Goal: Task Accomplishment & Management: Complete application form

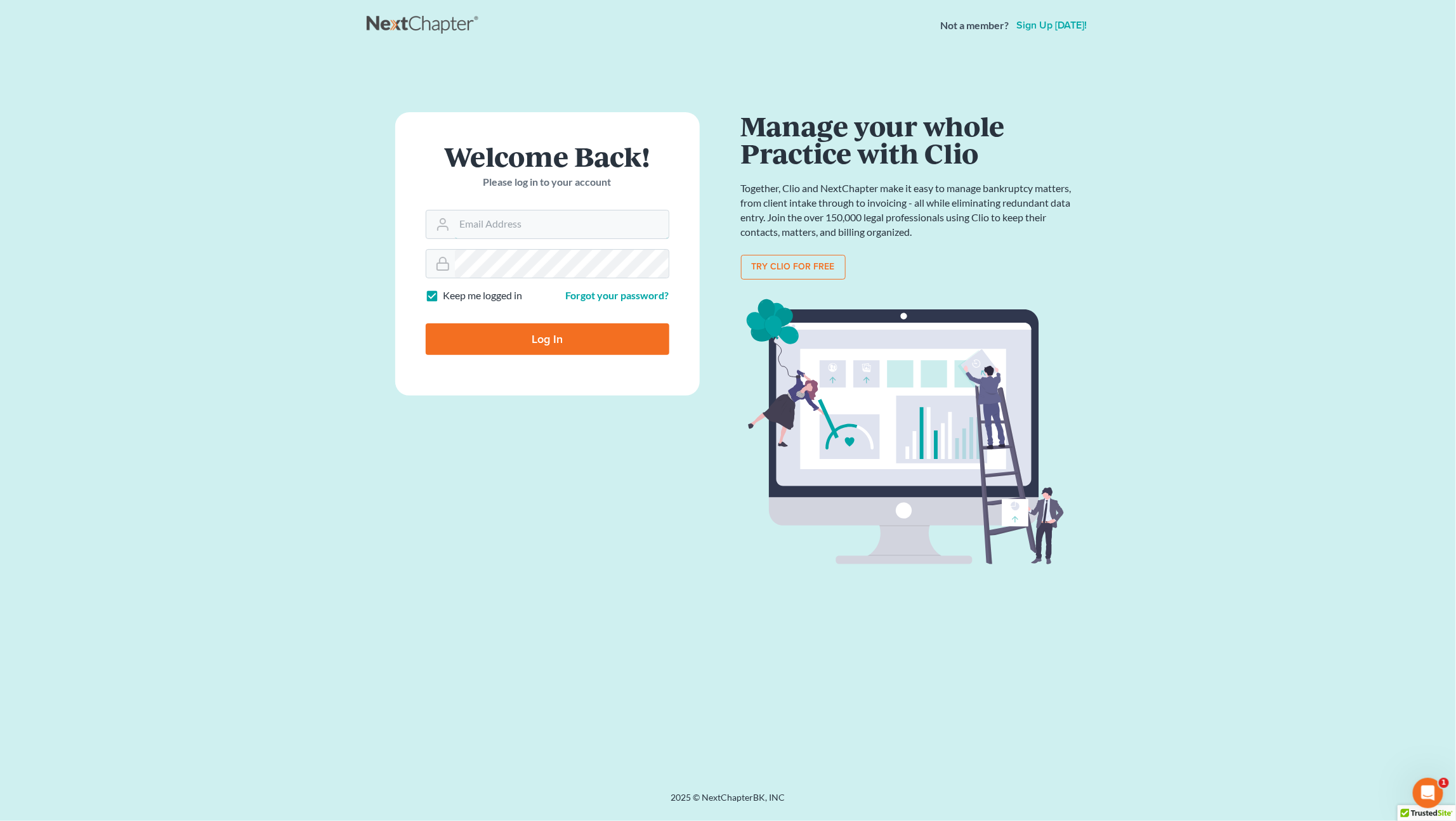
type input "[EMAIL_ADDRESS][DOMAIN_NAME]"
click at [527, 335] on input "Log In" at bounding box center [548, 339] width 244 height 31
type input "Thinking..."
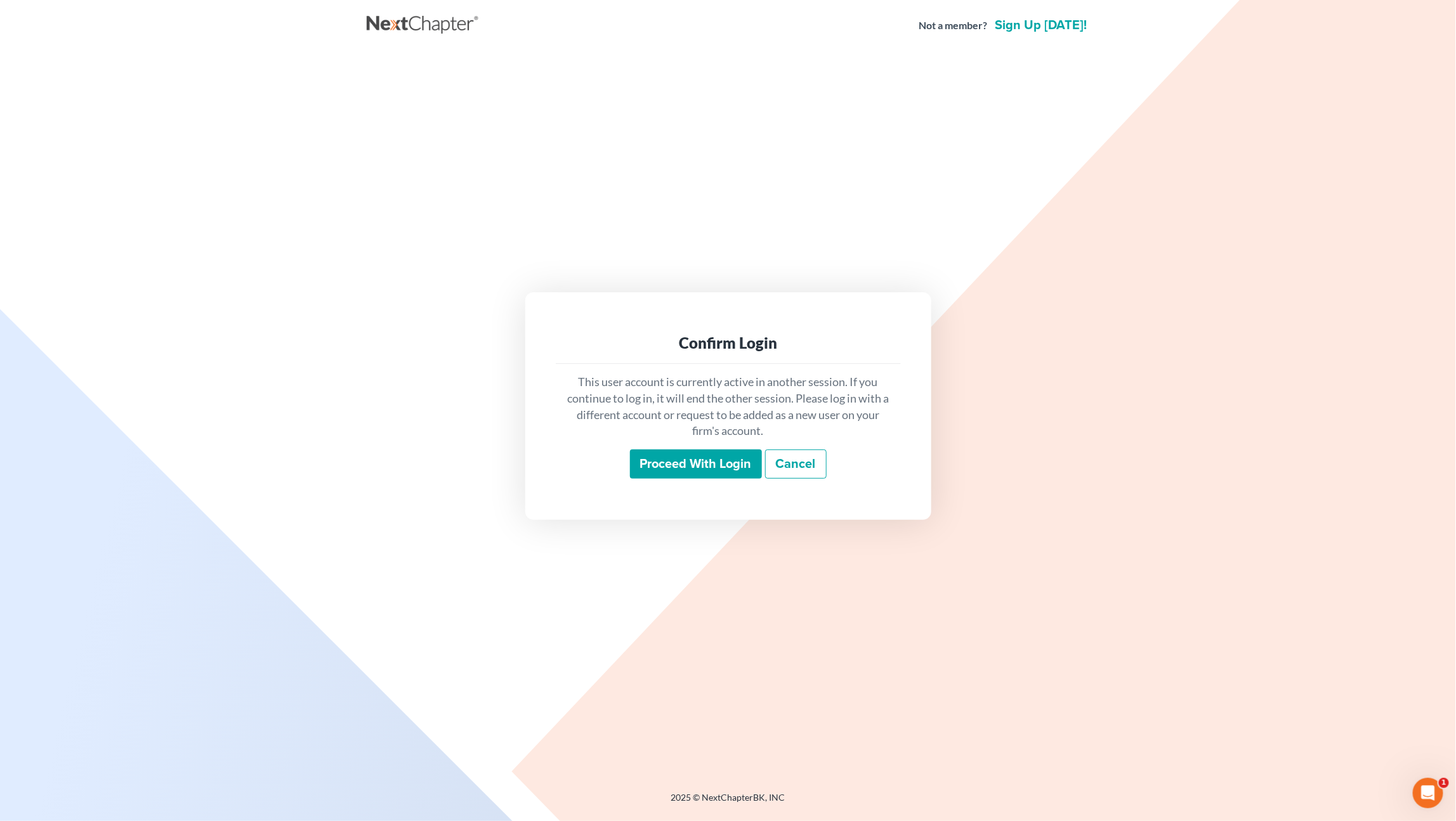
click at [665, 448] on div "This user account is currently active in another session. If you continue to lo…" at bounding box center [728, 426] width 345 height 125
click at [719, 462] on input "Proceed with login" at bounding box center [695, 464] width 132 height 29
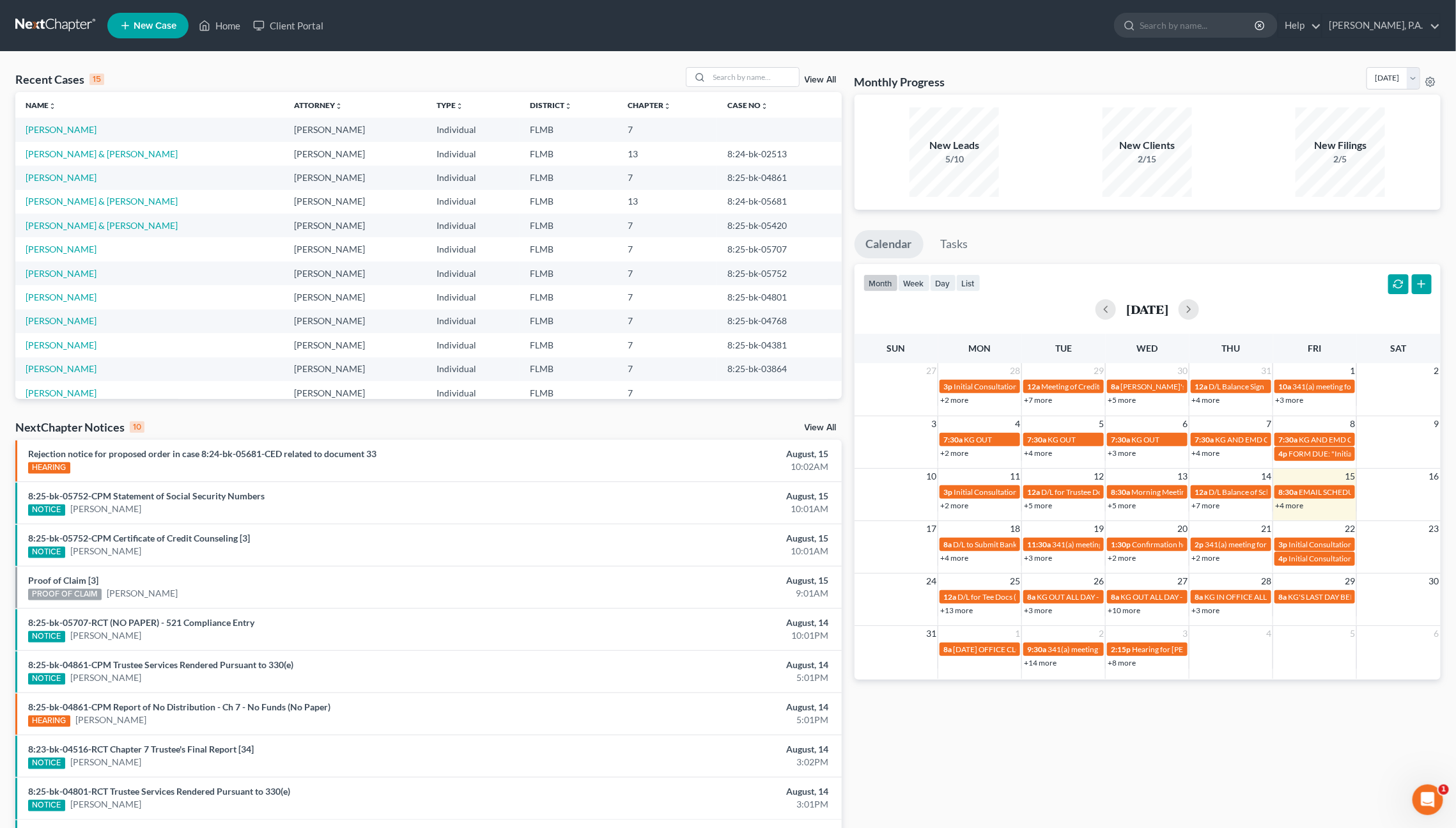
click at [133, 28] on link "New Case" at bounding box center [148, 25] width 81 height 25
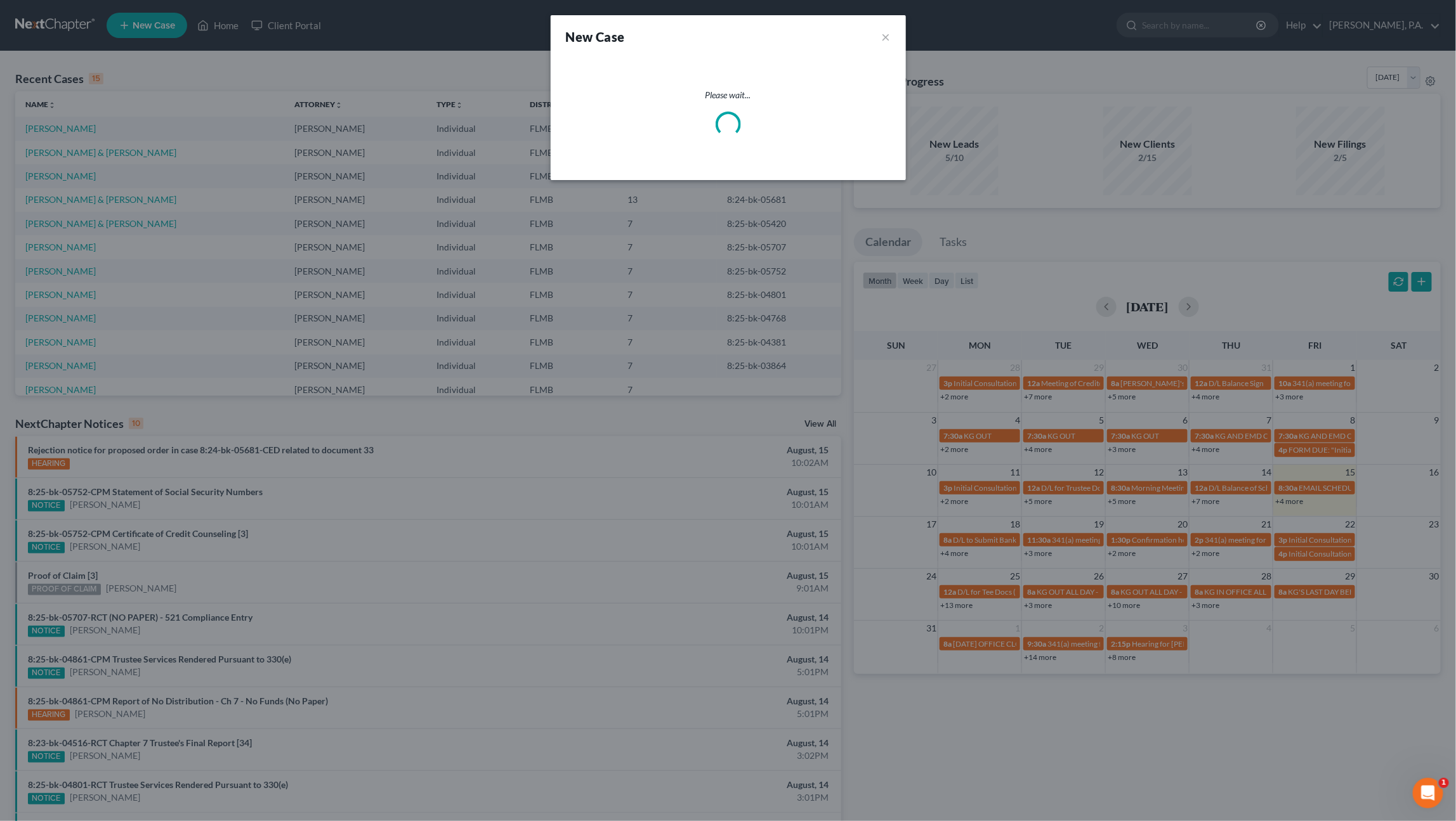
select select "15"
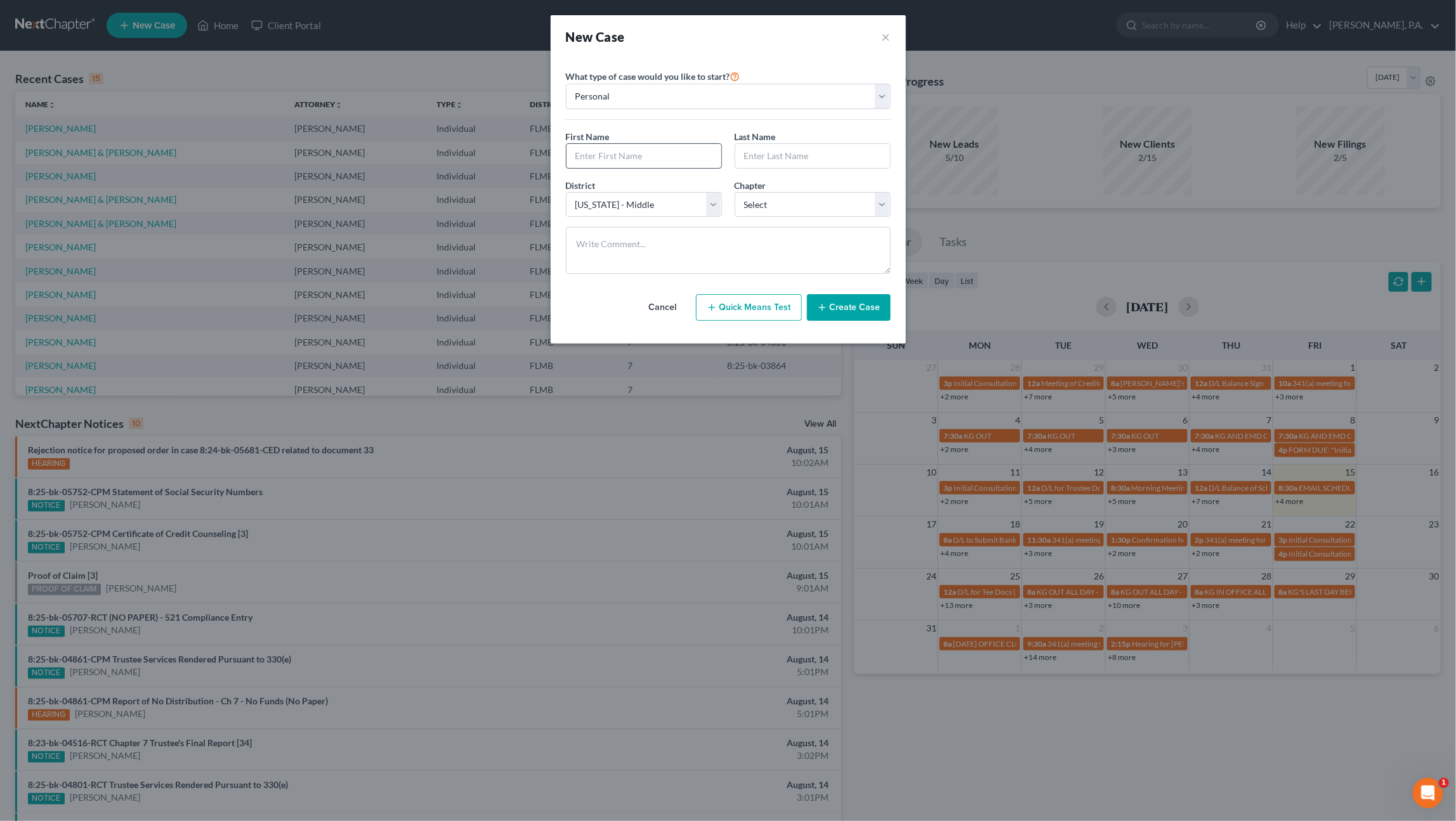
click at [607, 155] on input "text" at bounding box center [644, 156] width 155 height 24
type input "Orlando"
type input "Ramos"
click at [758, 198] on select "Select 7 11 12 13" at bounding box center [812, 204] width 156 height 25
select select "0"
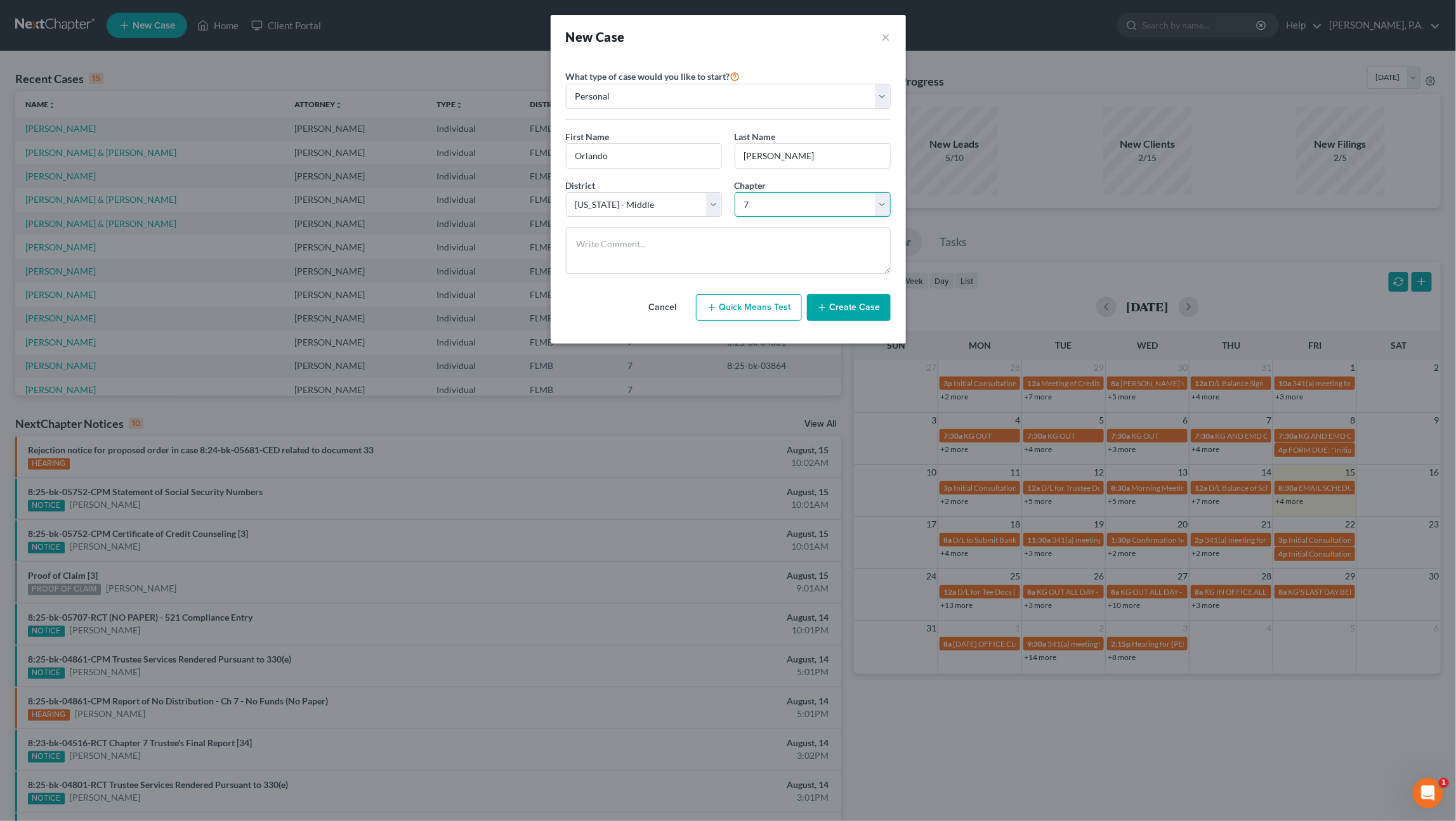
click at [735, 192] on select "Select 7 11 12 13" at bounding box center [812, 204] width 156 height 25
click at [849, 309] on button "Create Case" at bounding box center [849, 307] width 84 height 27
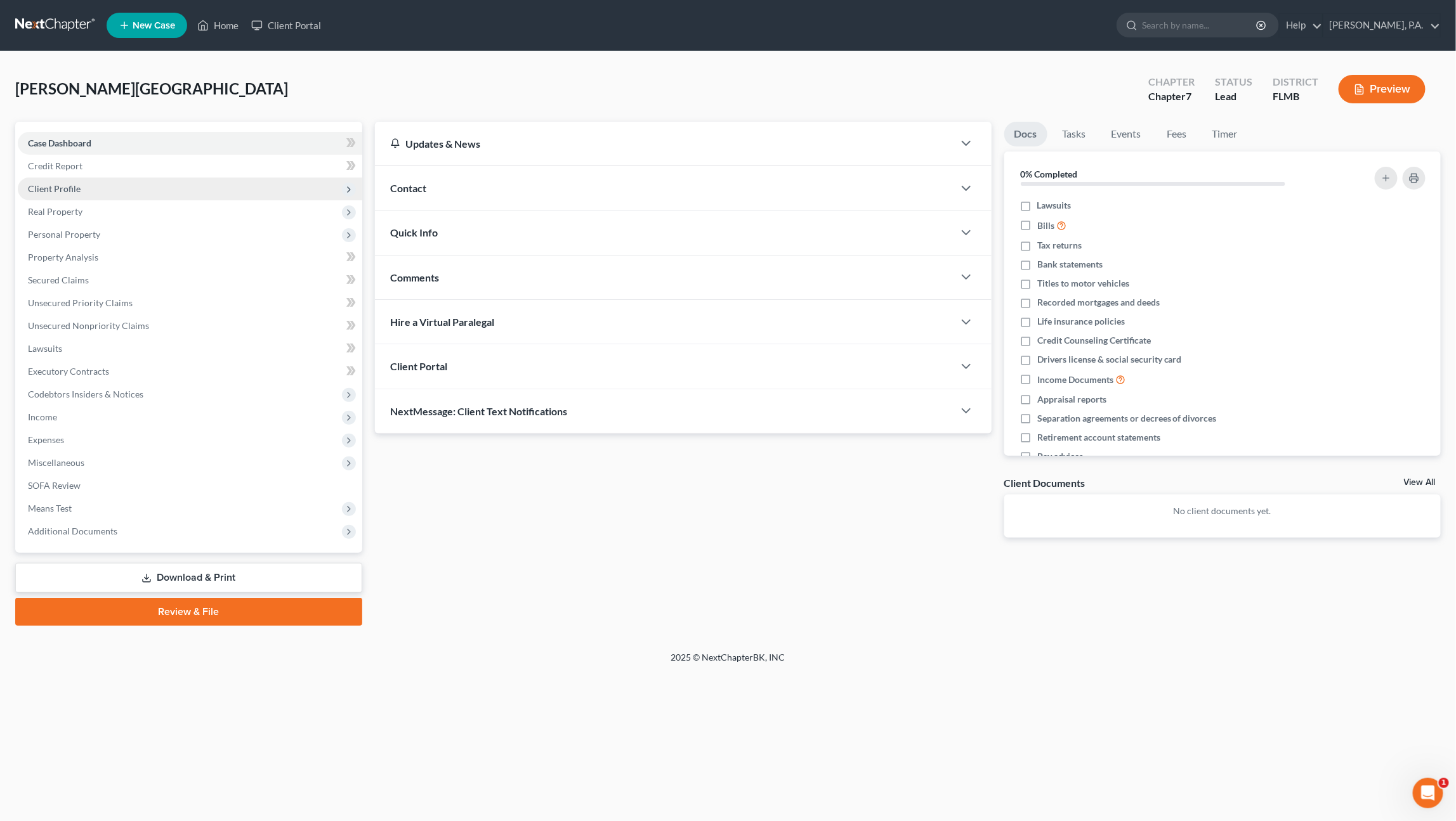
click at [73, 184] on span "Client Profile" at bounding box center [54, 188] width 52 height 10
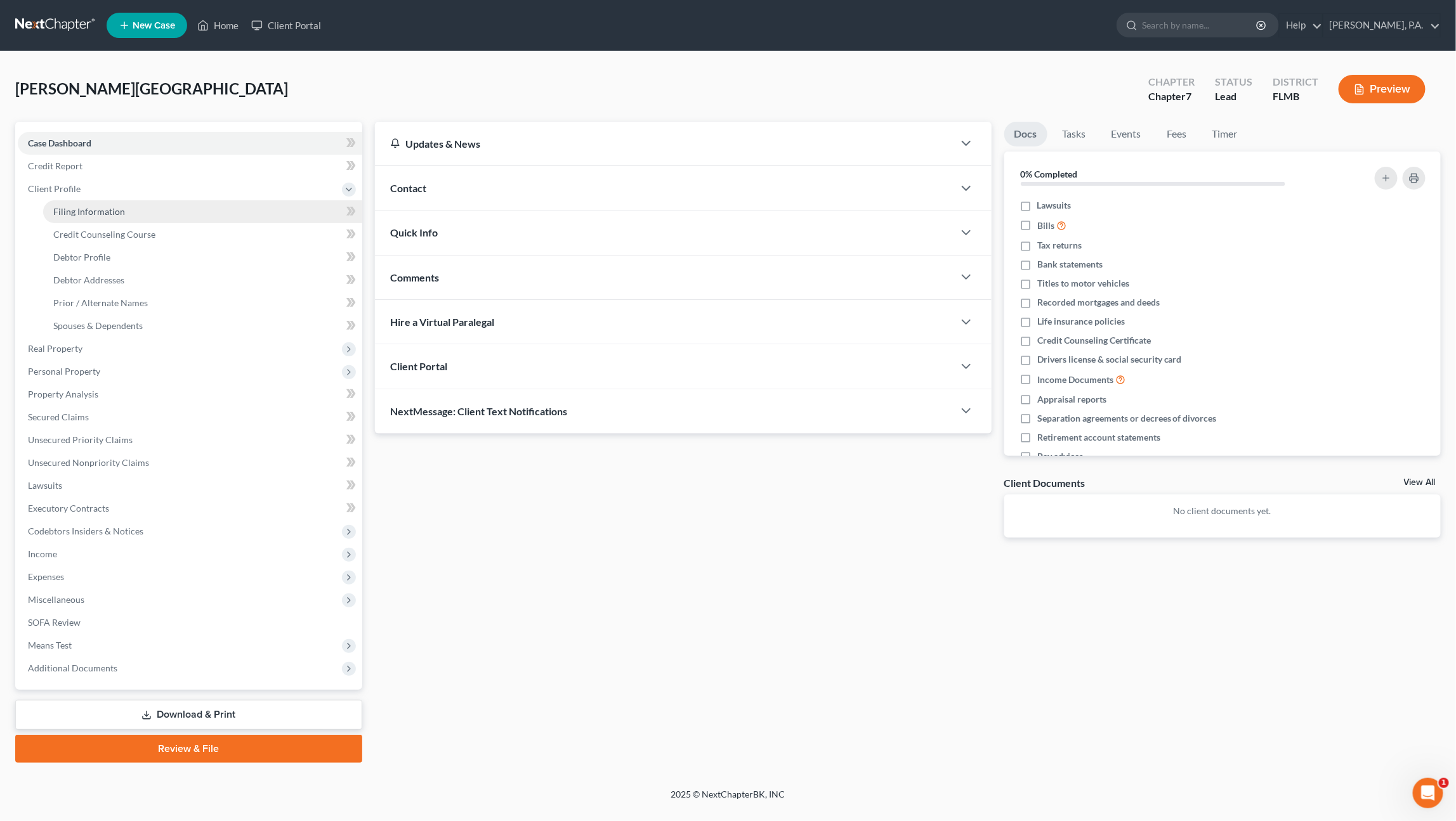
click at [74, 208] on span "Filing Information" at bounding box center [89, 211] width 72 height 10
select select "1"
select select "0"
select select "15"
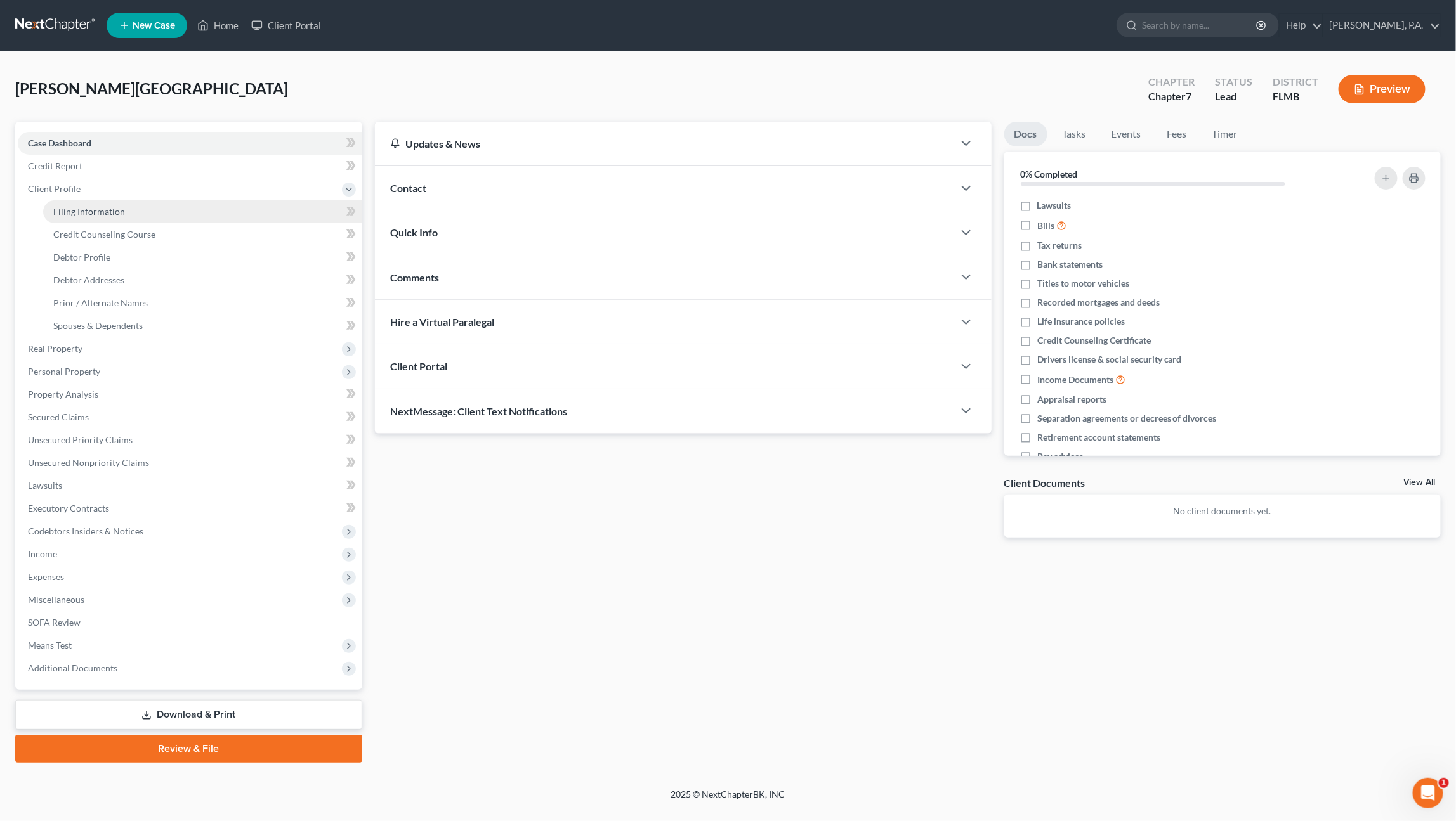
select select "0"
select select "9"
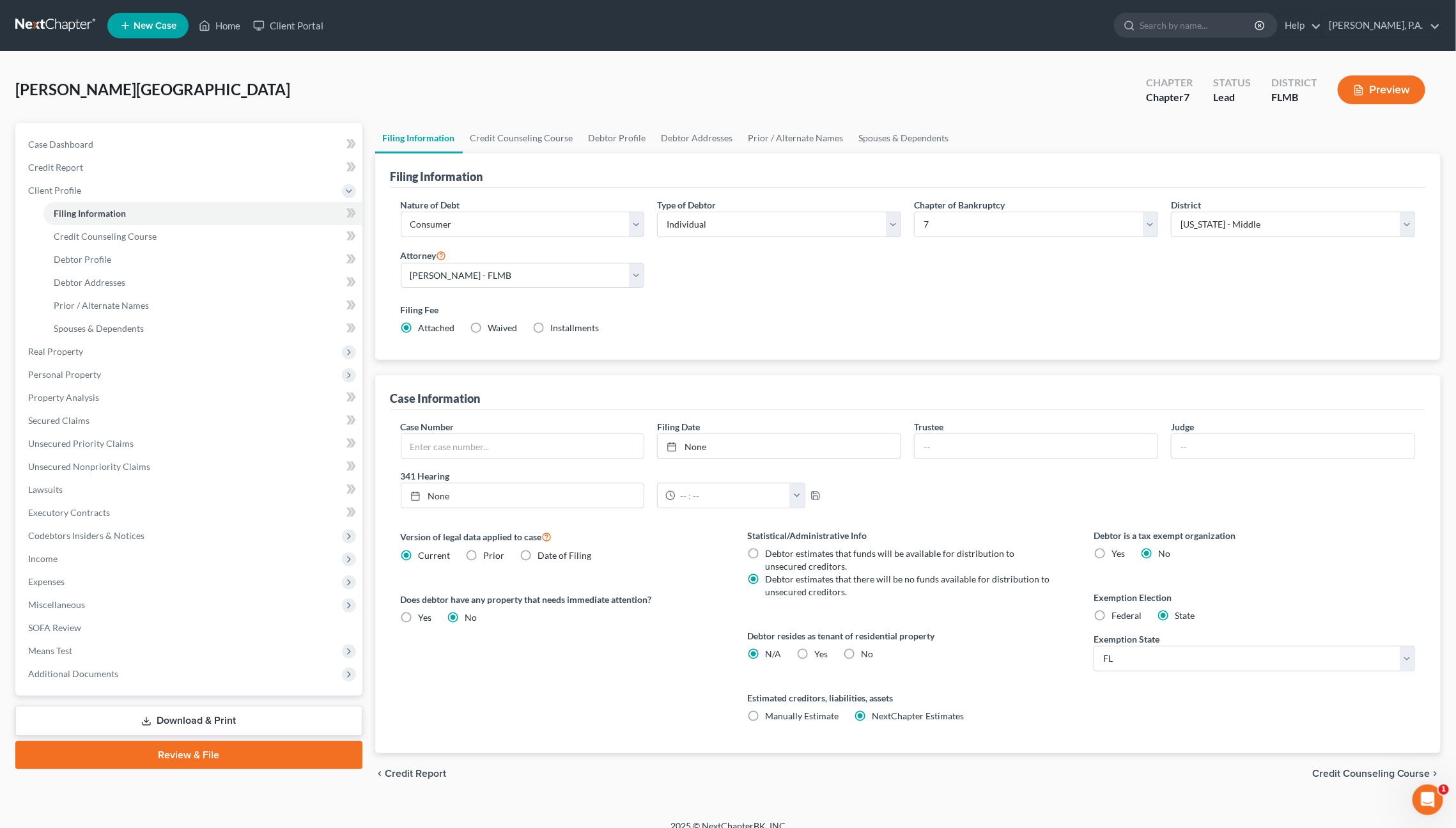
click at [815, 651] on label "Yes Yes" at bounding box center [821, 655] width 13 height 13
click at [820, 651] on input "Yes Yes" at bounding box center [824, 652] width 8 height 8
radio input "true"
radio input "false"
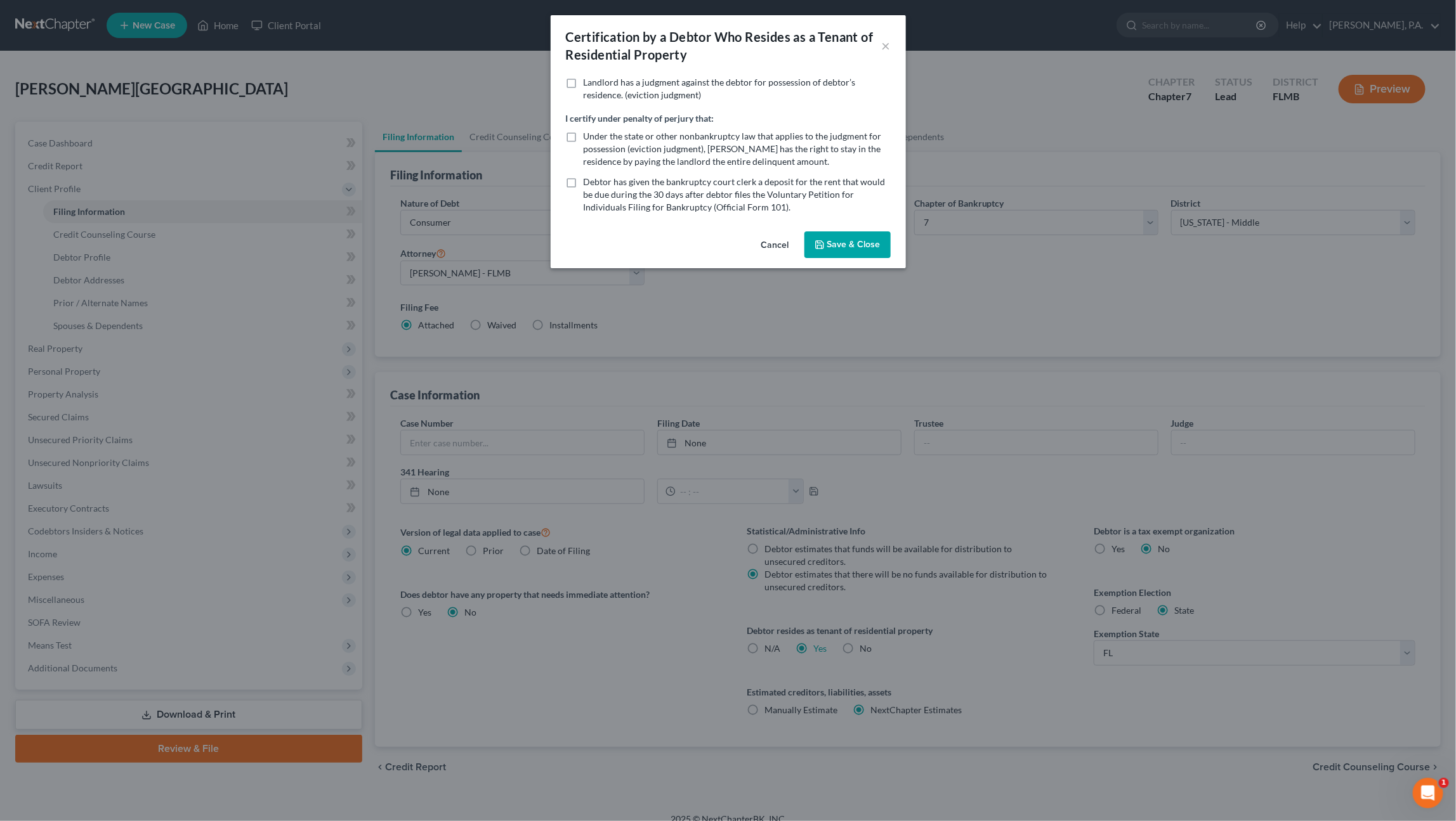
click at [855, 242] on button "Save & Close" at bounding box center [847, 245] width 86 height 27
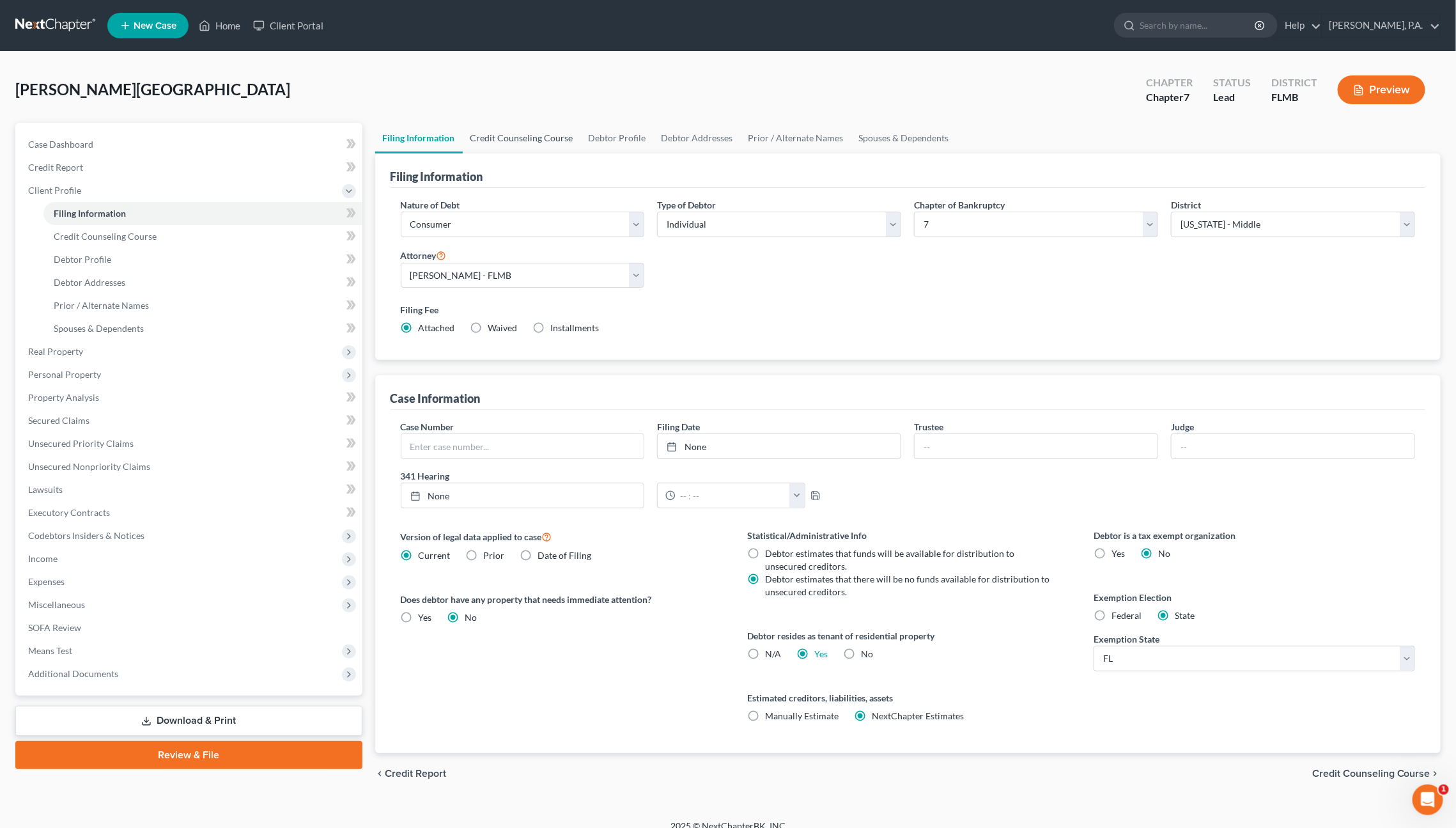
click at [519, 134] on link "Credit Counseling Course" at bounding box center [522, 138] width 118 height 31
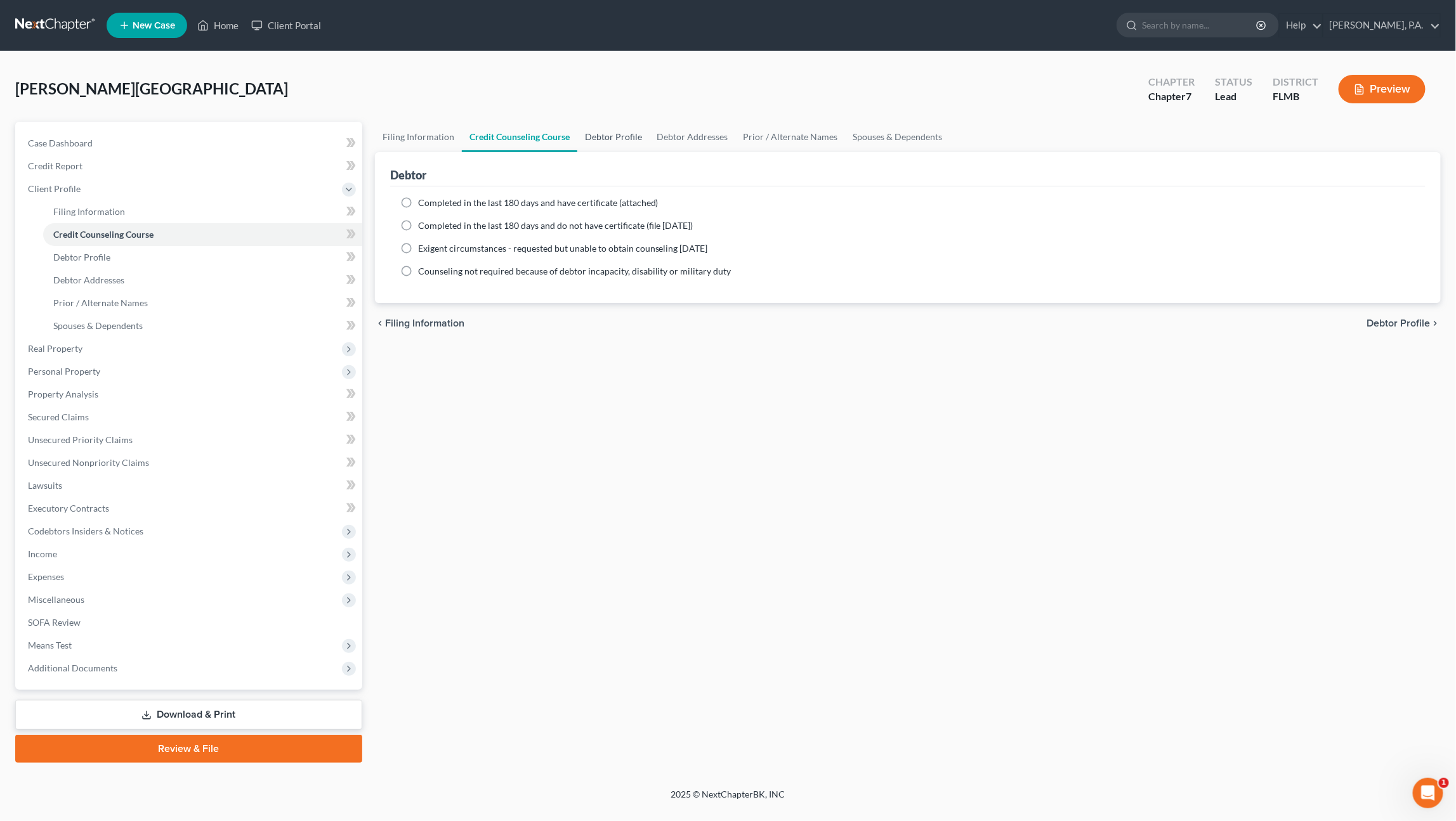
click at [604, 139] on link "Debtor Profile" at bounding box center [614, 137] width 73 height 31
select select "0"
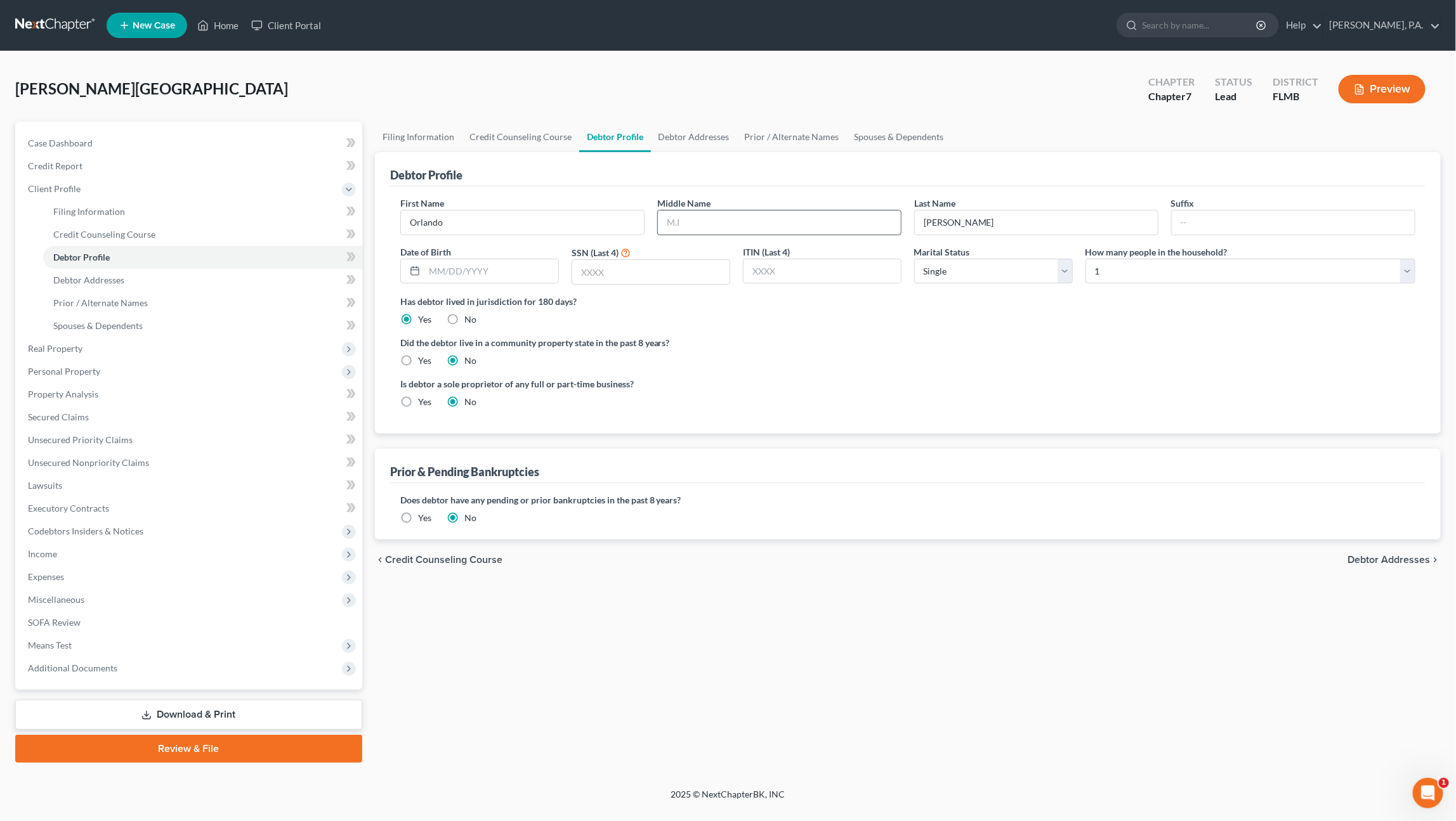
click at [700, 223] on input "text" at bounding box center [778, 223] width 243 height 24
click at [1200, 222] on input "text" at bounding box center [1293, 223] width 243 height 24
type input "Jr."
type input "09/09/1993"
click at [679, 270] on input "text" at bounding box center [650, 272] width 157 height 24
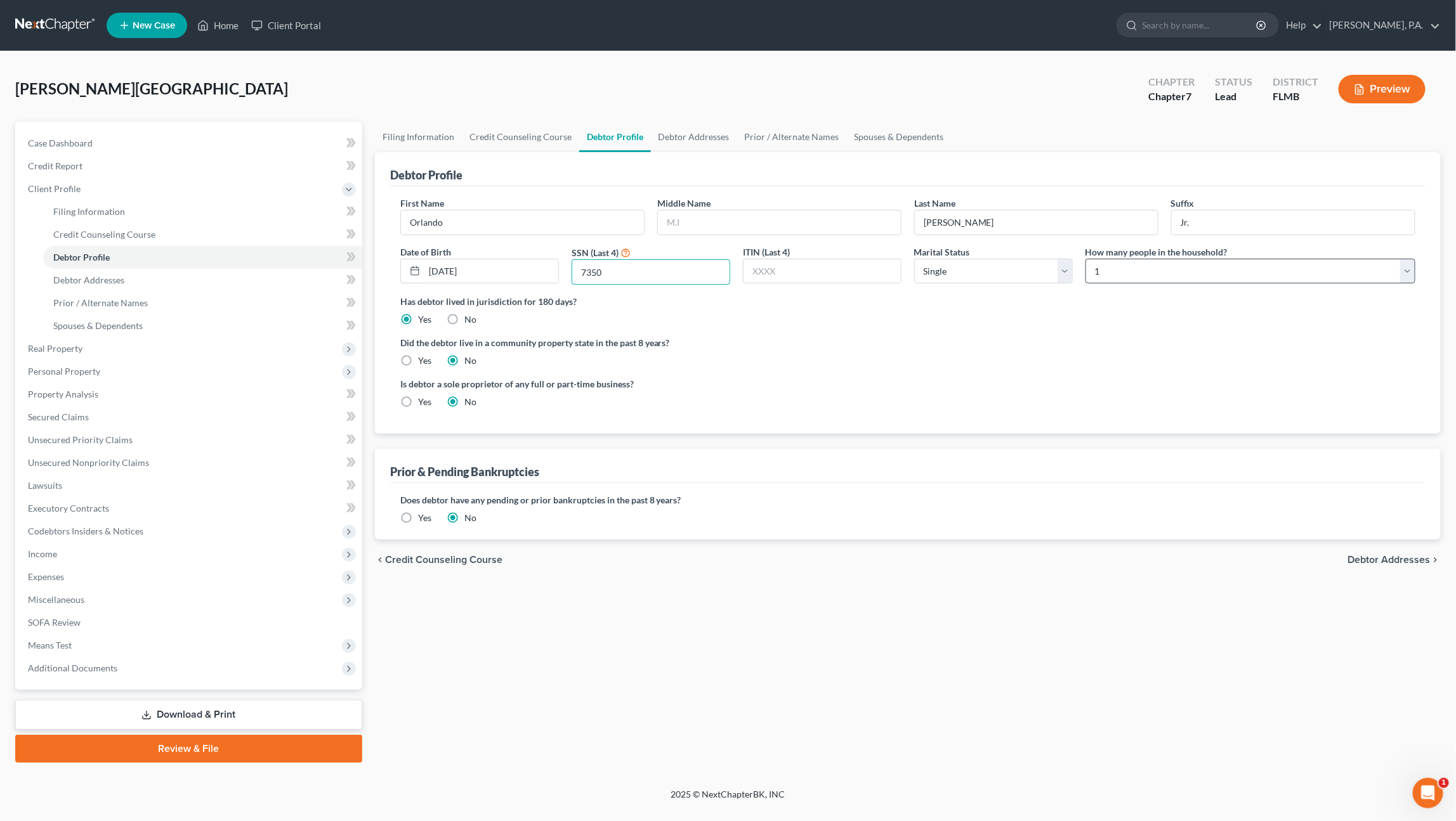
type input "7350"
click at [1129, 270] on select "Select 1 2 3 4 5 6 7 8 9 10 11 12 13 14 15 16 17 18 19 20" at bounding box center [1250, 270] width 329 height 25
select select "1"
click at [1085, 258] on select "Select 1 2 3 4 5 6 7 8 9 10 11 12 13 14 15 16 17 18 19 20" at bounding box center [1250, 270] width 329 height 25
click at [112, 274] on span "Debtor Addresses" at bounding box center [89, 279] width 71 height 10
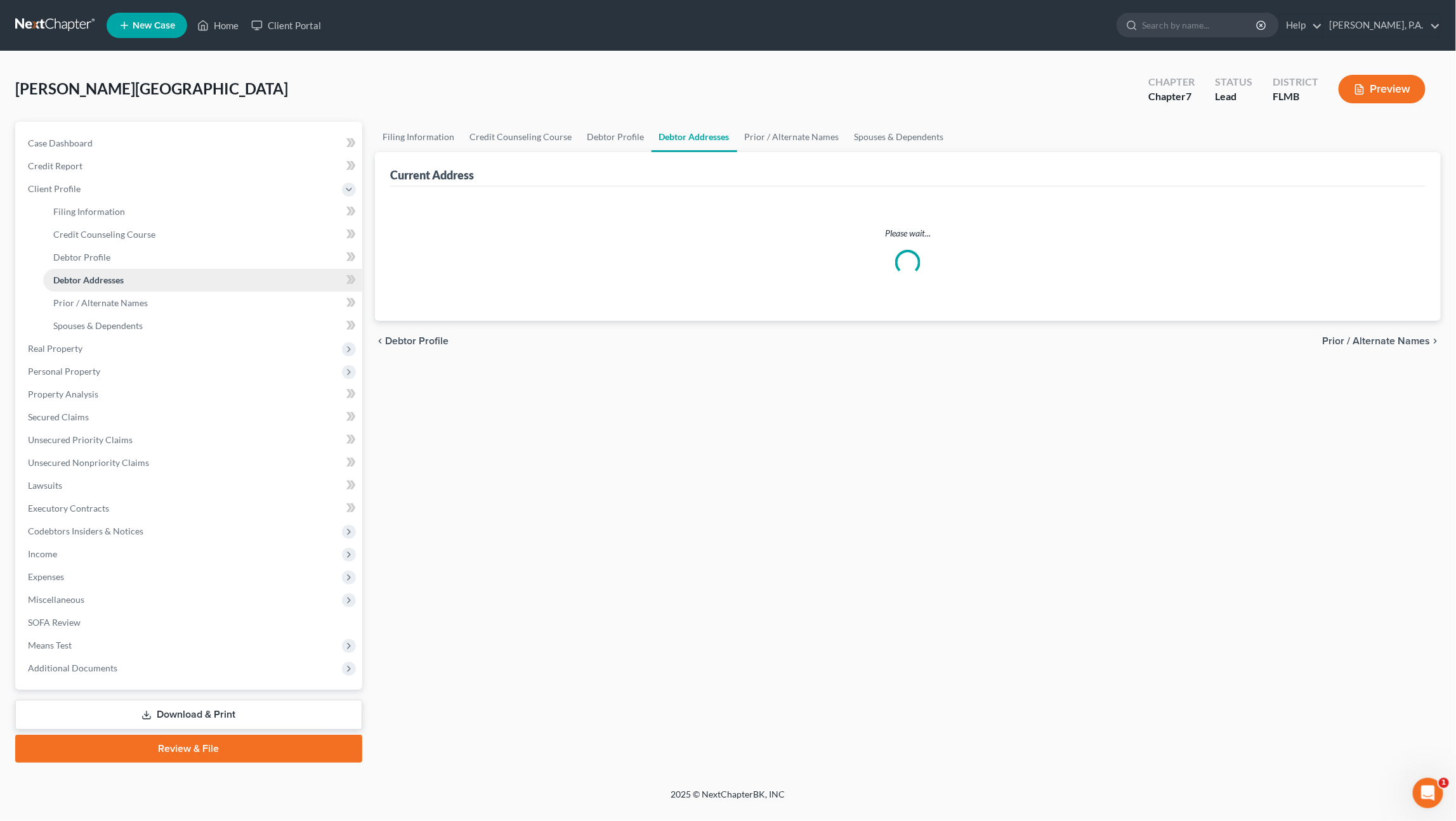
select select "0"
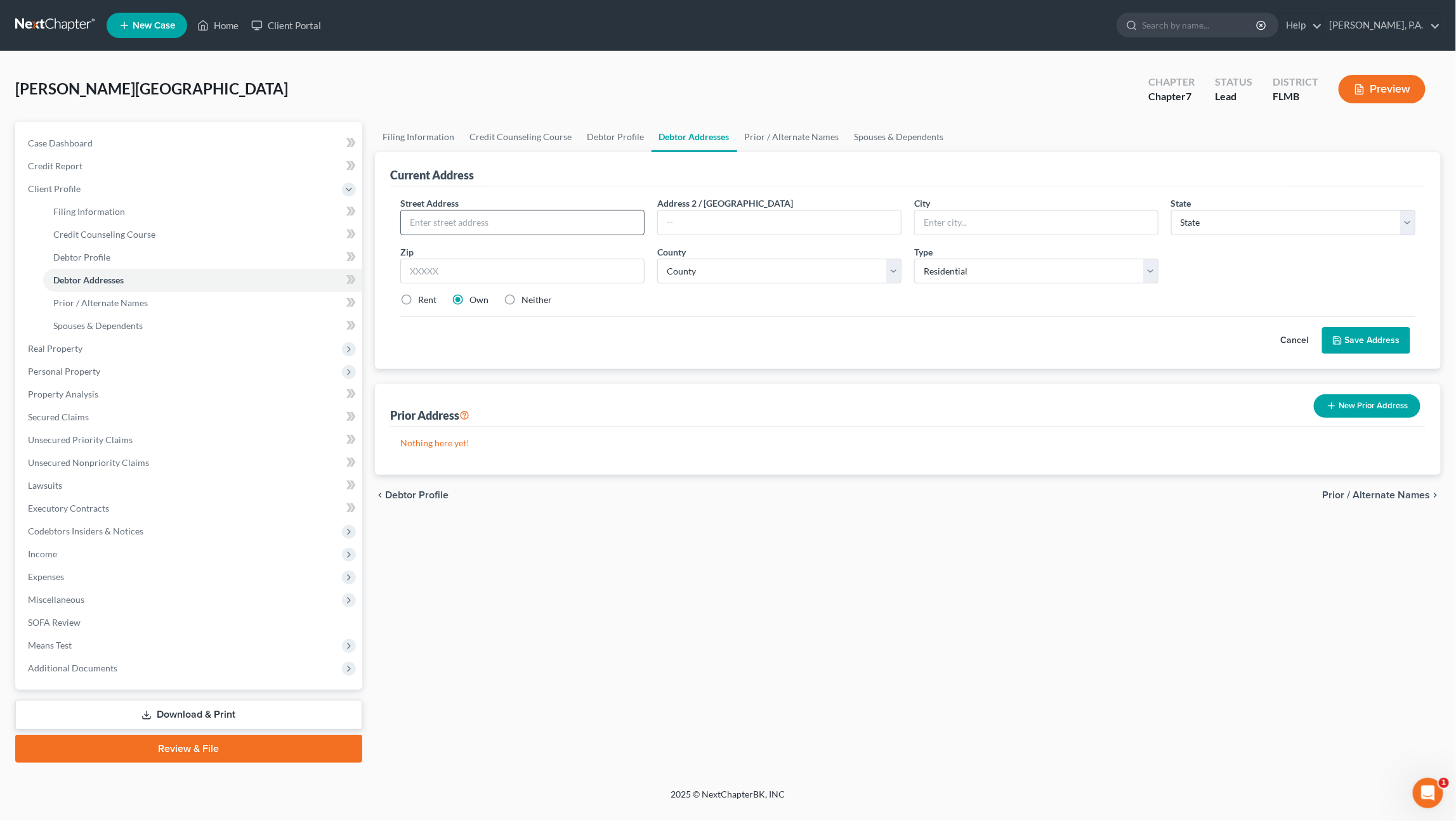
click at [472, 218] on input "text" at bounding box center [522, 223] width 243 height 24
type input "2118 Hunters Greene Dr."
type input "Lakeland"
select select "9"
type input "33810"
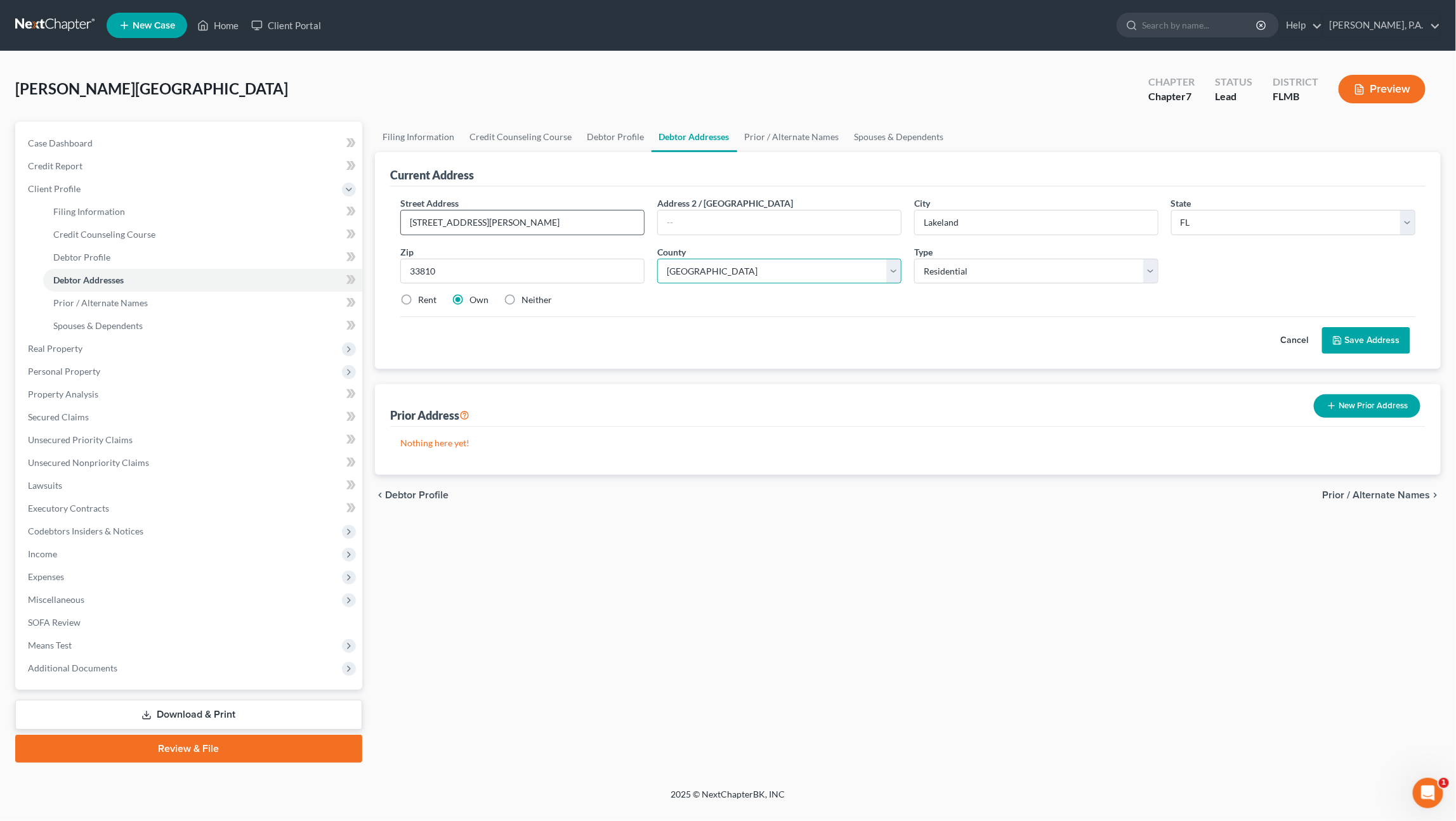
select select "52"
click at [420, 300] on label "Rent" at bounding box center [427, 300] width 19 height 13
click at [423, 300] on input "Rent" at bounding box center [427, 298] width 8 height 8
radio input "true"
click at [1389, 334] on button "Save Address" at bounding box center [1366, 340] width 88 height 27
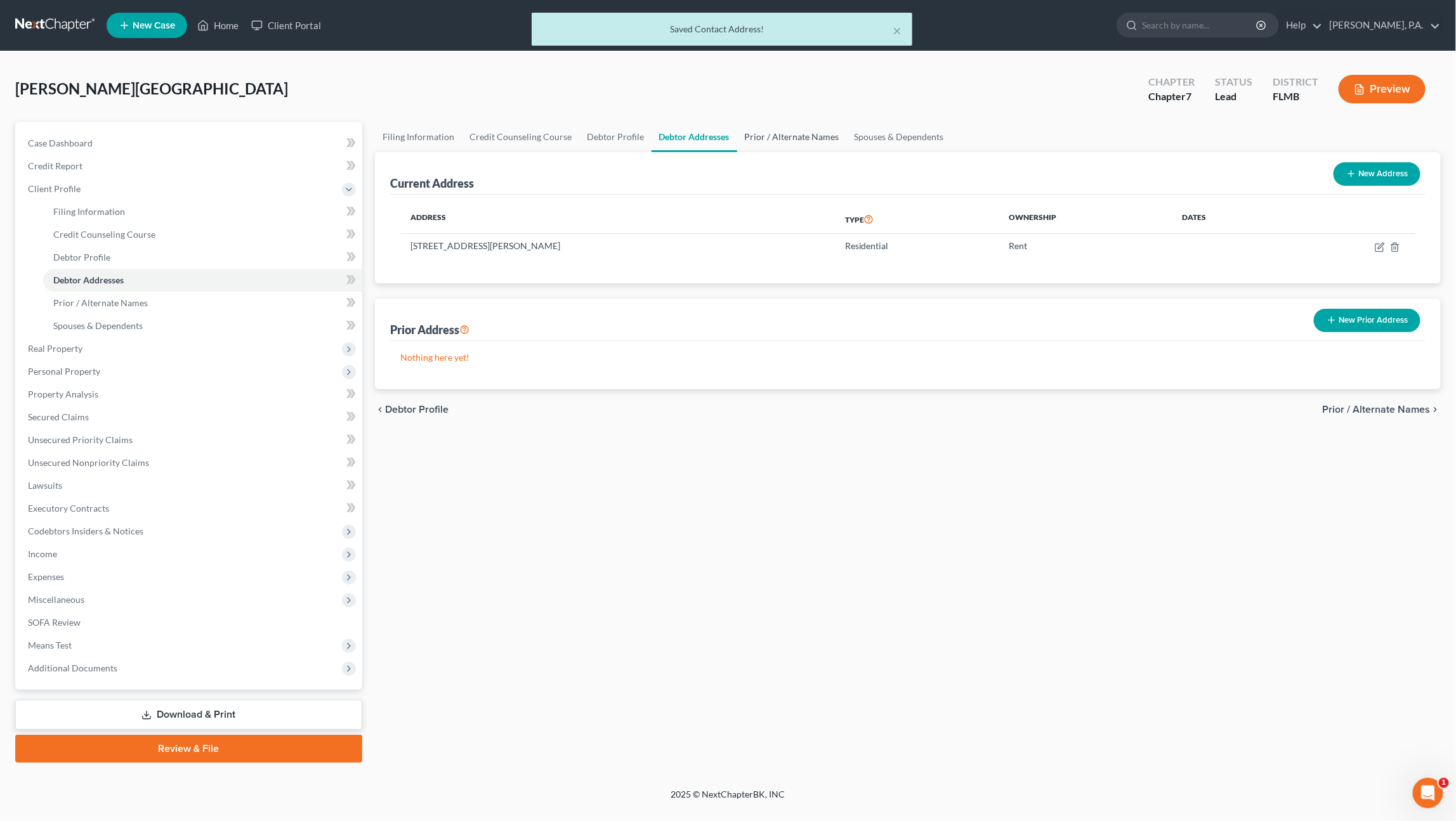
click at [764, 136] on link "Prior / Alternate Names" at bounding box center [792, 137] width 110 height 31
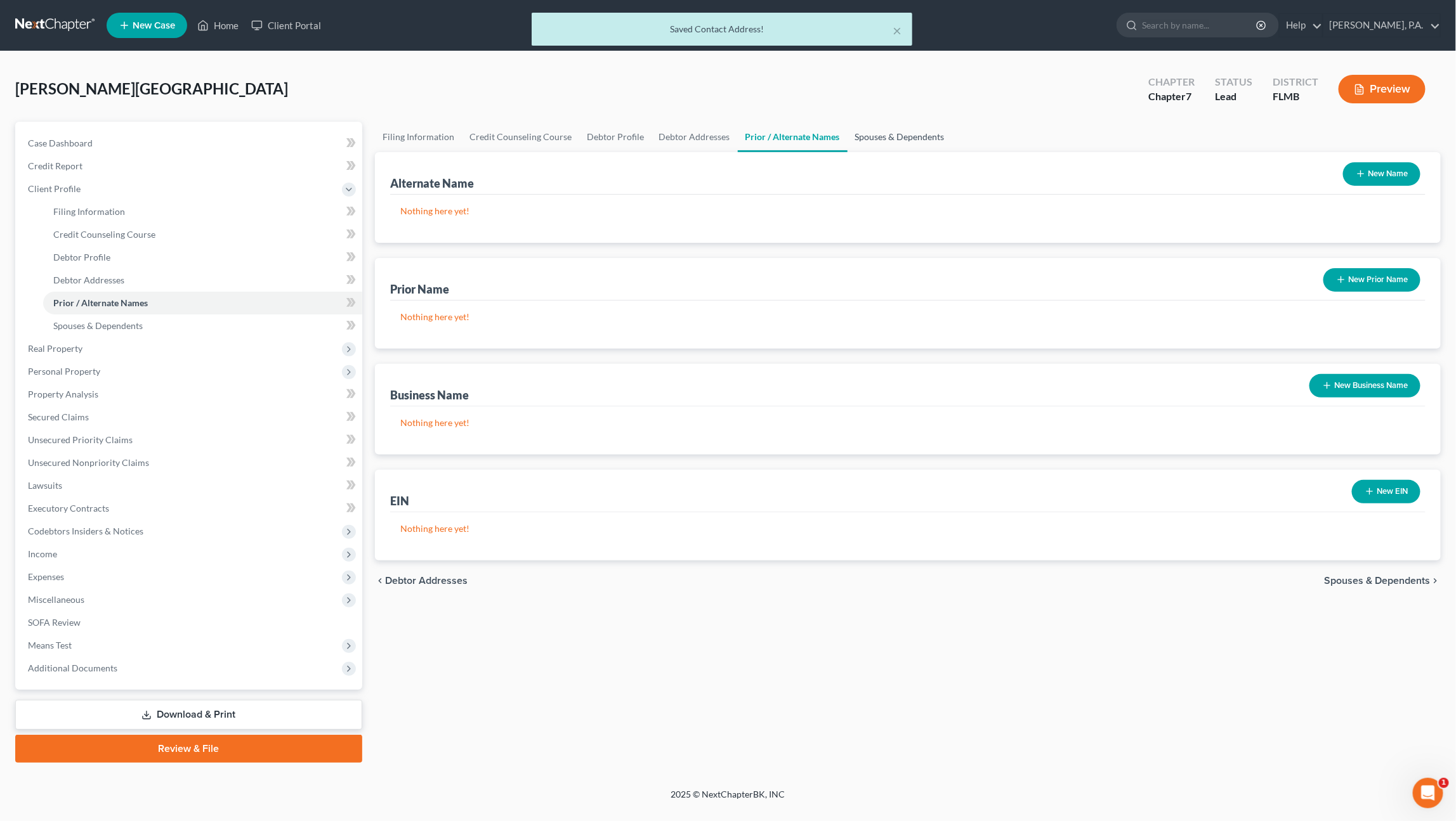
click at [870, 136] on link "Spouses & Dependents" at bounding box center [900, 137] width 105 height 31
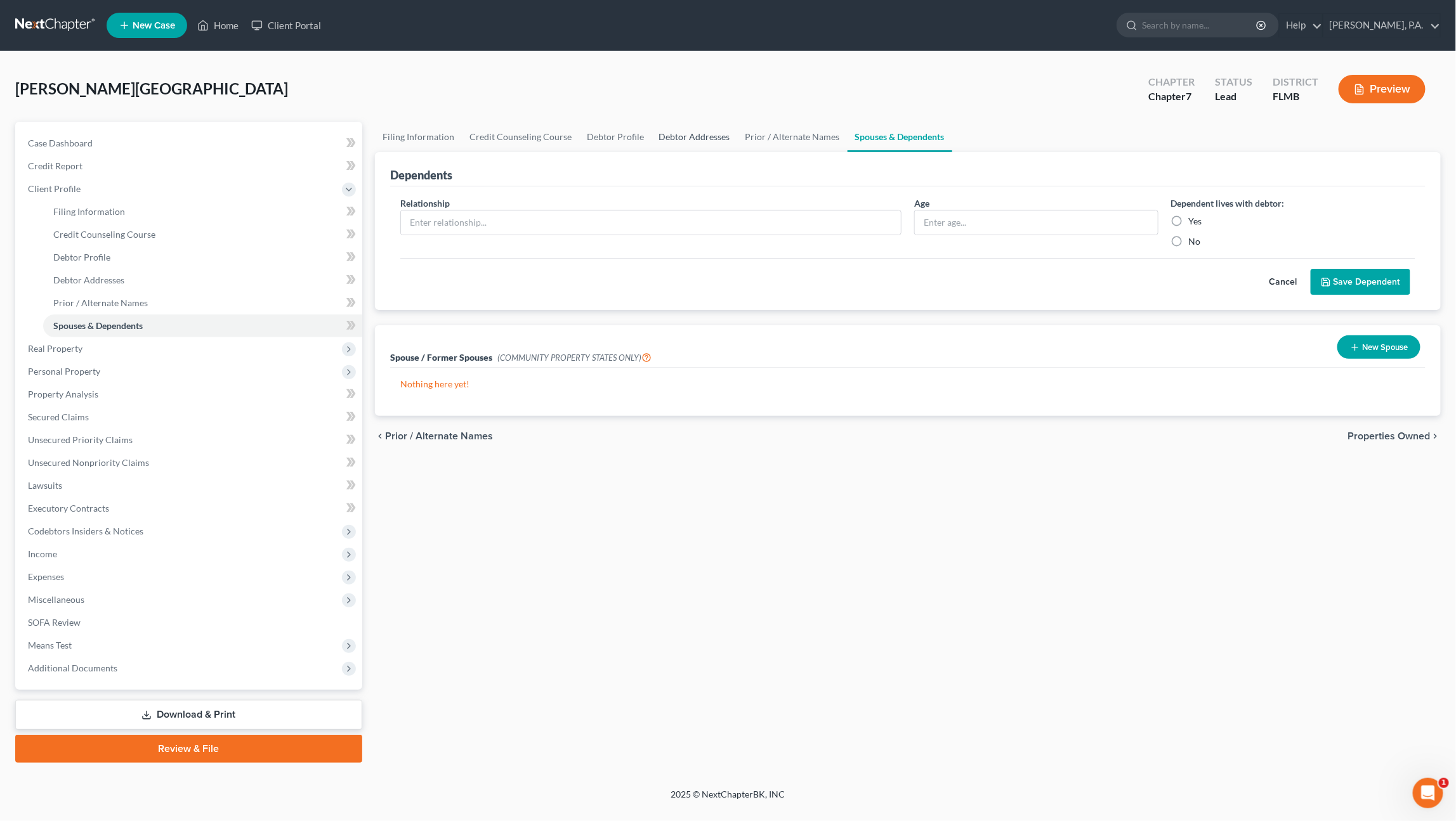
click at [675, 140] on link "Debtor Addresses" at bounding box center [694, 137] width 86 height 31
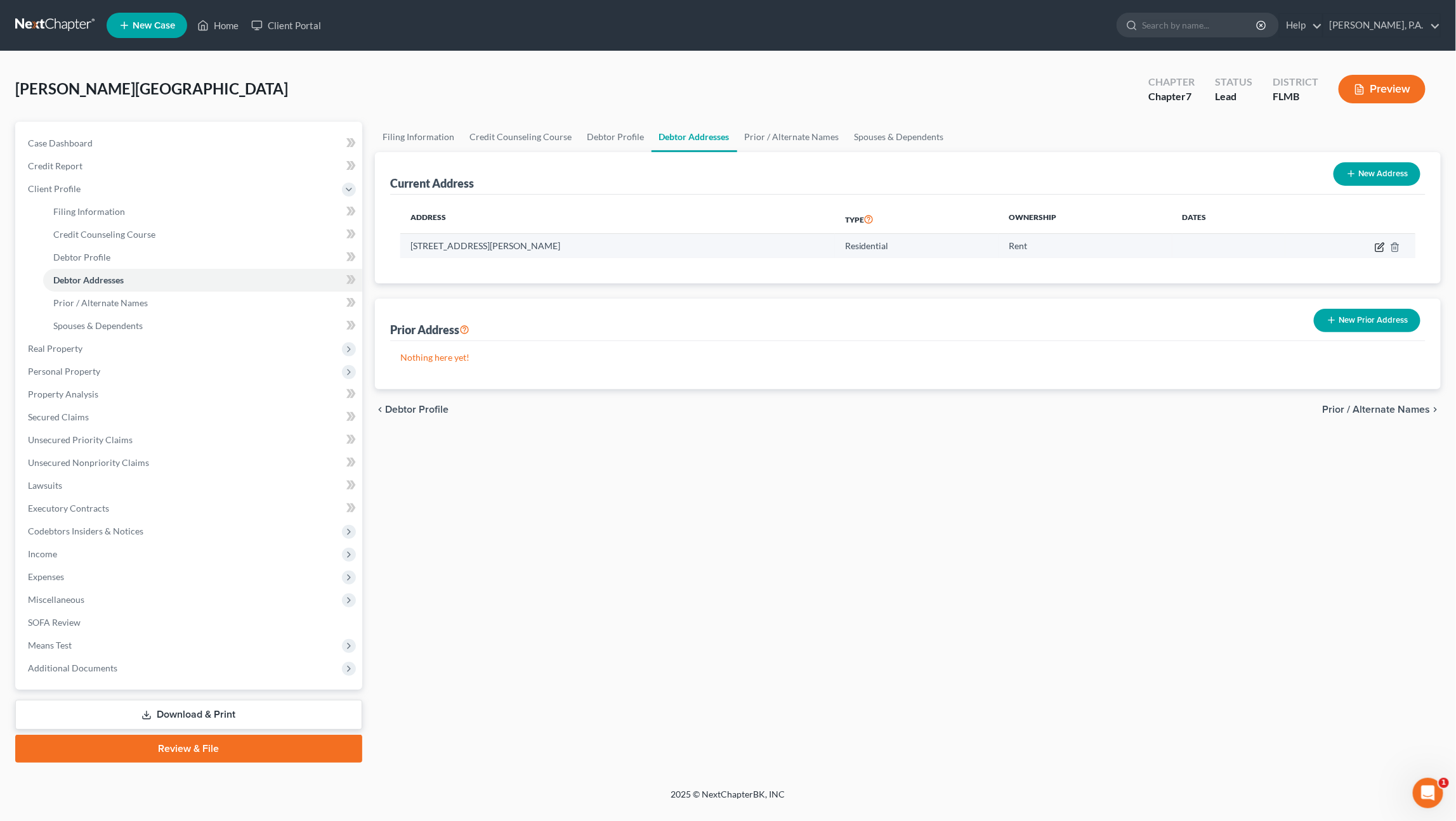
click at [1378, 244] on icon "button" at bounding box center [1379, 247] width 10 height 10
select select "9"
select select "52"
select select "0"
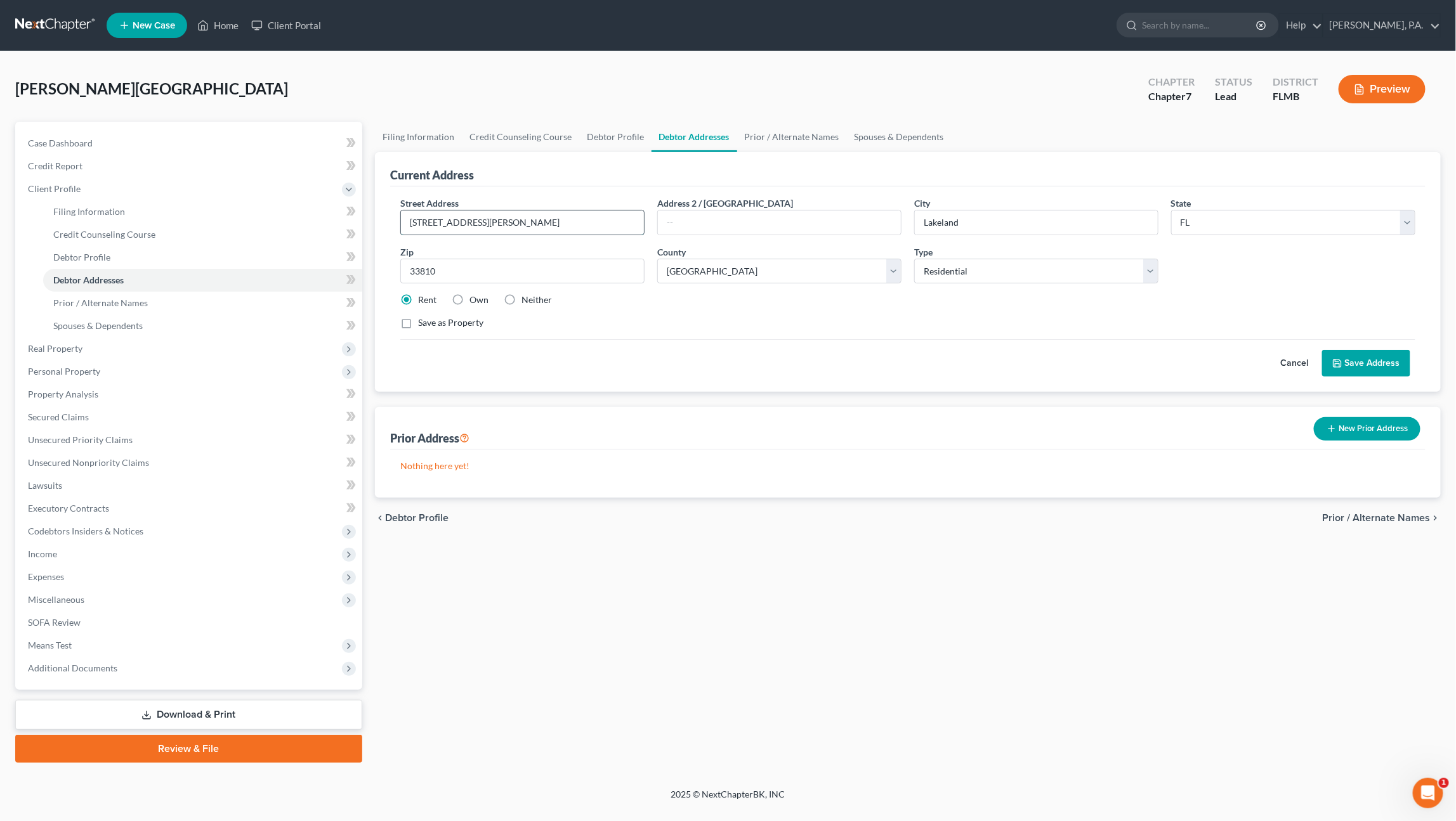
click at [527, 218] on input "2118 Hunters Greene Dr." at bounding box center [522, 223] width 243 height 24
drag, startPoint x: 536, startPoint y: 220, endPoint x: 162, endPoint y: 176, distance: 376.6
click at [141, 173] on div "Petition Navigation Case Dashboard Payments Invoices Payments Payments Credit R…" at bounding box center [728, 442] width 1438 height 641
type input "5647 Cherry Wood Circle"
type input "33811"
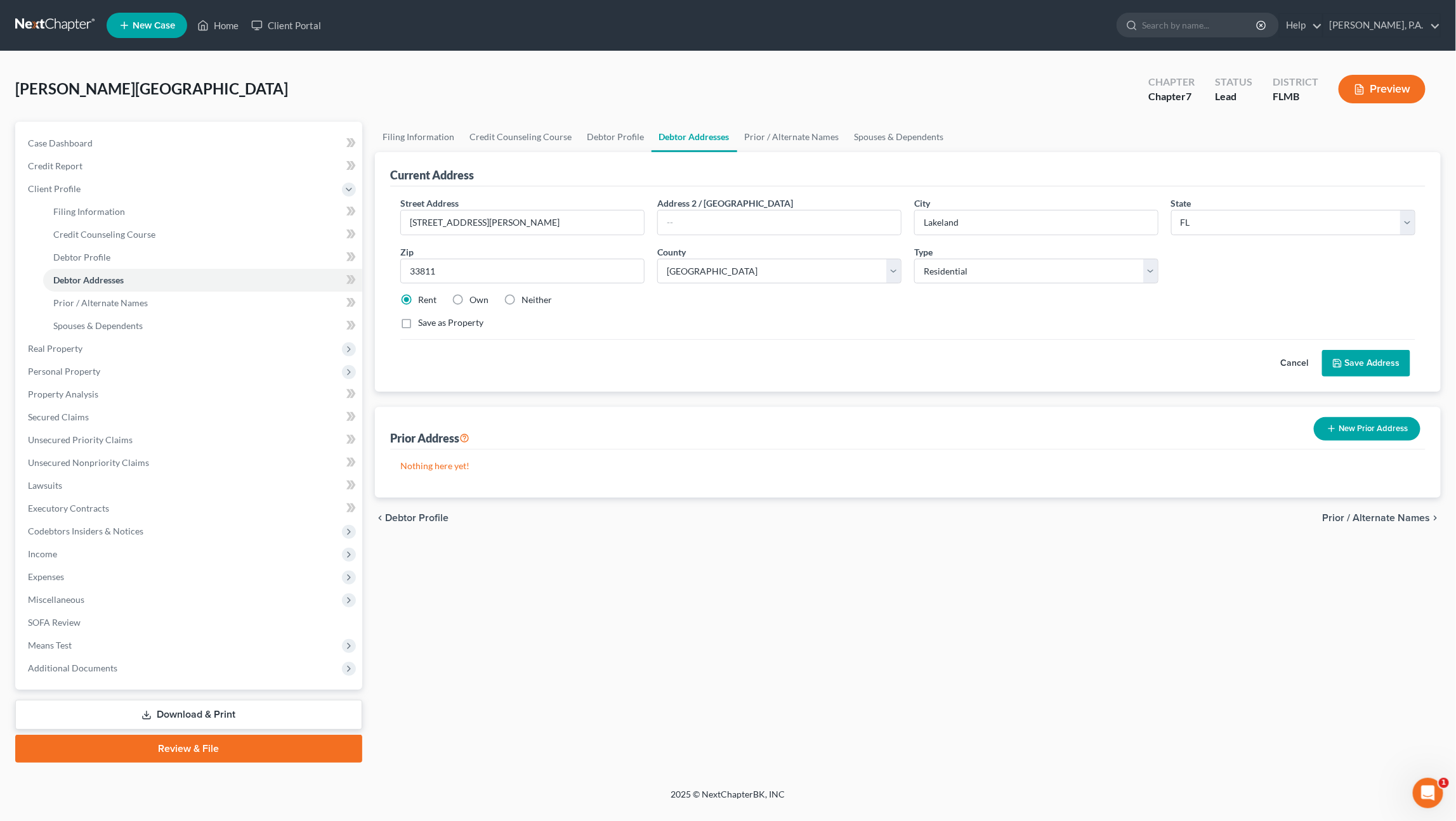
click at [1358, 359] on button "Save Address" at bounding box center [1366, 363] width 88 height 27
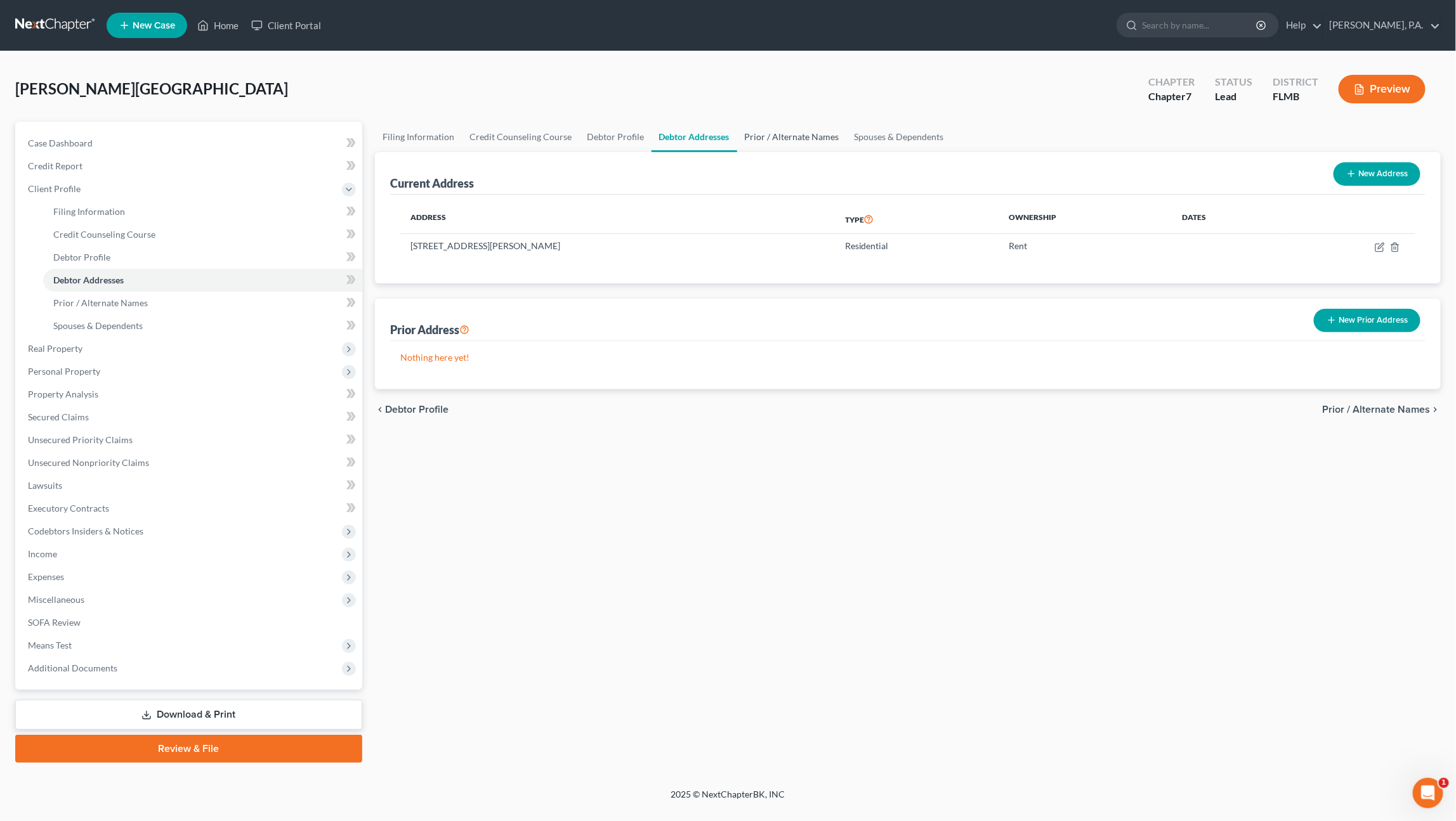
click at [788, 138] on link "Prior / Alternate Names" at bounding box center [792, 137] width 110 height 31
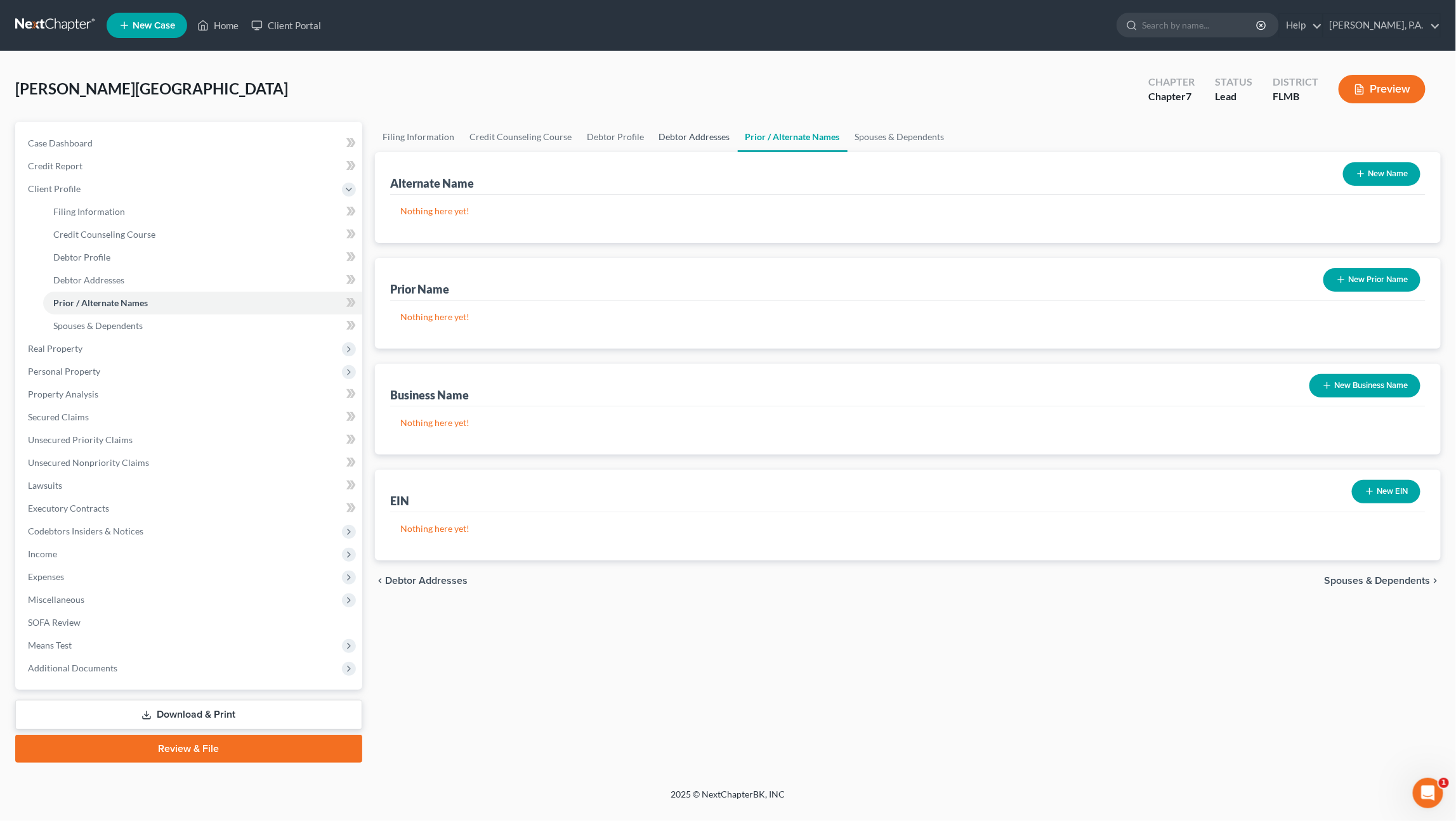
click at [691, 136] on link "Debtor Addresses" at bounding box center [694, 137] width 86 height 31
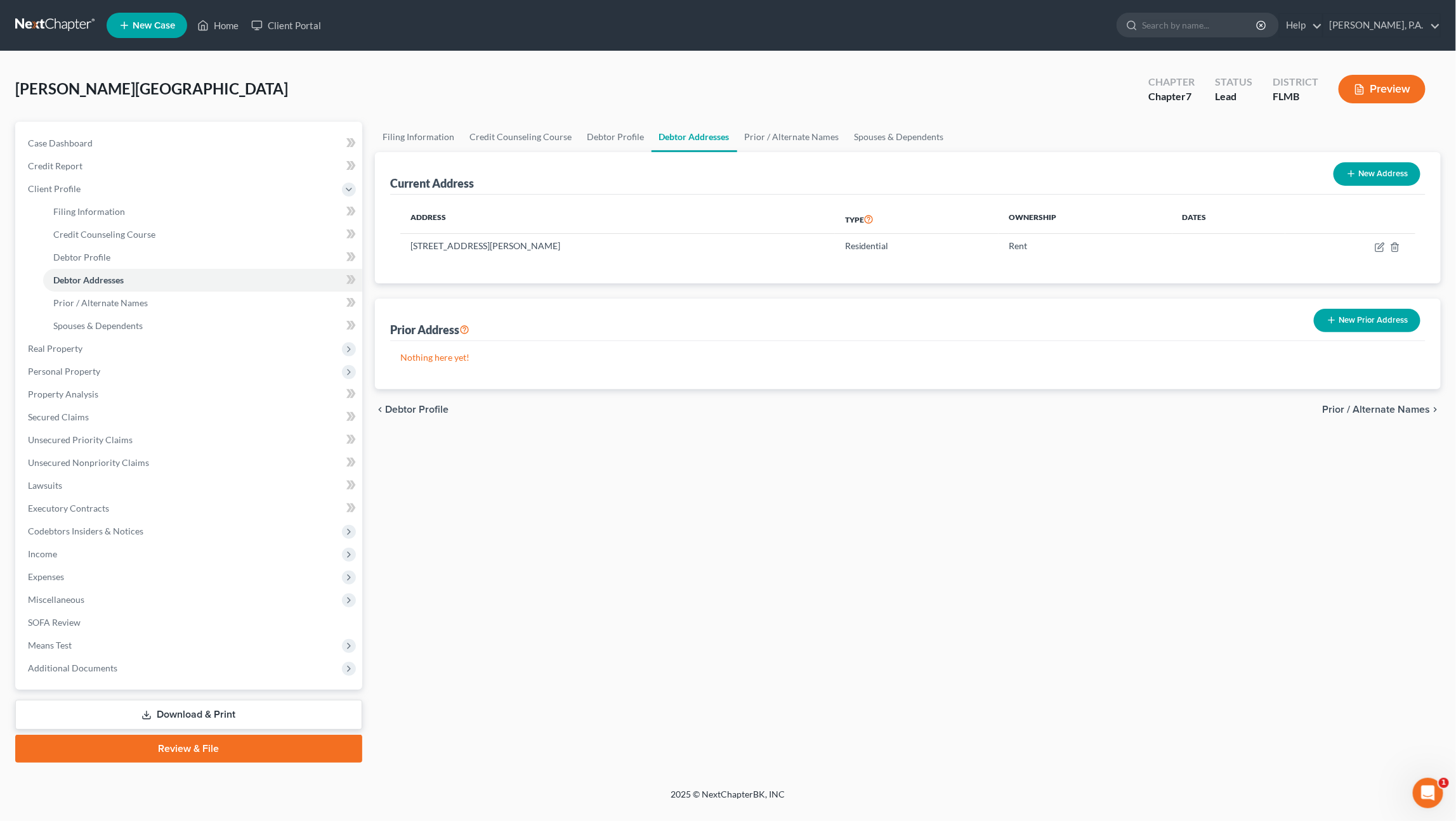
click at [1366, 320] on button "New Prior Address" at bounding box center [1367, 320] width 107 height 23
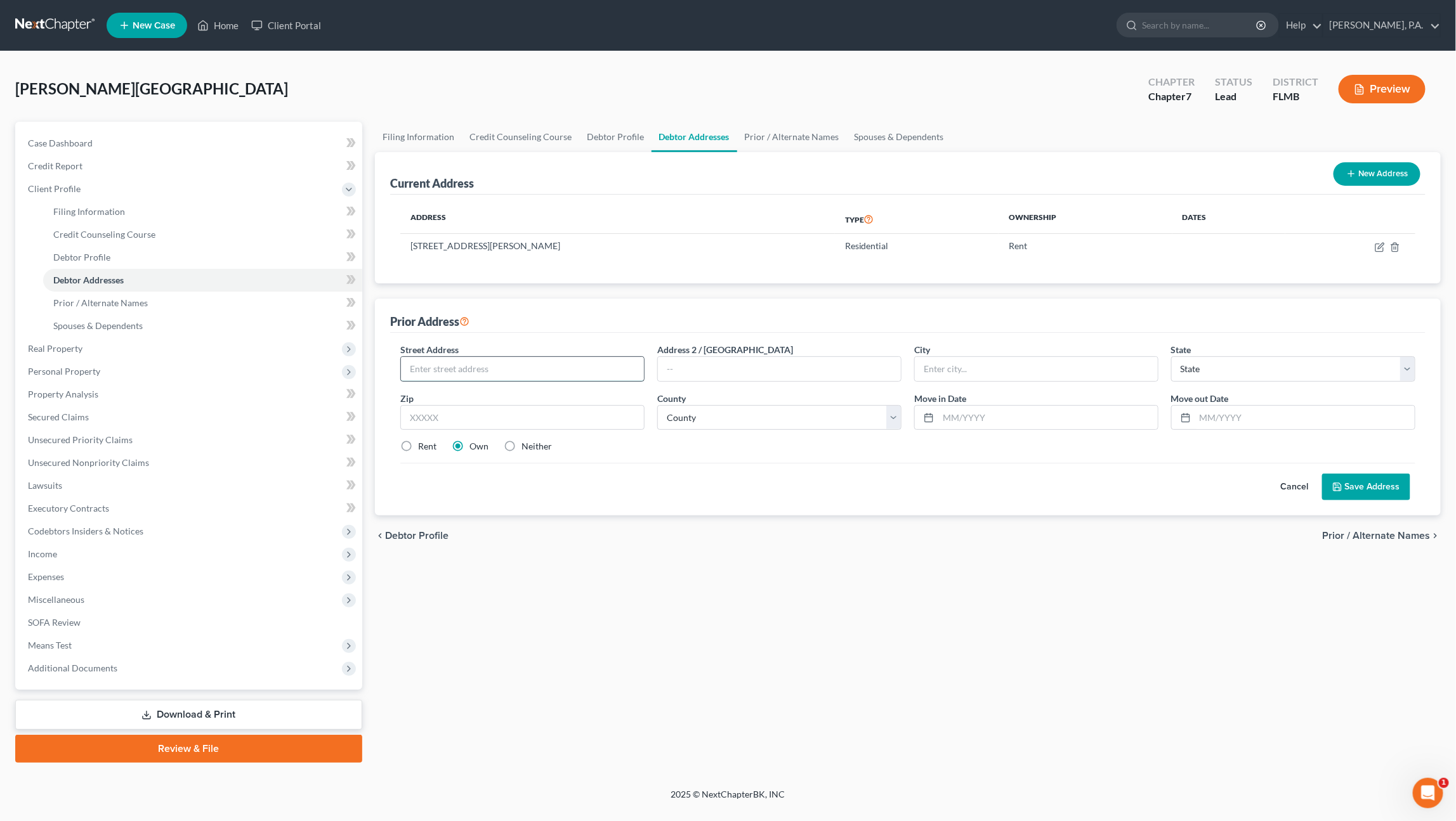
click at [573, 373] on input "text" at bounding box center [522, 369] width 243 height 24
drag, startPoint x: 473, startPoint y: 367, endPoint x: 504, endPoint y: 367, distance: 31.0
click at [473, 367] on input "5571 Autumn Rigde" at bounding box center [522, 369] width 243 height 24
type input "5571 Autumn Ridge Rd"
type input "Lakeland"
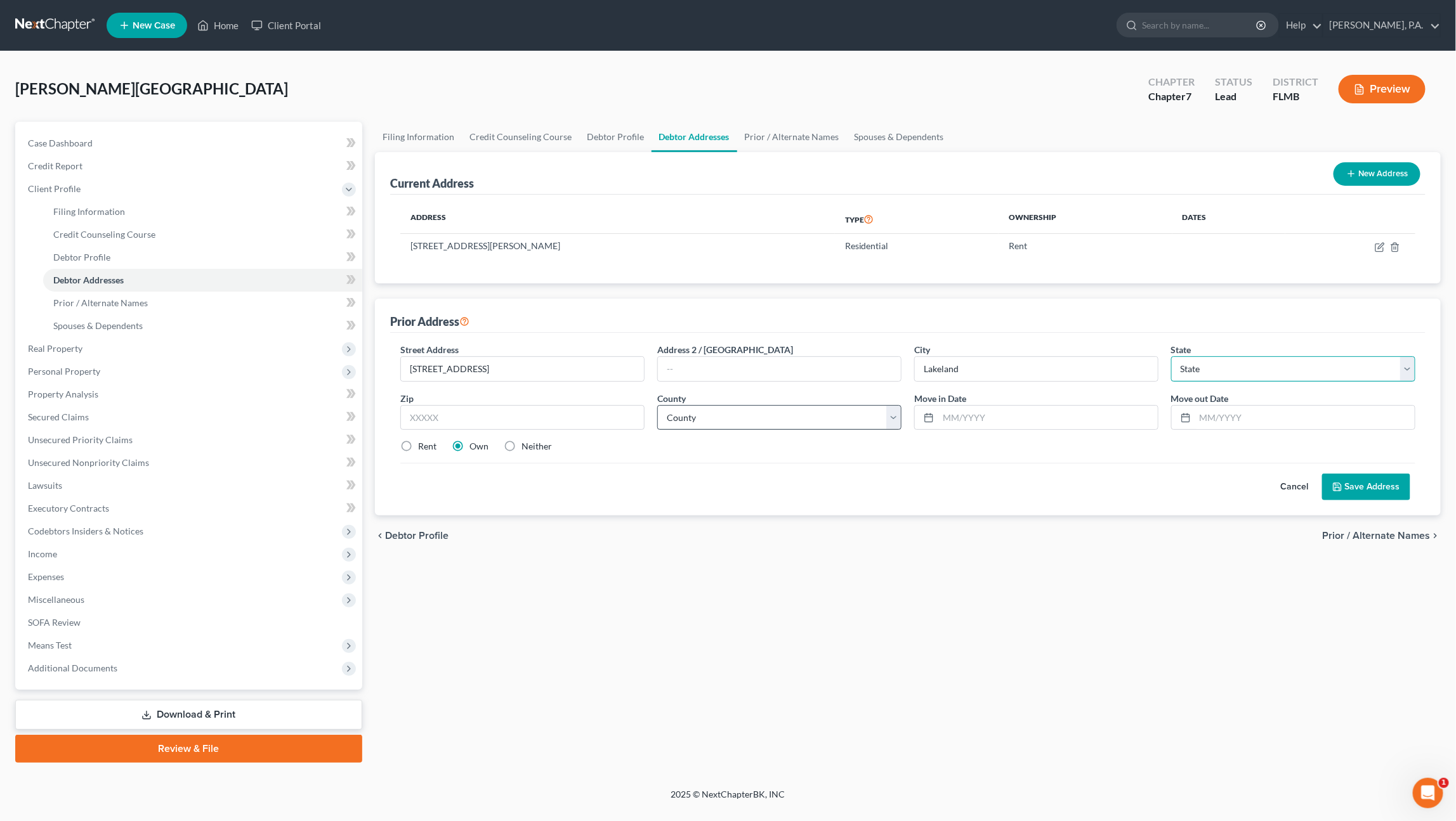
select select "9"
type input "33805"
select select "52"
type input "03/01/2023"
type input "10/30/2024"
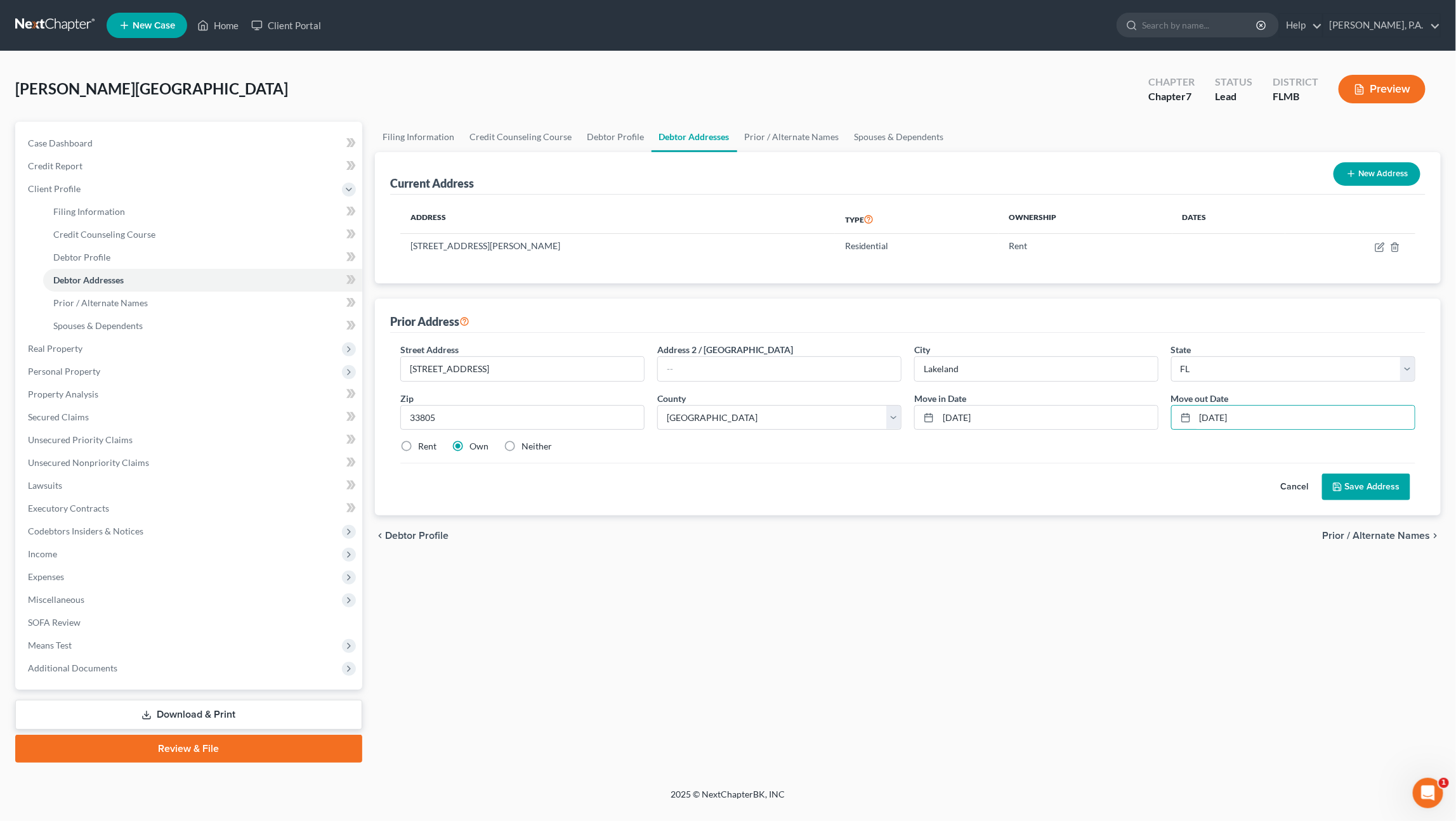
click at [417, 445] on div "Rent" at bounding box center [418, 446] width 36 height 13
click at [418, 445] on label "Rent" at bounding box center [427, 446] width 19 height 13
click at [423, 445] on input "Rent" at bounding box center [427, 444] width 8 height 8
radio input "true"
click at [1358, 486] on button "Save Address" at bounding box center [1366, 487] width 88 height 27
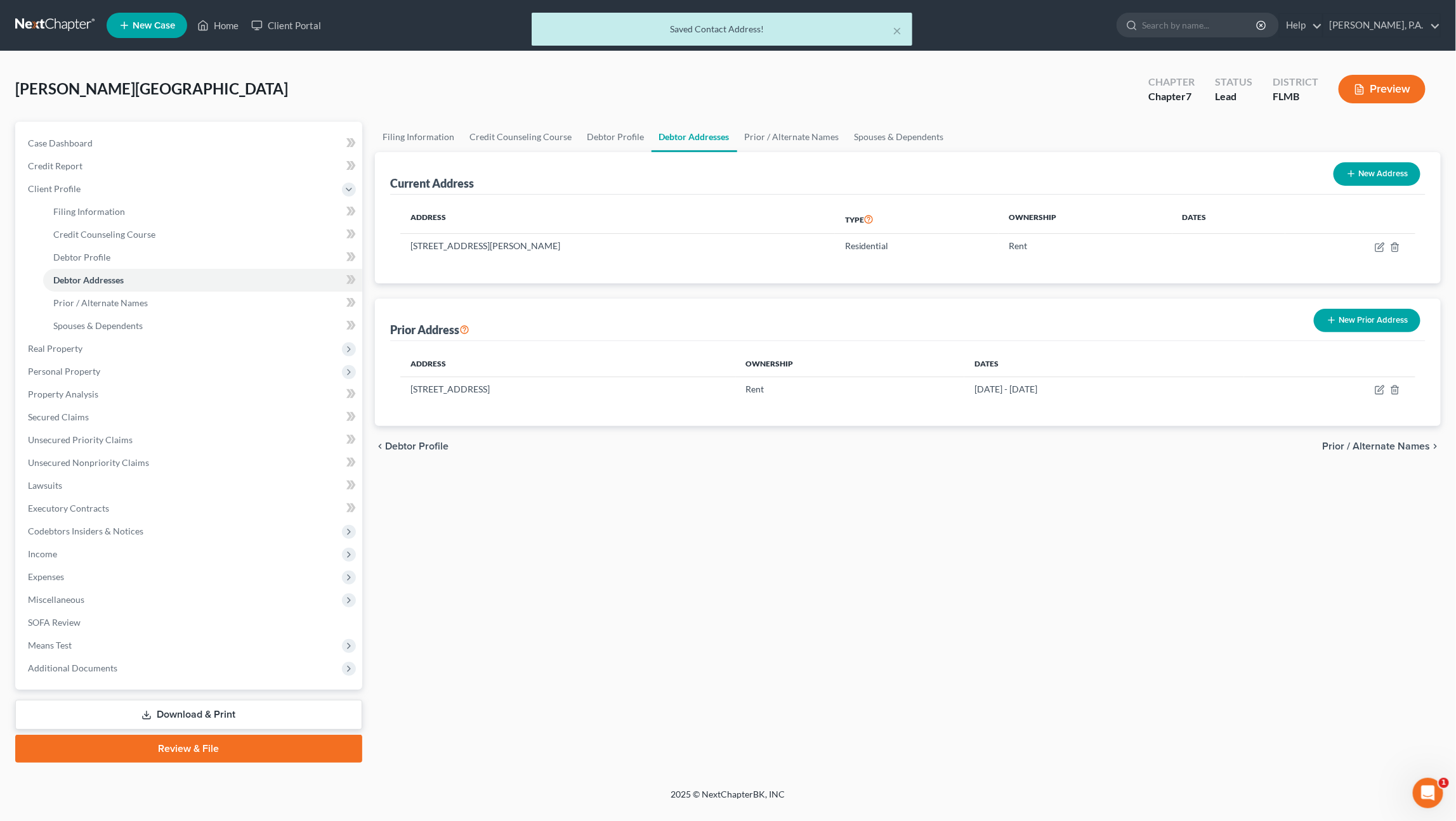
click at [1364, 329] on button "New Prior Address" at bounding box center [1367, 320] width 107 height 23
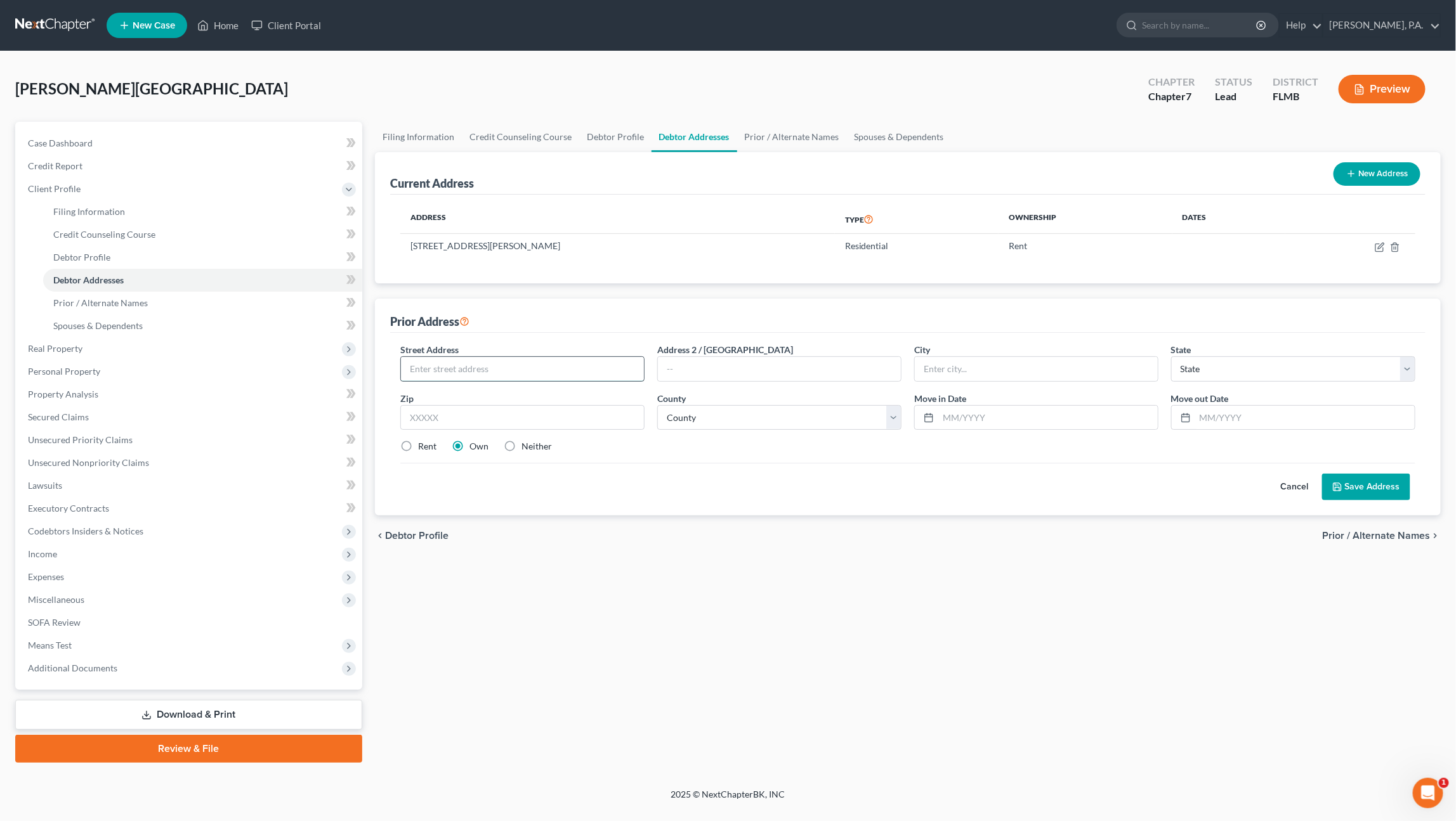
click at [558, 365] on input "text" at bounding box center [522, 369] width 243 height 24
type input "2118 Hunters Greene Dr."
type input "Lakeland"
select select "9"
type input "33810"
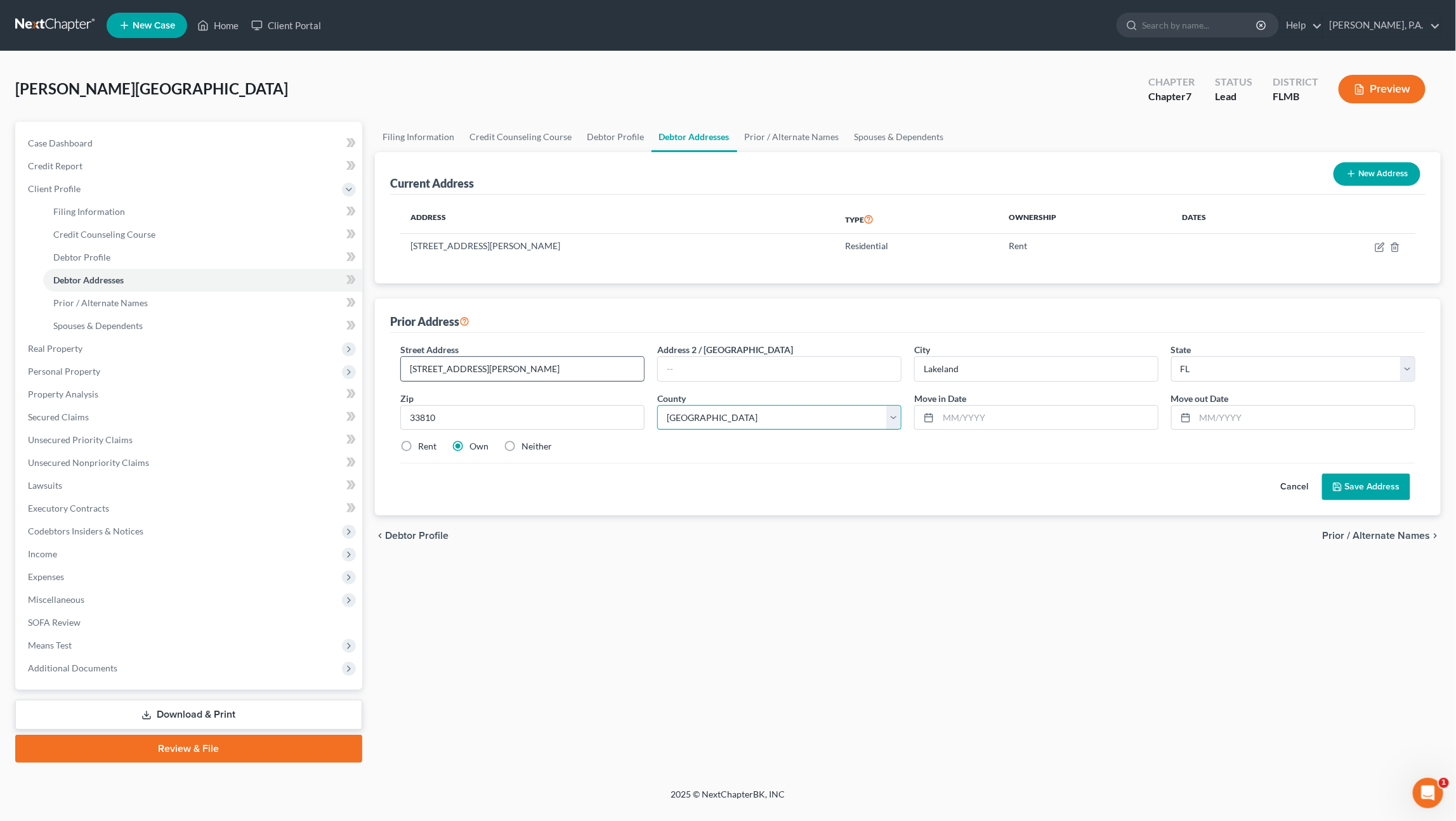
select select "52"
type input "06/01/2021"
type input "03/01/2023"
drag, startPoint x: 413, startPoint y: 442, endPoint x: 422, endPoint y: 442, distance: 9.0
click at [418, 442] on label "Rent" at bounding box center [427, 446] width 19 height 13
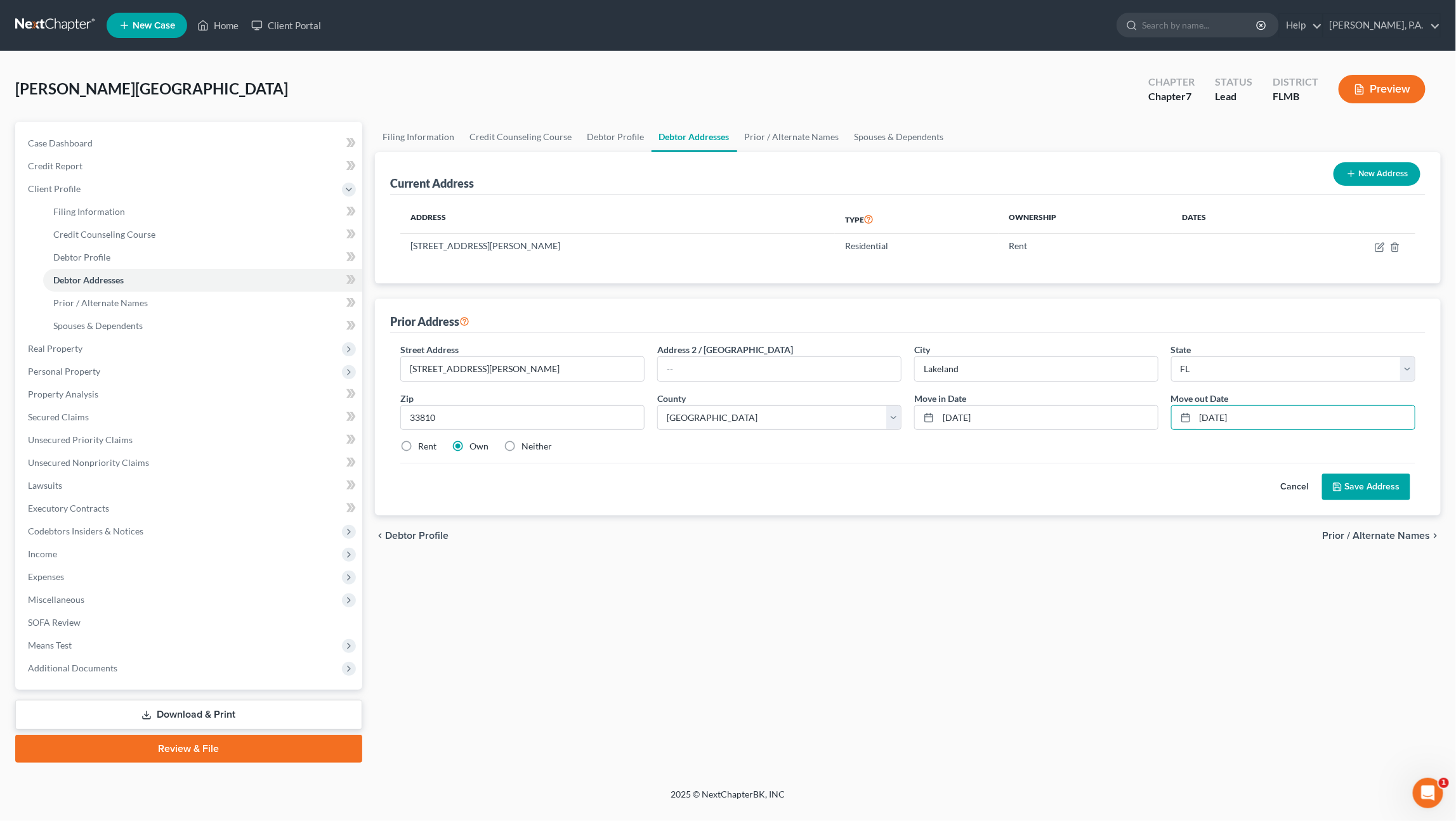
click at [423, 442] on input "Rent" at bounding box center [427, 444] width 8 height 8
radio input "true"
click at [1363, 484] on button "Save Address" at bounding box center [1366, 487] width 88 height 27
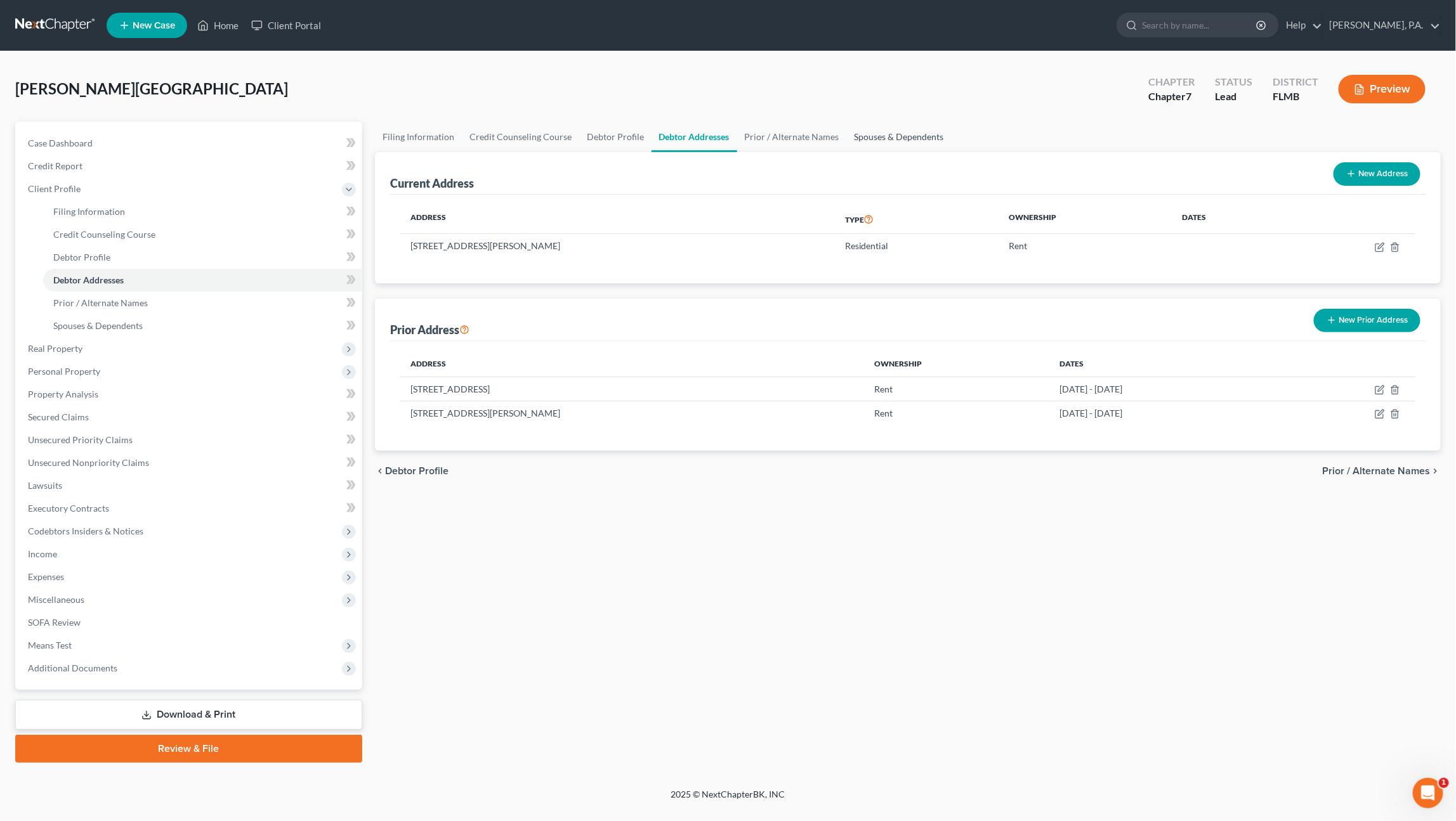
click at [858, 128] on link "Spouses & Dependents" at bounding box center [900, 137] width 105 height 31
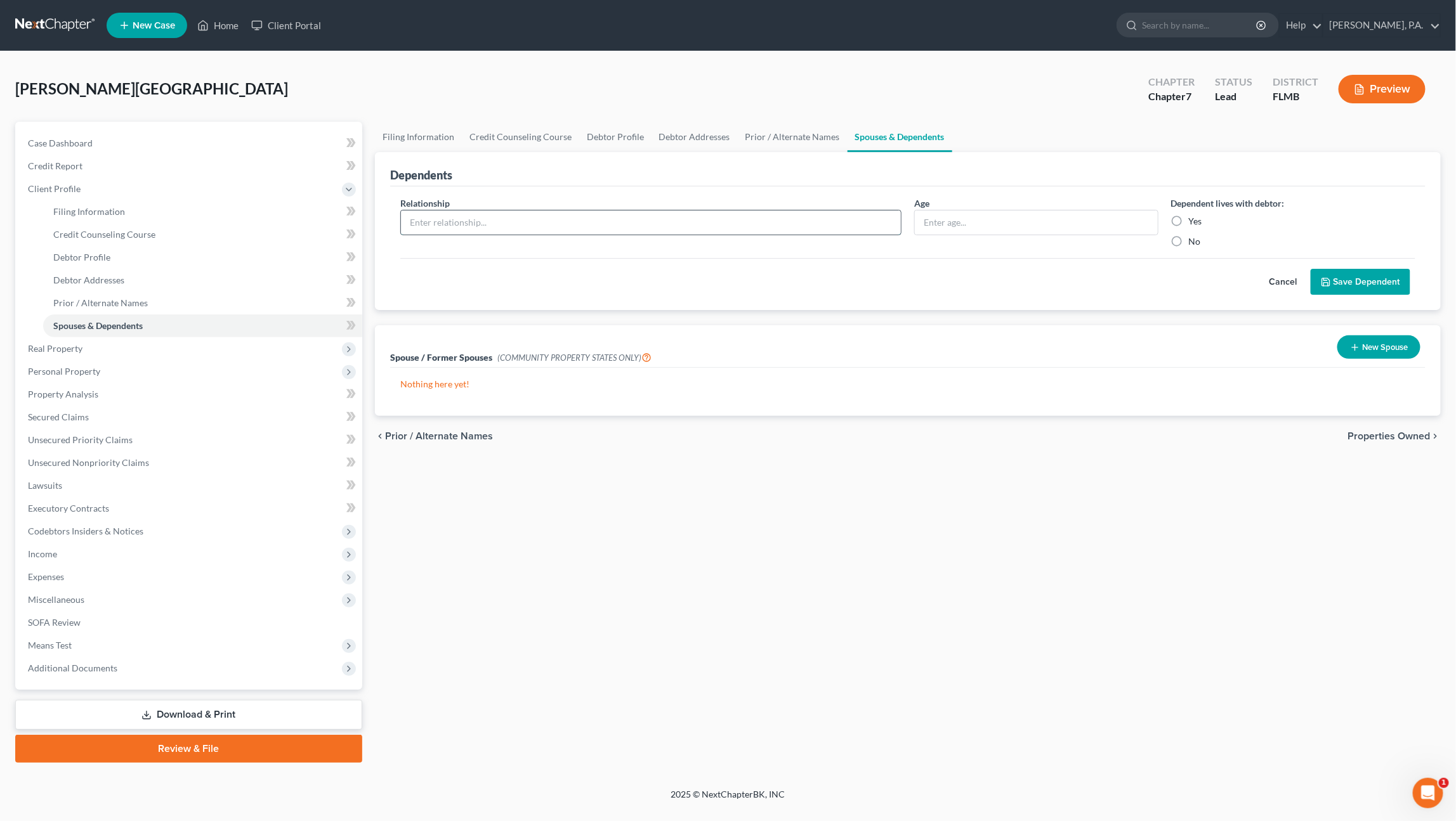
click at [523, 222] on input "text" at bounding box center [650, 223] width 500 height 24
type input "Daughter"
type input "9"
click at [1189, 217] on label "Yes" at bounding box center [1195, 221] width 13 height 13
click at [1194, 217] on input "Yes" at bounding box center [1198, 219] width 8 height 8
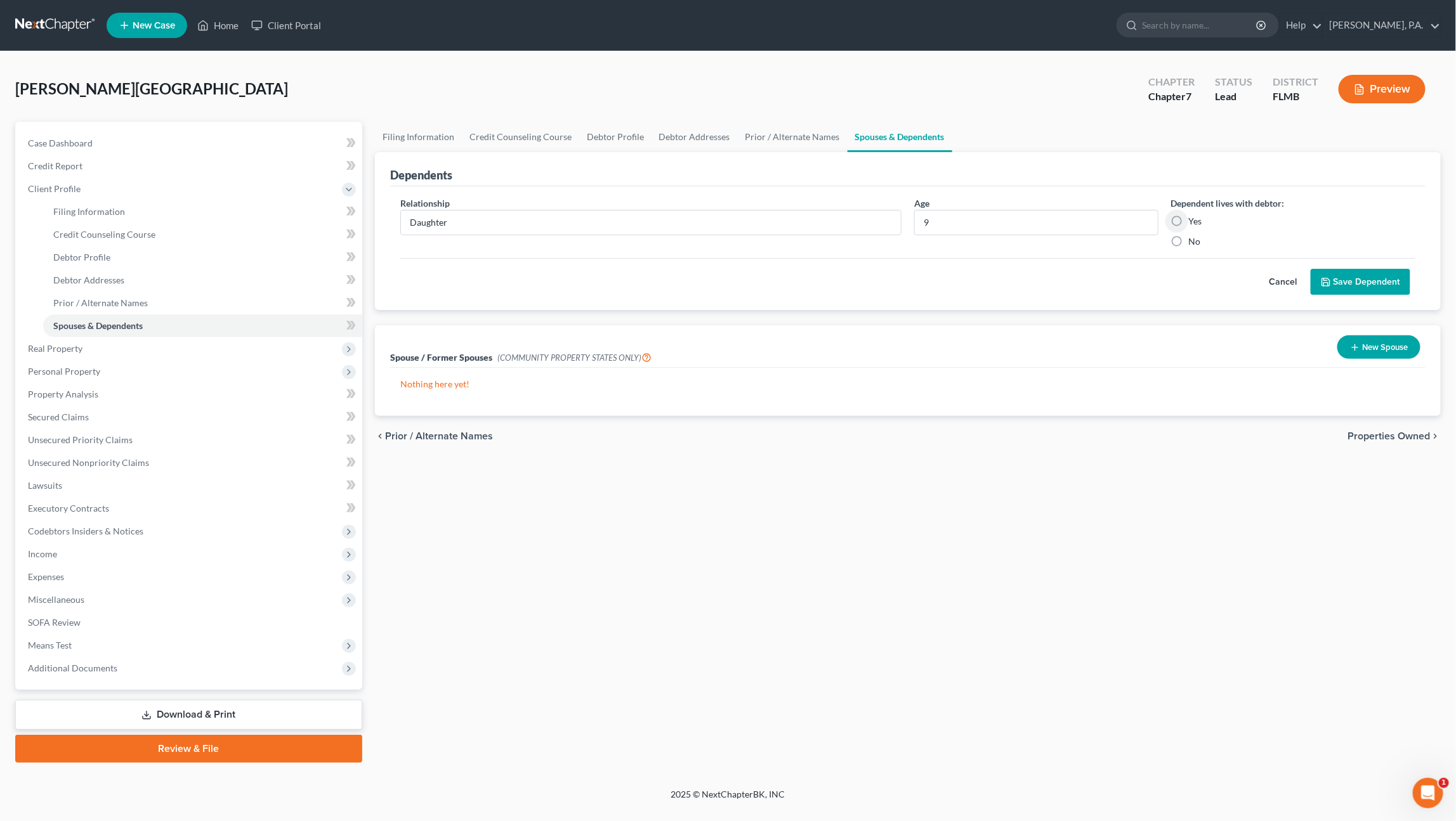
radio input "true"
click at [81, 513] on link "Executory Contracts" at bounding box center [190, 509] width 344 height 23
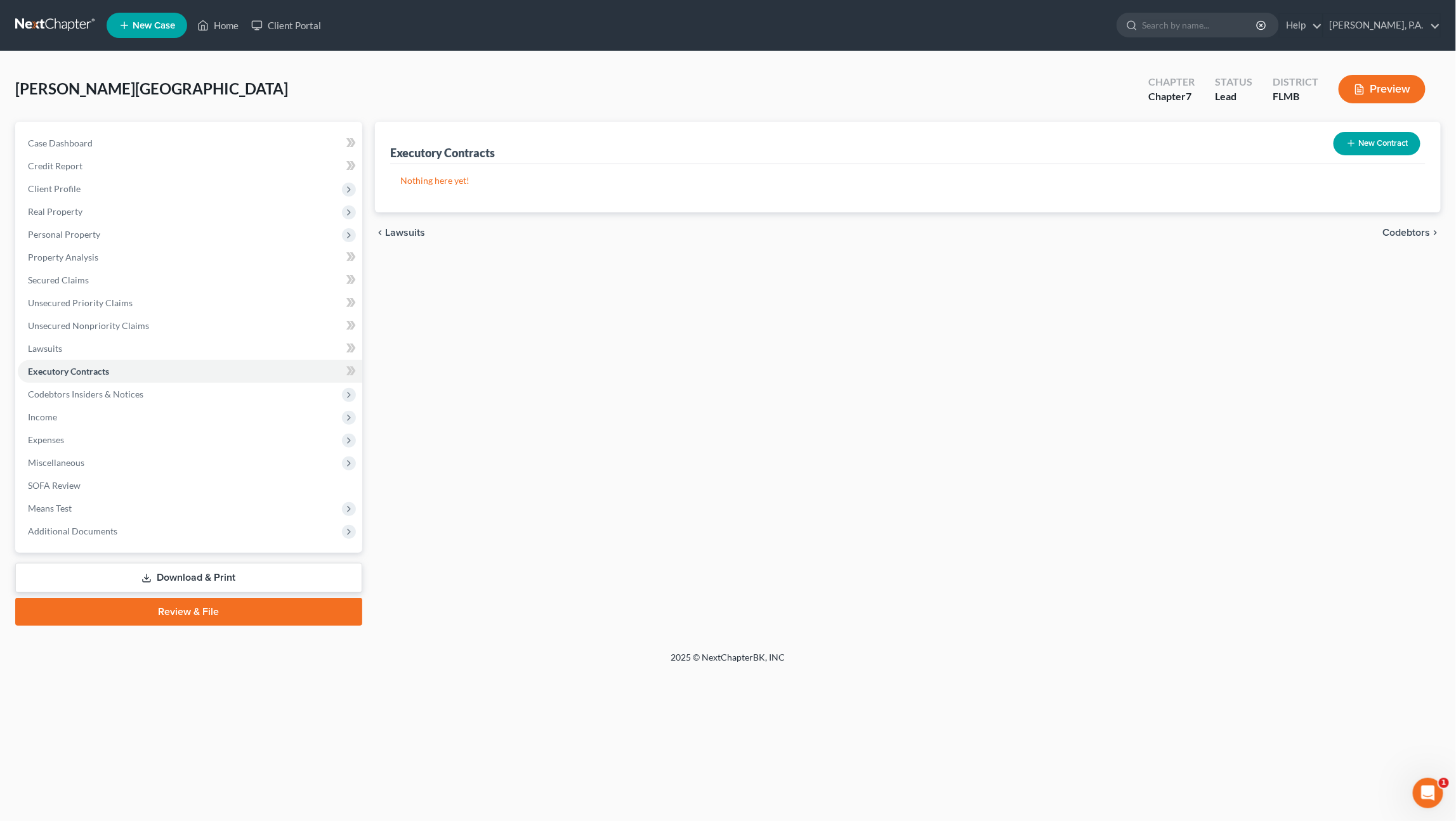
click at [1387, 139] on button "New Contract" at bounding box center [1377, 143] width 87 height 23
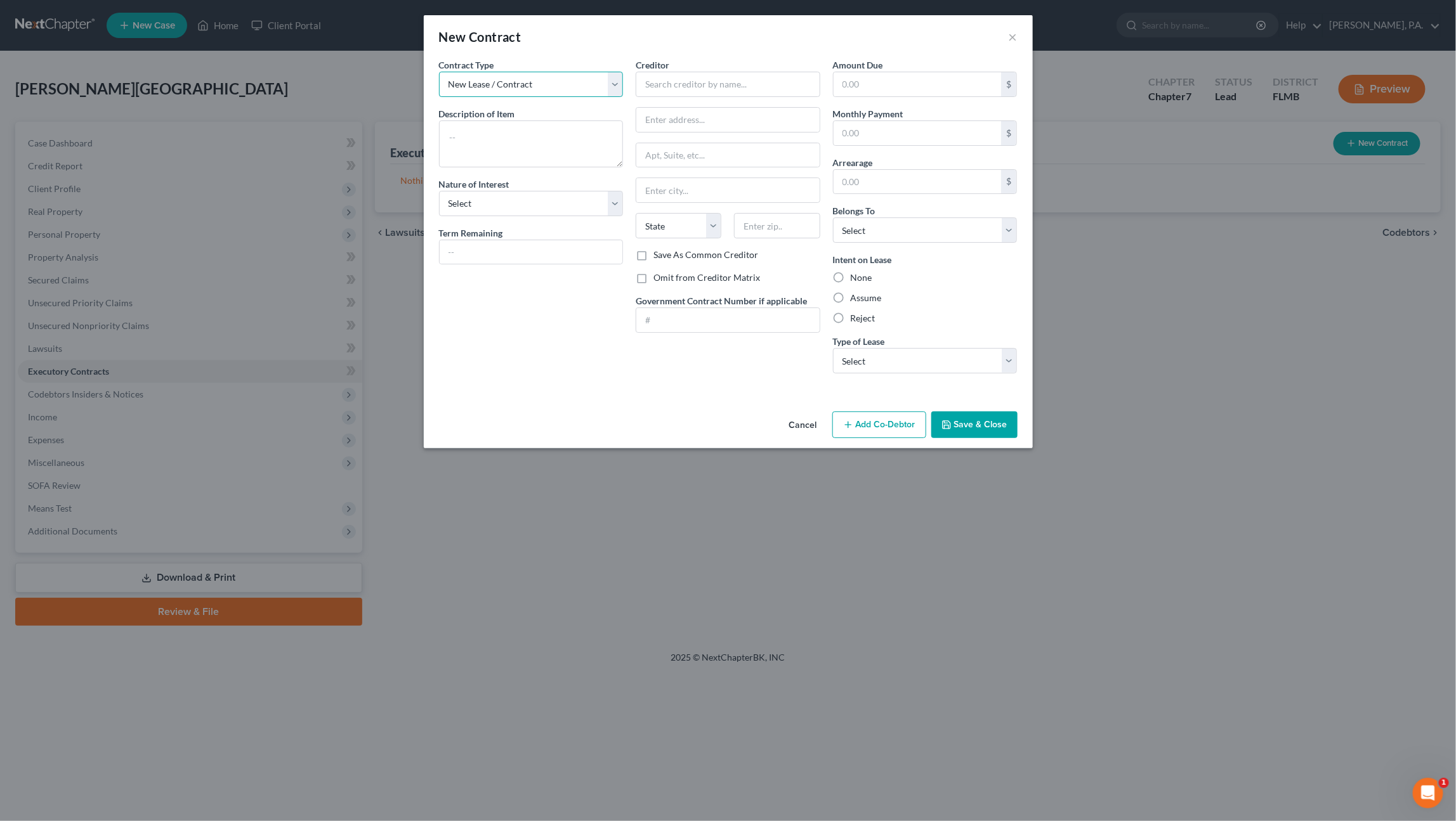
click at [536, 76] on select "New Lease / Contract New Timeshare" at bounding box center [531, 84] width 185 height 25
click at [535, 87] on select "New Lease / Contract New Timeshare" at bounding box center [531, 84] width 185 height 25
click at [516, 128] on textarea at bounding box center [531, 144] width 185 height 47
type textarea "Residential Lease"
click at [563, 199] on select "Select Purchaser Agent Lessor Lessee" at bounding box center [531, 203] width 185 height 25
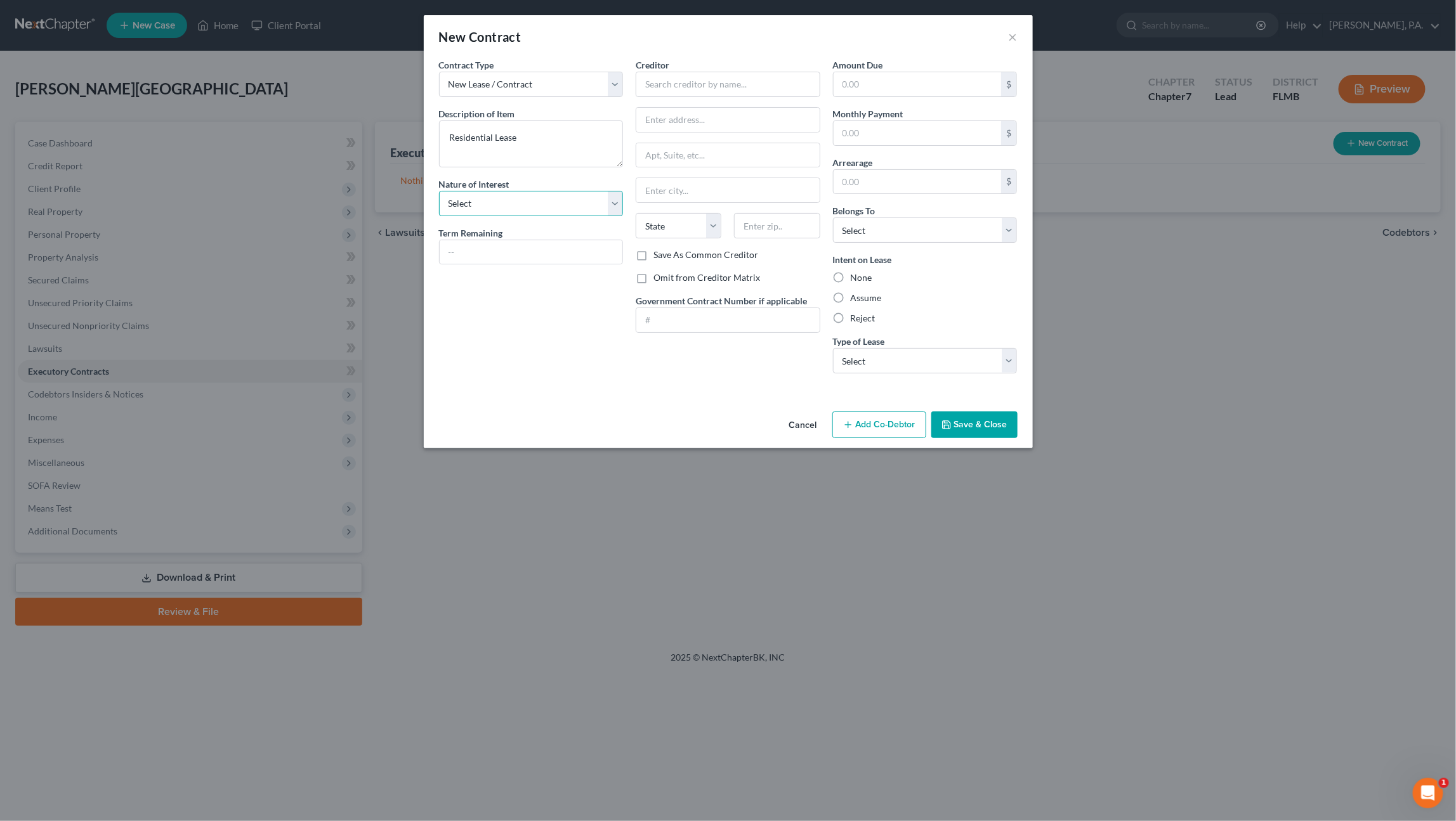
select select "3"
click at [439, 191] on select "Select Purchaser Agent Lessor Lessee" at bounding box center [531, 203] width 185 height 25
click at [682, 82] on input "text" at bounding box center [728, 84] width 185 height 25
type input "My Cherry Wood Home One LLC"
type input "8051 N Tamiami Trail"
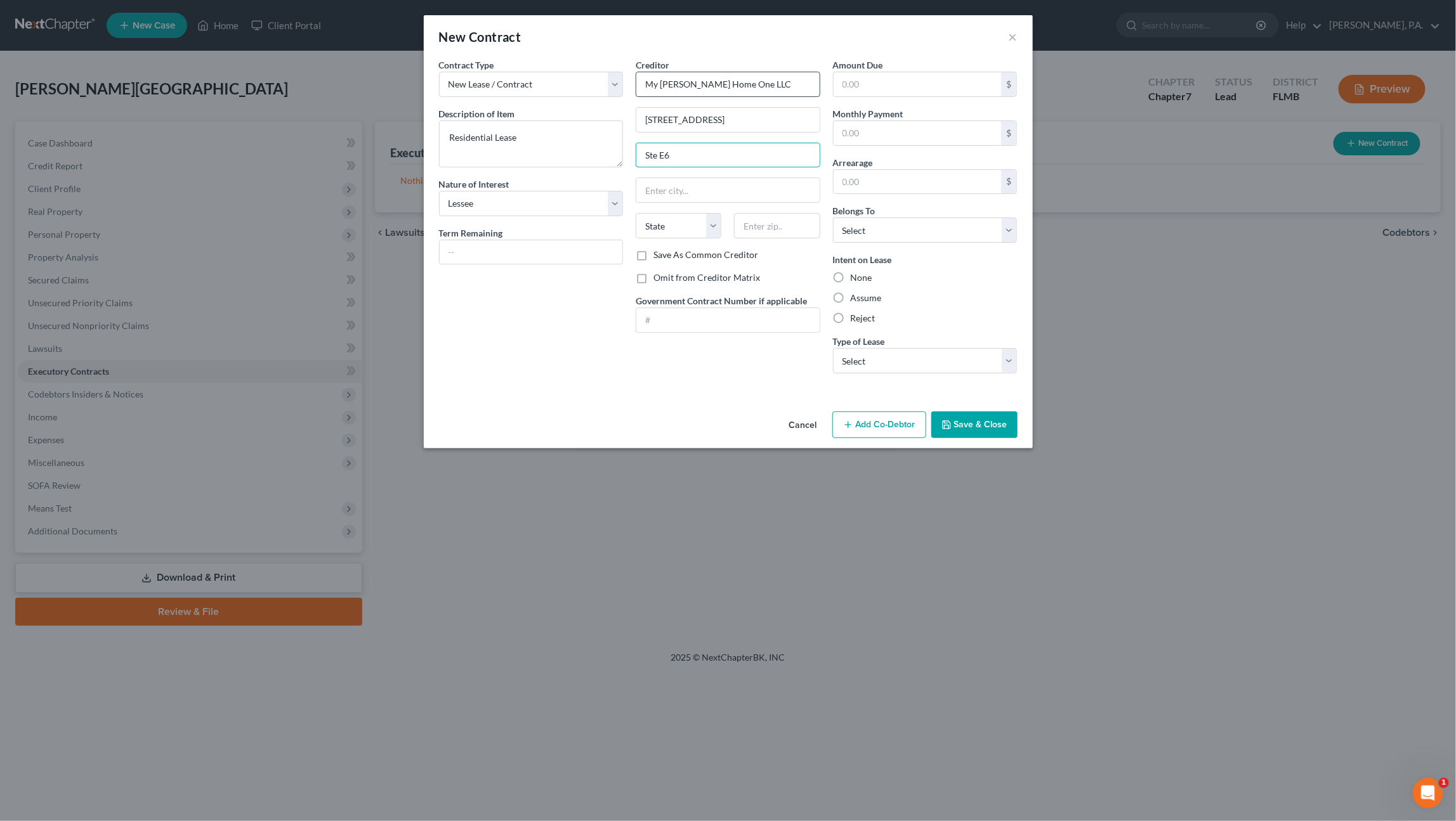
type input "Ste E6"
type input "Sarasota"
select select "9"
type input "34243"
click at [870, 135] on input "text" at bounding box center [917, 133] width 168 height 24
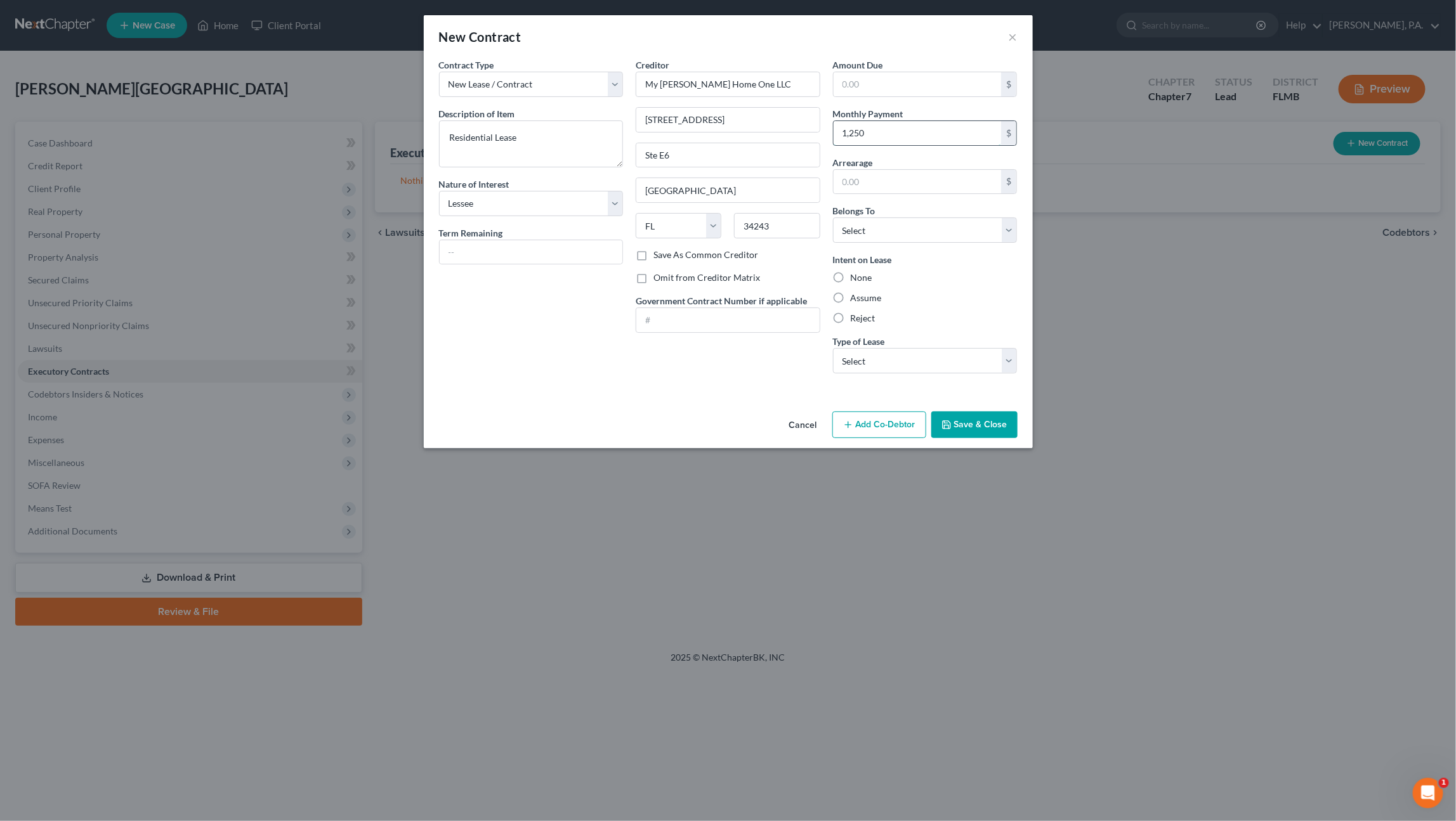
type input "1,250"
click at [888, 299] on div "Assume" at bounding box center [925, 298] width 185 height 13
click at [874, 300] on label "Assume" at bounding box center [866, 298] width 31 height 13
click at [864, 300] on input "Assume" at bounding box center [860, 295] width 8 height 8
radio input "true"
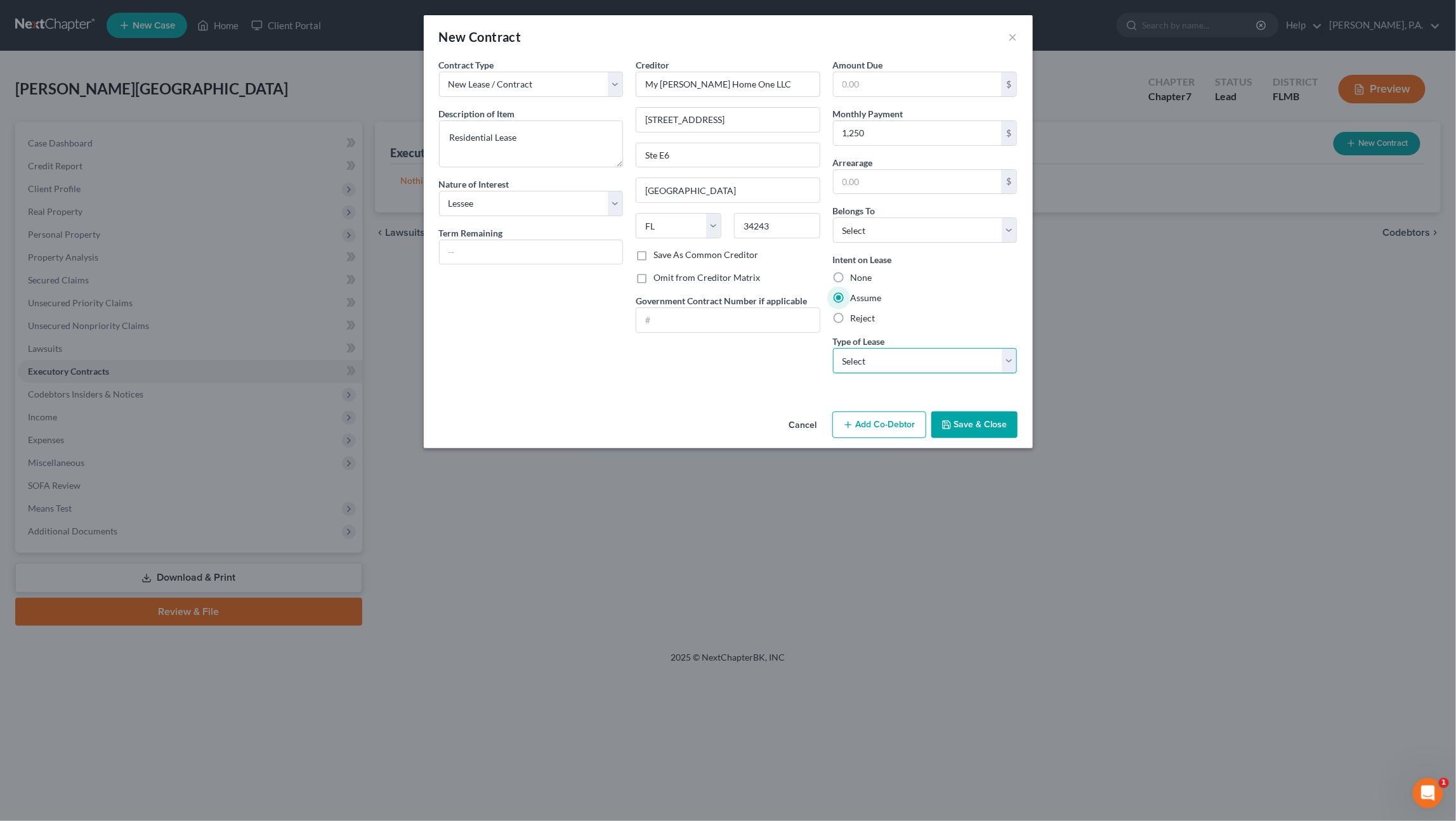
click at [866, 354] on select "Select Real Estate Car Other" at bounding box center [925, 360] width 185 height 25
select select "2"
click at [833, 348] on select "Select Real Estate Car Other" at bounding box center [925, 360] width 185 height 25
click at [480, 251] on input "text" at bounding box center [531, 253] width 183 height 24
type input "1"
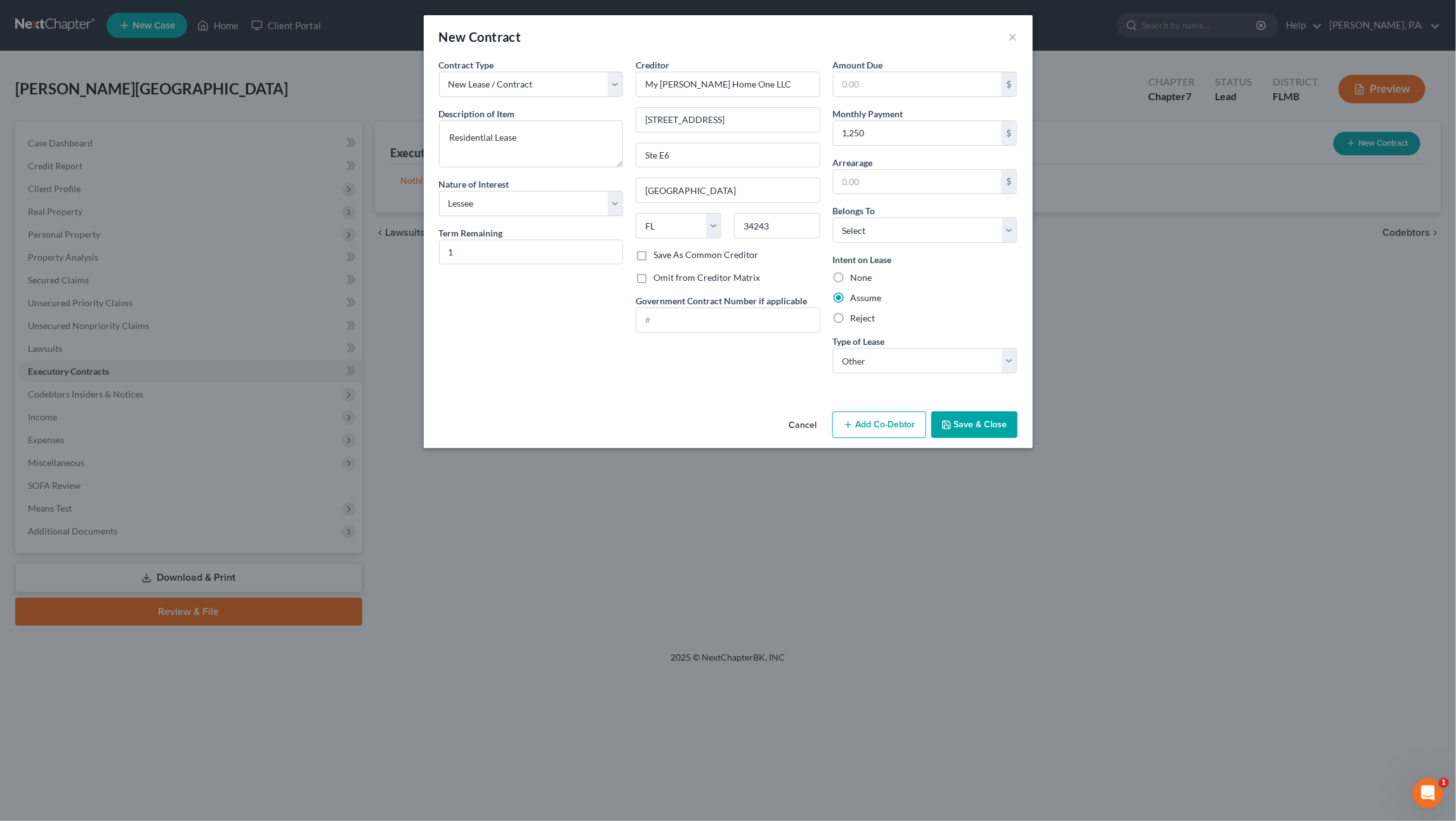
click at [980, 417] on button "Save & Close" at bounding box center [974, 425] width 86 height 27
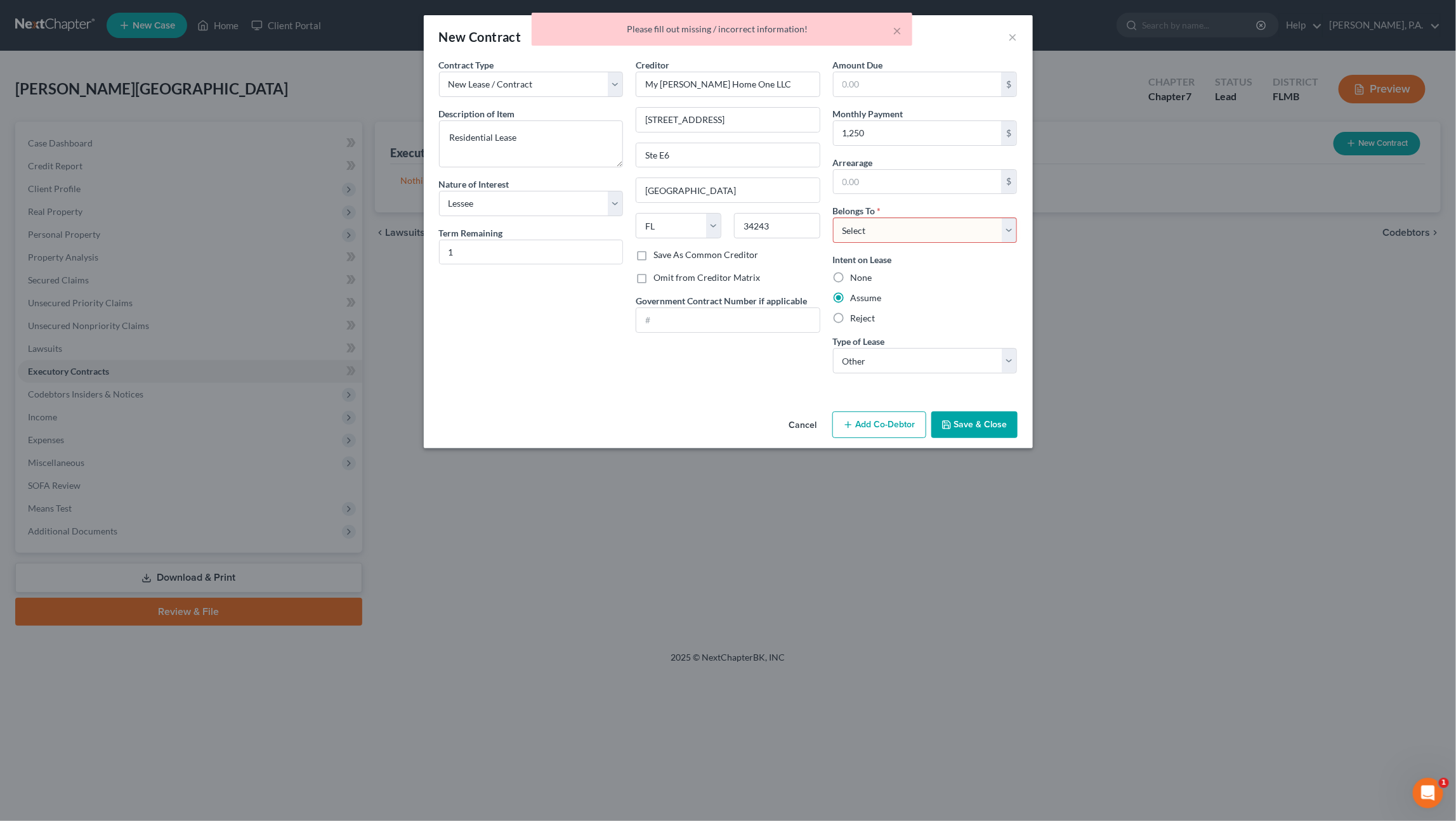
click at [871, 227] on select "Select Debtor 1 Only Debtor 2 Only Debtor 1 And Debtor 2 Only At Least One Of T…" at bounding box center [925, 229] width 185 height 25
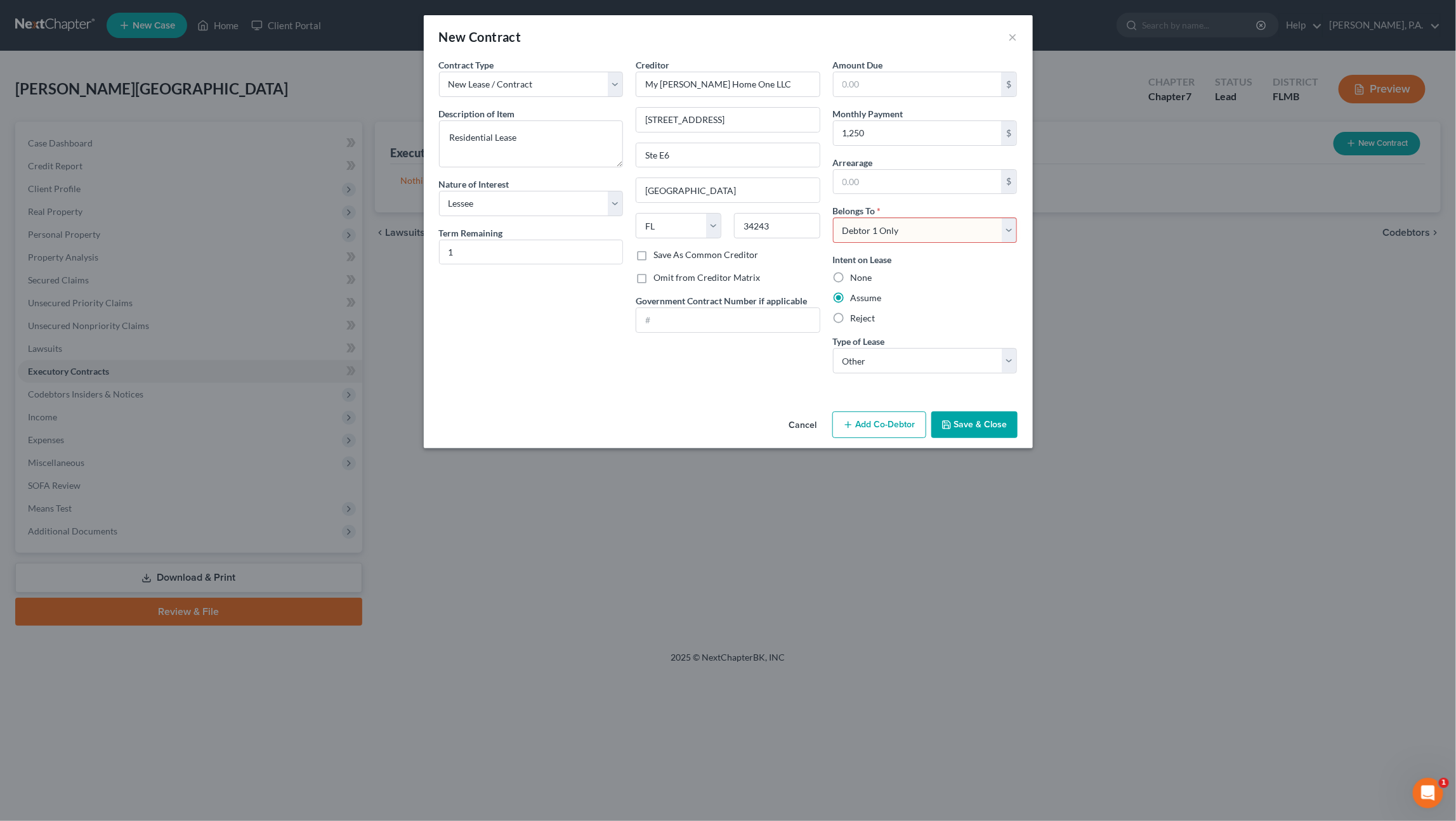
click at [833, 217] on select "Select Debtor 1 Only Debtor 2 Only Debtor 1 And Debtor 2 Only At Least One Of T…" at bounding box center [925, 229] width 185 height 25
click at [887, 229] on select "Select Debtor 1 Only Debtor 2 Only Debtor 1 And Debtor 2 Only At Least One Of T…" at bounding box center [925, 229] width 185 height 25
select select "3"
click at [833, 217] on select "Select Debtor 1 Only Debtor 2 Only Debtor 1 And Debtor 2 Only At Least One Of T…" at bounding box center [925, 229] width 185 height 25
click at [657, 253] on label "Save As Common Creditor" at bounding box center [706, 255] width 105 height 13
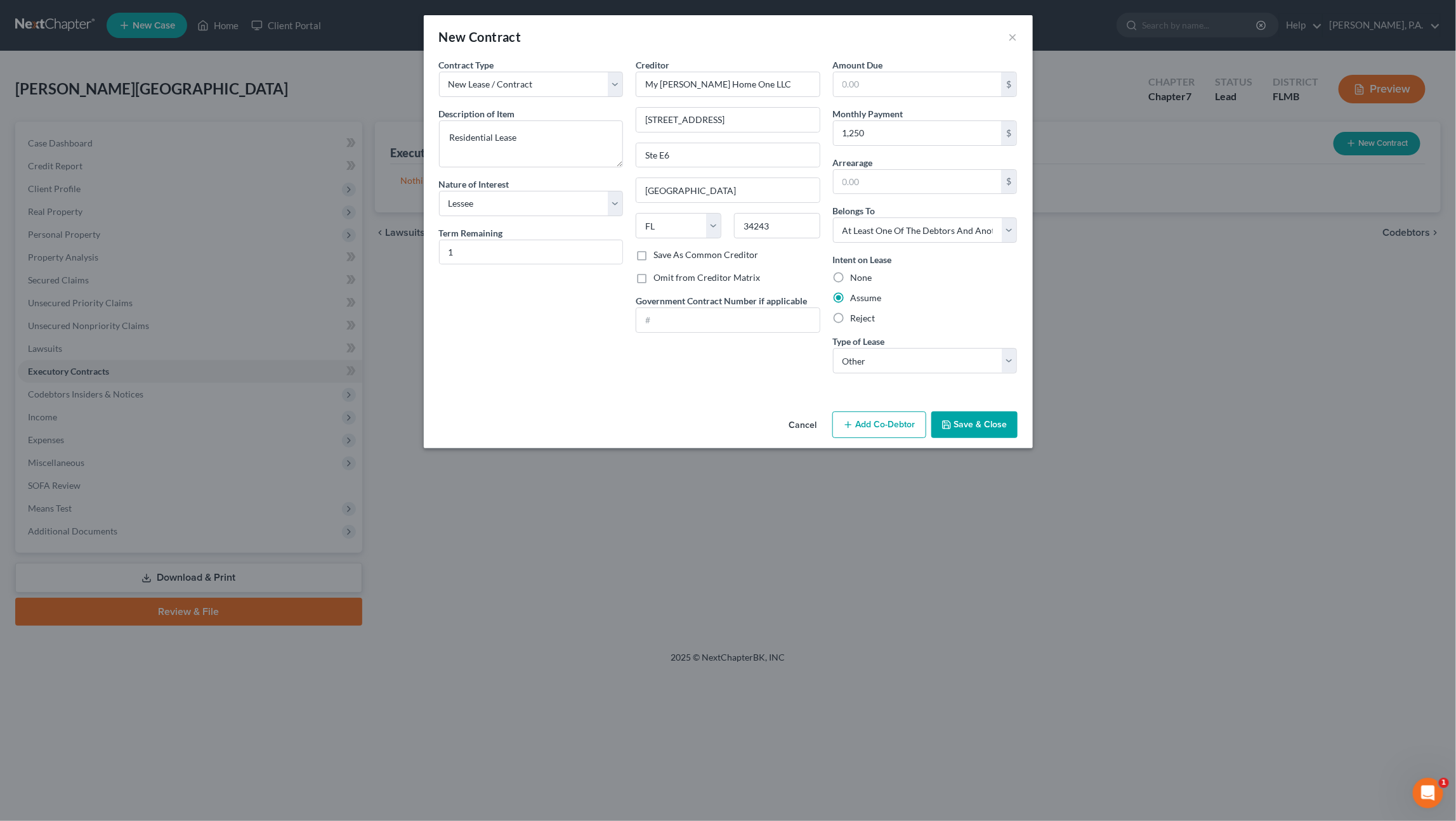
click at [658, 253] on input "Save As Common Creditor" at bounding box center [662, 253] width 8 height 8
checkbox input "true"
click at [962, 418] on button "Save & Close" at bounding box center [974, 425] width 86 height 27
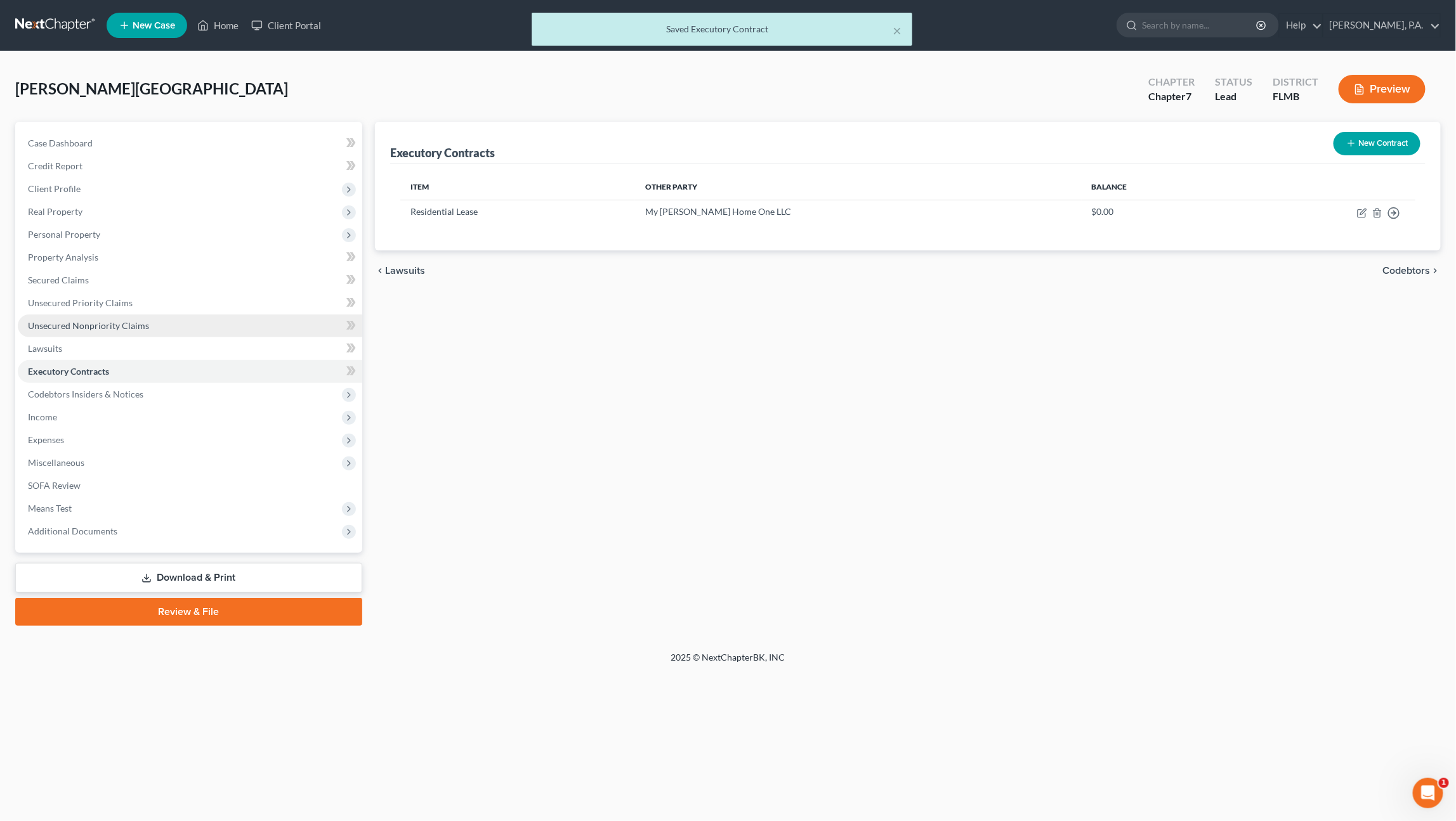
click at [96, 329] on span "Unsecured Nonpriority Claims" at bounding box center [89, 325] width 121 height 10
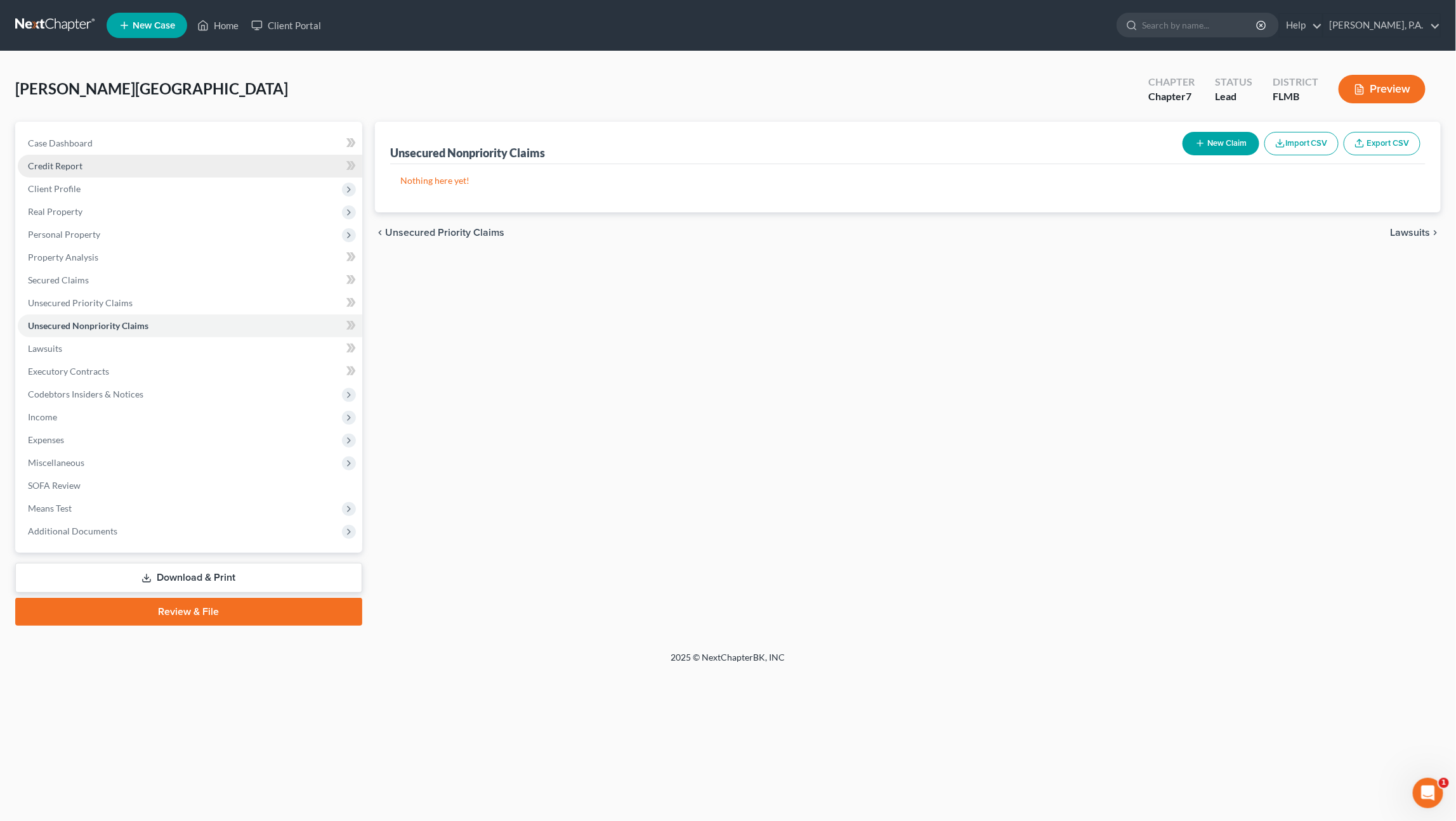
click at [83, 161] on link "Credit Report" at bounding box center [190, 166] width 344 height 23
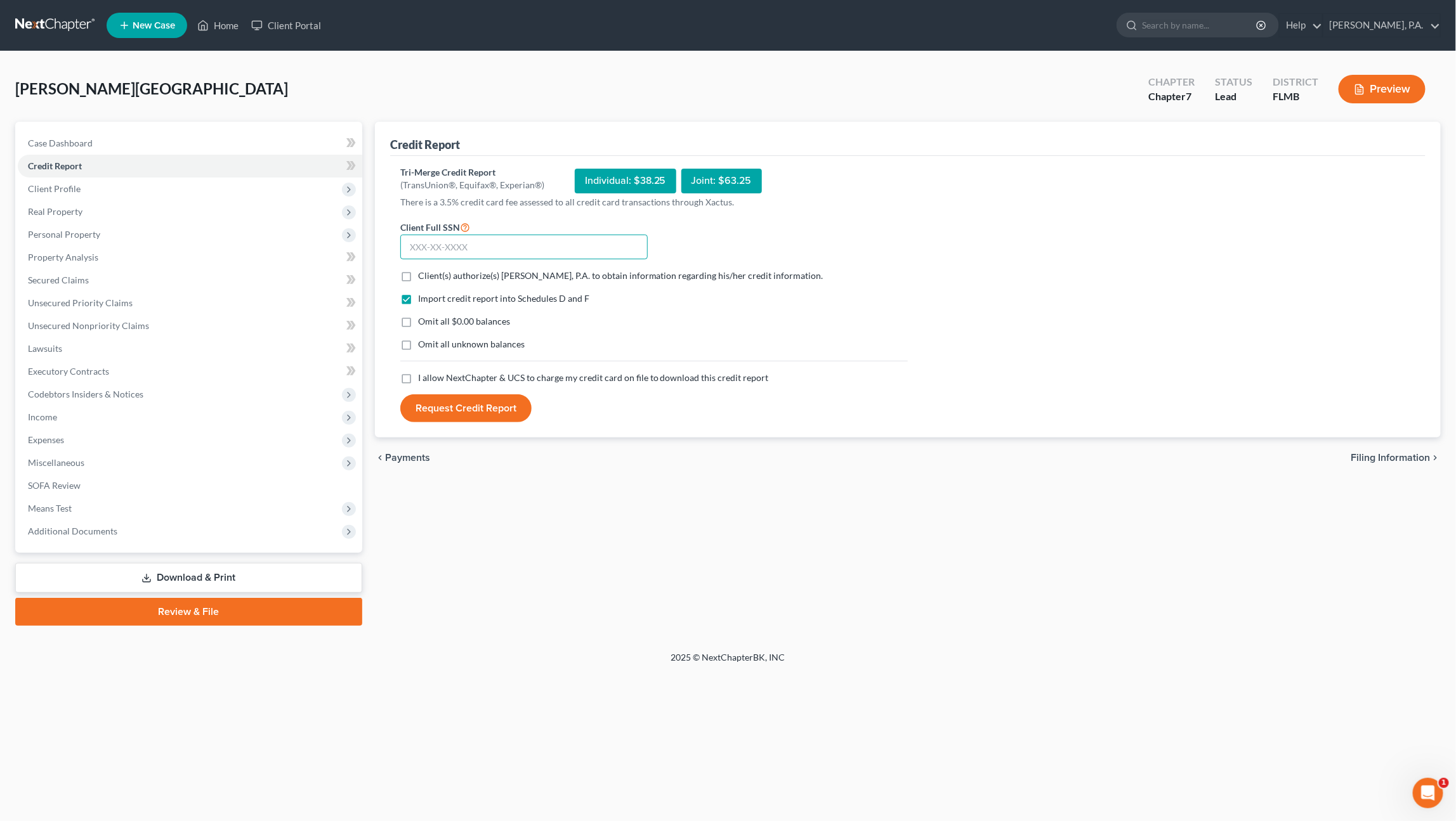
click at [446, 249] on input "text" at bounding box center [524, 247] width 247 height 25
type input "594-35-7350"
click at [419, 274] on span "Client(s) authorize(s) Eva Donohue, P.A. to obtain information regarding his/he…" at bounding box center [621, 275] width 405 height 10
click at [423, 274] on input "Client(s) authorize(s) Eva Donohue, P.A. to obtain information regarding his/he…" at bounding box center [427, 274] width 8 height 8
checkbox input "true"
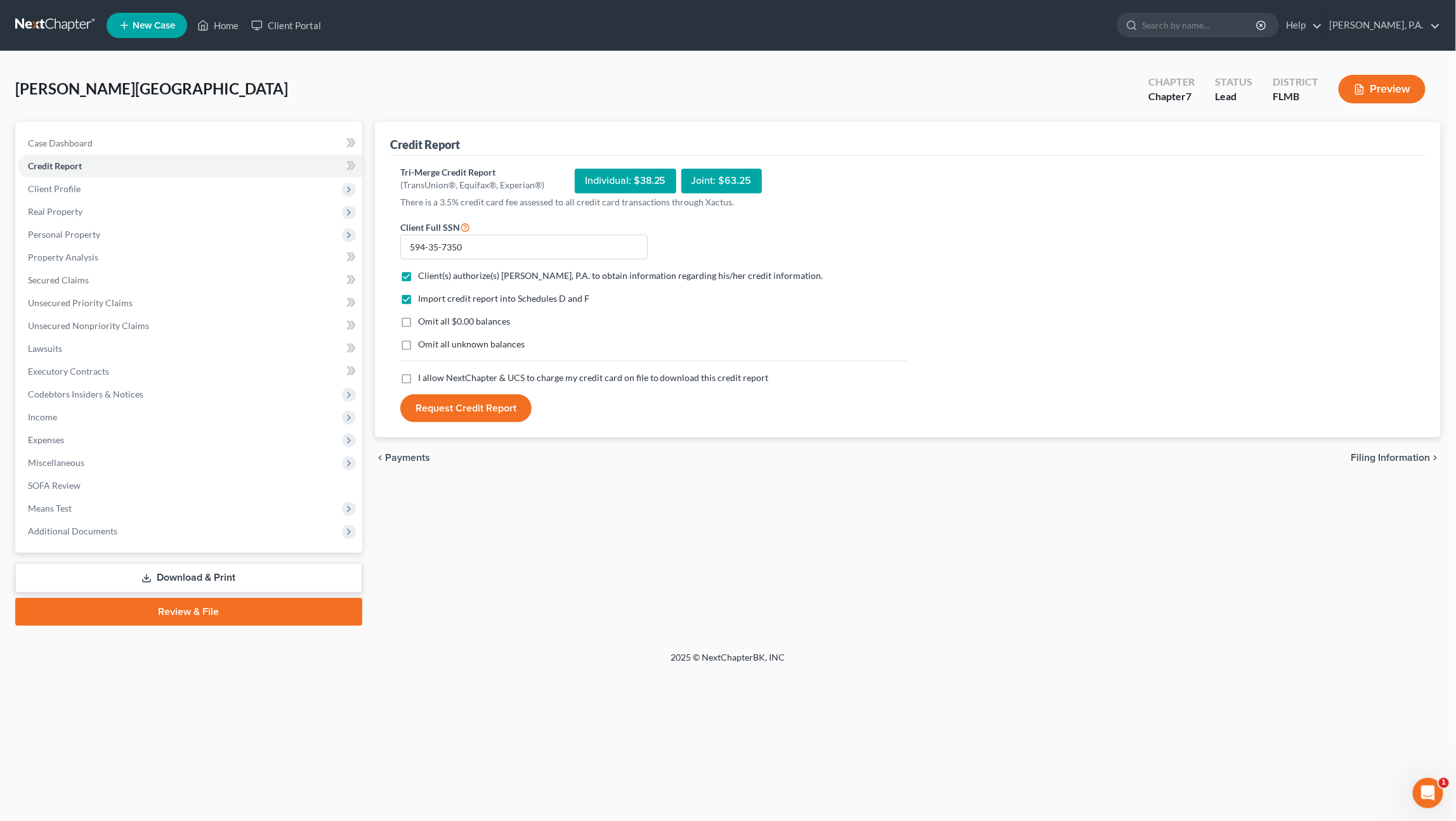
click at [430, 316] on span "Omit all $0.00 balances" at bounding box center [464, 320] width 92 height 10
click at [430, 316] on input "Omit all $0.00 balances" at bounding box center [427, 319] width 8 height 8
checkbox input "true"
click at [442, 344] on span "Omit all unknown balances" at bounding box center [472, 343] width 107 height 10
click at [431, 344] on input "Omit all unknown balances" at bounding box center [427, 342] width 8 height 8
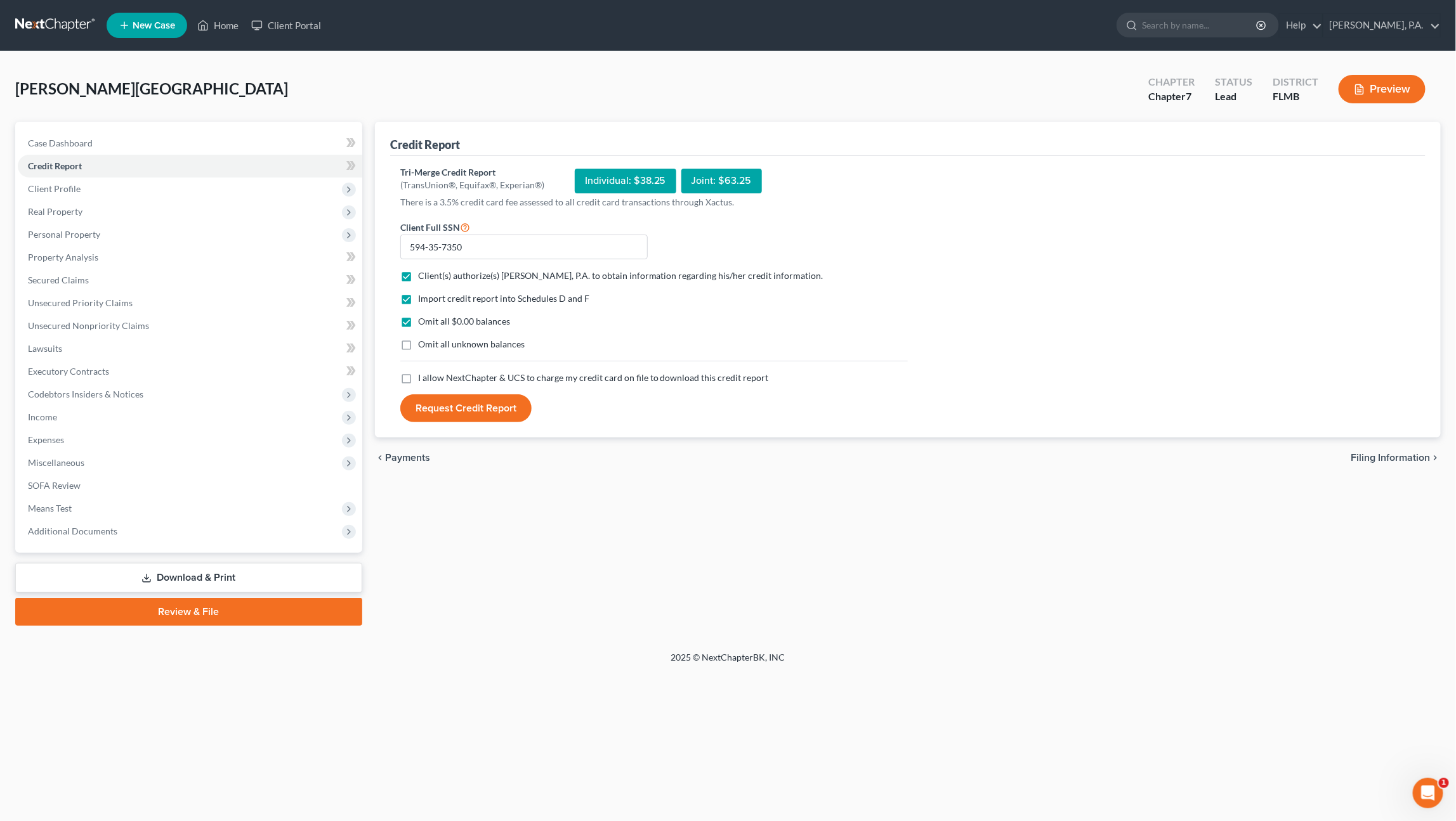
checkbox input "true"
click at [442, 372] on span "I allow NextChapter & UCS to charge my credit card on file to download this cre…" at bounding box center [594, 377] width 350 height 10
click at [431, 371] on input "I allow NextChapter & UCS to charge my credit card on file to download this cre…" at bounding box center [427, 375] width 8 height 8
checkbox input "true"
click at [473, 413] on button "Request Credit Report" at bounding box center [466, 408] width 132 height 28
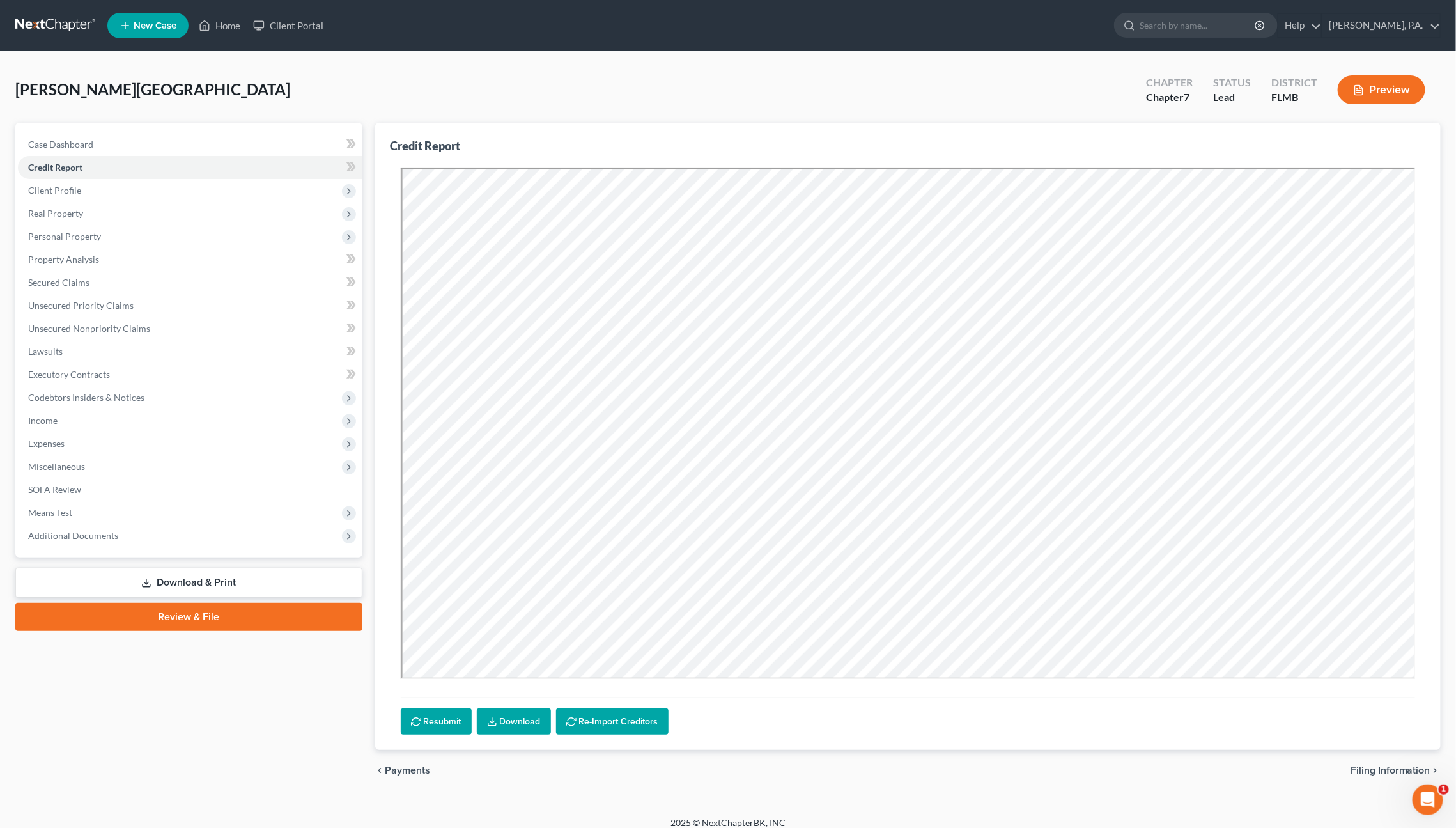
click at [501, 720] on link "Download" at bounding box center [514, 721] width 74 height 27
click at [74, 332] on span "Unsecured Nonpriority Claims" at bounding box center [90, 328] width 122 height 11
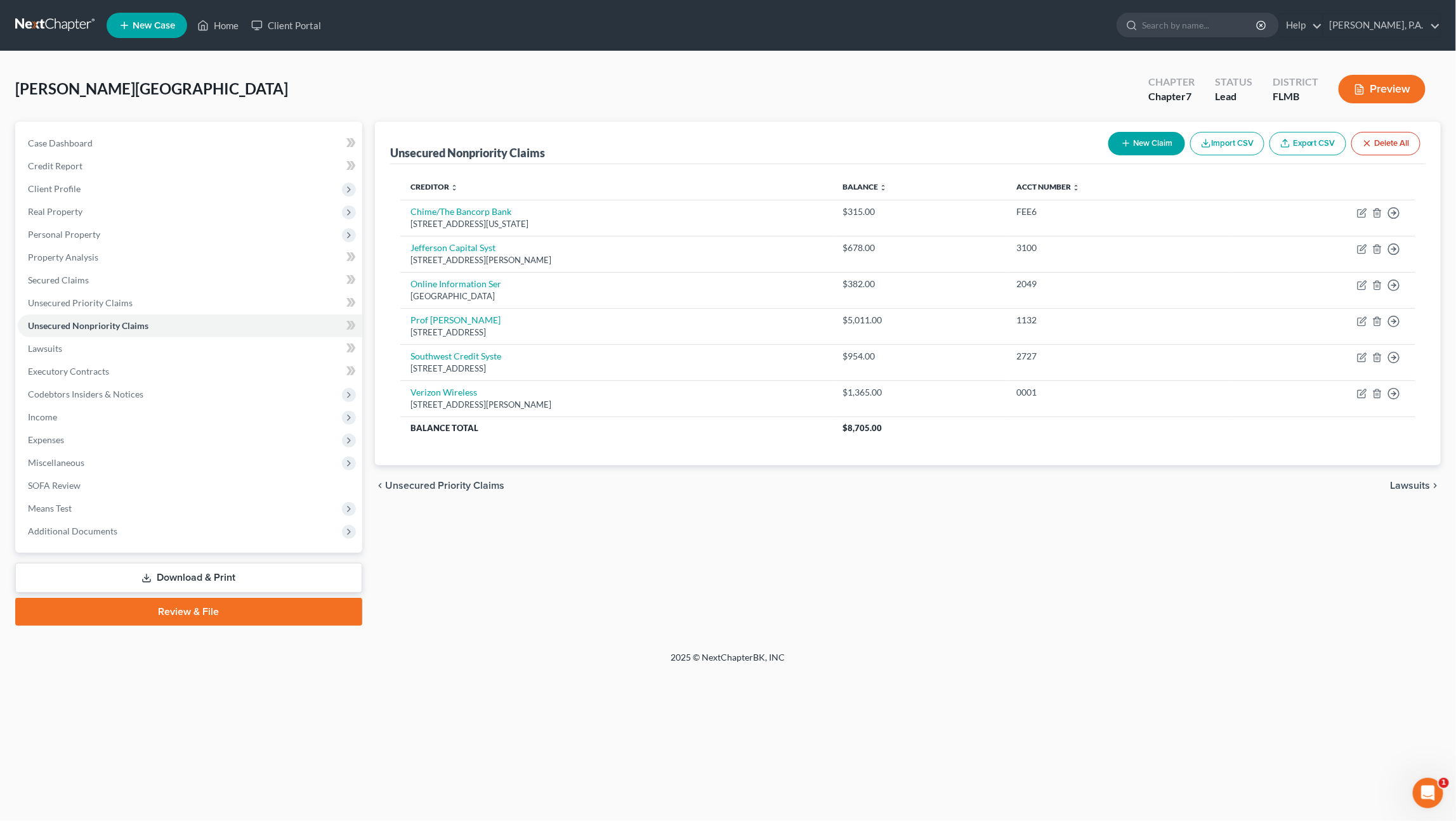
click at [1126, 144] on line "button" at bounding box center [1125, 144] width 6 height 0
select select "0"
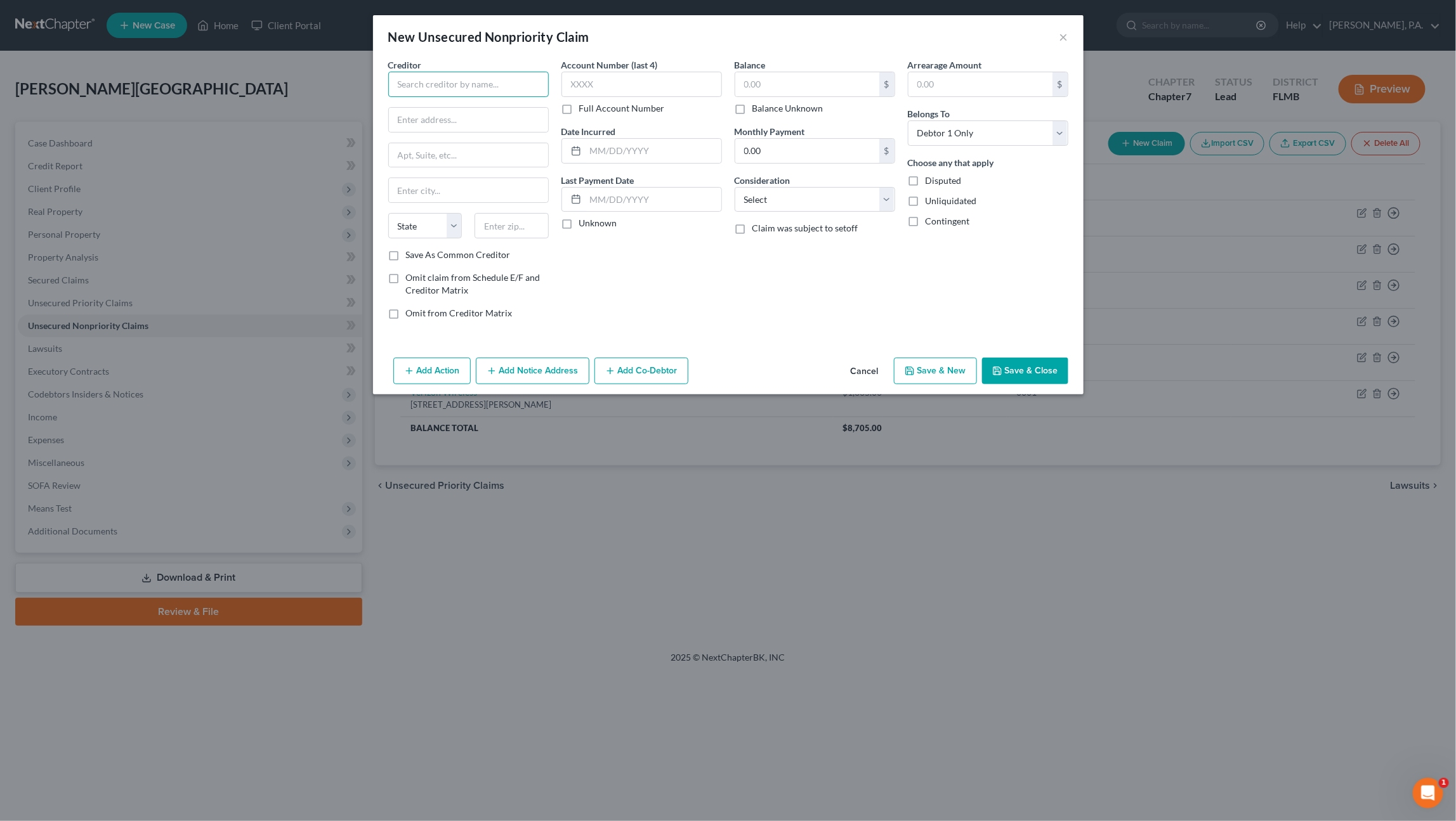
click at [457, 89] on input "text" at bounding box center [468, 84] width 161 height 25
click at [448, 121] on div "8051 N Tamiami Trail Ste E6, Sarasota, FL 34243" at bounding box center [471, 118] width 146 height 10
type input "My Cherry Wood Home One LLC"
type input "8051 N Tamiami Trail"
type input "Ste E6"
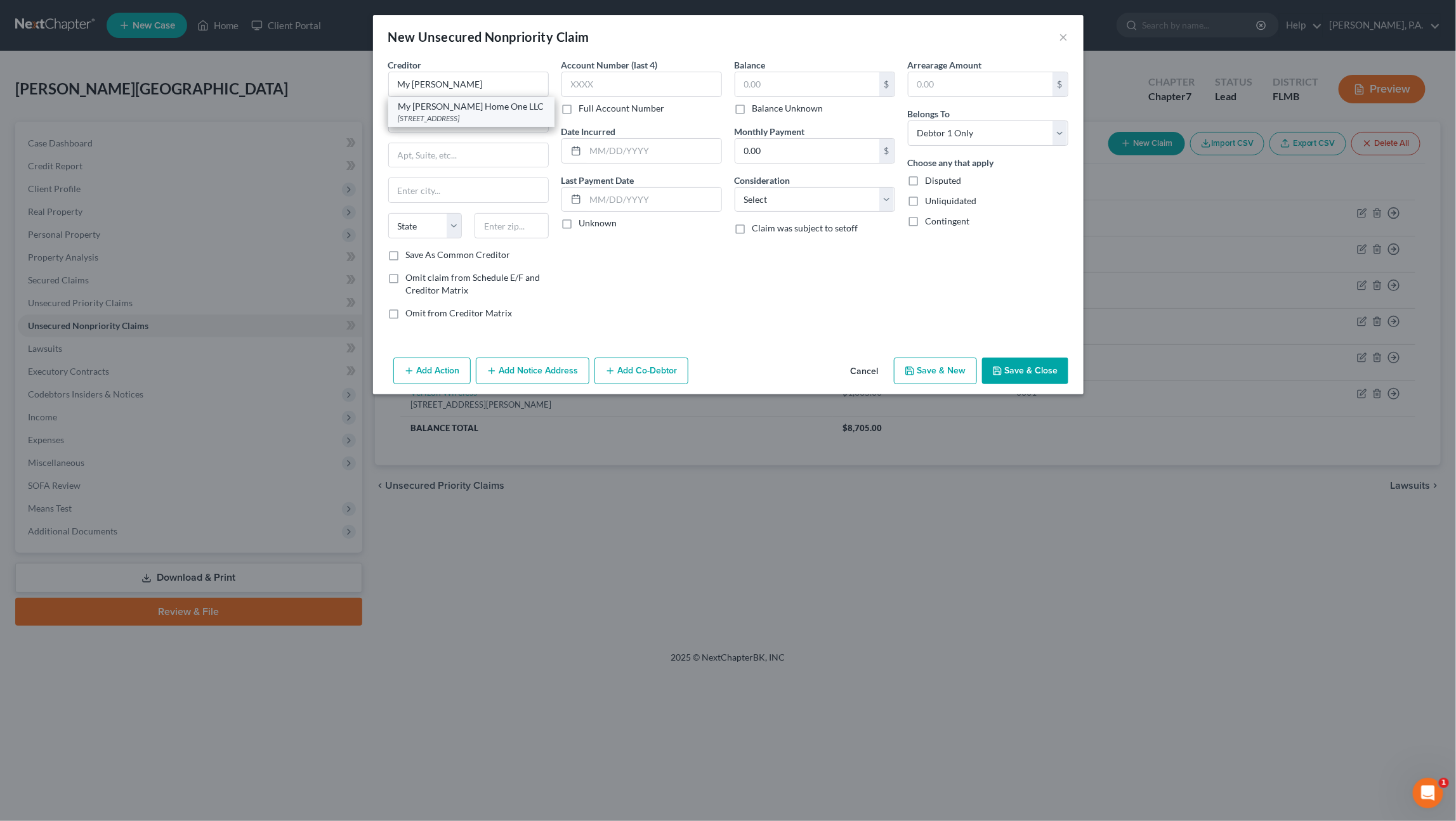
type input "Sarasota"
select select "9"
type input "34243"
click at [604, 153] on input "text" at bounding box center [653, 151] width 136 height 24
type input "11/01/2024"
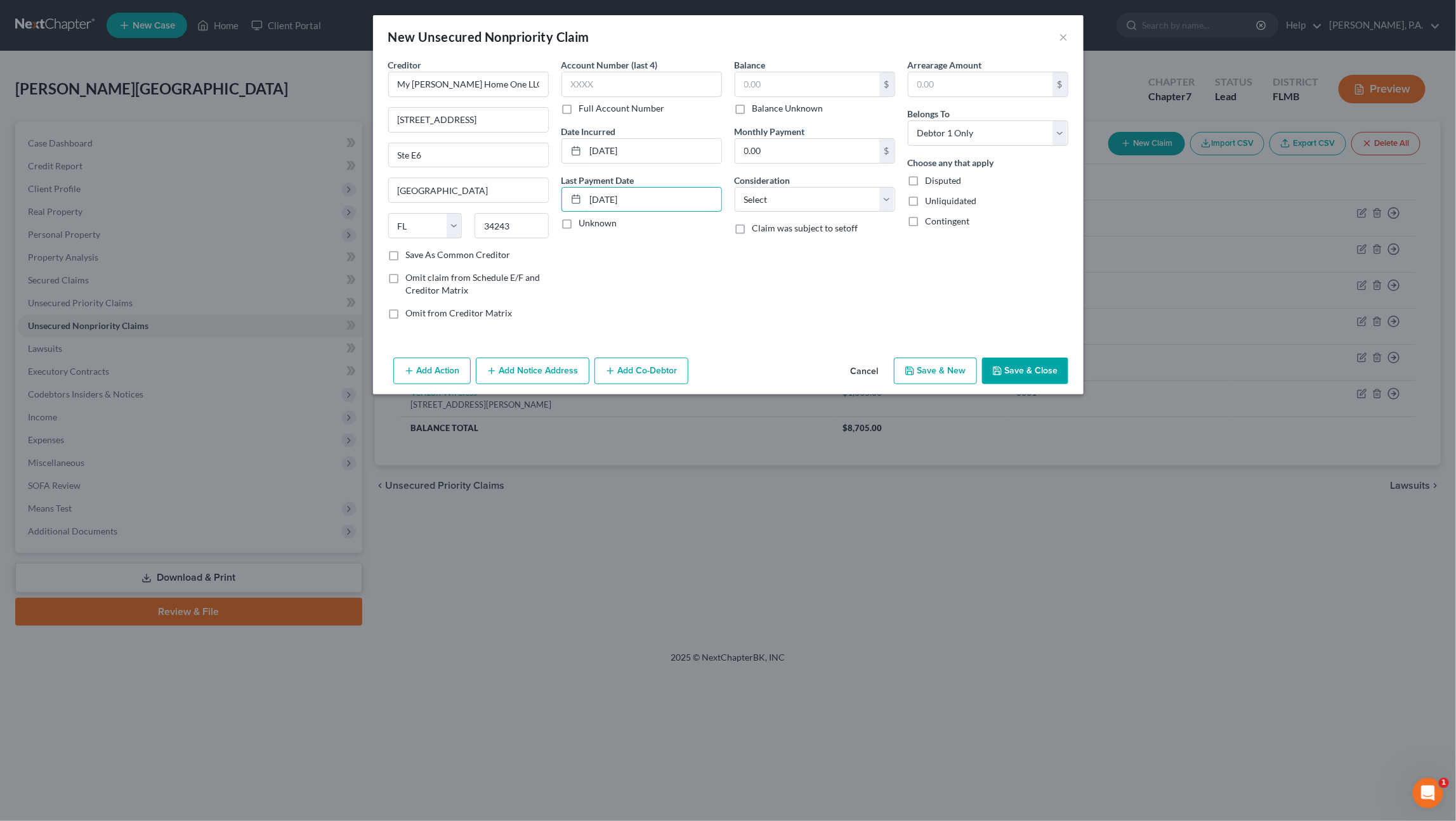
type input "08/01/2024"
click at [783, 156] on input "0.00" at bounding box center [807, 151] width 144 height 24
type input "1,250"
click at [794, 191] on select "Select Cable / Satellite Services Collection Agency Credit Card Debt Debt Couns…" at bounding box center [815, 199] width 161 height 25
select select "14"
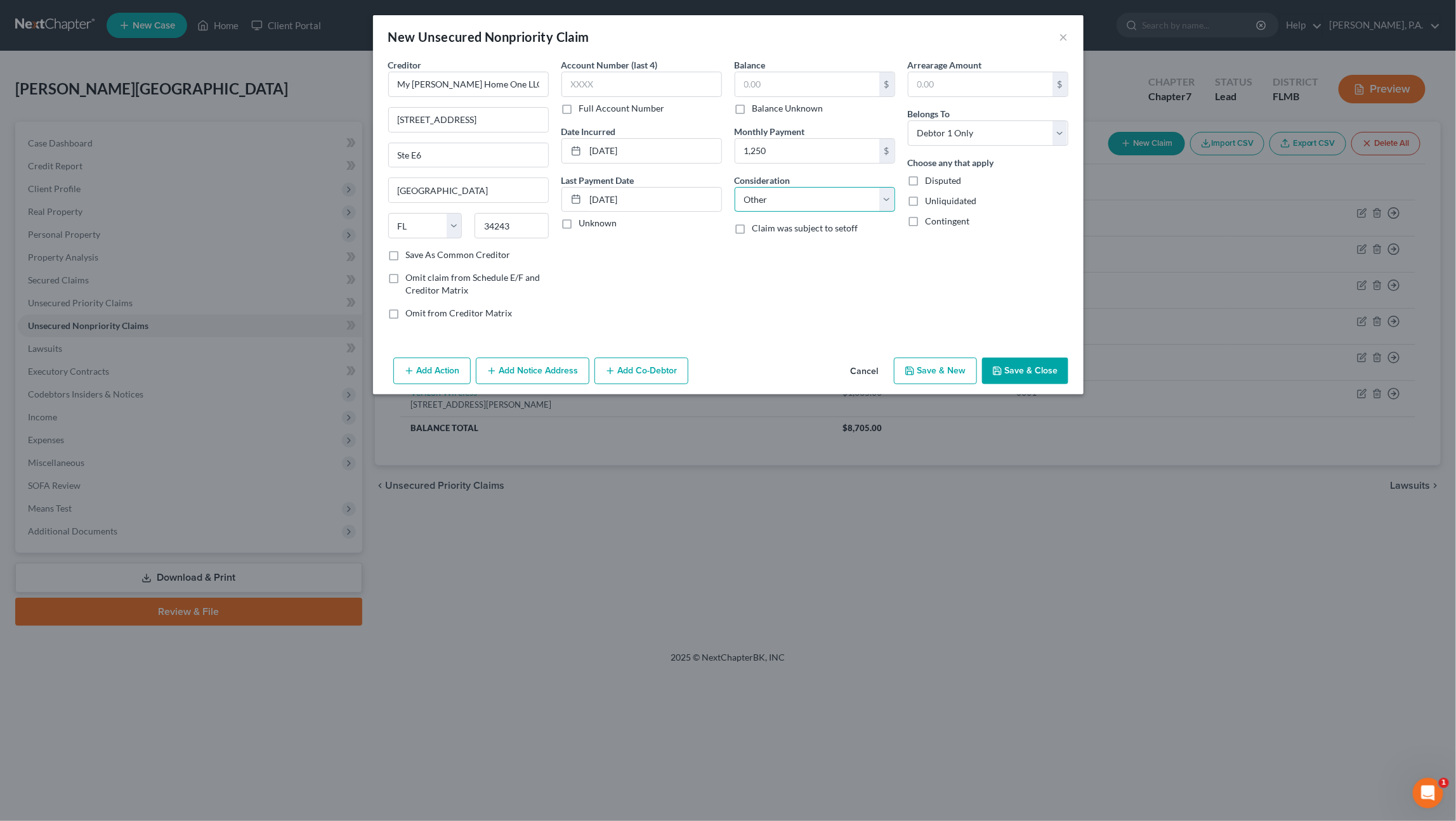
click at [735, 187] on select "Select Cable / Satellite Services Collection Agency Credit Card Debt Debt Couns…" at bounding box center [815, 199] width 161 height 25
click at [776, 244] on input "text" at bounding box center [814, 248] width 159 height 24
type input "Rent"
click at [472, 282] on label "Omit claim from Schedule E/F and Creditor Matrix" at bounding box center [477, 283] width 143 height 25
click at [419, 279] on input "Omit claim from Schedule E/F and Creditor Matrix" at bounding box center [415, 275] width 8 height 8
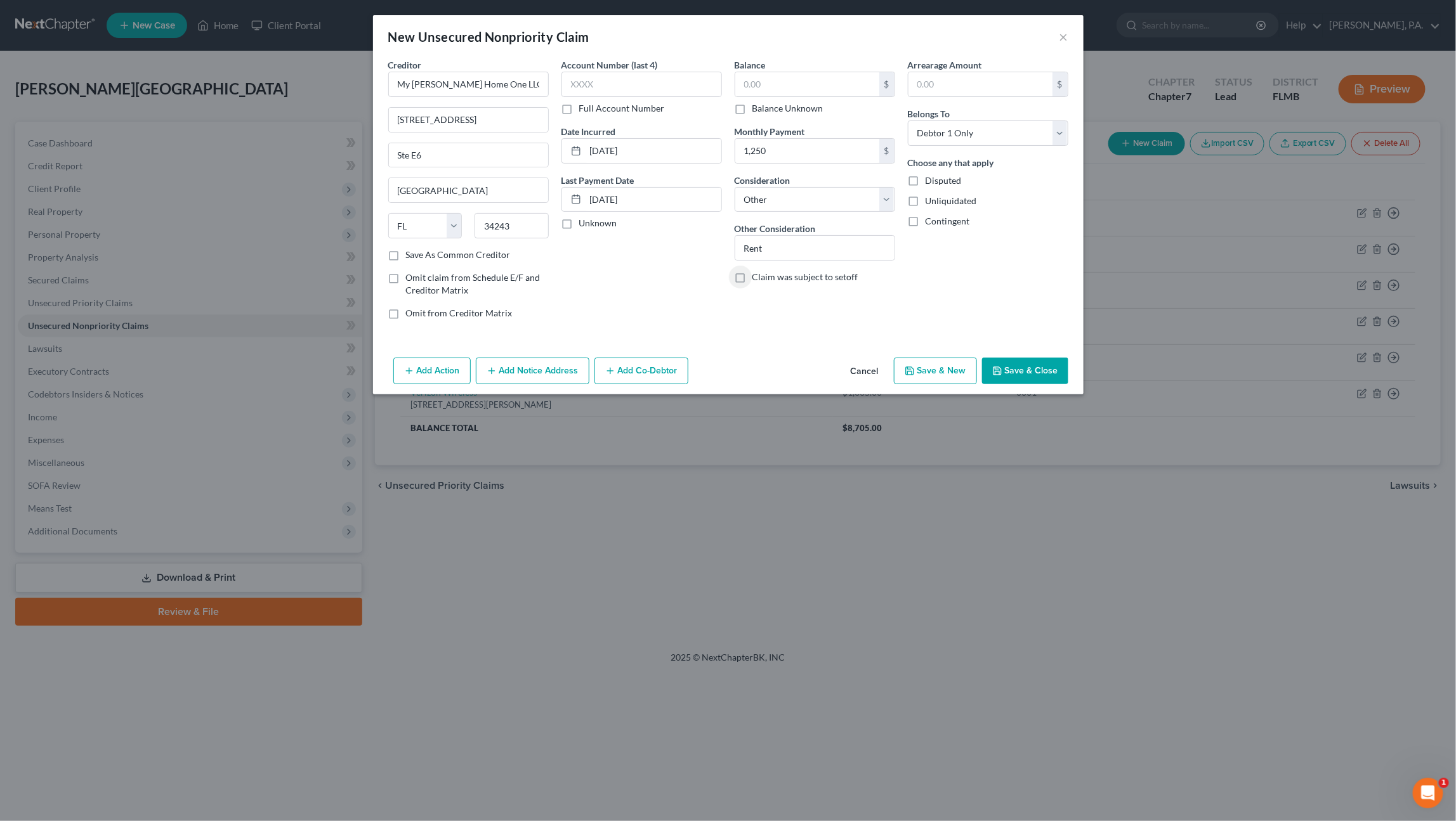
checkbox input "true"
click at [1026, 341] on div "Creditor * My Cherry Wood Home One LLC 8051 N Tamiami Trail Ste E6 Sarasota Sta…" at bounding box center [728, 205] width 711 height 294
click at [682, 196] on input "08/01/2024" at bounding box center [653, 199] width 136 height 24
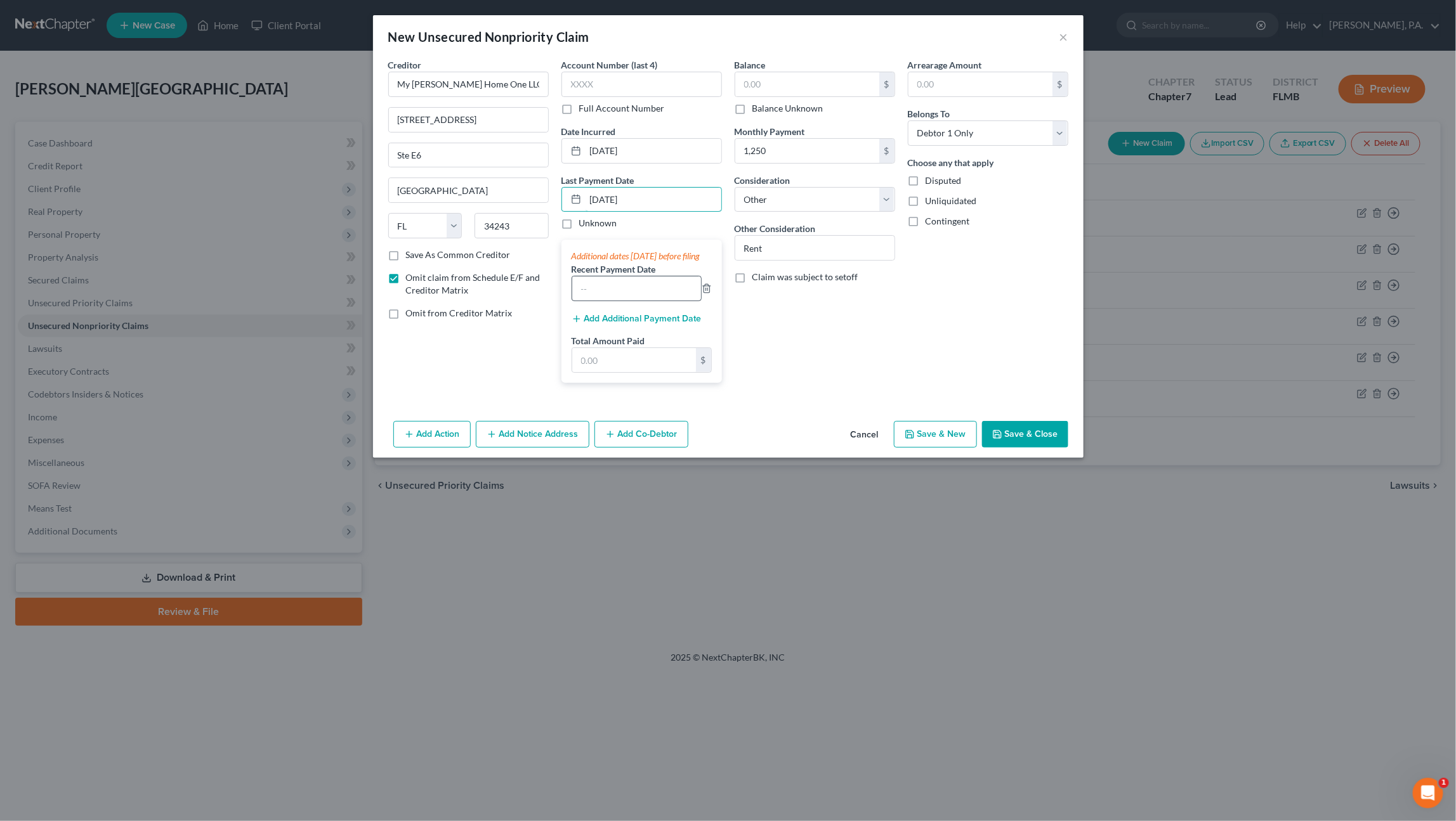
type input "08/01/2025"
click at [620, 296] on input "text" at bounding box center [636, 288] width 128 height 24
type input "3750.00"
click at [642, 300] on input "3750.00" at bounding box center [636, 288] width 128 height 24
drag, startPoint x: 648, startPoint y: 299, endPoint x: 510, endPoint y: 294, distance: 138.1
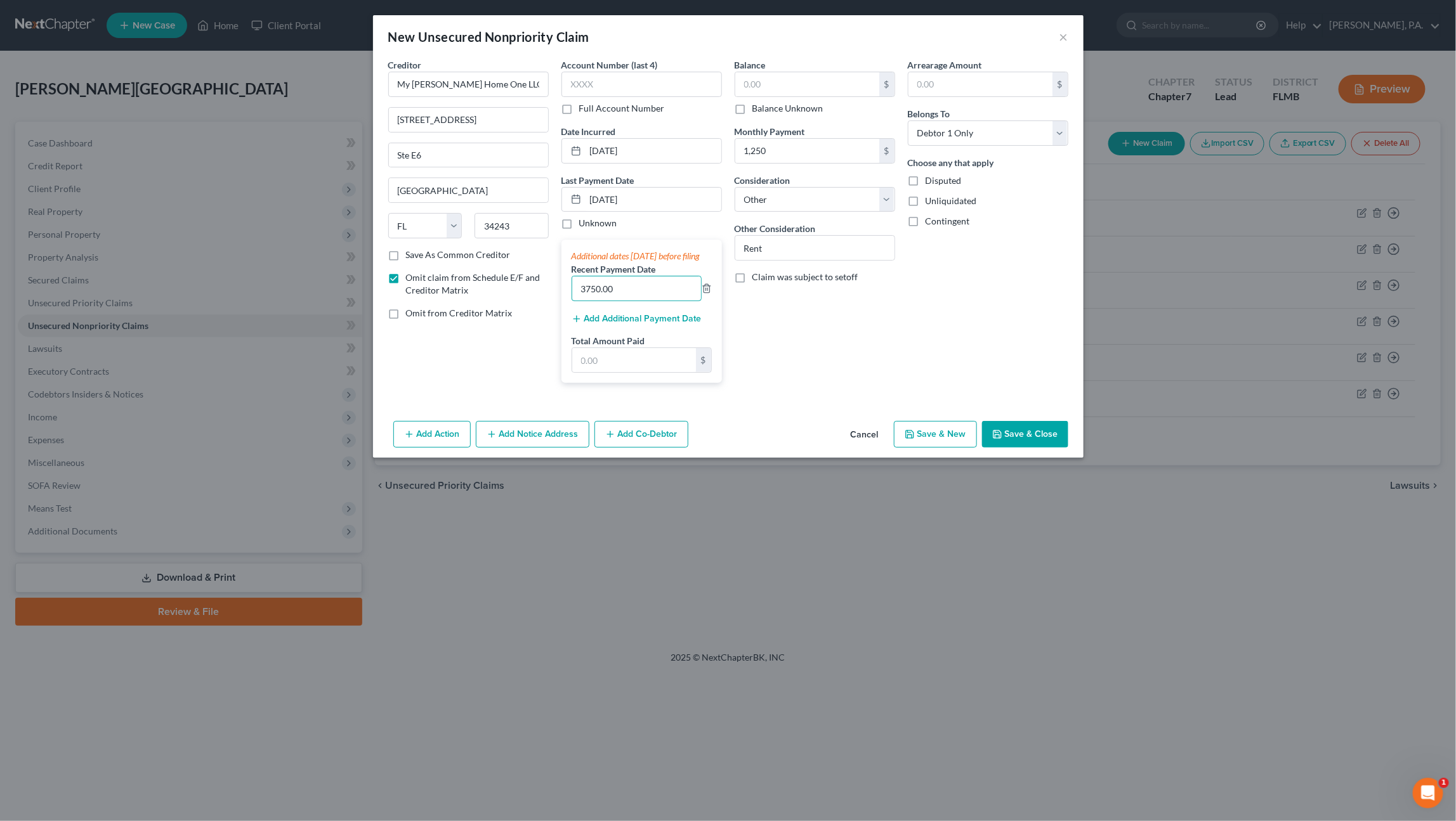
click at [510, 294] on div "Creditor * My Cherry Wood Home One LLC 8051 N Tamiami Trail Ste E6 Sarasota Sta…" at bounding box center [728, 225] width 693 height 335
type input "Regular Monthly Payments"
click at [637, 372] on input "text" at bounding box center [633, 360] width 124 height 24
type input "3,750.00"
click at [1035, 443] on button "Save & Close" at bounding box center [1025, 434] width 86 height 27
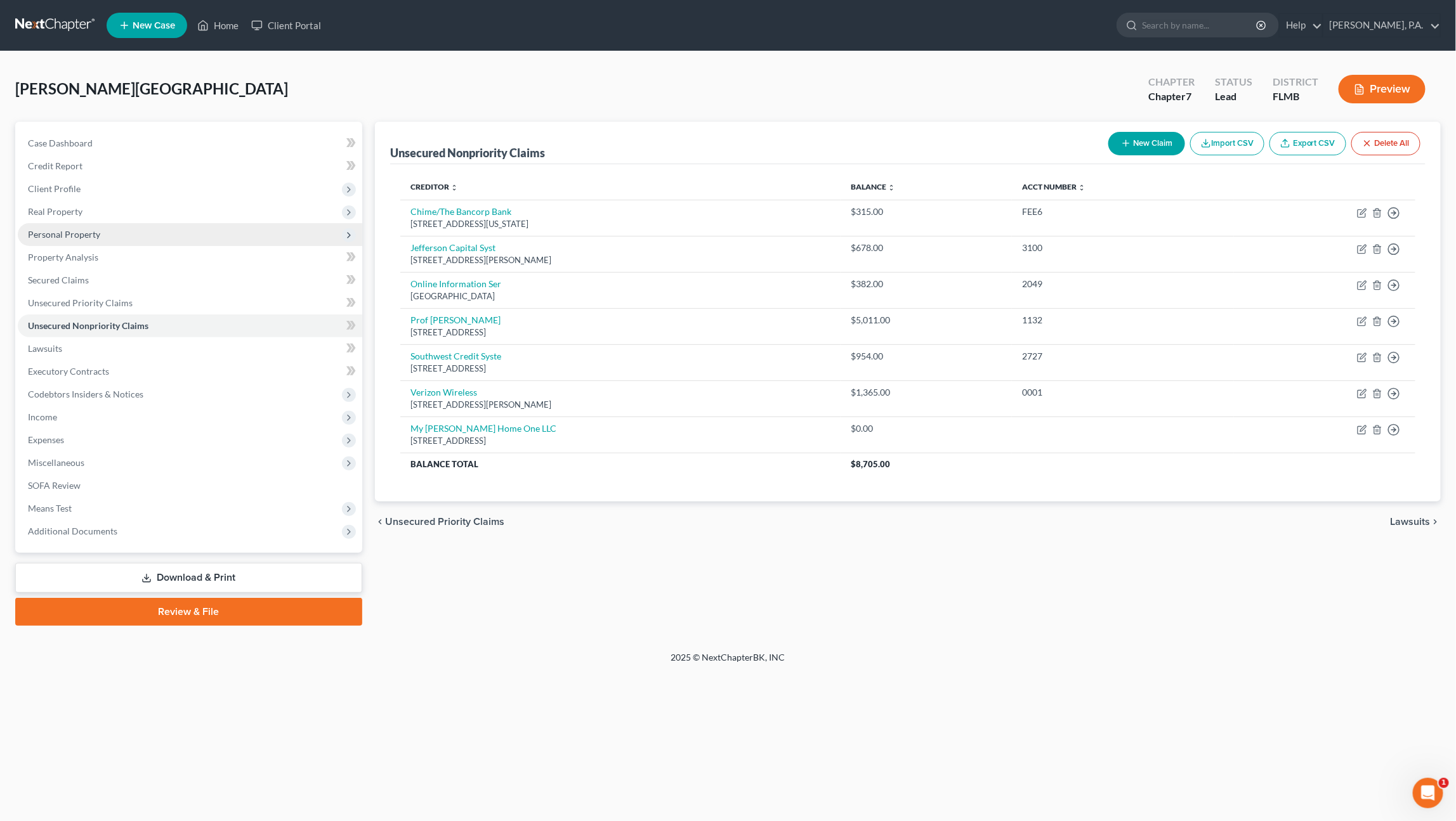
drag, startPoint x: 72, startPoint y: 238, endPoint x: 78, endPoint y: 234, distance: 7.2
click at [73, 238] on span "Personal Property" at bounding box center [65, 234] width 73 height 10
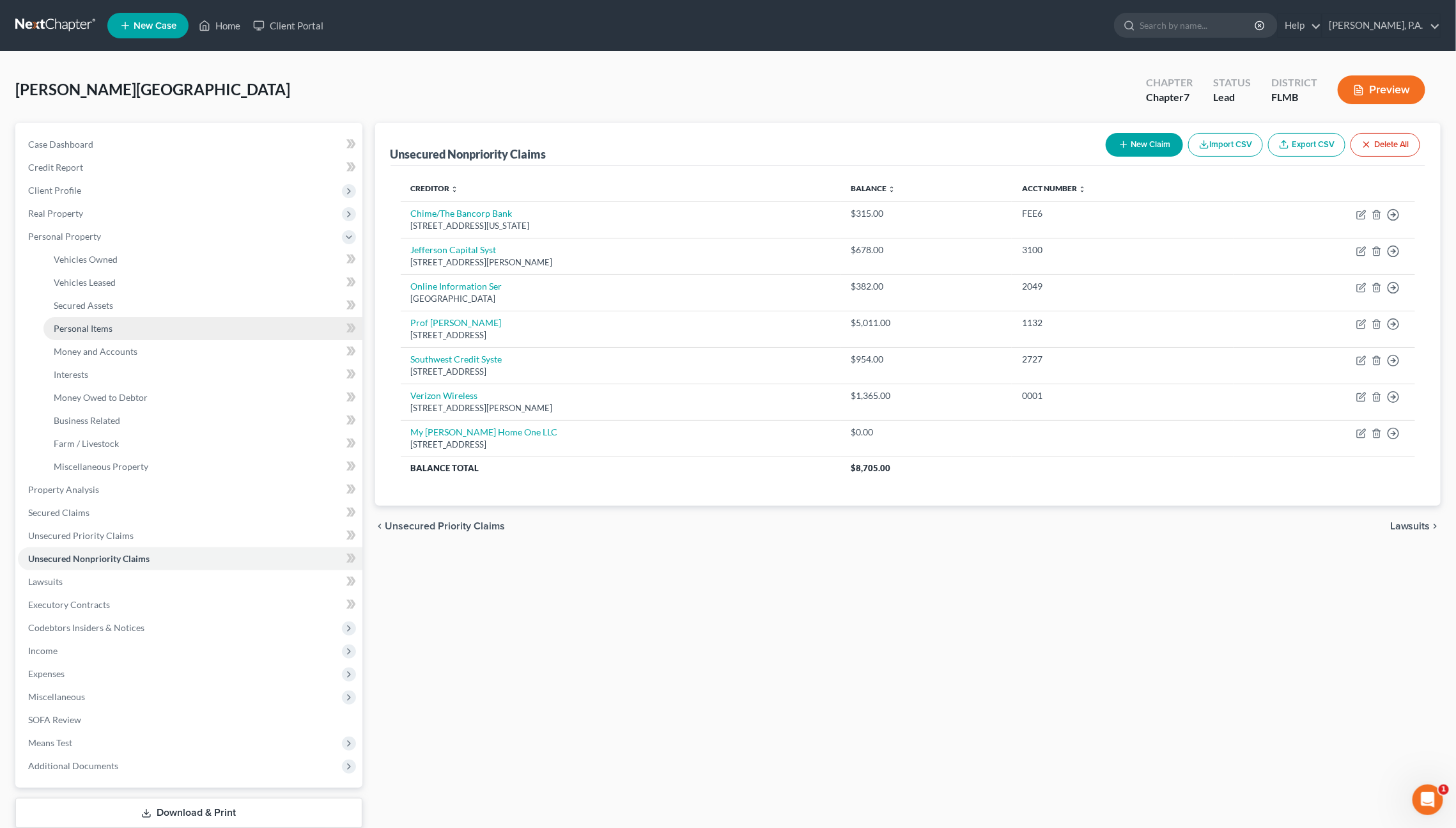
click at [85, 323] on span "Personal Items" at bounding box center [83, 328] width 59 height 11
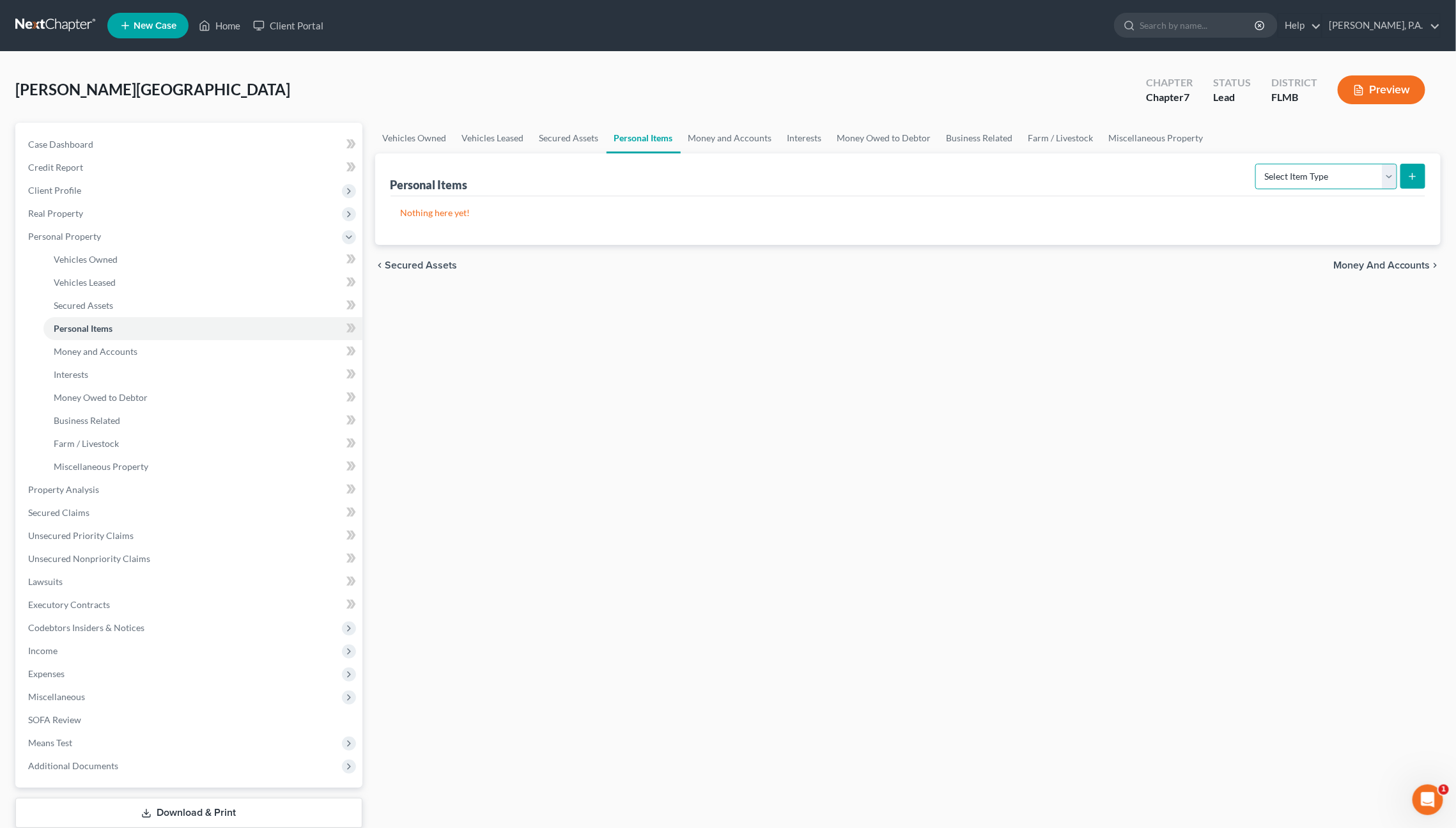
click at [1288, 176] on select "Select Item Type Clothing Collectibles Of Value Electronics Firearms Household …" at bounding box center [1327, 176] width 142 height 25
select select "household_goods"
click at [1257, 164] on select "Select Item Type Clothing Collectibles Of Value Electronics Firearms Household …" at bounding box center [1327, 176] width 142 height 25
click at [1413, 174] on icon "submit" at bounding box center [1413, 176] width 11 height 11
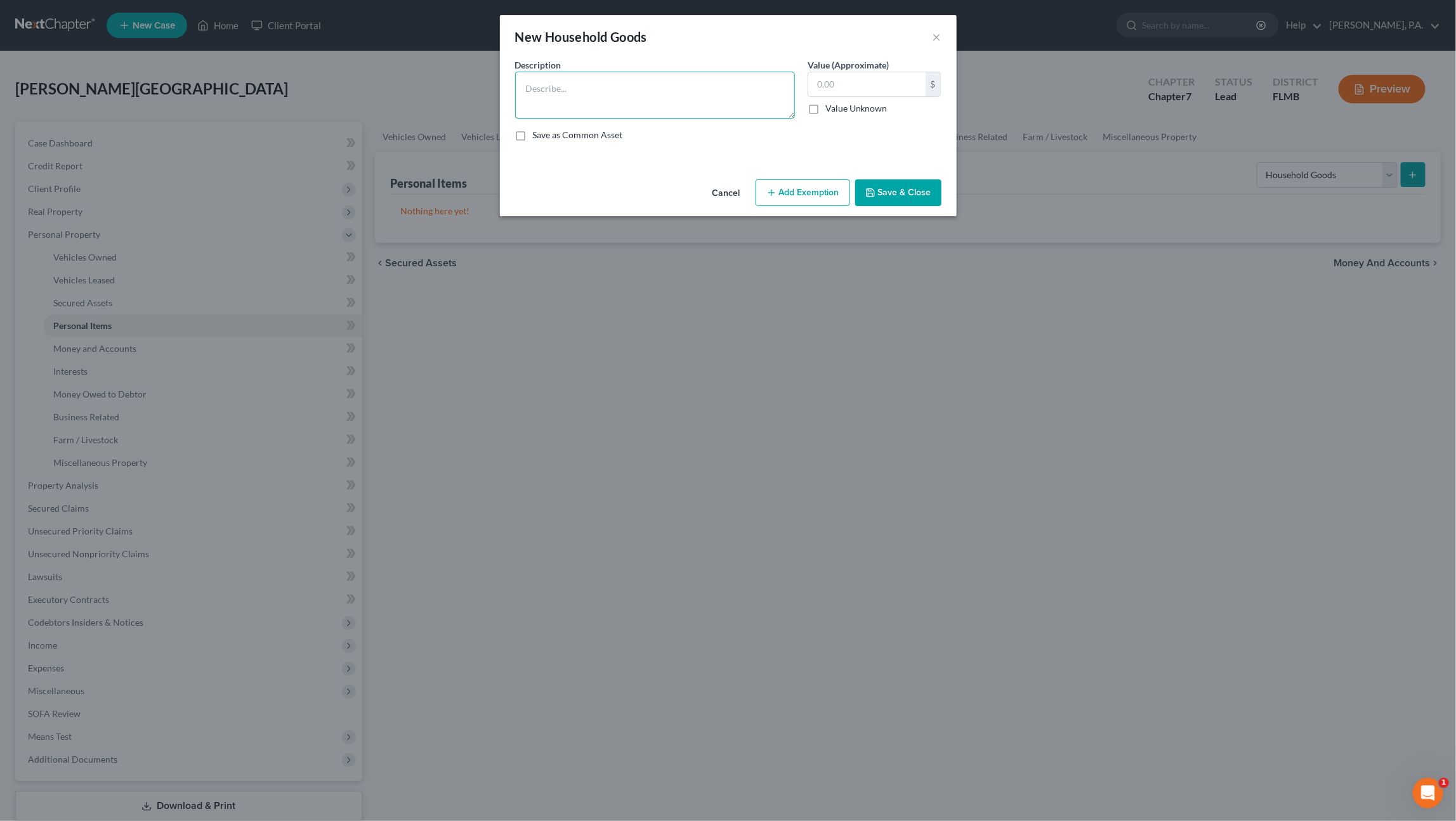
click at [561, 90] on textarea at bounding box center [655, 95] width 279 height 47
click at [720, 103] on textarea "coffee pot; table and chairs; Jack; jack stand; (52 pc) tool set; car detailing…" at bounding box center [655, 95] width 279 height 47
click at [768, 103] on textarea "coffee pot; table and chairs; Jack; jack stand; (52 pc) tool set; car detailing…" at bounding box center [655, 95] width 279 height 47
type textarea "coffee pot; table and chairs; Jack; jack stand; (52 pc) tool set; car detailing…"
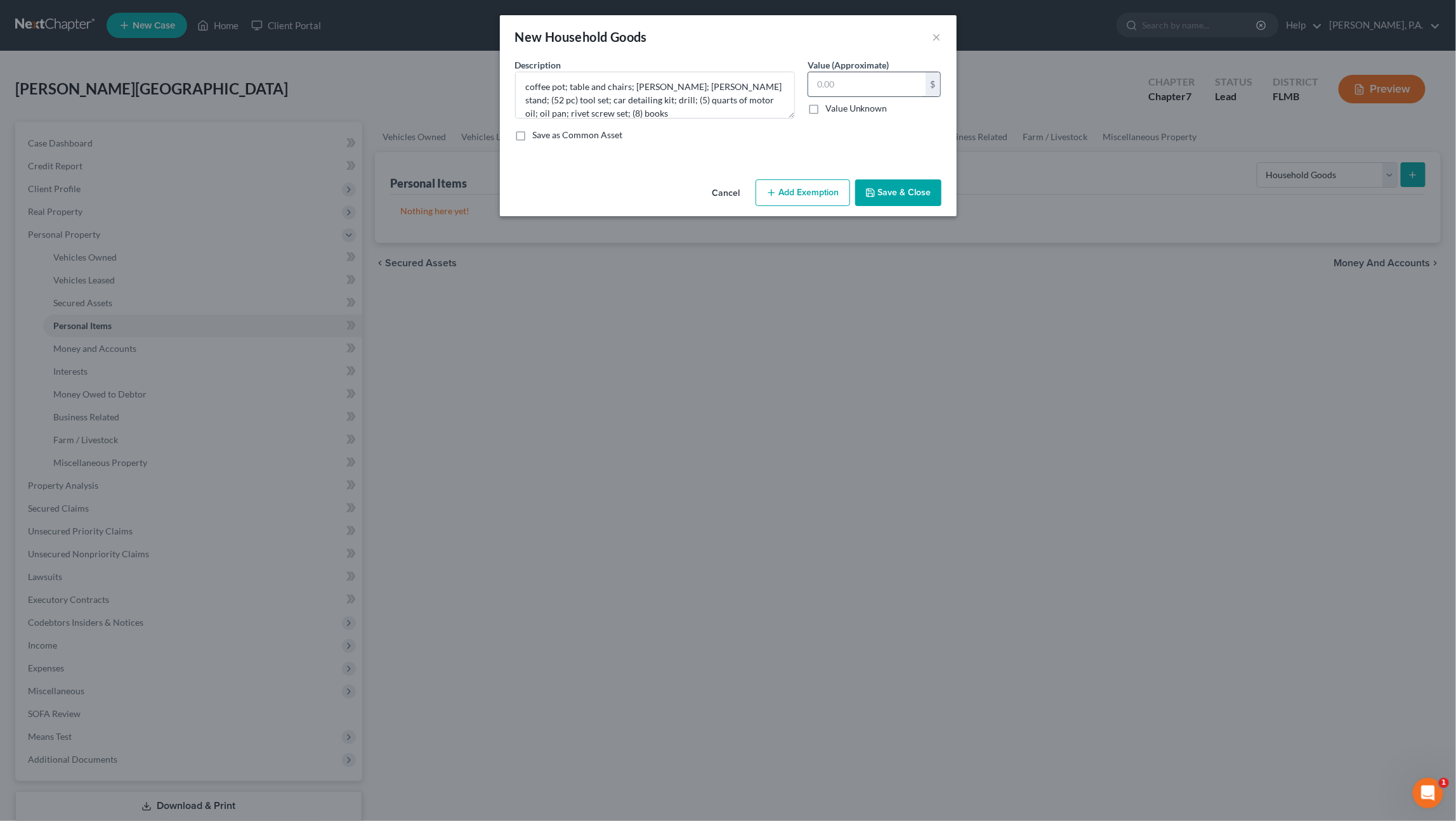
click at [855, 84] on input "text" at bounding box center [866, 85] width 117 height 24
type input "410.00"
click at [896, 199] on button "Save & Close" at bounding box center [898, 192] width 86 height 27
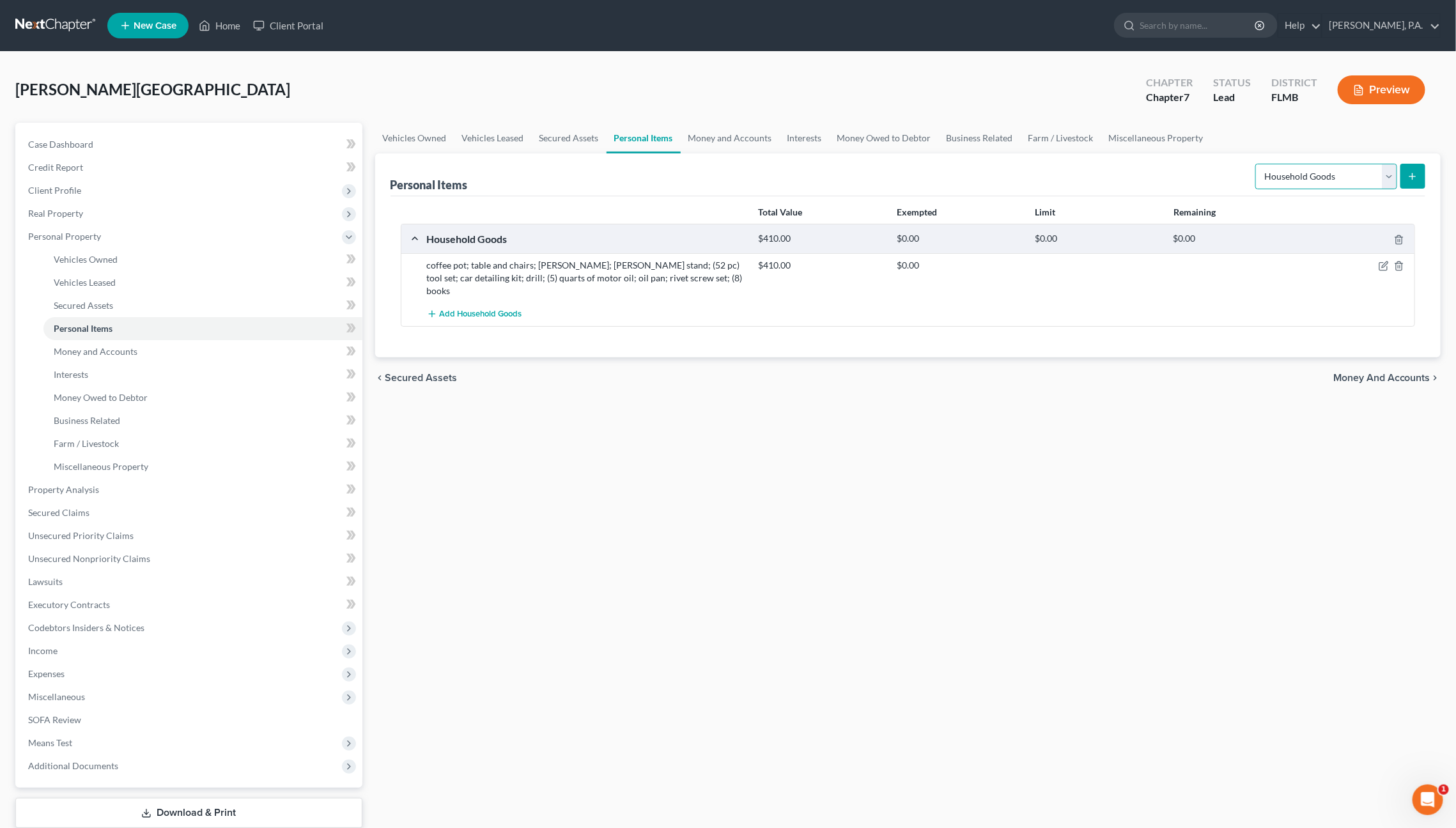
click at [1334, 165] on select "Select Item Type Clothing Collectibles Of Value Electronics Firearms Household …" at bounding box center [1327, 176] width 142 height 25
select select "electronics"
click at [1257, 164] on select "Select Item Type Clothing Collectibles Of Value Electronics Firearms Household …" at bounding box center [1327, 176] width 142 height 25
click at [1423, 171] on button "submit" at bounding box center [1413, 176] width 25 height 25
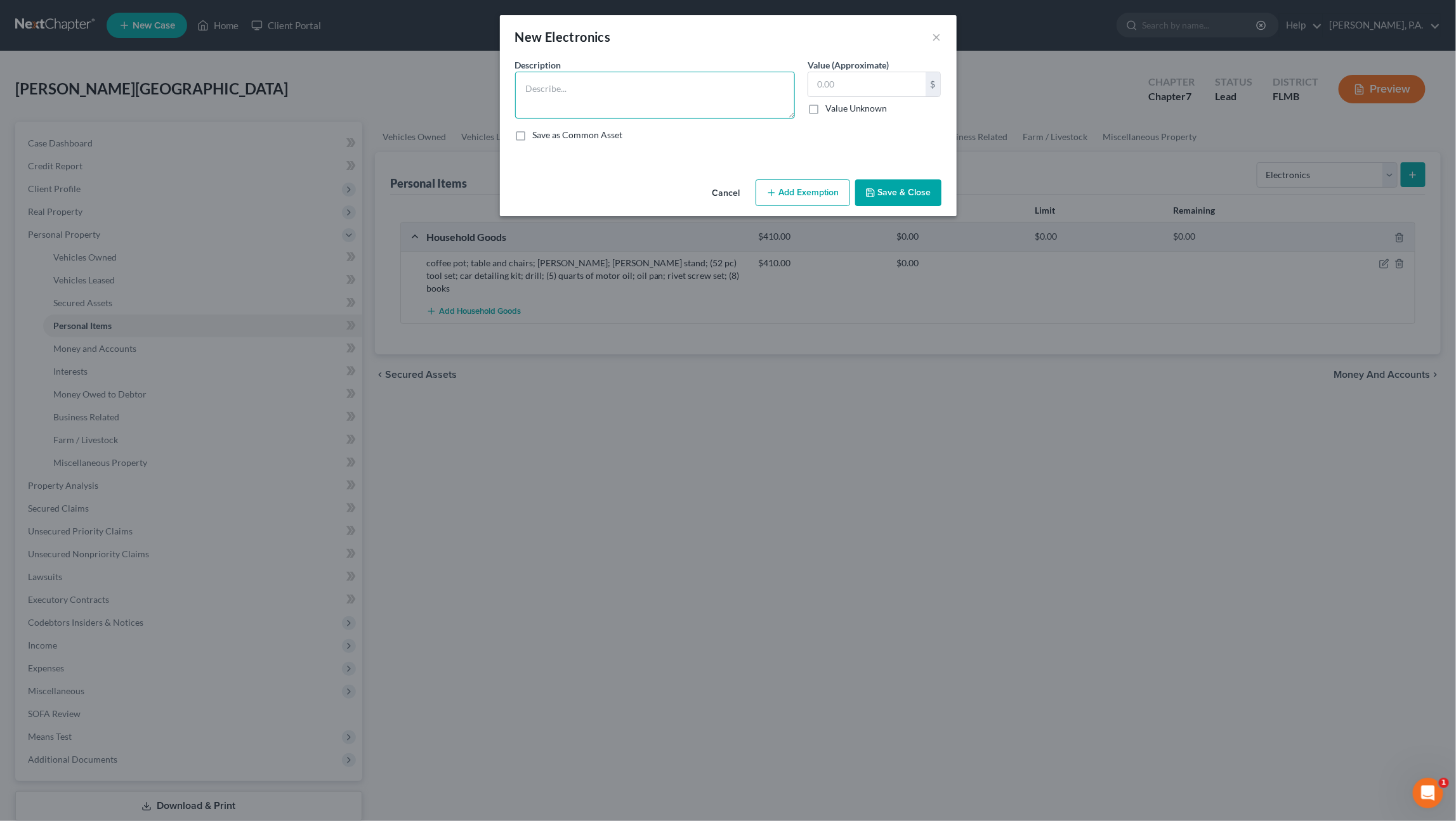
click at [675, 88] on textarea at bounding box center [655, 95] width 279 height 47
type textarea "(3) TVs"
type input "150.00"
click at [890, 196] on button "Save & Close" at bounding box center [898, 192] width 86 height 27
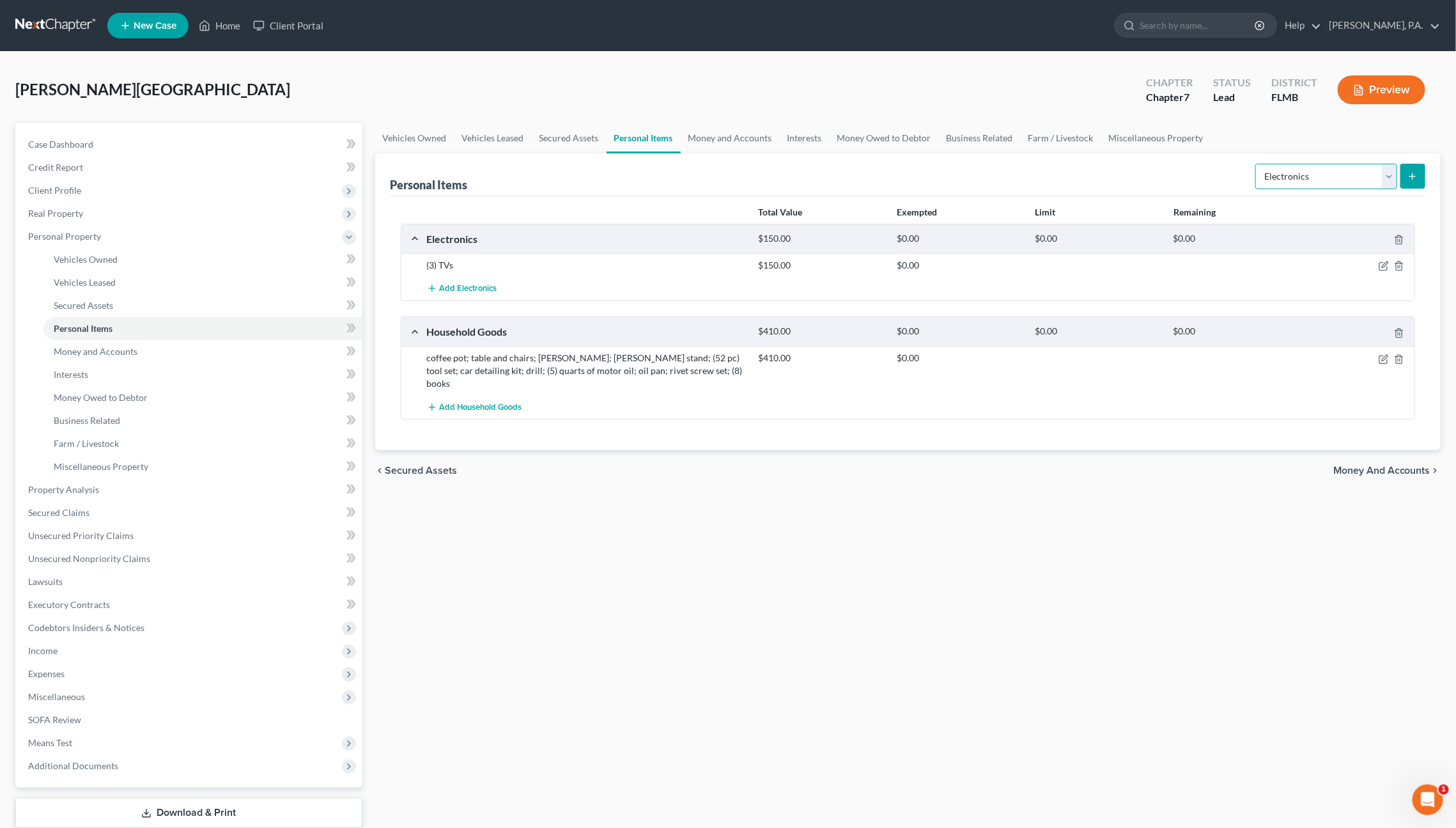
click at [1292, 164] on select "Select Item Type Clothing Collectibles Of Value Electronics Firearms Household …" at bounding box center [1327, 176] width 142 height 25
select select "sports_and_hobby_equipment"
click at [1257, 164] on select "Select Item Type Clothing Collectibles Of Value Electronics Firearms Household …" at bounding box center [1327, 176] width 142 height 25
click at [1415, 183] on button "submit" at bounding box center [1413, 176] width 25 height 25
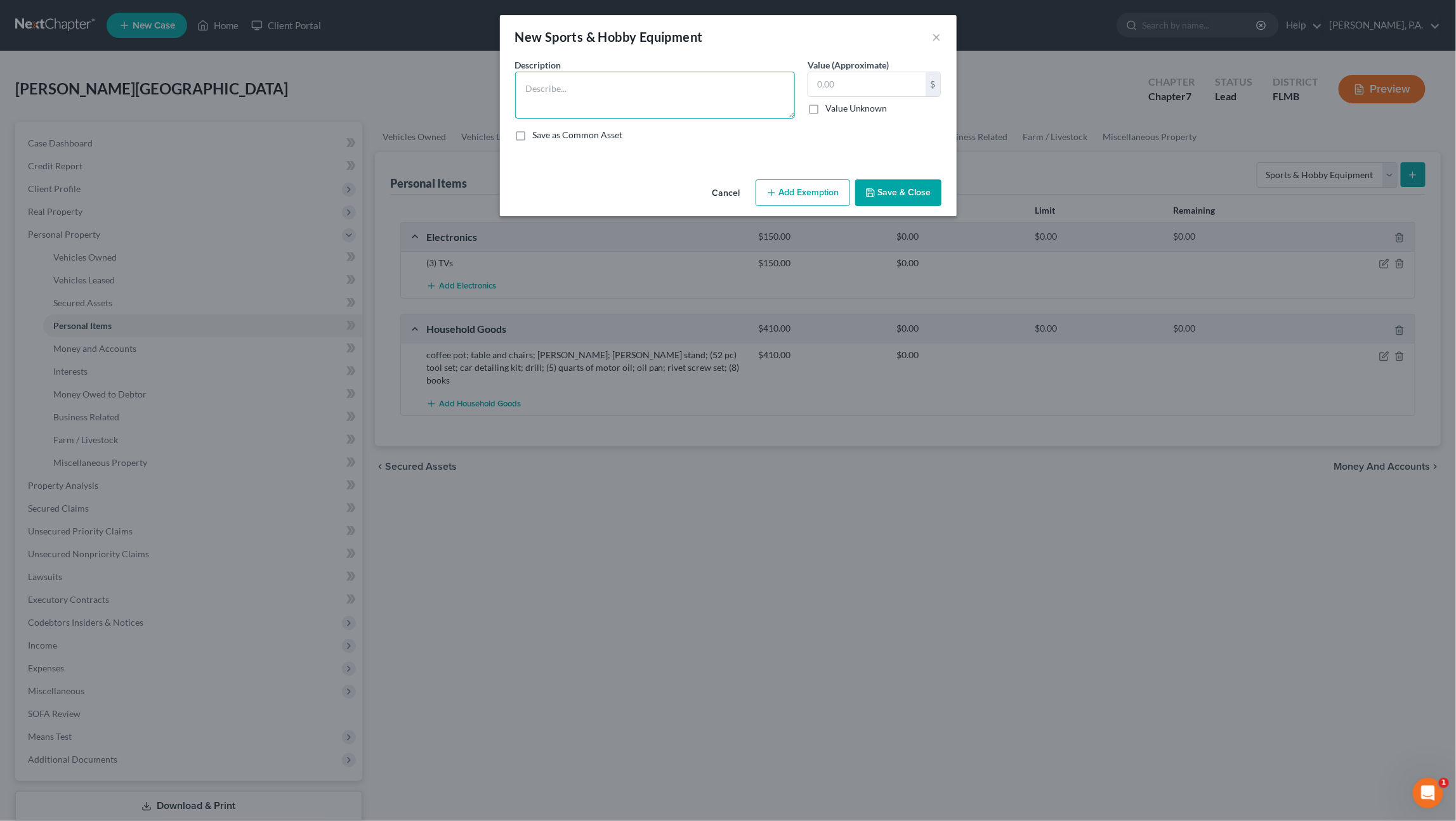
click at [543, 84] on textarea at bounding box center [655, 95] width 279 height 47
type textarea "(7) fishing poles"
type input "150.00"
click at [915, 193] on button "Save & Close" at bounding box center [898, 192] width 86 height 27
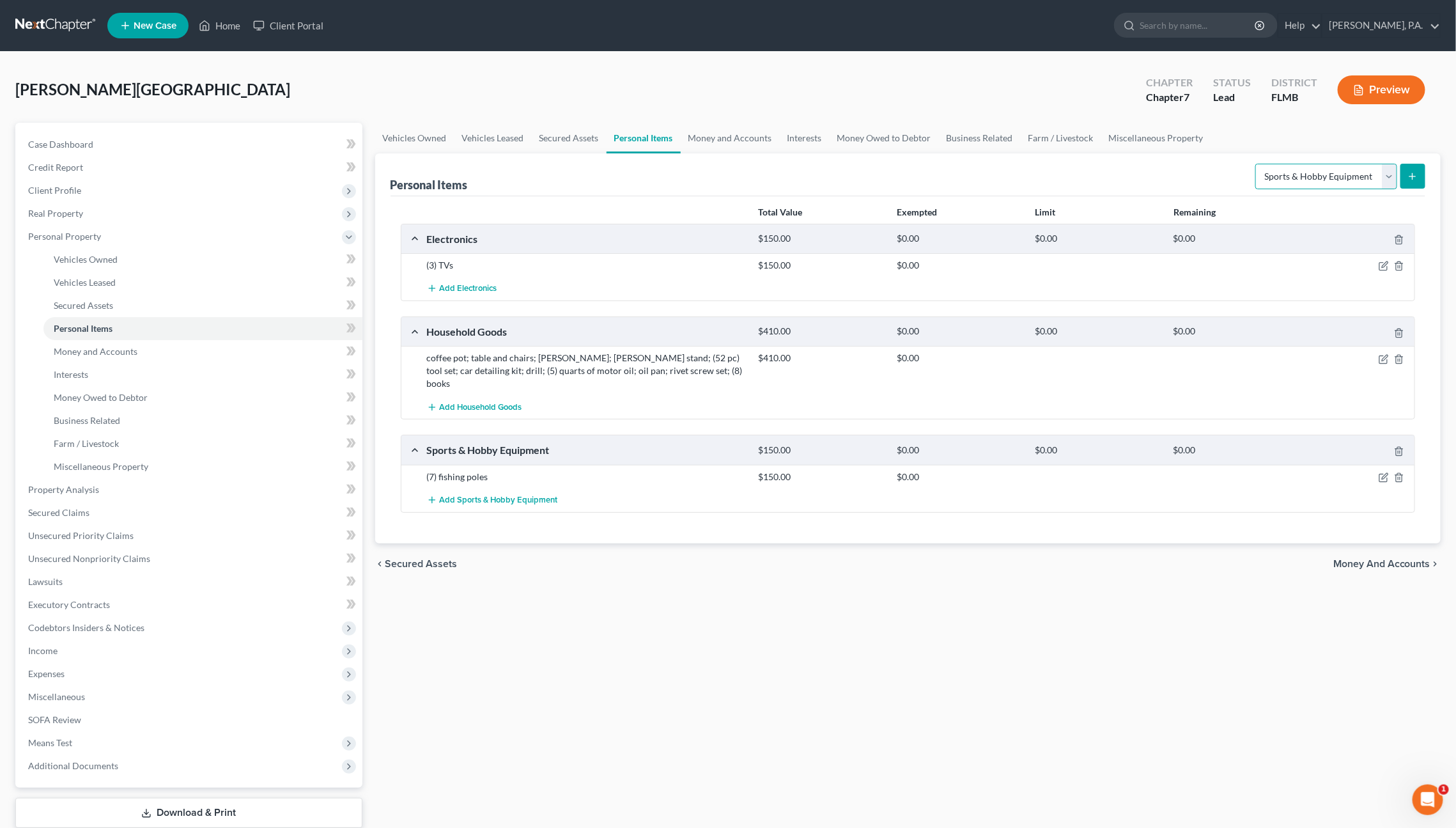
click at [1330, 167] on select "Select Item Type Clothing Collectibles Of Value Electronics Firearms Household …" at bounding box center [1327, 176] width 142 height 25
select select "clothing"
click at [1257, 164] on select "Select Item Type Clothing Collectibles Of Value Electronics Firearms Household …" at bounding box center [1327, 176] width 142 height 25
click at [1419, 174] on button "submit" at bounding box center [1413, 176] width 25 height 25
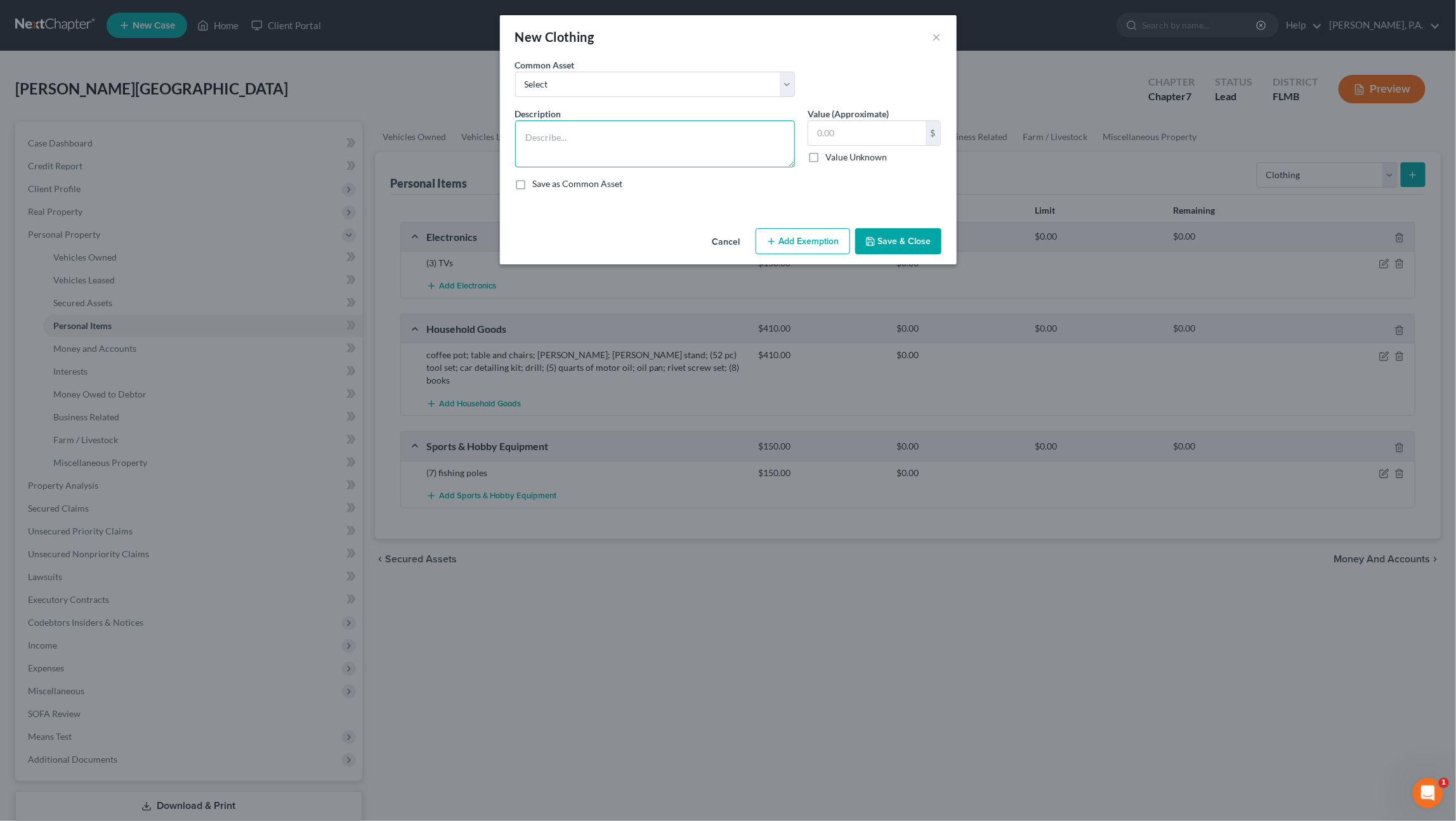
click at [737, 128] on textarea at bounding box center [655, 144] width 279 height 47
drag, startPoint x: 668, startPoint y: 137, endPoint x: 562, endPoint y: 136, distance: 106.0
click at [562, 136] on textarea "(3) suits; pants; shirts; shoes; hats" at bounding box center [655, 144] width 279 height 47
type textarea "(3) suits; misc. shirts, pants, shoes, hats"
type input "520.00"
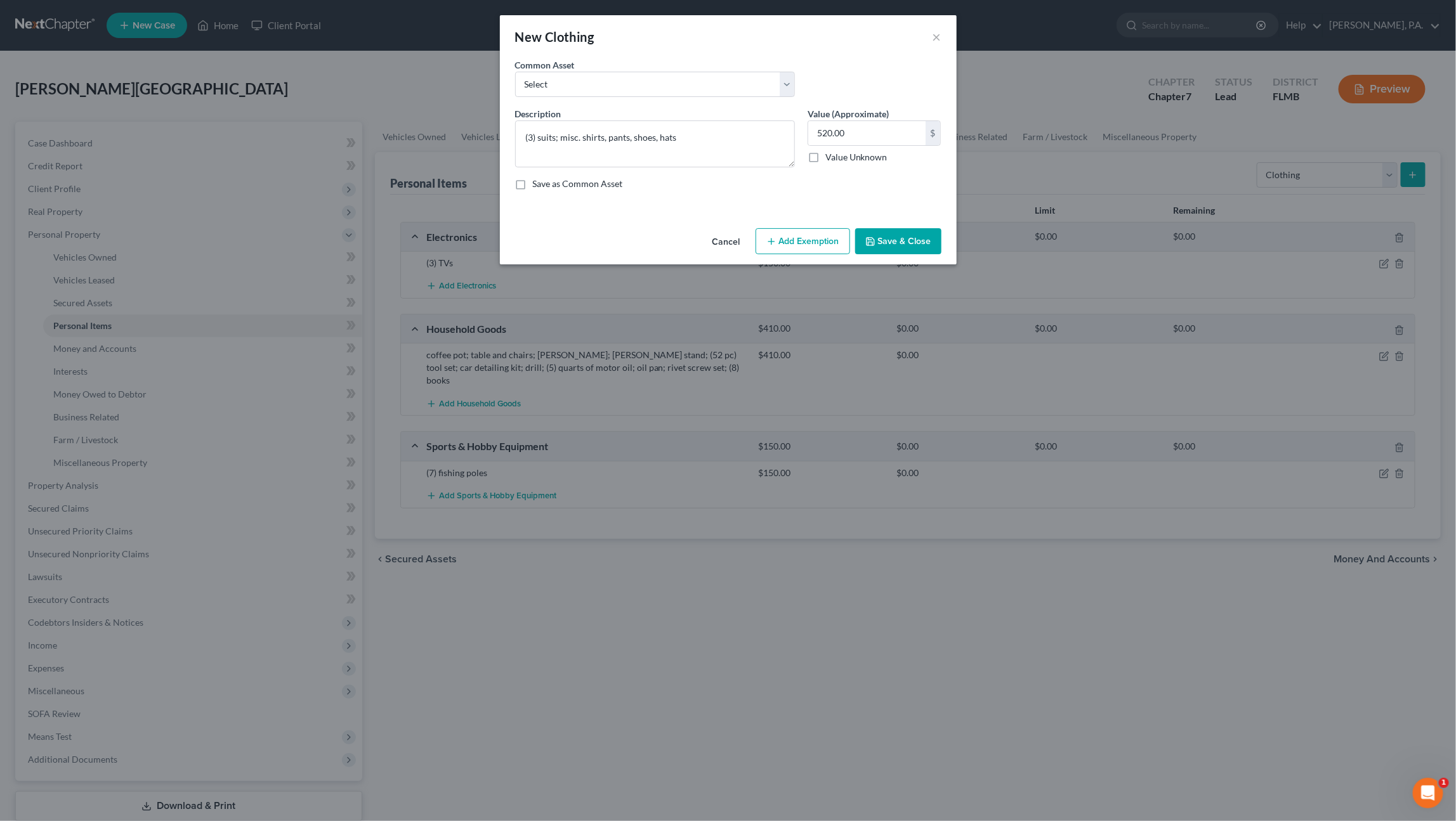
click at [918, 237] on button "Save & Close" at bounding box center [898, 241] width 86 height 27
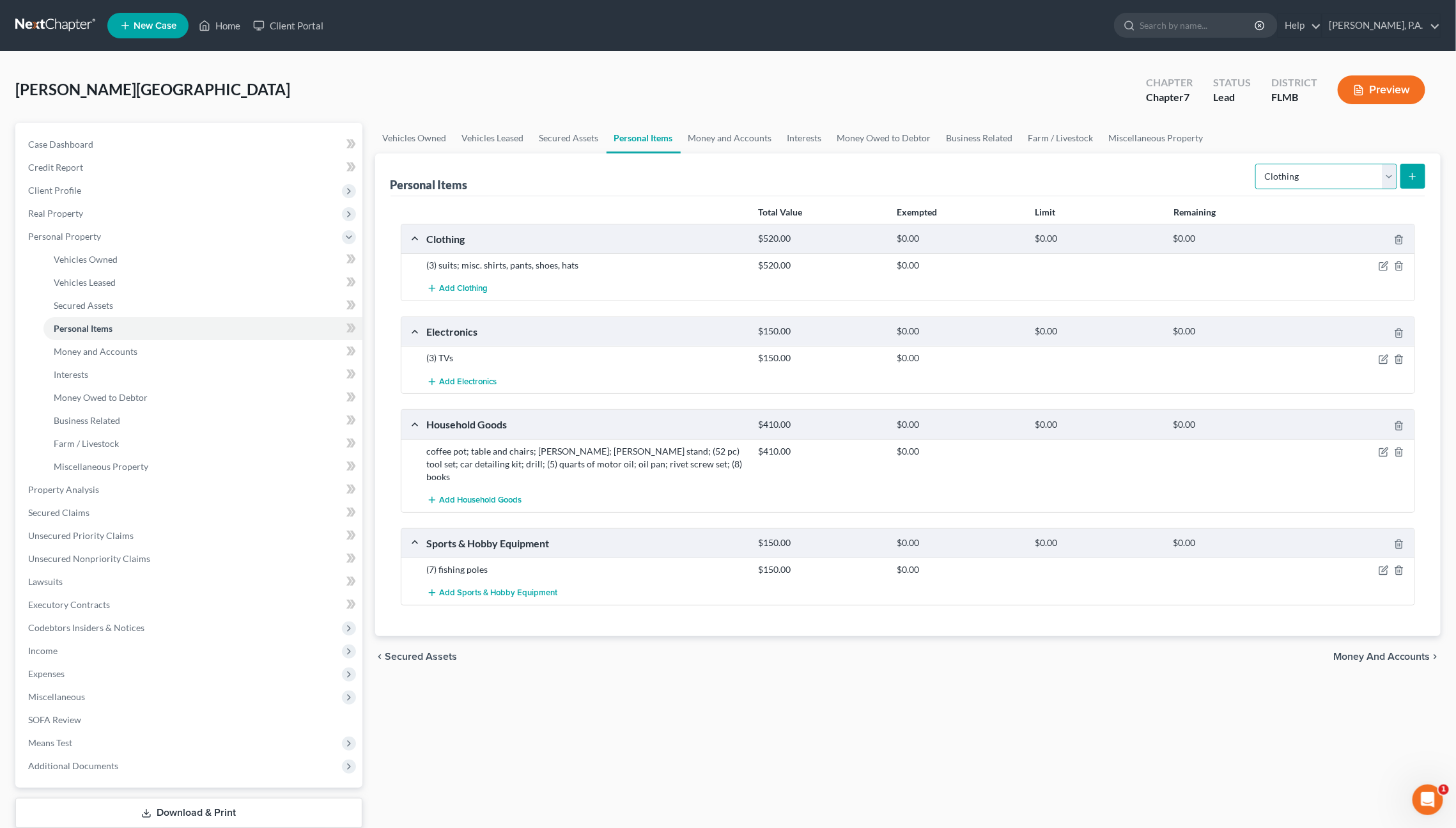
click at [1310, 169] on select "Select Item Type Clothing Collectibles Of Value Electronics Firearms Household …" at bounding box center [1327, 176] width 142 height 25
select select "jewelry"
click at [1257, 164] on select "Select Item Type Clothing Collectibles Of Value Electronics Firearms Household …" at bounding box center [1327, 176] width 142 height 25
click at [1421, 177] on button "submit" at bounding box center [1413, 176] width 25 height 25
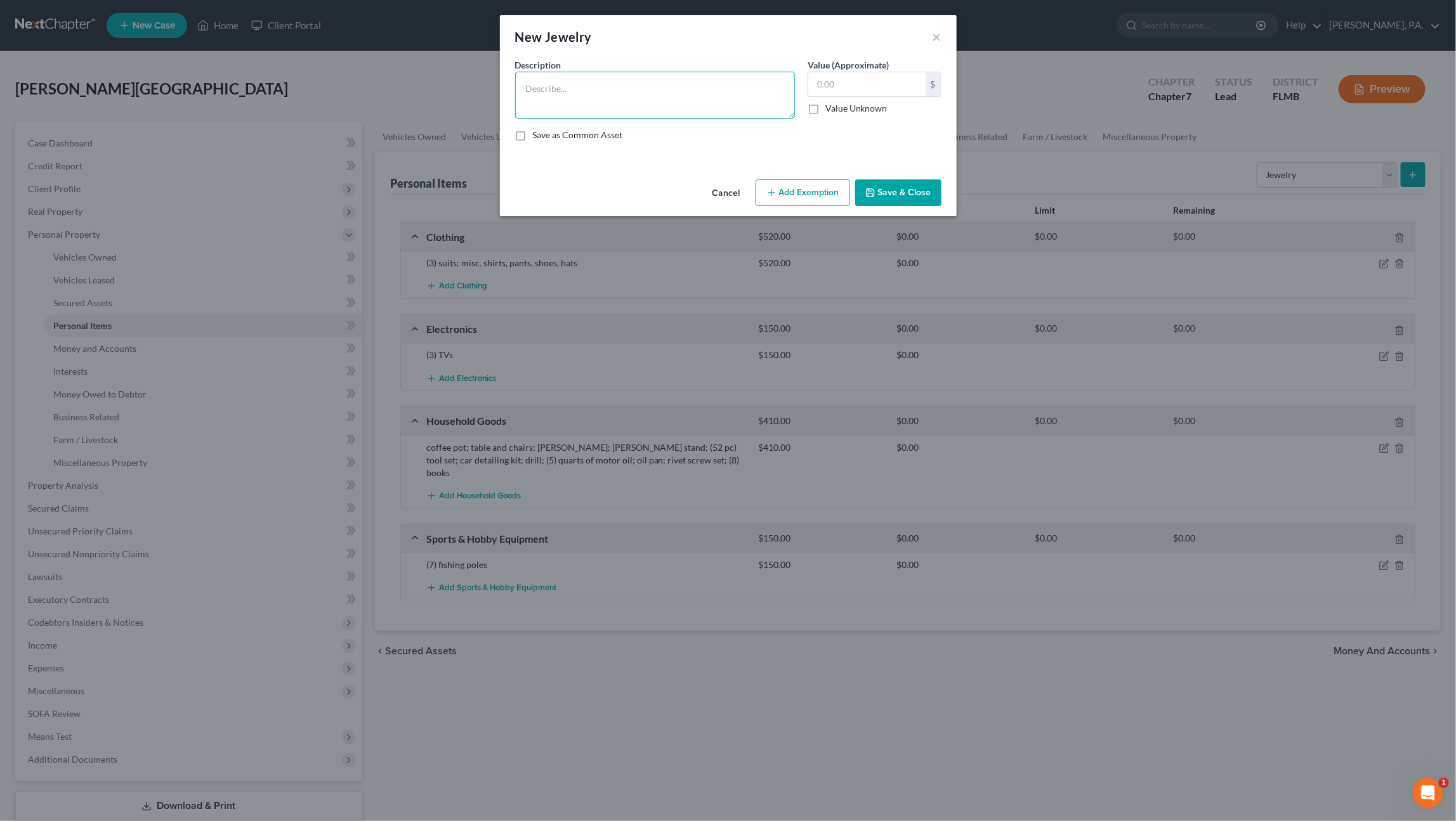
click at [548, 95] on textarea at bounding box center [655, 95] width 279 height 47
type textarea "watch; necklace; bracelet"
type input "27.00"
click at [900, 193] on button "Save & Close" at bounding box center [898, 192] width 86 height 27
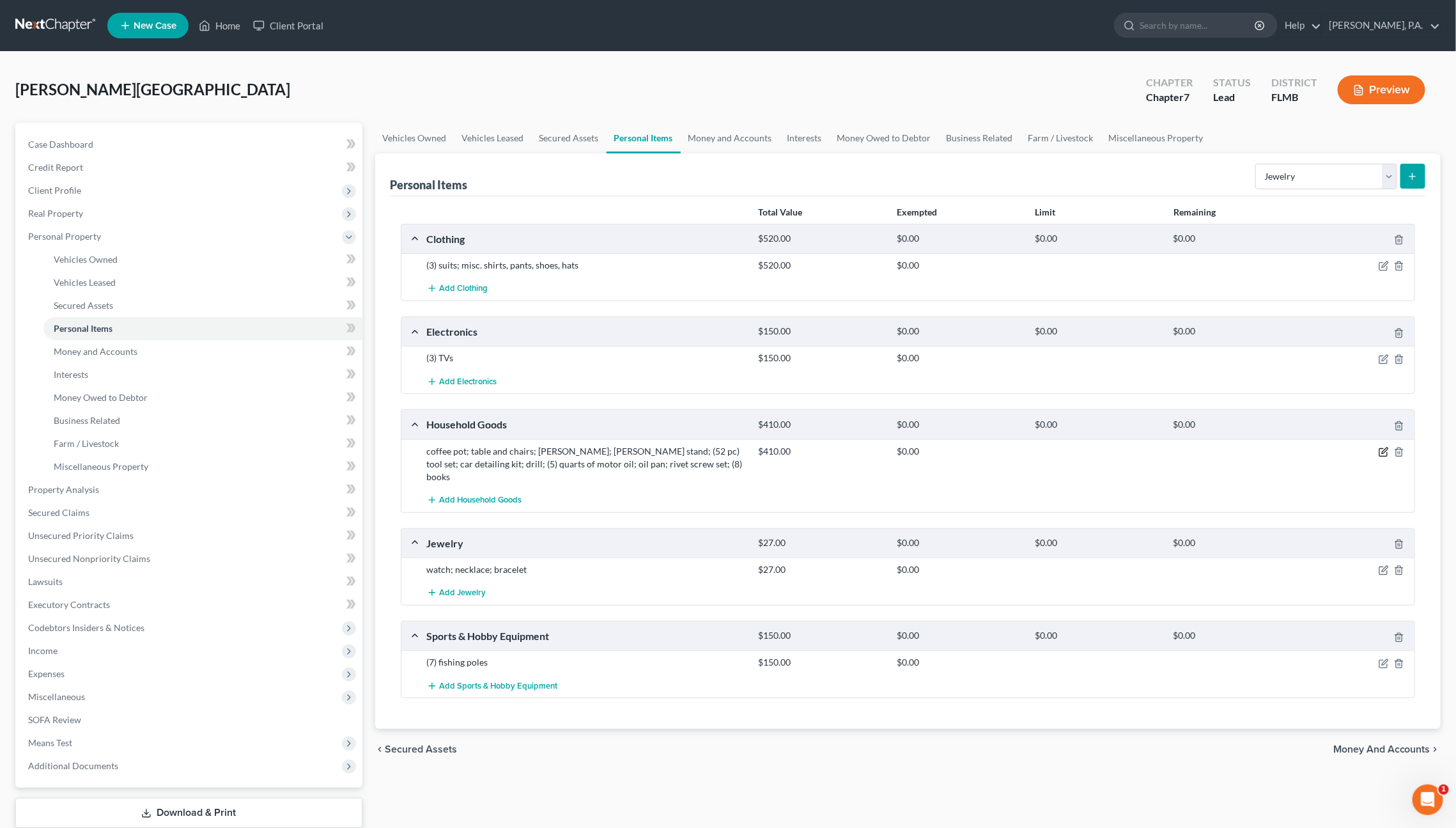
click at [1384, 447] on icon "button" at bounding box center [1384, 452] width 11 height 11
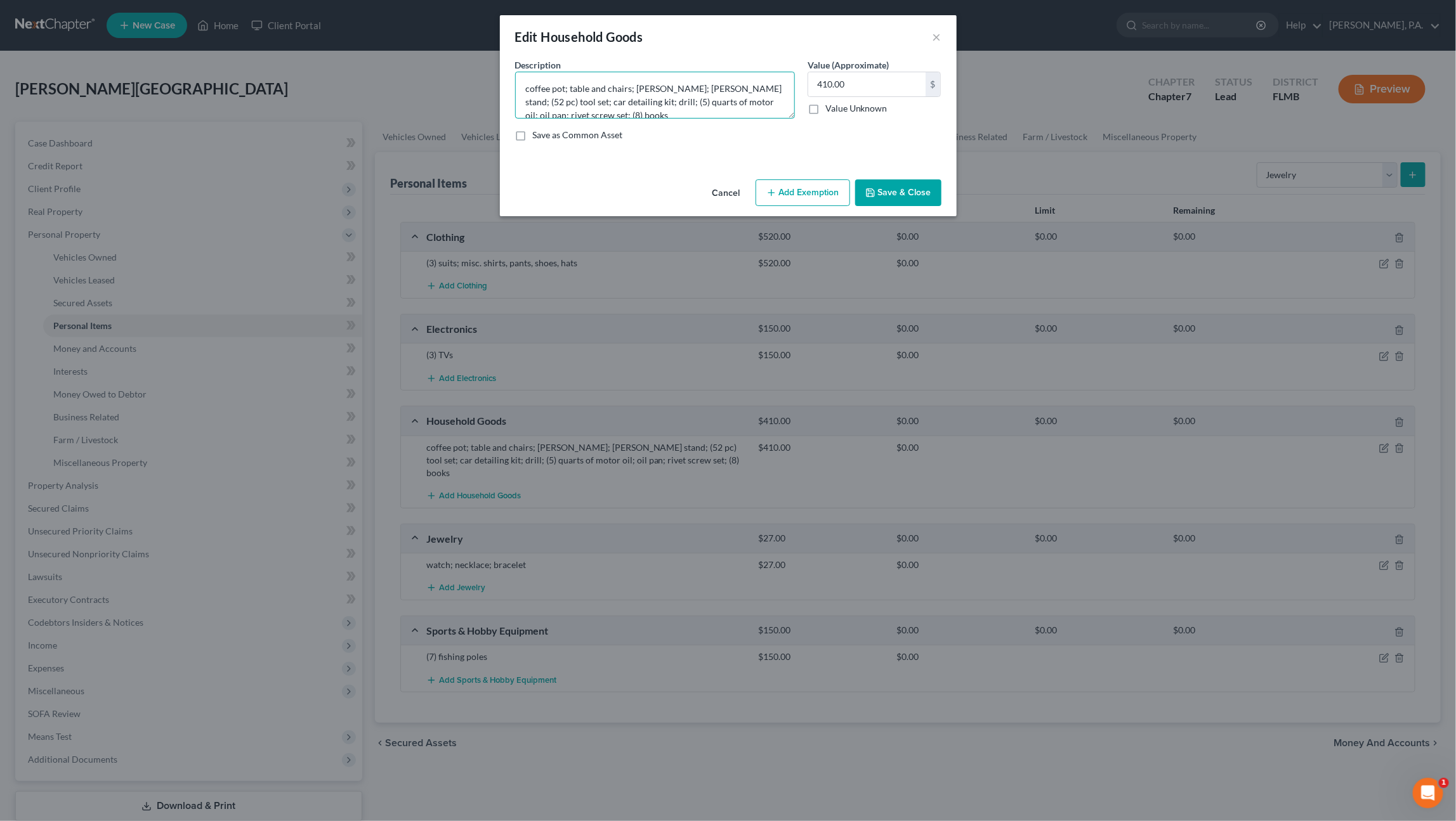
click at [602, 115] on textarea "coffee pot; table and chairs; Jack; jack stand; (52 pc) tool set; car detailing…" at bounding box center [655, 95] width 279 height 47
type textarea "coffee pot; table and chairs; Jack; jack stand; (52 pc) tool set; car detailing…"
click at [873, 85] on input "410.00" at bounding box center [866, 85] width 117 height 24
type input "425"
click at [887, 184] on button "Save & Close" at bounding box center [898, 192] width 86 height 27
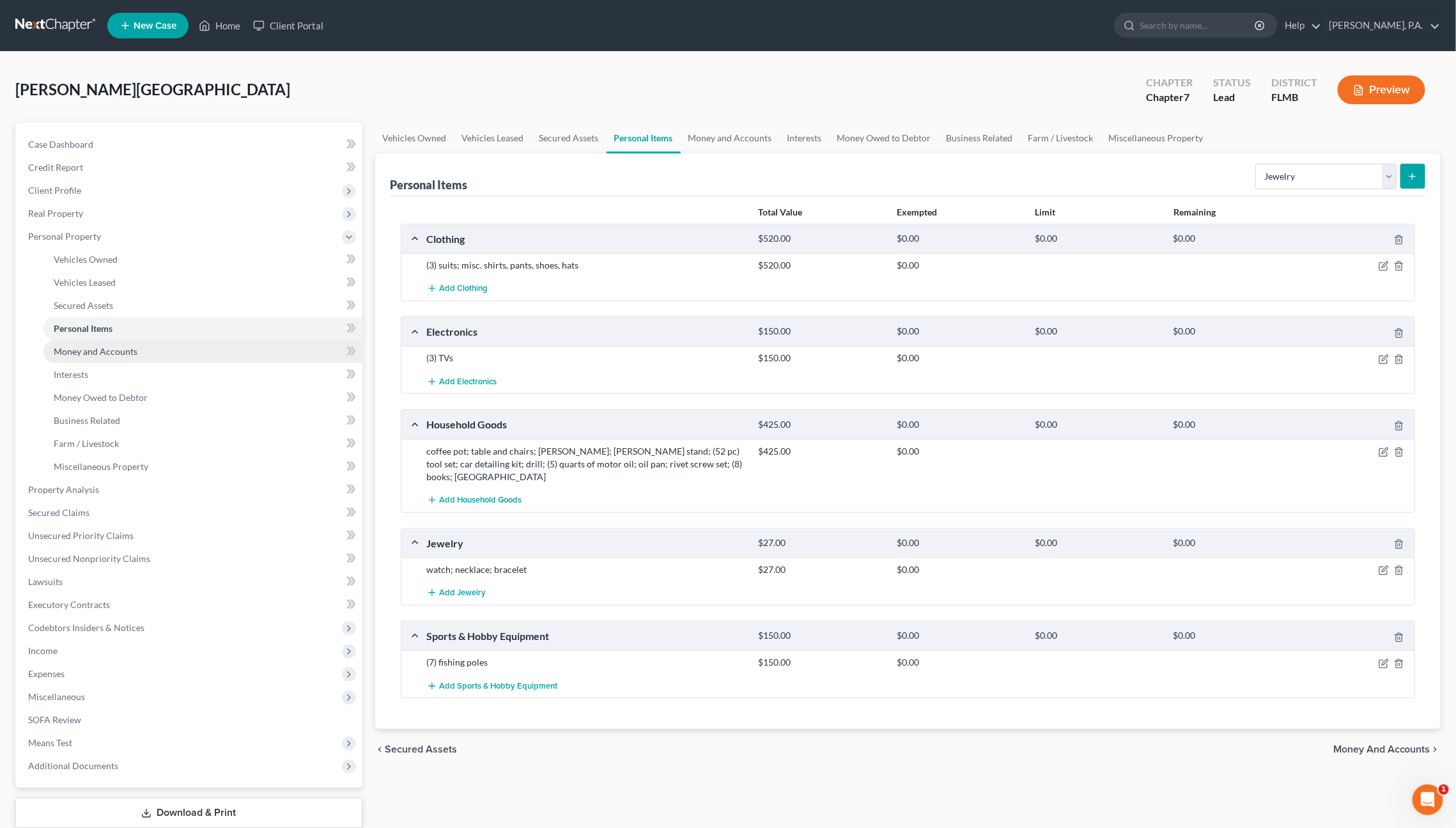
click at [119, 350] on span "Money and Accounts" at bounding box center [95, 351] width 84 height 11
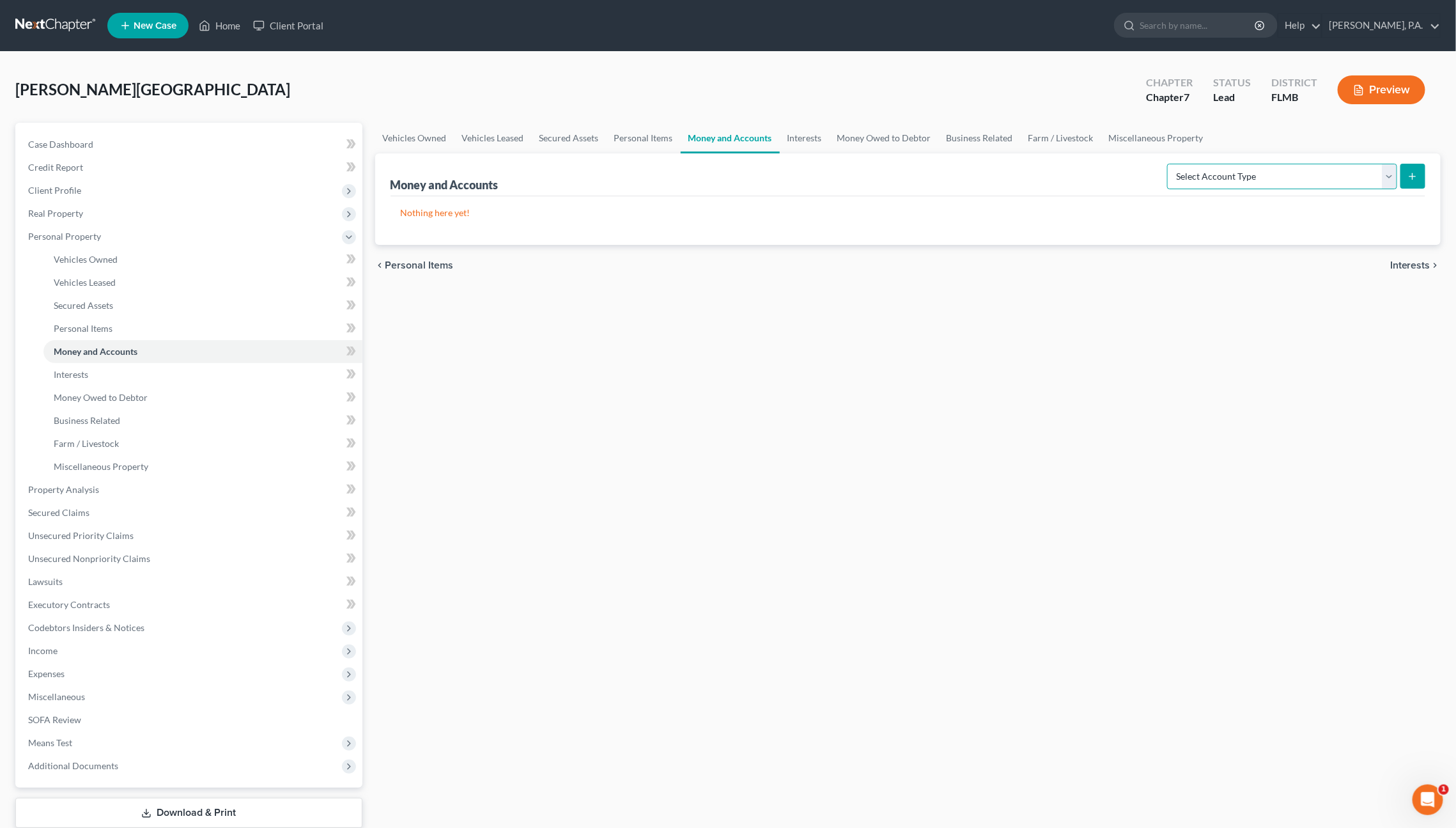
click at [1244, 183] on select "Select Account Type Brokerage Cash on Hand Certificates of Deposit Checking Acc…" at bounding box center [1282, 176] width 230 height 25
select select "security_deposits"
click at [1170, 164] on select "Select Account Type Brokerage Cash on Hand Certificates of Deposit Checking Acc…" at bounding box center [1282, 176] width 230 height 25
click at [1424, 174] on button "submit" at bounding box center [1413, 176] width 25 height 25
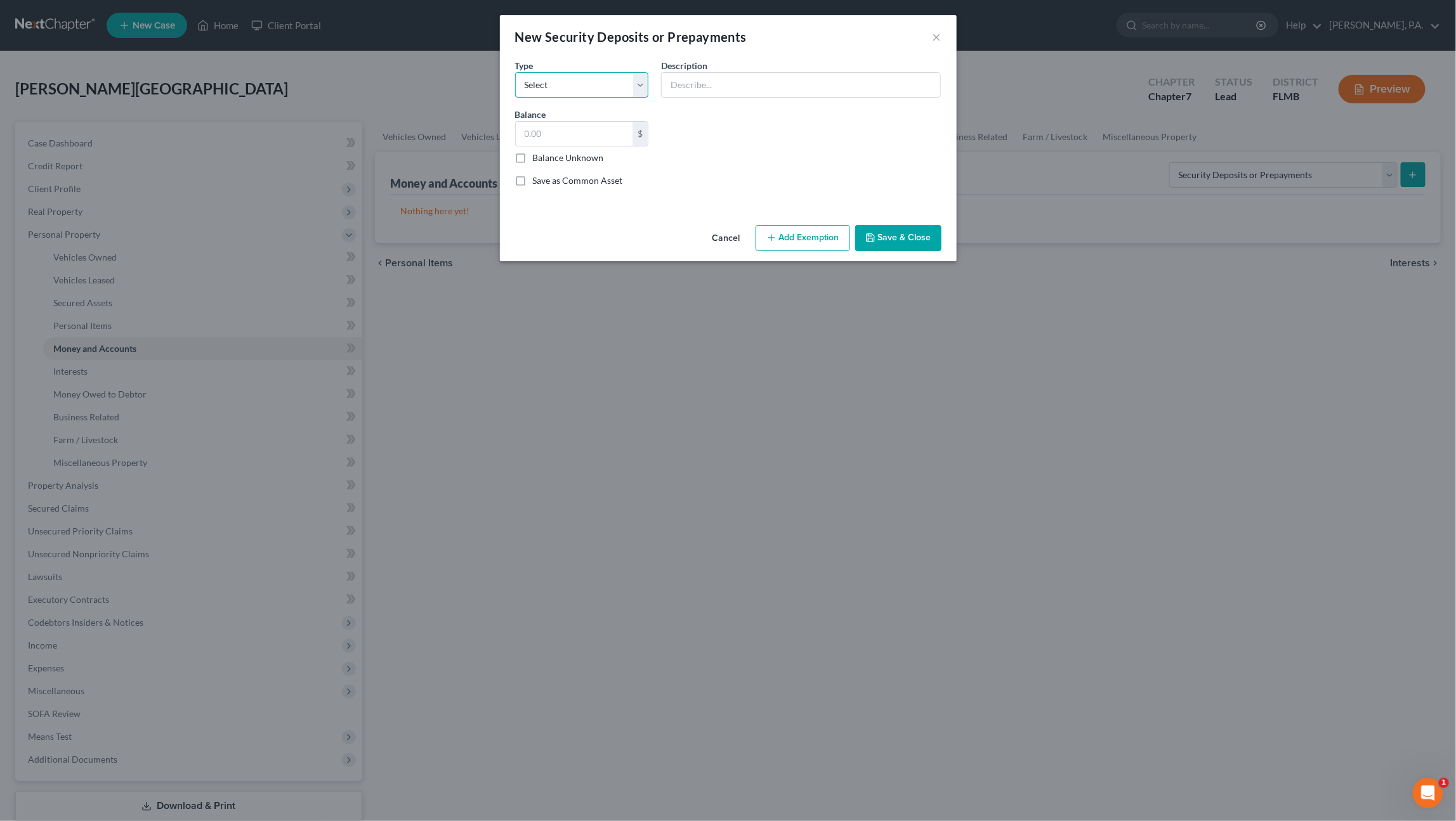
click at [593, 88] on select "Select Electric Gas Heating Oil Security Deposit On Rental Unit Prepaid Rent Te…" at bounding box center [582, 85] width 134 height 25
select select "3"
click at [515, 73] on select "Select Electric Gas Heating Oil Security Deposit On Rental Unit Prepaid Rent Te…" at bounding box center [582, 85] width 134 height 25
click at [702, 84] on input "text" at bounding box center [800, 85] width 279 height 24
type input "Residential Lease Security Deposit"
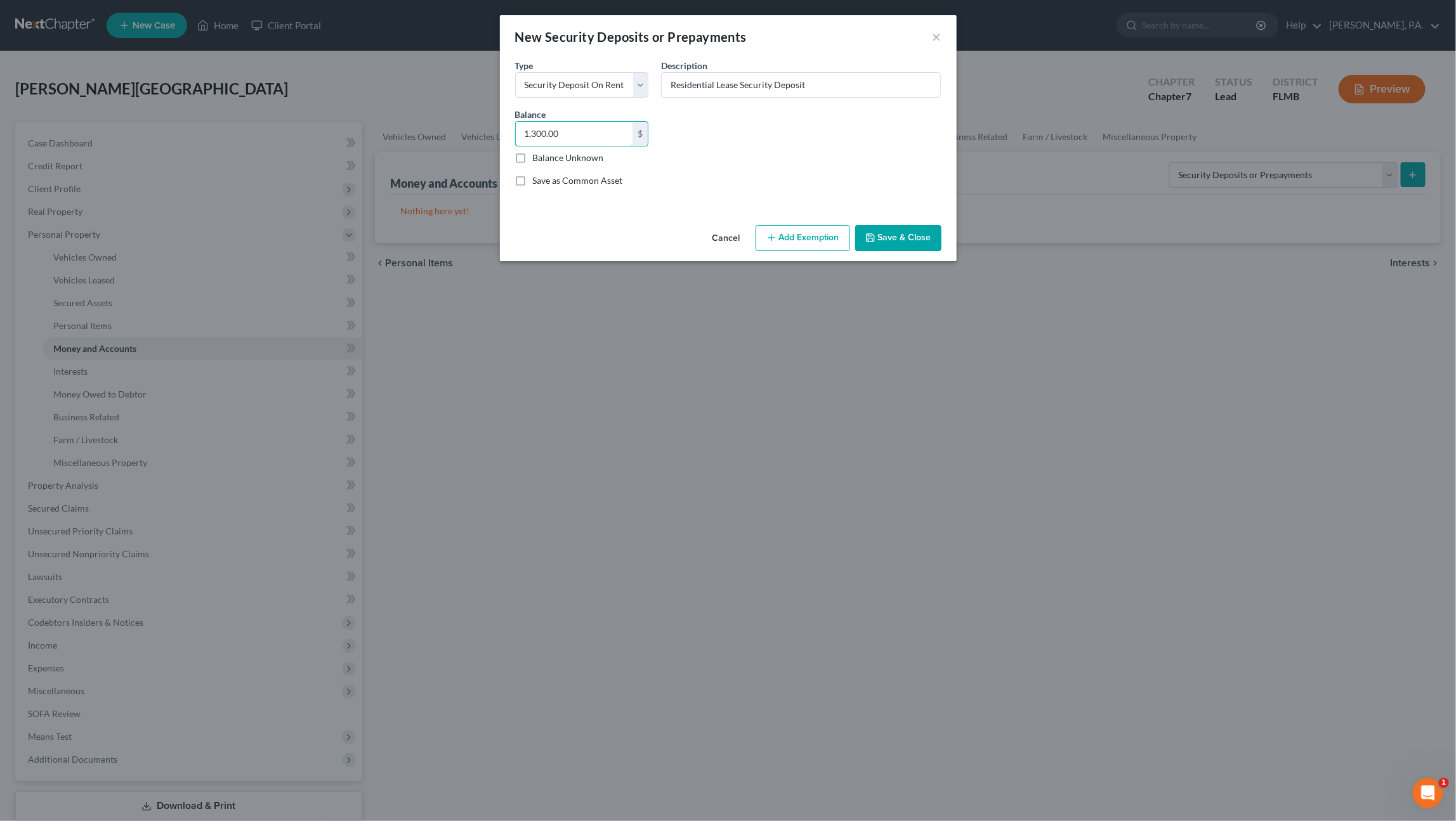
type input "1,300.00"
click at [875, 235] on icon "button" at bounding box center [870, 237] width 10 height 10
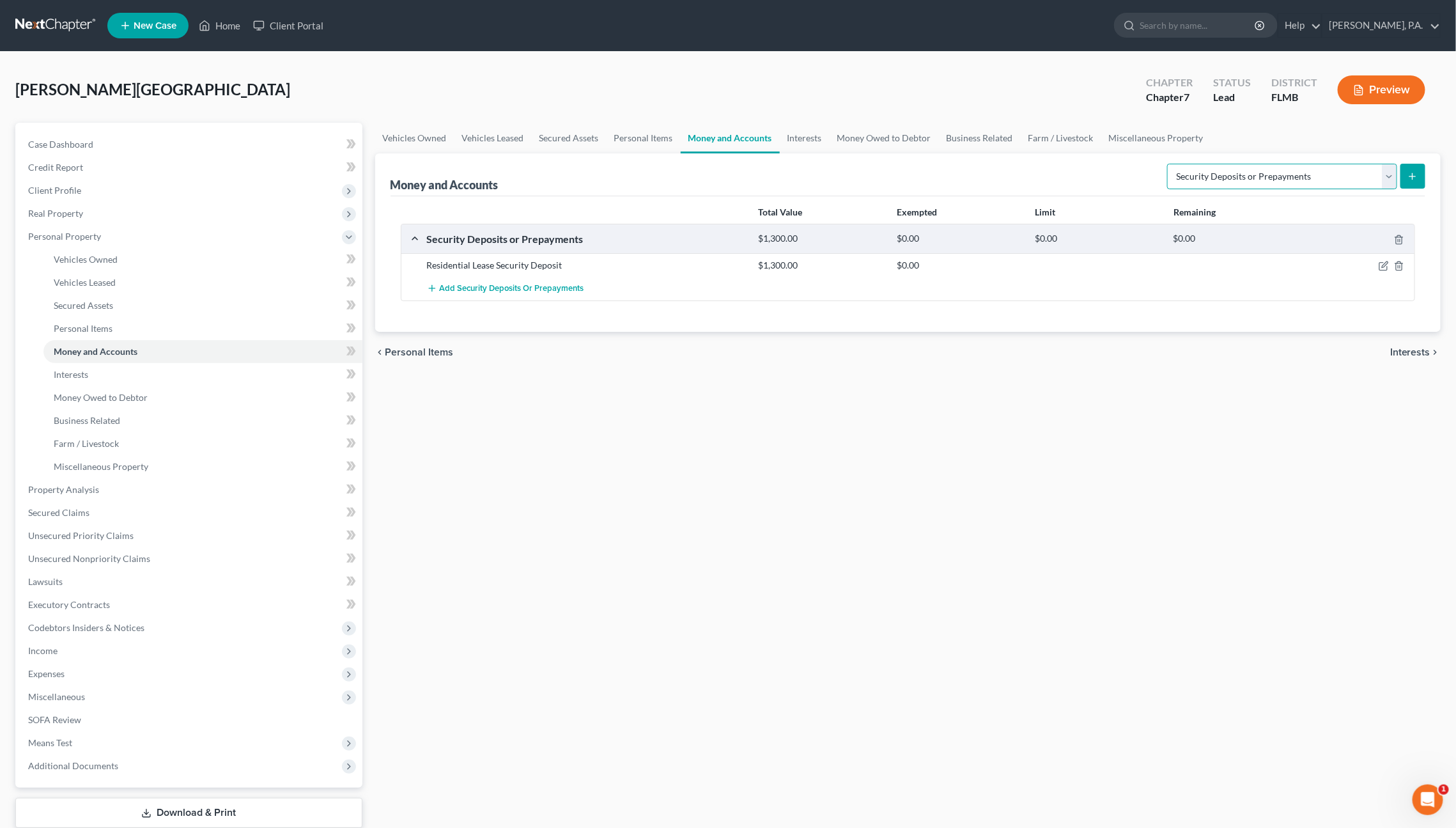
click at [1277, 178] on select "Select Account Type Brokerage Cash on Hand Certificates of Deposit Checking Acc…" at bounding box center [1282, 176] width 230 height 25
click at [1413, 173] on line "submit" at bounding box center [1413, 176] width 0 height 6
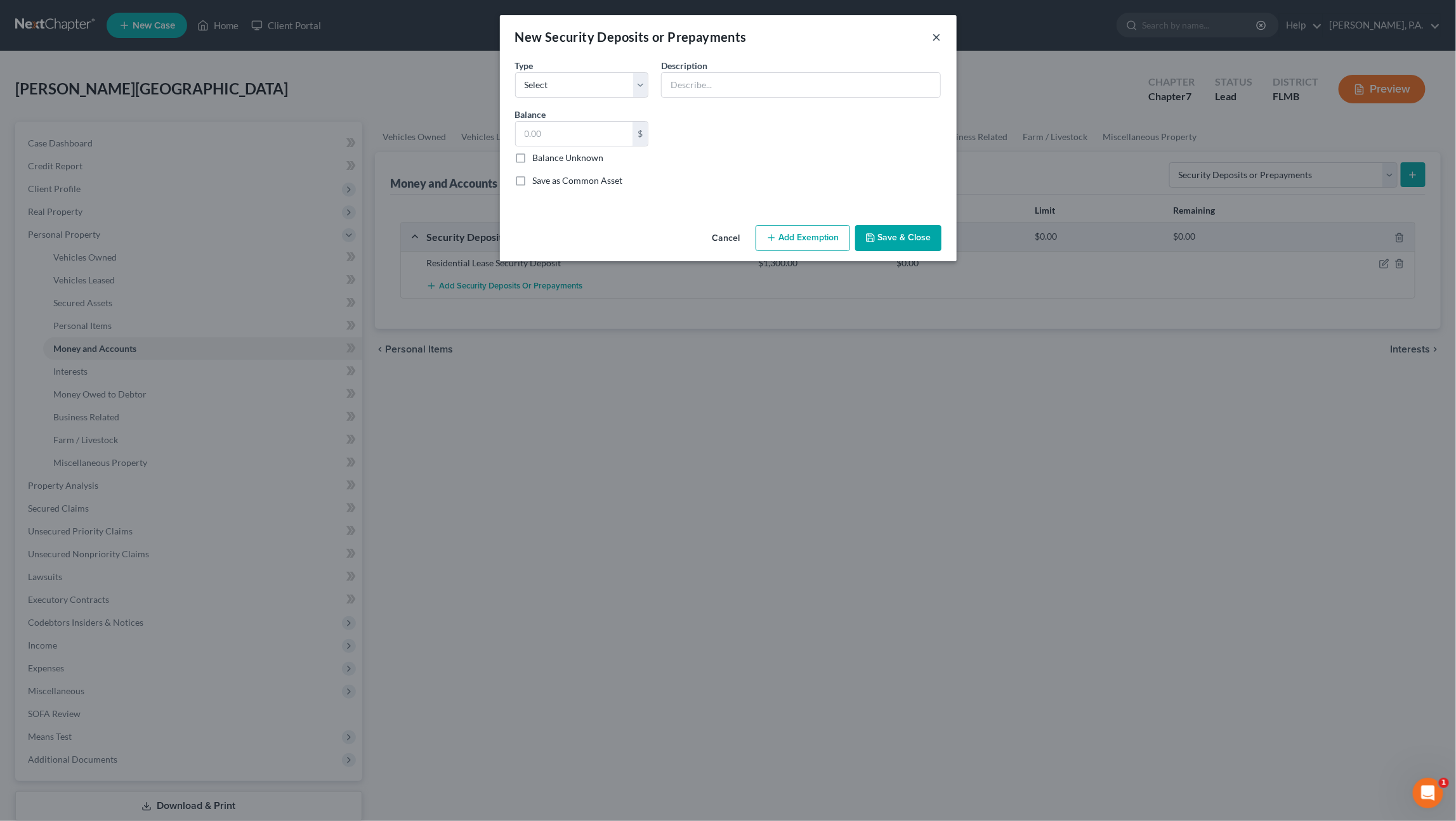
click at [938, 33] on button "×" at bounding box center [937, 36] width 9 height 15
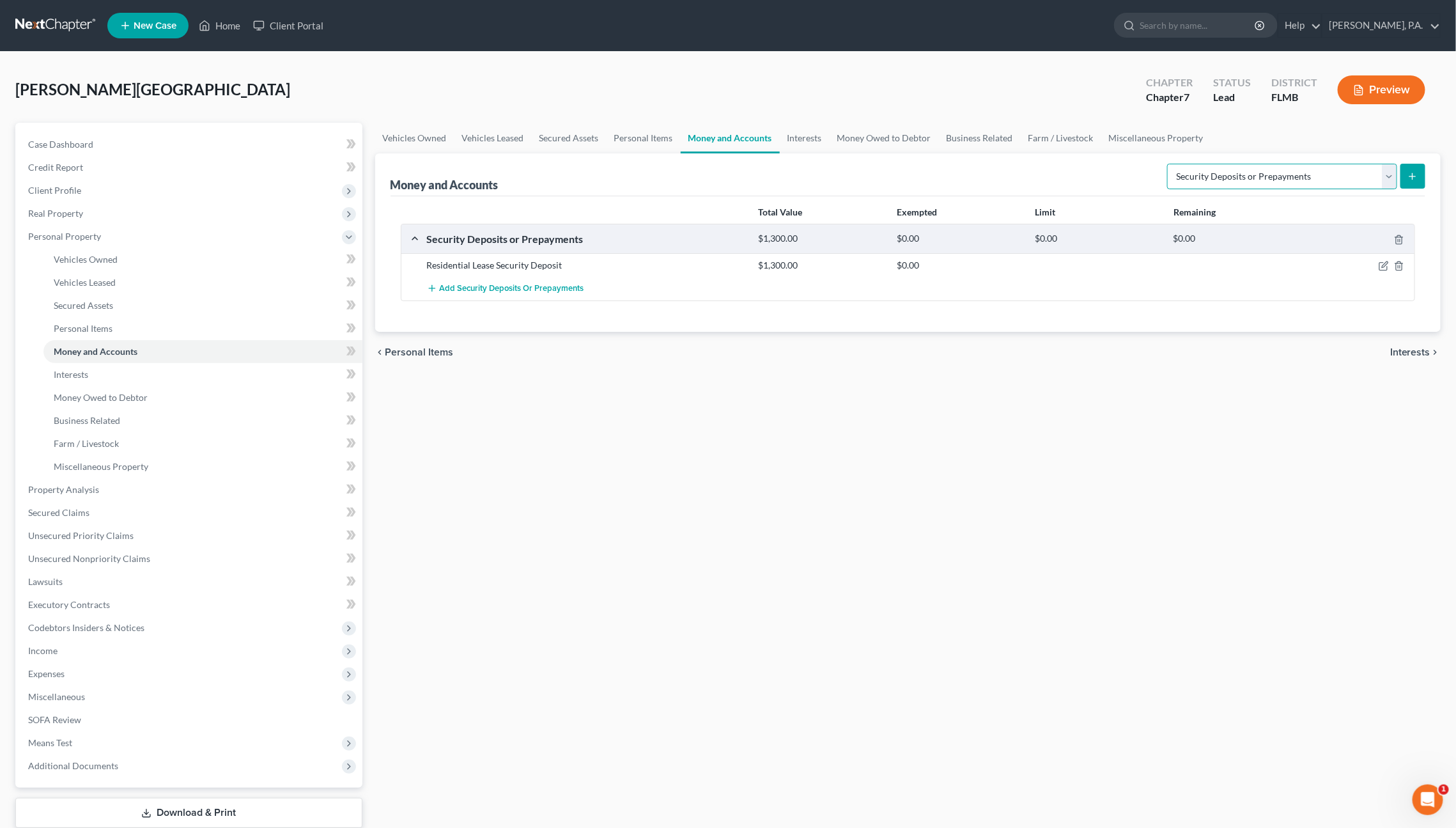
click at [1393, 171] on select "Select Account Type Brokerage Cash on Hand Certificates of Deposit Checking Acc…" at bounding box center [1282, 176] width 230 height 25
click at [105, 395] on span "Money Owed to Debtor" at bounding box center [100, 396] width 94 height 11
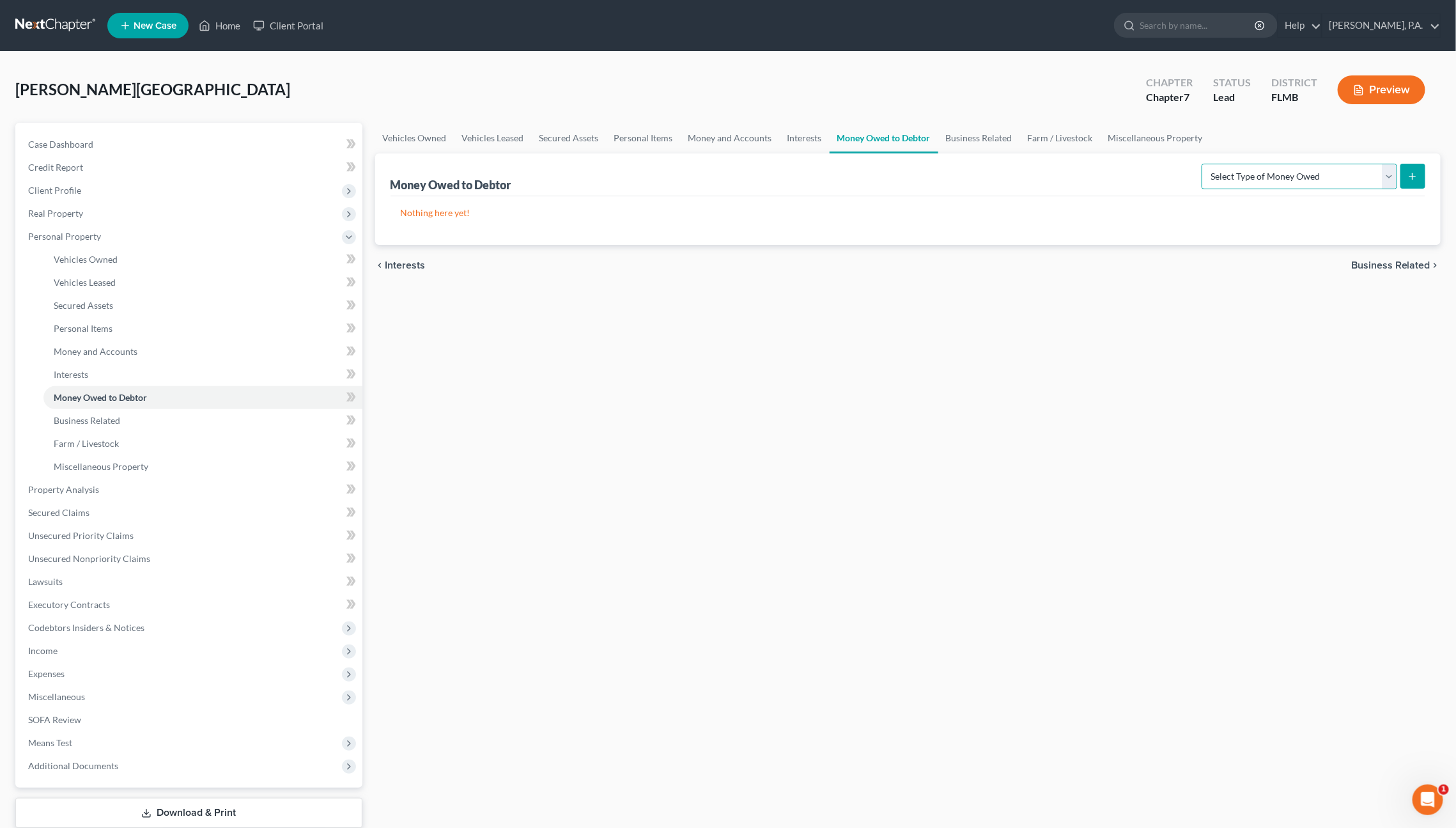
click at [1389, 172] on select "Select Type of Money Owed Accounts Receivable Alimony Child Support Claims Agai…" at bounding box center [1300, 176] width 195 height 25
select select "expected_tax_refund"
click at [1205, 164] on select "Select Type of Money Owed Accounts Receivable Alimony Child Support Claims Agai…" at bounding box center [1300, 176] width 195 height 25
click at [1416, 177] on icon "submit" at bounding box center [1413, 176] width 11 height 11
select select "0"
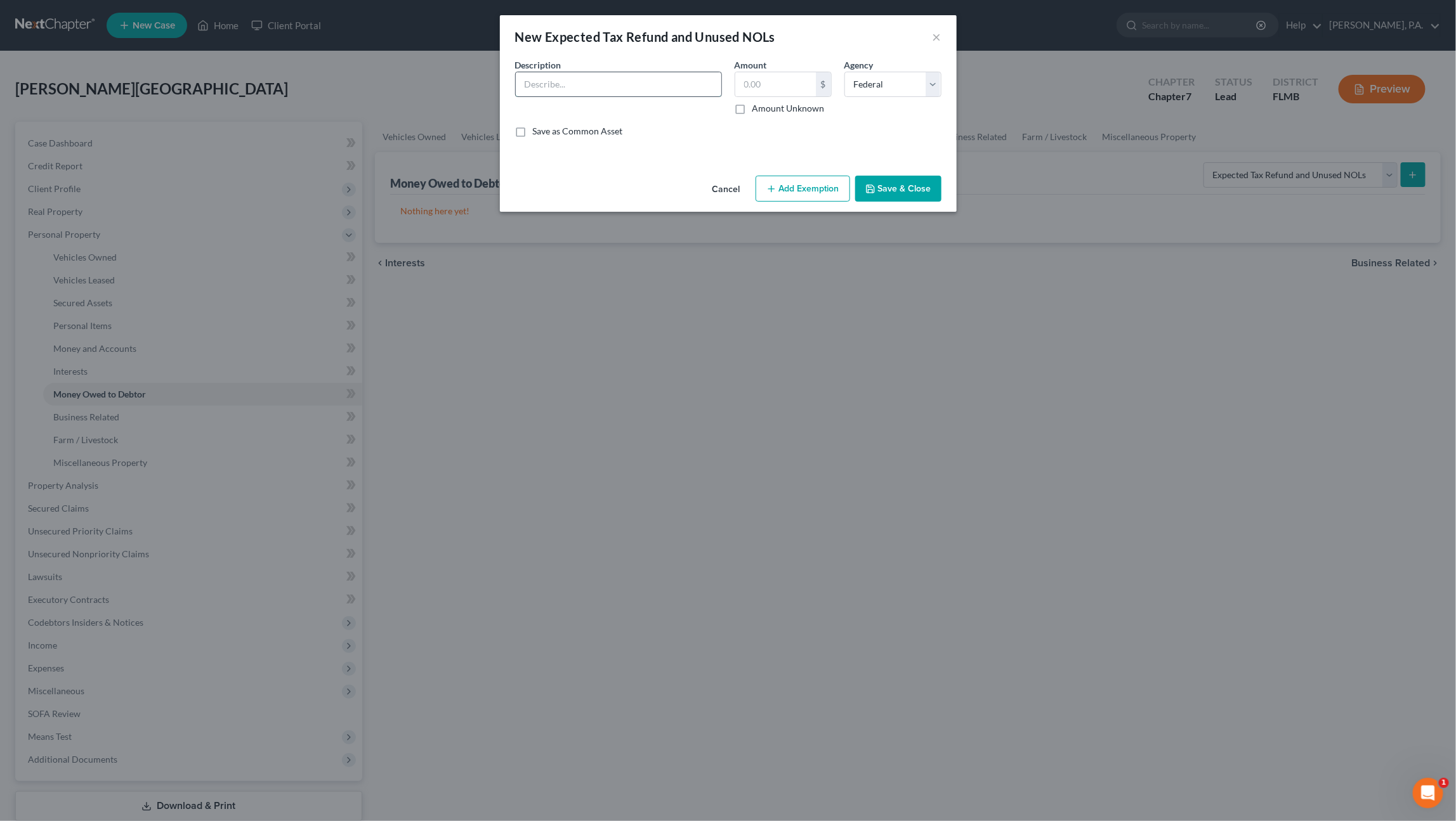
click at [627, 90] on input "text" at bounding box center [619, 85] width 205 height 24
type input "Undetermined tax refund for 2025 tax year"
click at [784, 111] on label "Amount Unknown" at bounding box center [789, 108] width 73 height 13
click at [766, 111] on input "Amount Unknown" at bounding box center [762, 106] width 8 height 8
checkbox input "true"
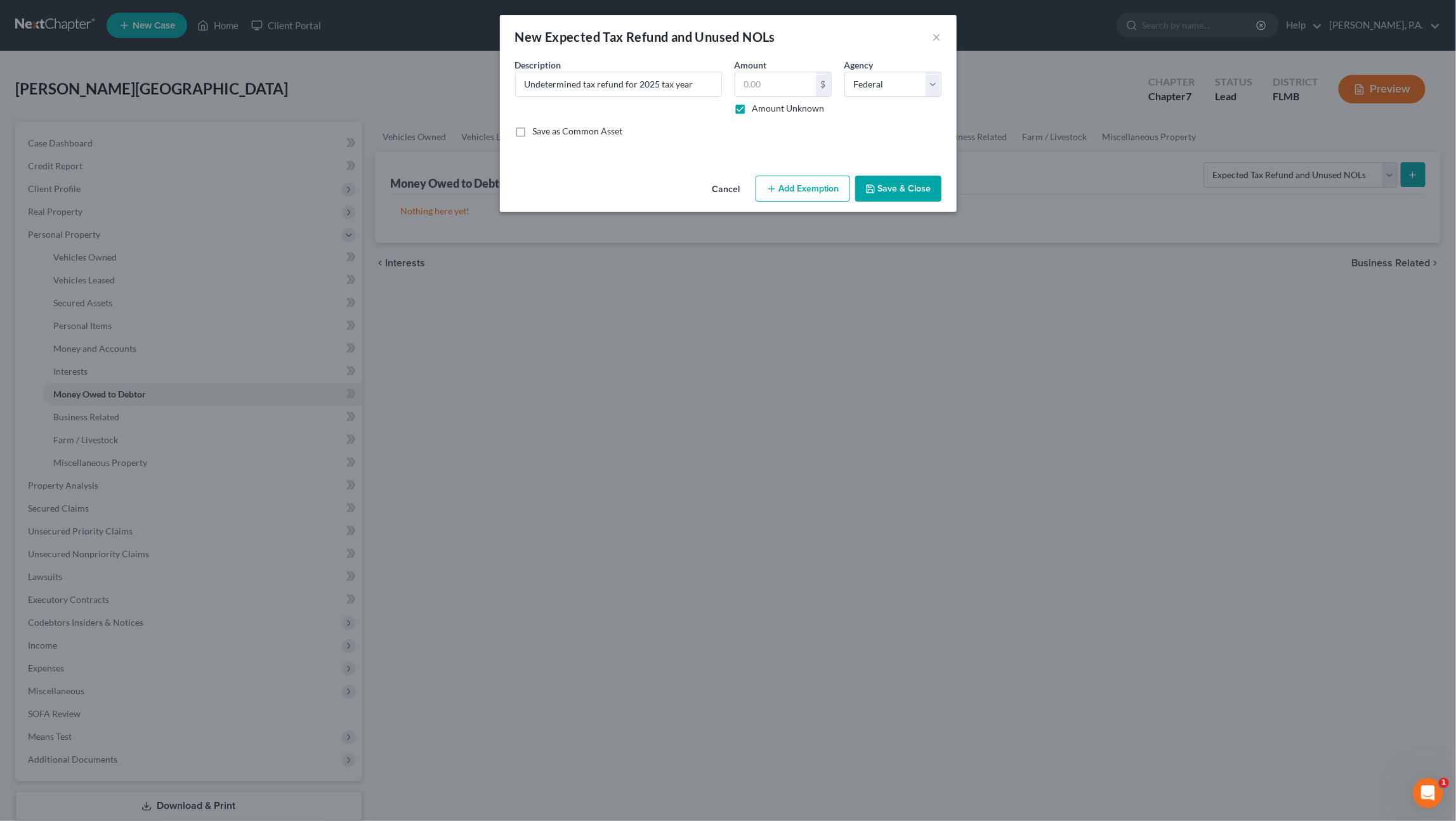
type input "0.00"
click at [927, 184] on button "Save & Close" at bounding box center [898, 189] width 86 height 27
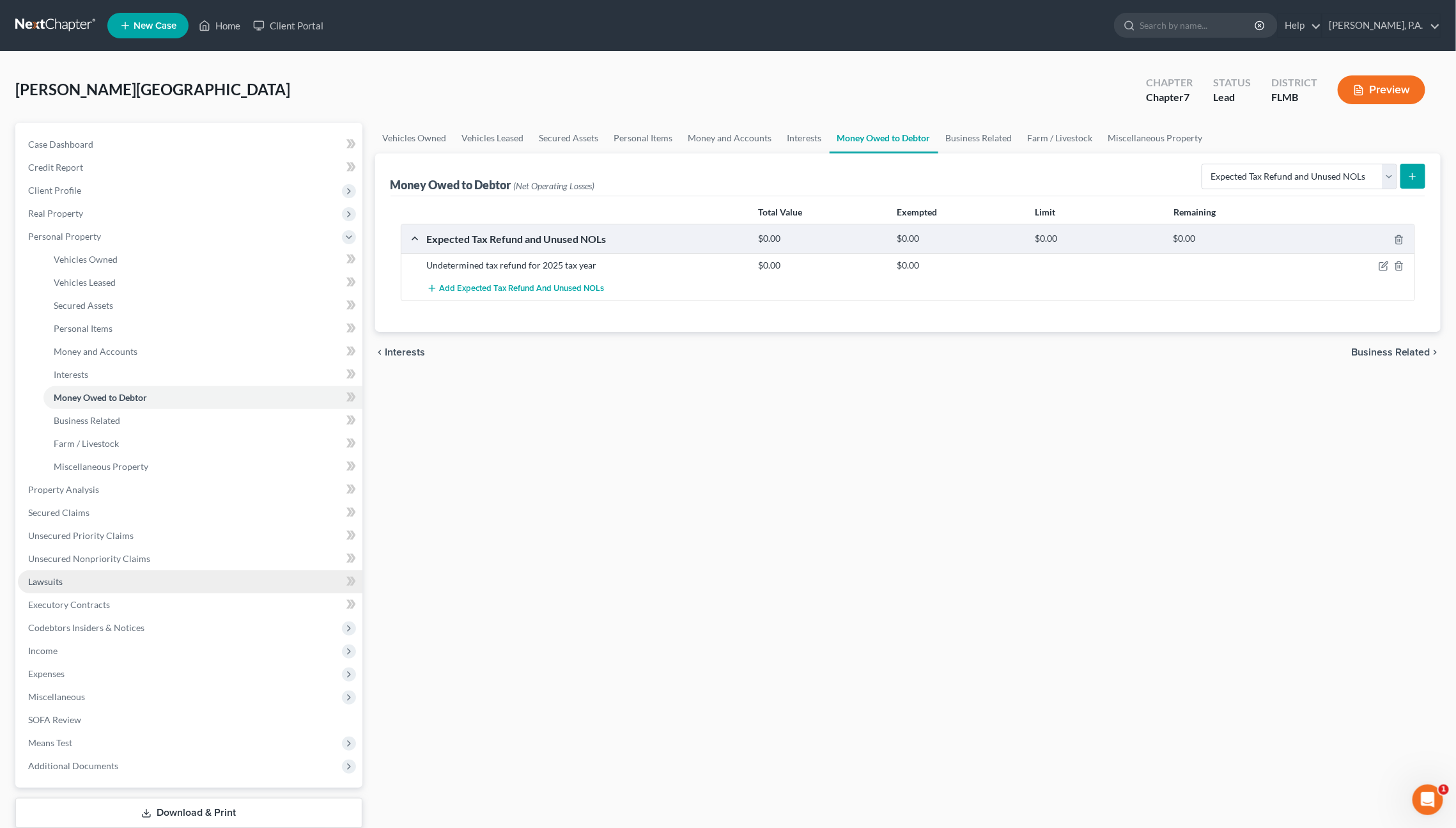
click at [69, 582] on link "Lawsuits" at bounding box center [190, 582] width 344 height 23
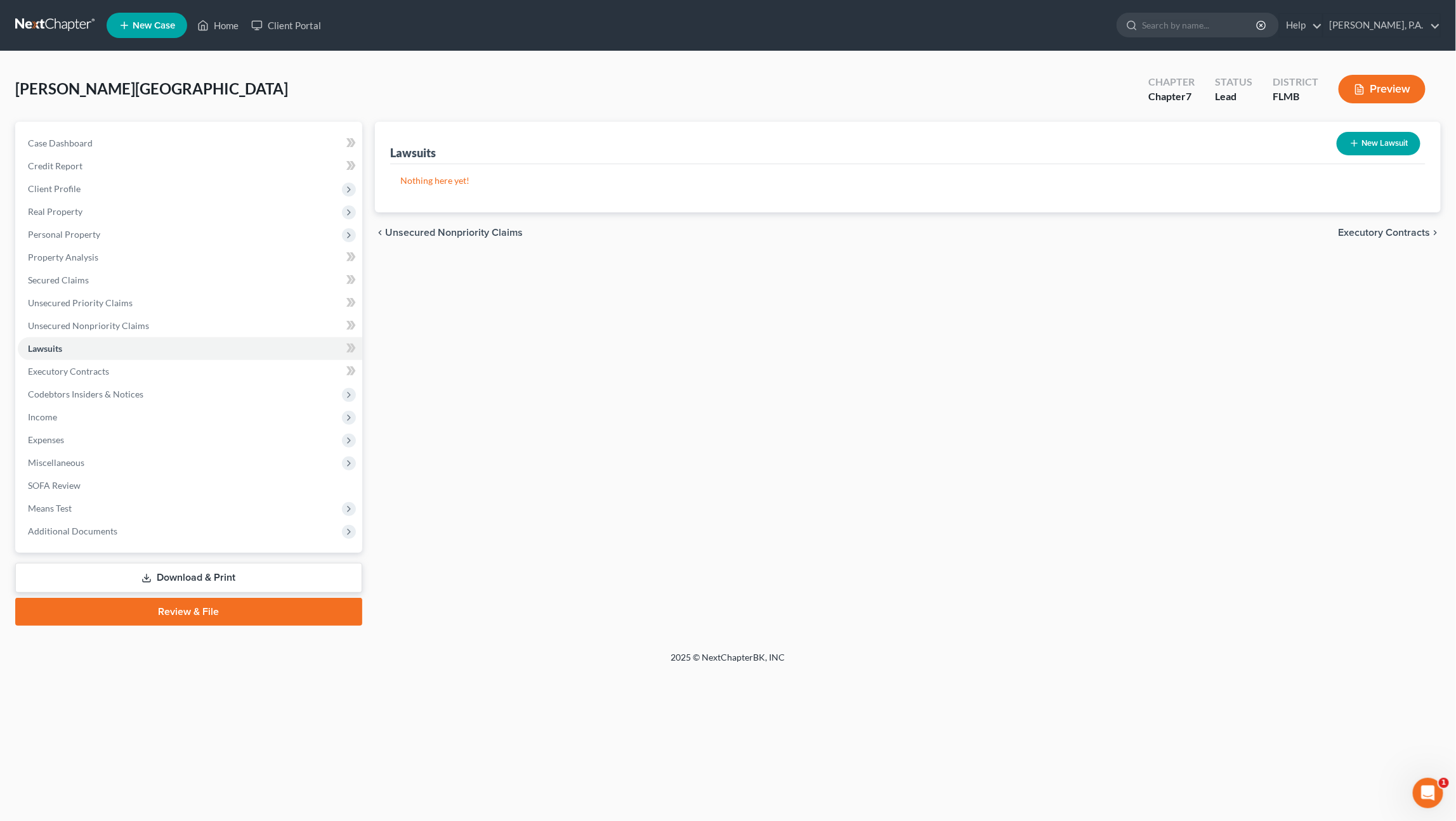
click at [1394, 153] on button "New Lawsuit" at bounding box center [1378, 143] width 84 height 23
select select "0"
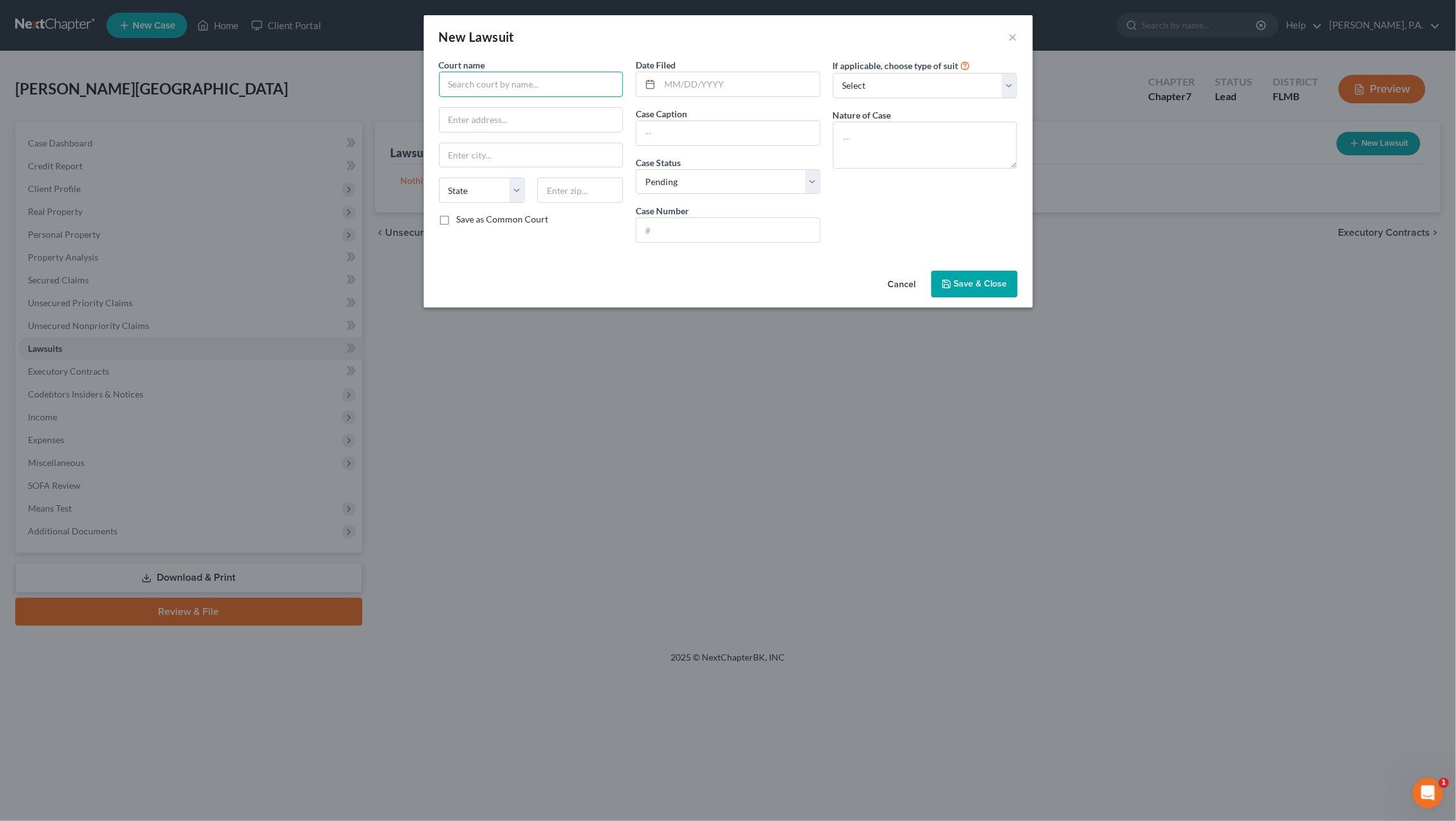
click at [514, 84] on input "text" at bounding box center [531, 84] width 185 height 25
click at [501, 104] on div "Polk County Clerk of Court" at bounding box center [514, 107] width 132 height 13
type input "Polk County Clerk of Court"
type input "255 North Broadway Street"
type input "Bartow"
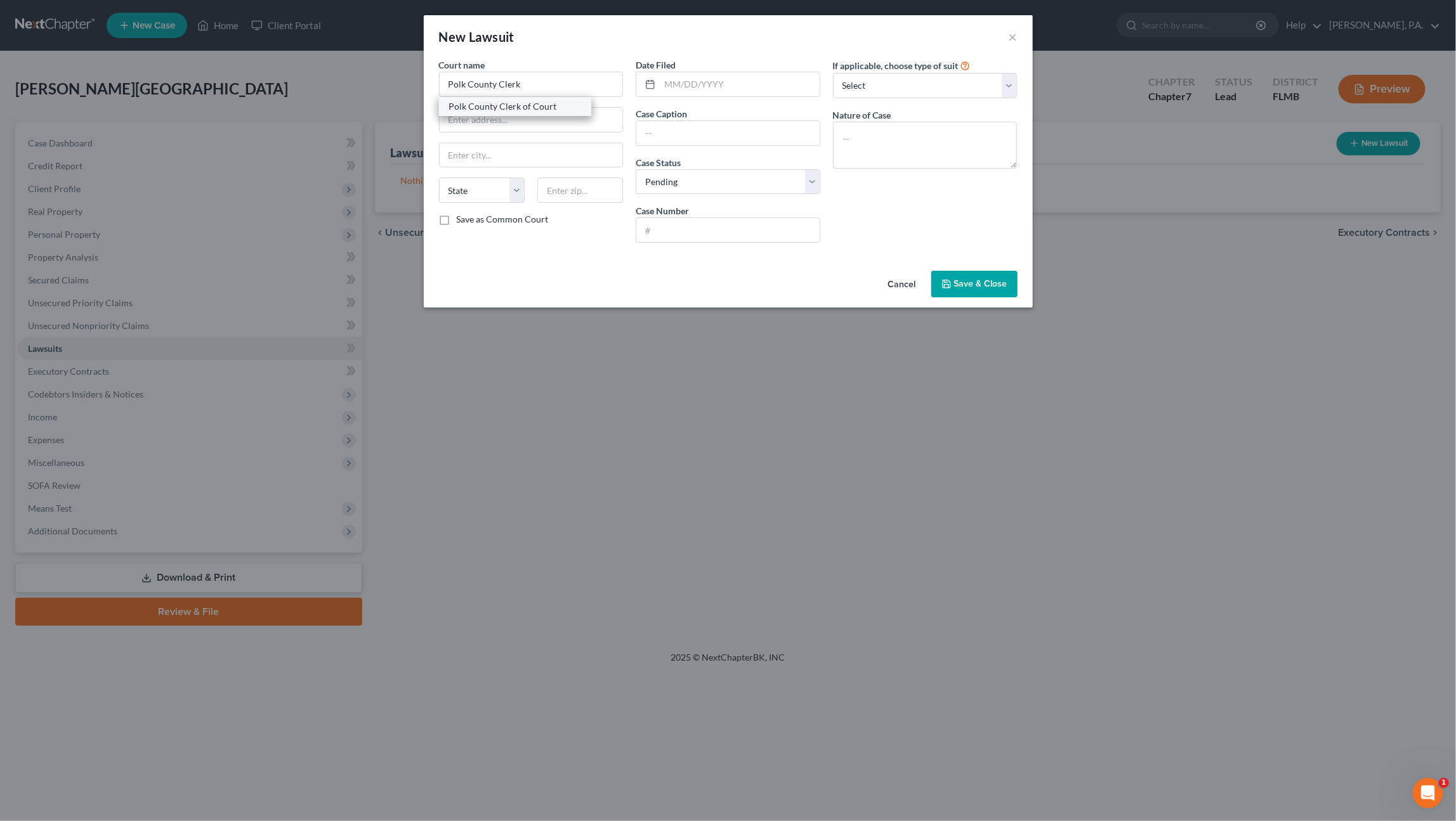
select select "9"
type input "33830"
click at [684, 90] on input "text" at bounding box center [740, 85] width 160 height 24
type input "08/26/2021"
click at [702, 129] on input "text" at bounding box center [728, 133] width 183 height 24
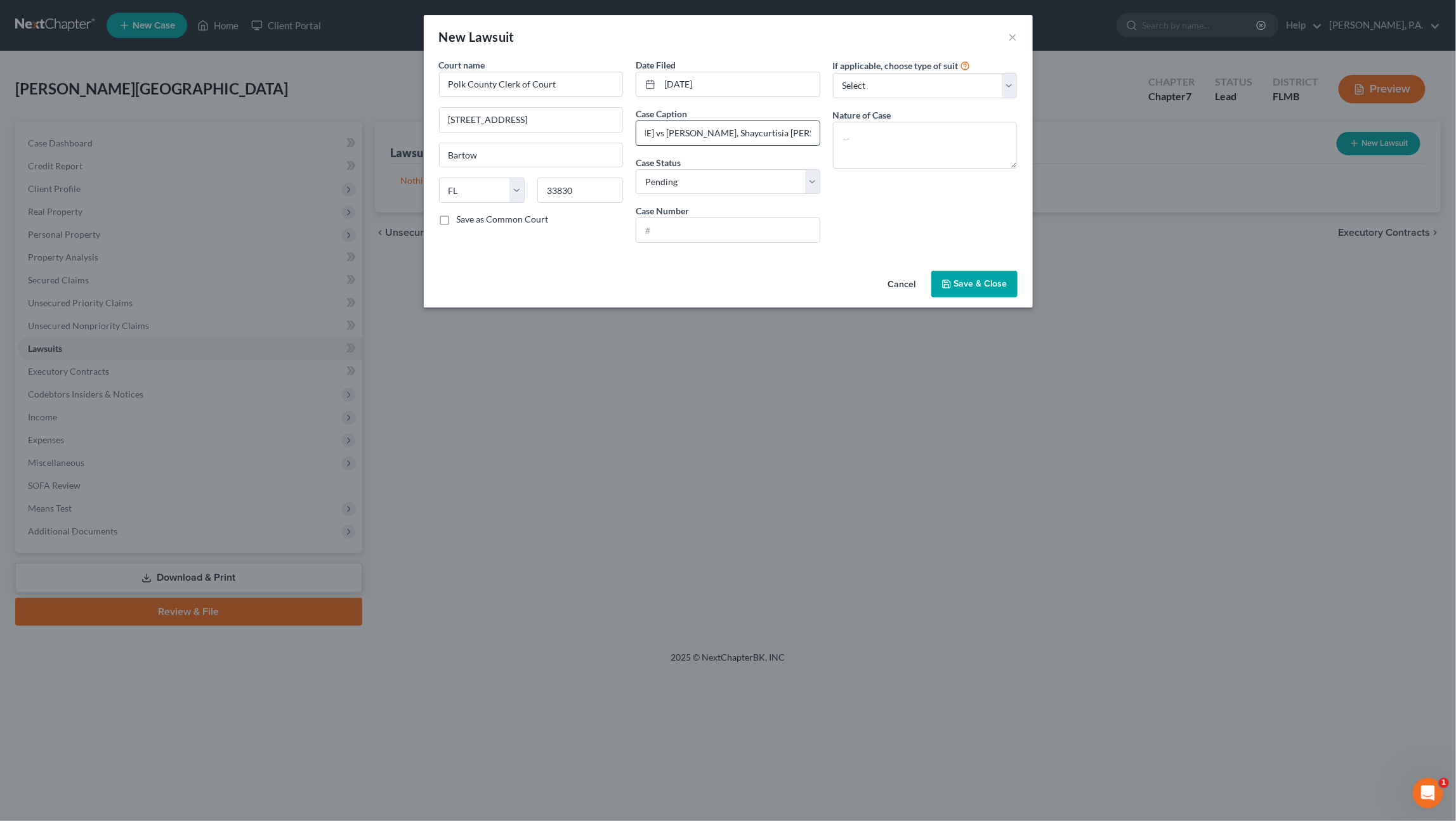
scroll to position [0, 262]
type input "Geico General Insurance Company as Subrogee of Kendra Doster vs Orlando Ramos, …"
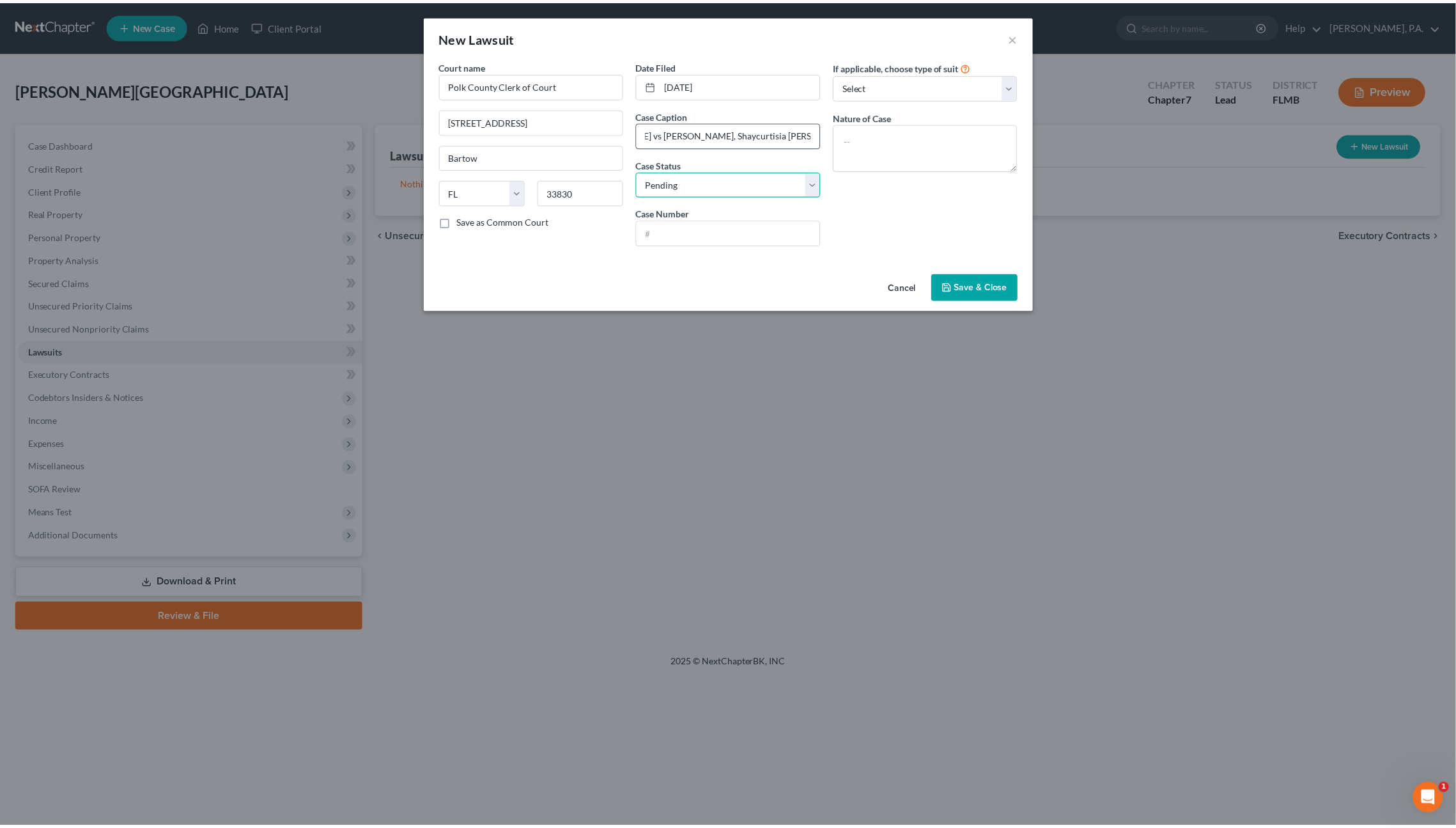
scroll to position [0, 0]
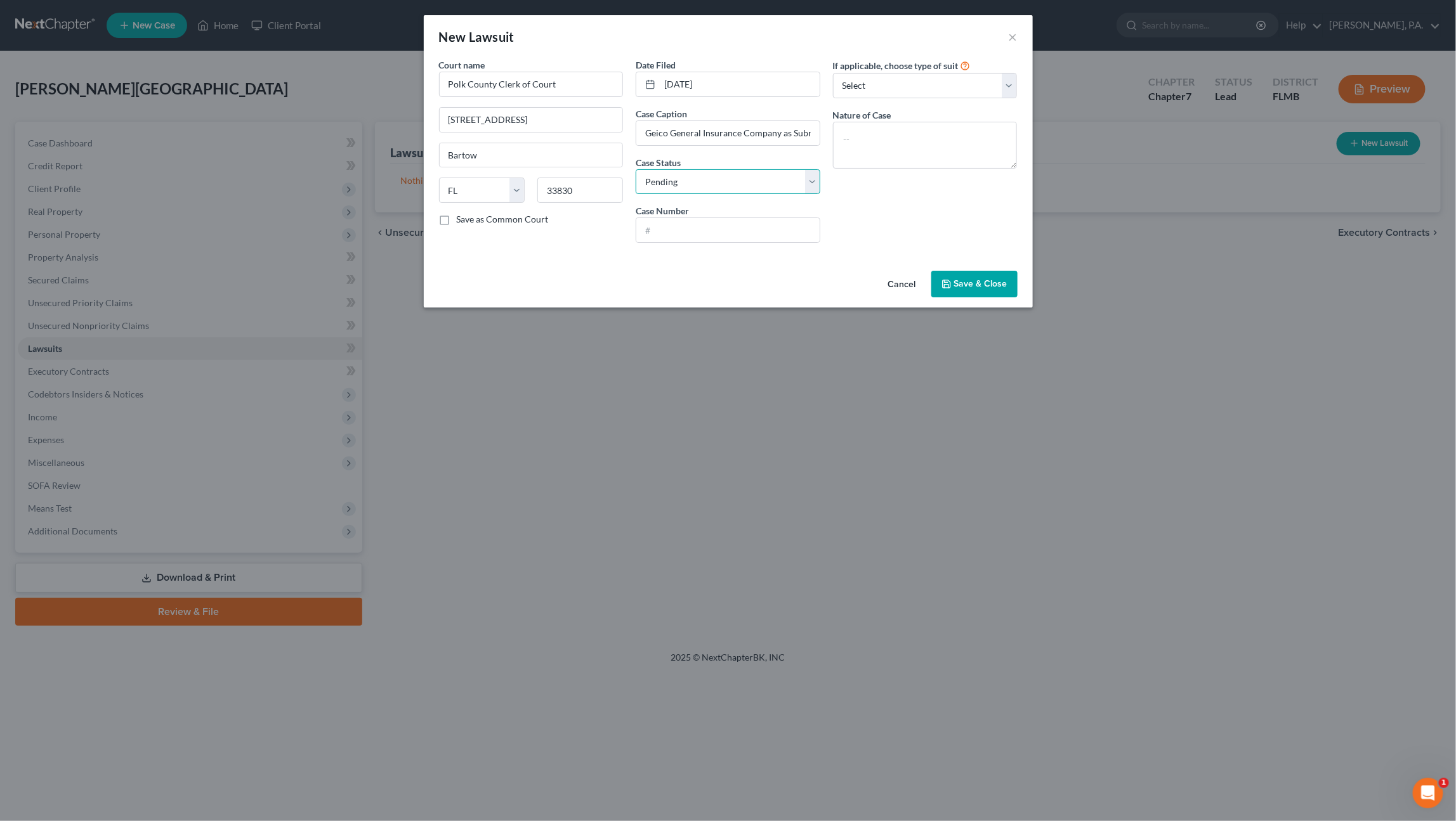
click at [702, 182] on select "Select Pending On Appeal Concluded" at bounding box center [728, 182] width 185 height 25
select select "2"
click at [636, 170] on select "Select Pending On Appeal Concluded" at bounding box center [728, 182] width 185 height 25
click at [707, 233] on input "text" at bounding box center [728, 230] width 183 height 24
type input "2021CA002454000000"
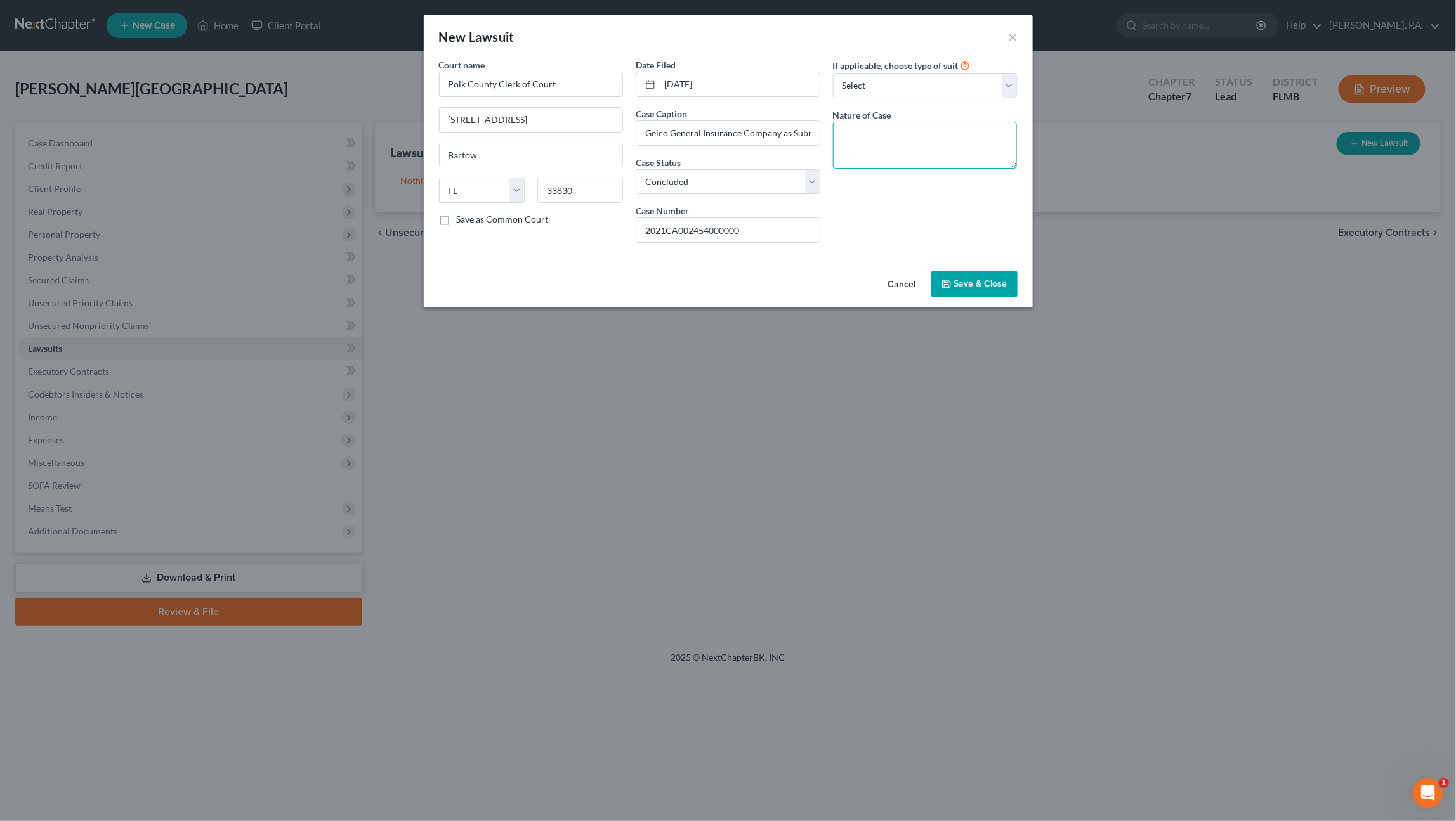
click at [875, 135] on textarea at bounding box center [925, 145] width 185 height 47
click at [864, 128] on textarea at bounding box center [925, 145] width 185 height 47
type textarea "Auto Negligence"
click at [988, 285] on span "Save & Close" at bounding box center [980, 283] width 53 height 10
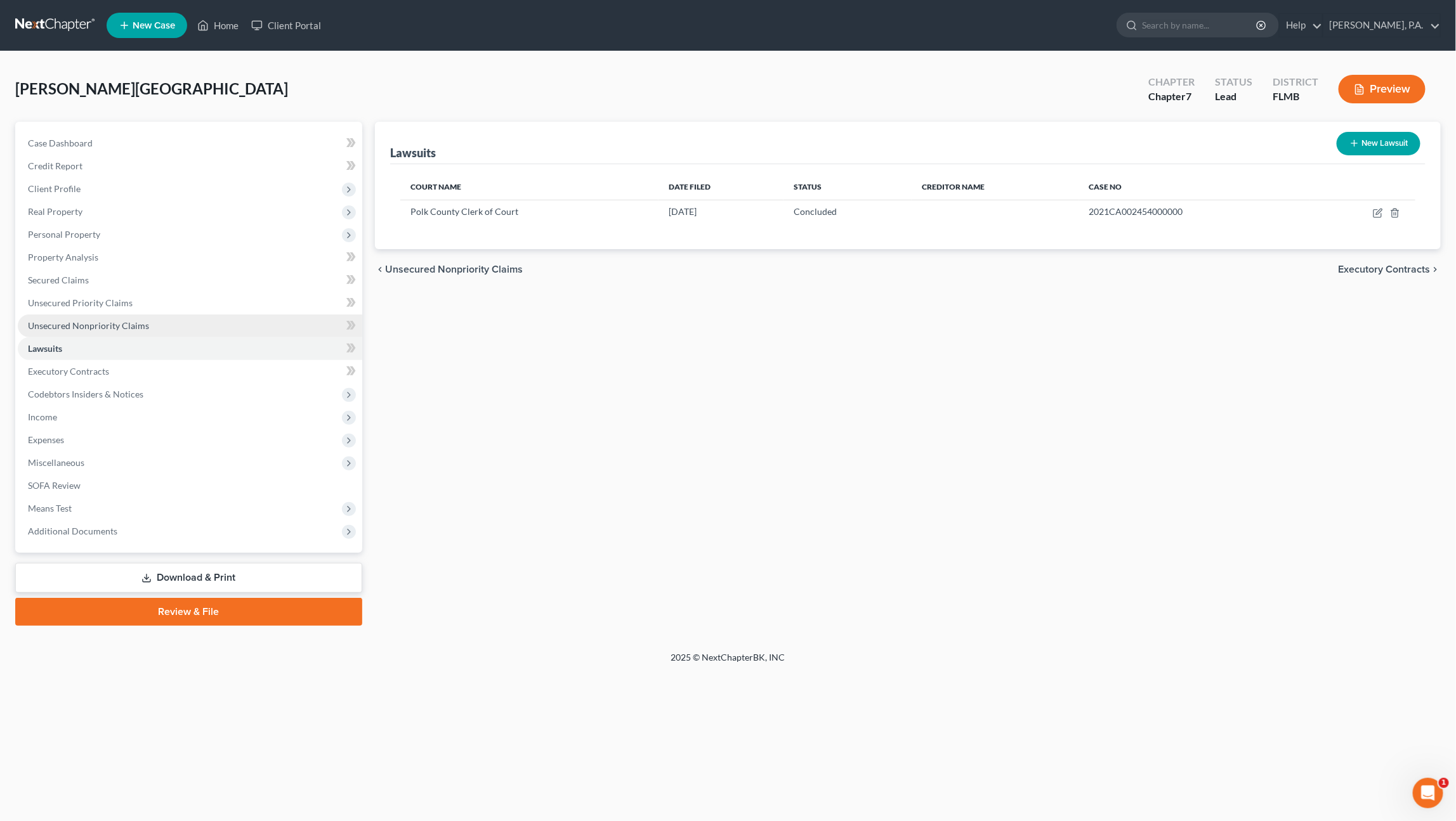
click at [93, 327] on span "Unsecured Nonpriority Claims" at bounding box center [89, 325] width 121 height 10
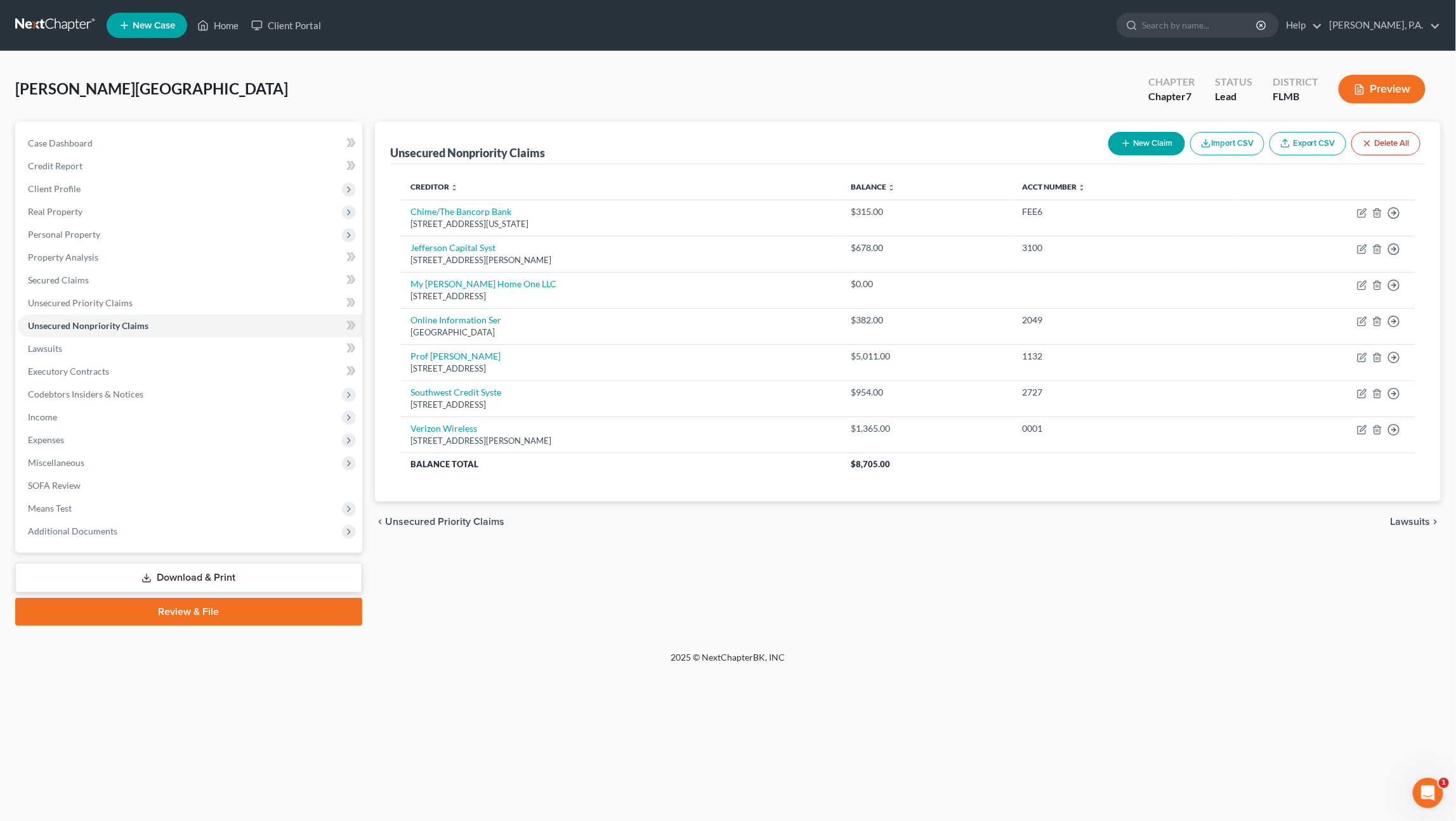
click at [1152, 144] on button "New Claim" at bounding box center [1146, 143] width 77 height 23
select select "0"
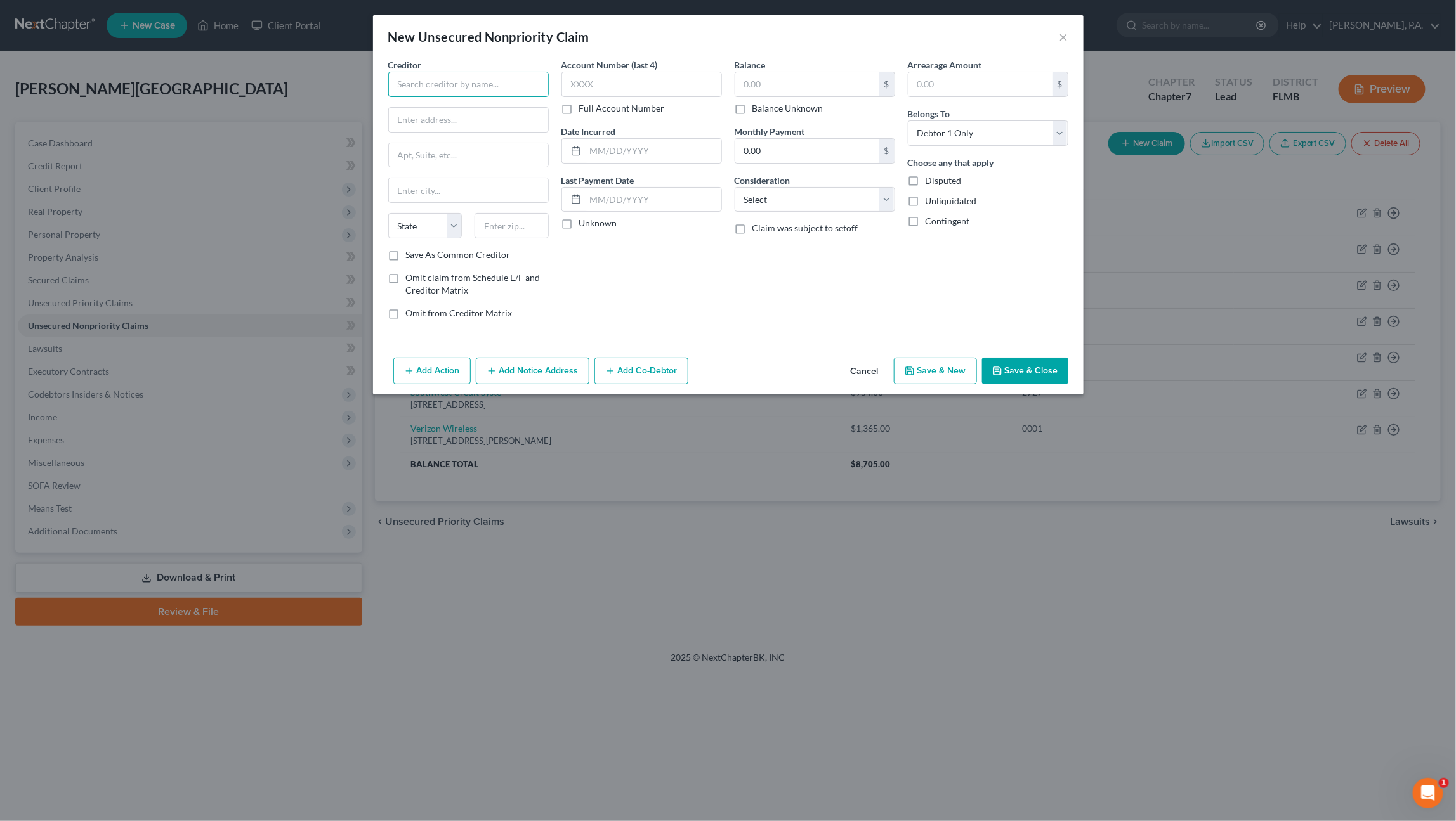
click at [443, 84] on input "text" at bounding box center [468, 84] width 161 height 25
type input "Geico General Insurance Company"
click at [474, 119] on input "text" at bounding box center [468, 120] width 159 height 24
click at [440, 117] on input "text" at bounding box center [468, 120] width 159 height 24
type input "5260 Western Avenue"
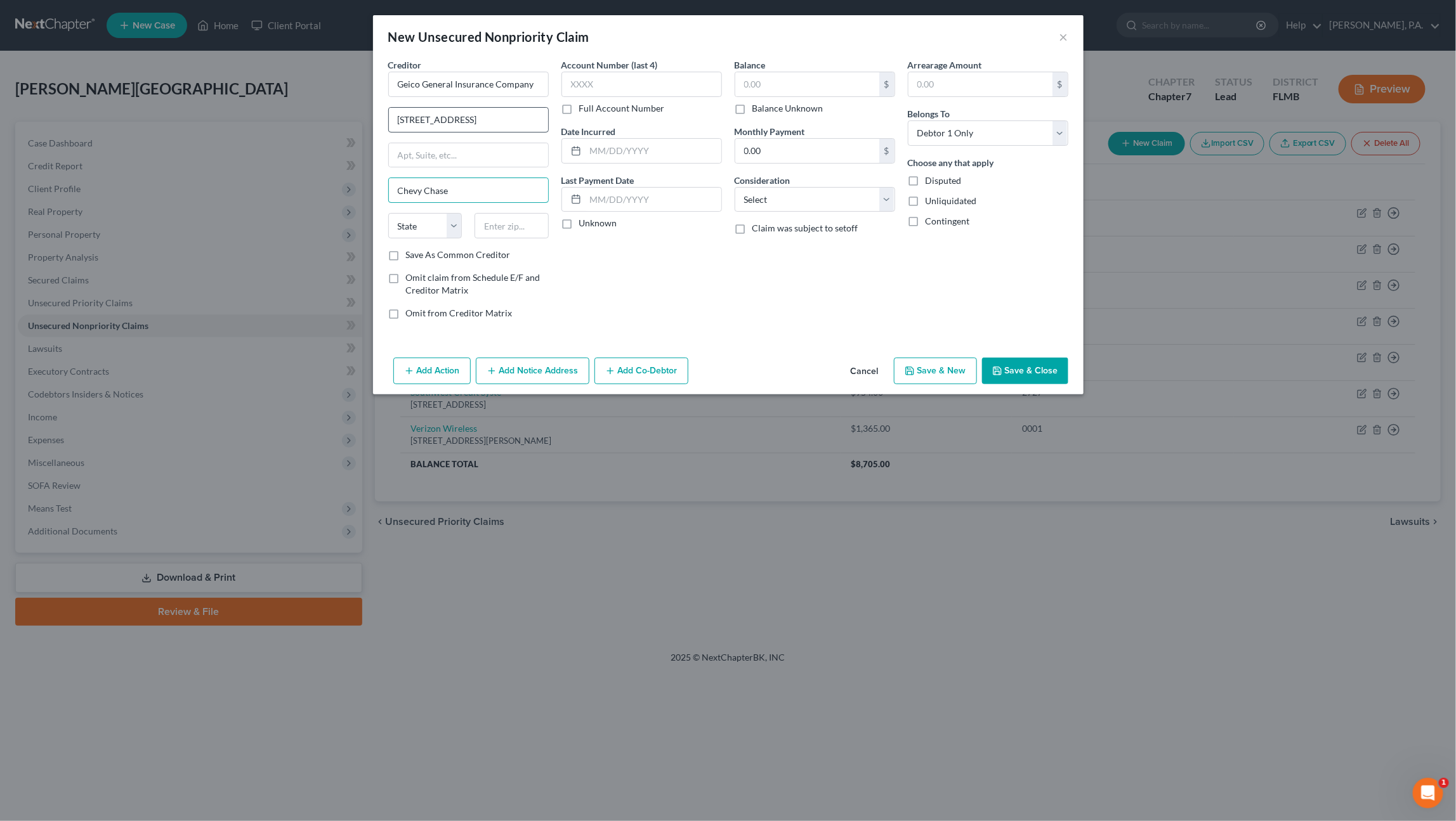
type input "Chevy Chase"
select select "21"
type input "20815"
drag, startPoint x: 512, startPoint y: 117, endPoint x: 392, endPoint y: 121, distance: 120.1
click at [392, 121] on input "5260 Western Avenue" at bounding box center [468, 120] width 159 height 24
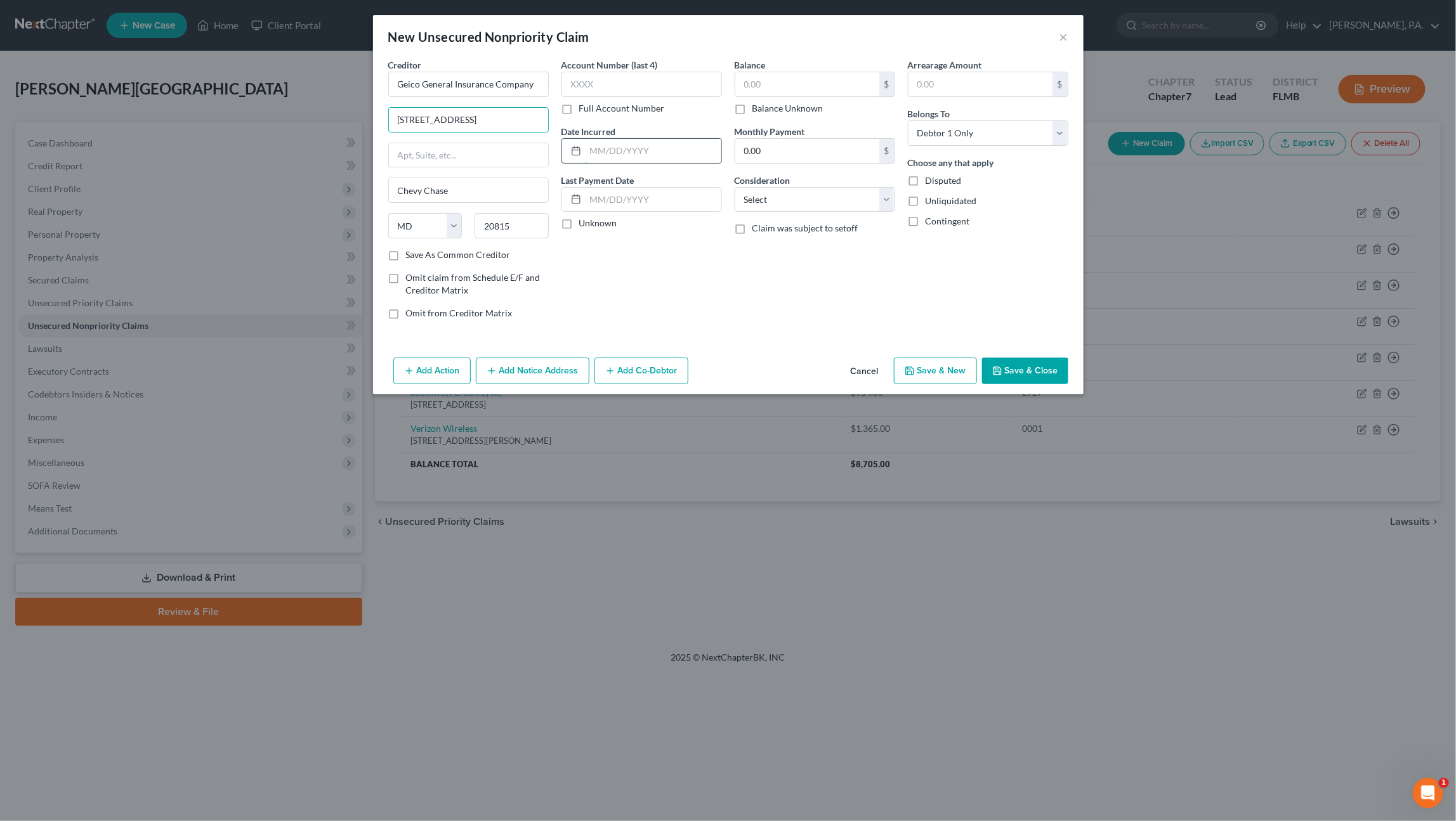
click at [663, 155] on input "text" at bounding box center [653, 151] width 136 height 24
type input "09/02/2019"
click at [790, 83] on input "text" at bounding box center [807, 85] width 144 height 24
type input "114,997.48"
click at [807, 199] on select "Select Cable / Satellite Services Collection Agency Credit Card Debt Debt Couns…" at bounding box center [815, 199] width 161 height 25
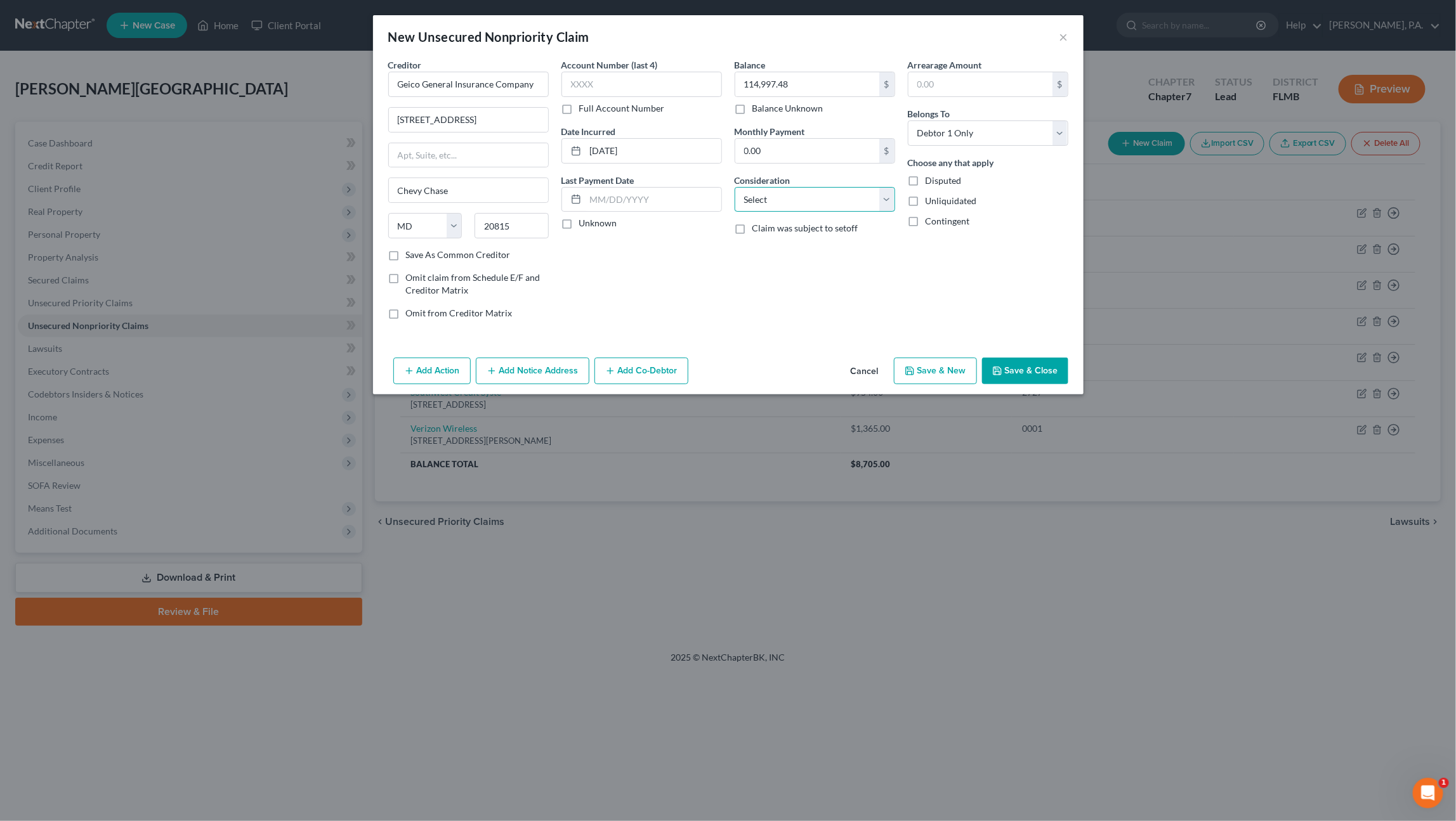
select select "8"
click at [735, 187] on select "Select Cable / Satellite Services Collection Agency Credit Card Debt Debt Couns…" at bounding box center [815, 199] width 161 height 25
click at [644, 154] on input "09/02/2019" at bounding box center [653, 151] width 136 height 24
drag, startPoint x: 485, startPoint y: 147, endPoint x: 438, endPoint y: 149, distance: 47.0
click at [433, 149] on div "Creditor * Geico General Insurance Company 5260 Western Avenue Chevy Chase Stat…" at bounding box center [728, 194] width 693 height 271
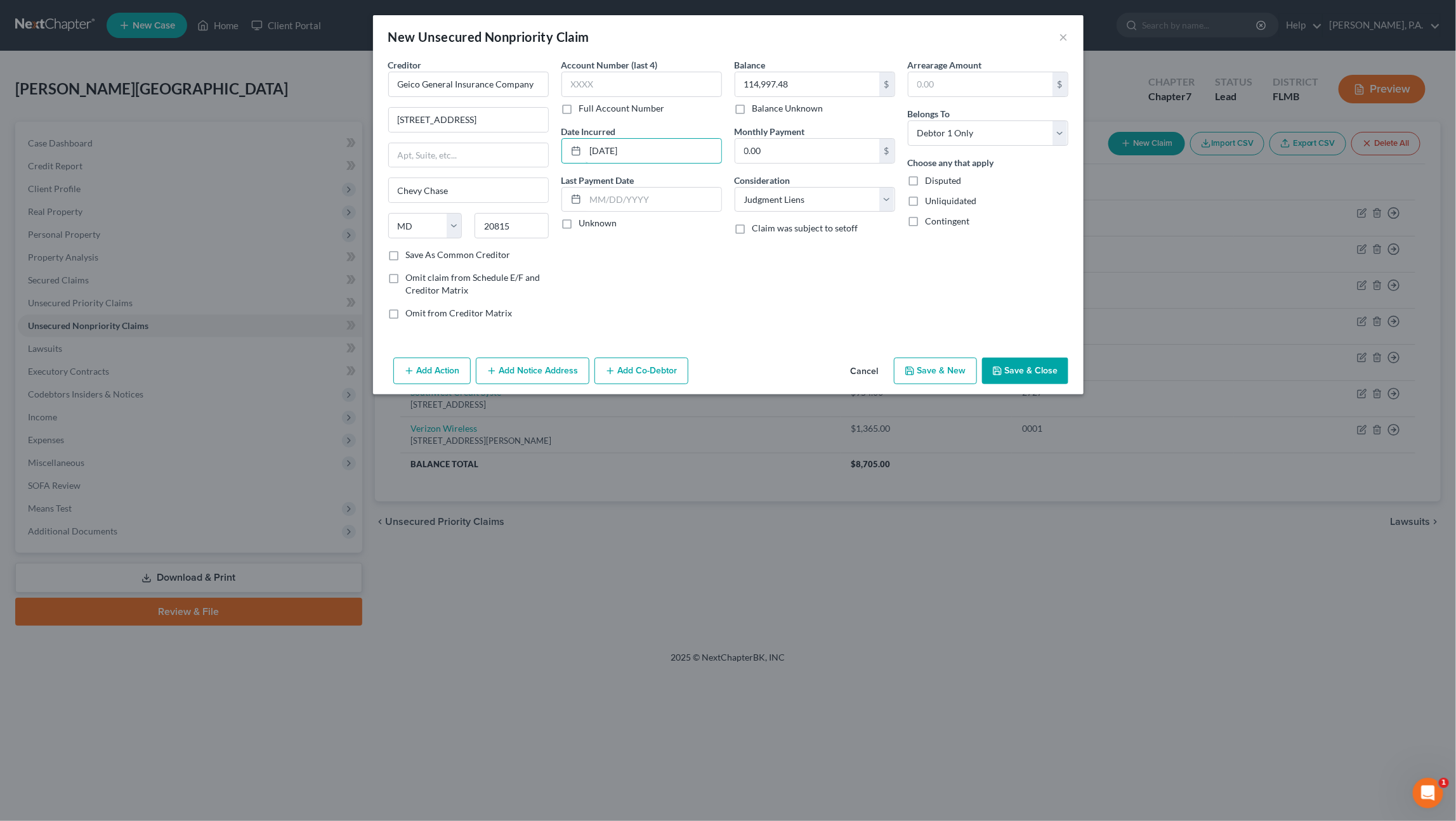
type input "09/28/2023"
click at [537, 373] on button "Add Notice Address" at bounding box center [532, 371] width 114 height 27
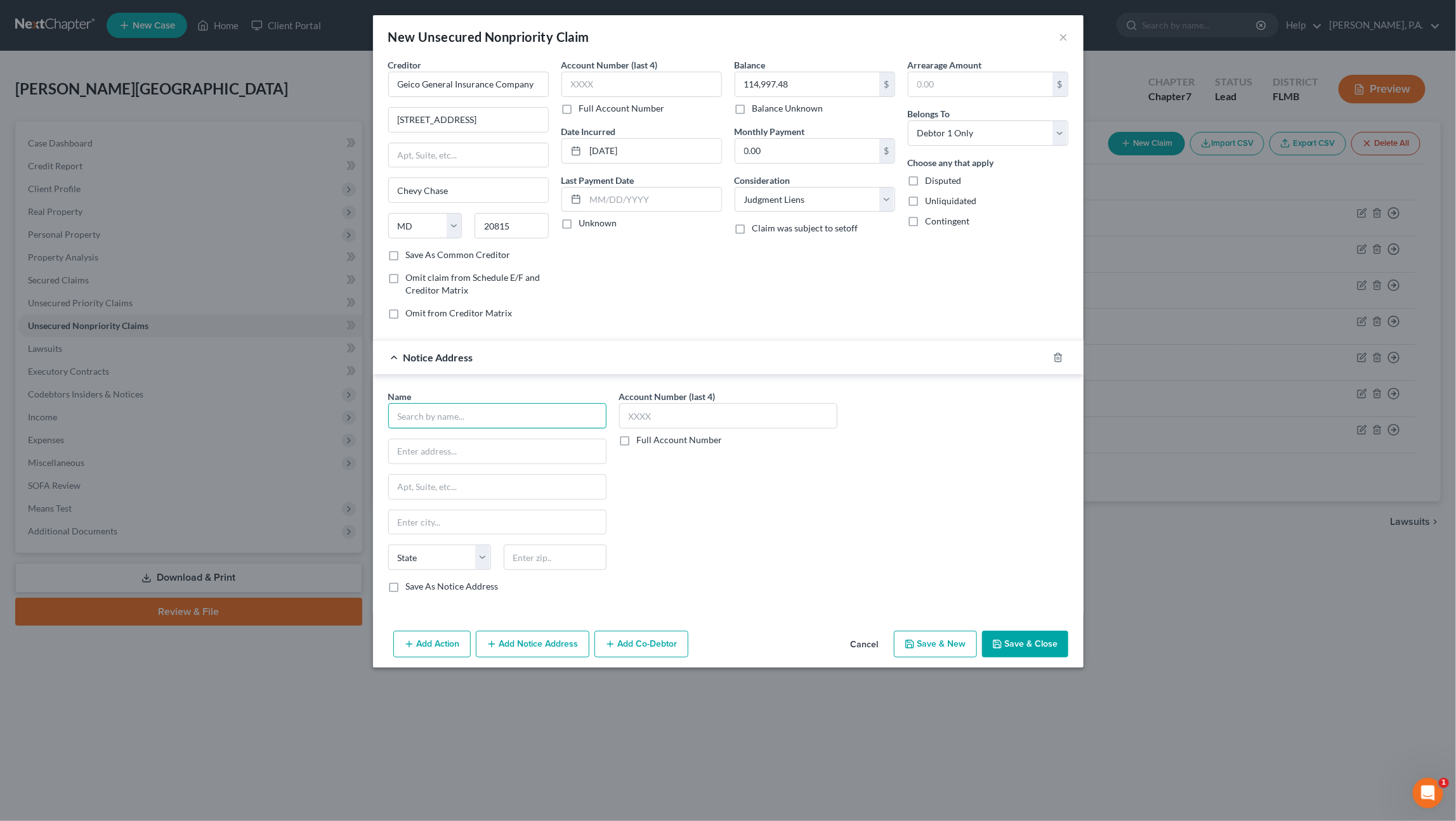
click at [466, 419] on input "text" at bounding box center [497, 416] width 218 height 25
type input "Hiday & Ricke, P.A."
type input "Post Office Box 550858"
type input "Jacksonville"
select select "9"
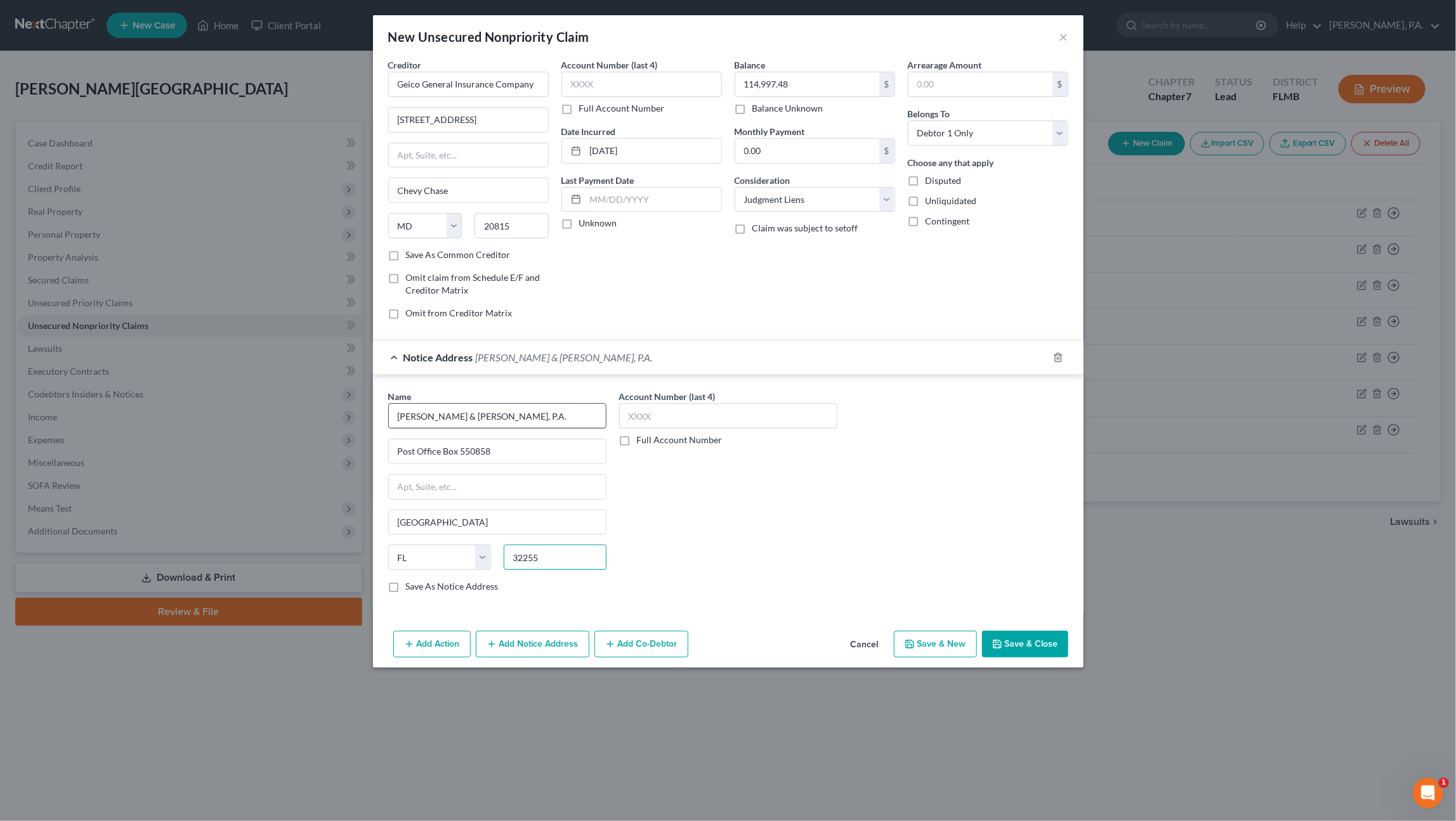
type input "32255"
click at [468, 118] on input "5260 Western Avenue" at bounding box center [468, 120] width 159 height 24
drag, startPoint x: 516, startPoint y: 120, endPoint x: 276, endPoint y: 117, distance: 240.0
click at [276, 117] on div "New Unsecured Nonpriority Claim × Creditor * Geico General Insurance Company 52…" at bounding box center [728, 410] width 1456 height 821
type input "3535 W Pipkin Rd."
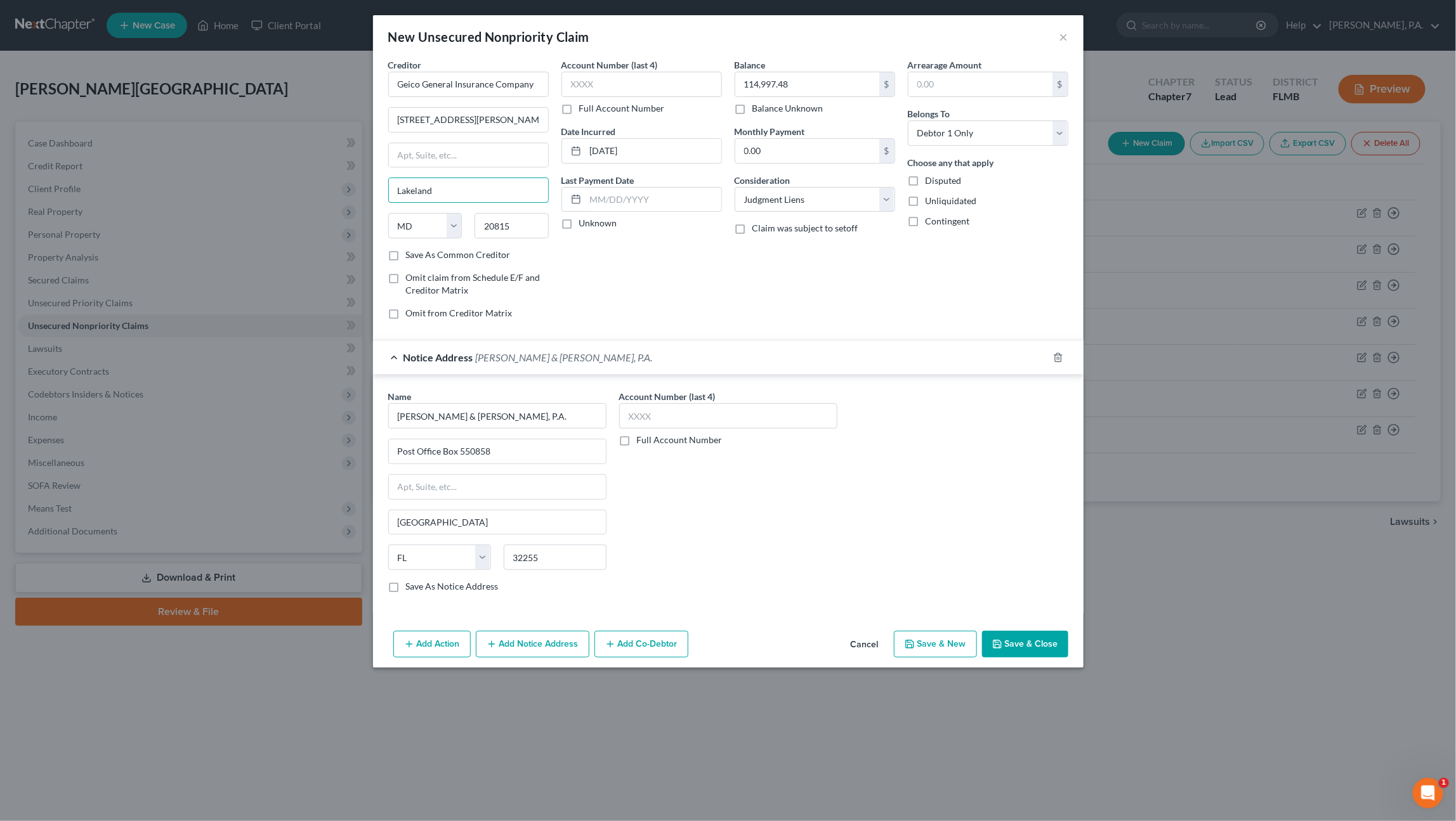
type input "Lakeland"
select select "9"
type input "33811"
click at [1033, 638] on button "Save & Close" at bounding box center [1025, 644] width 86 height 27
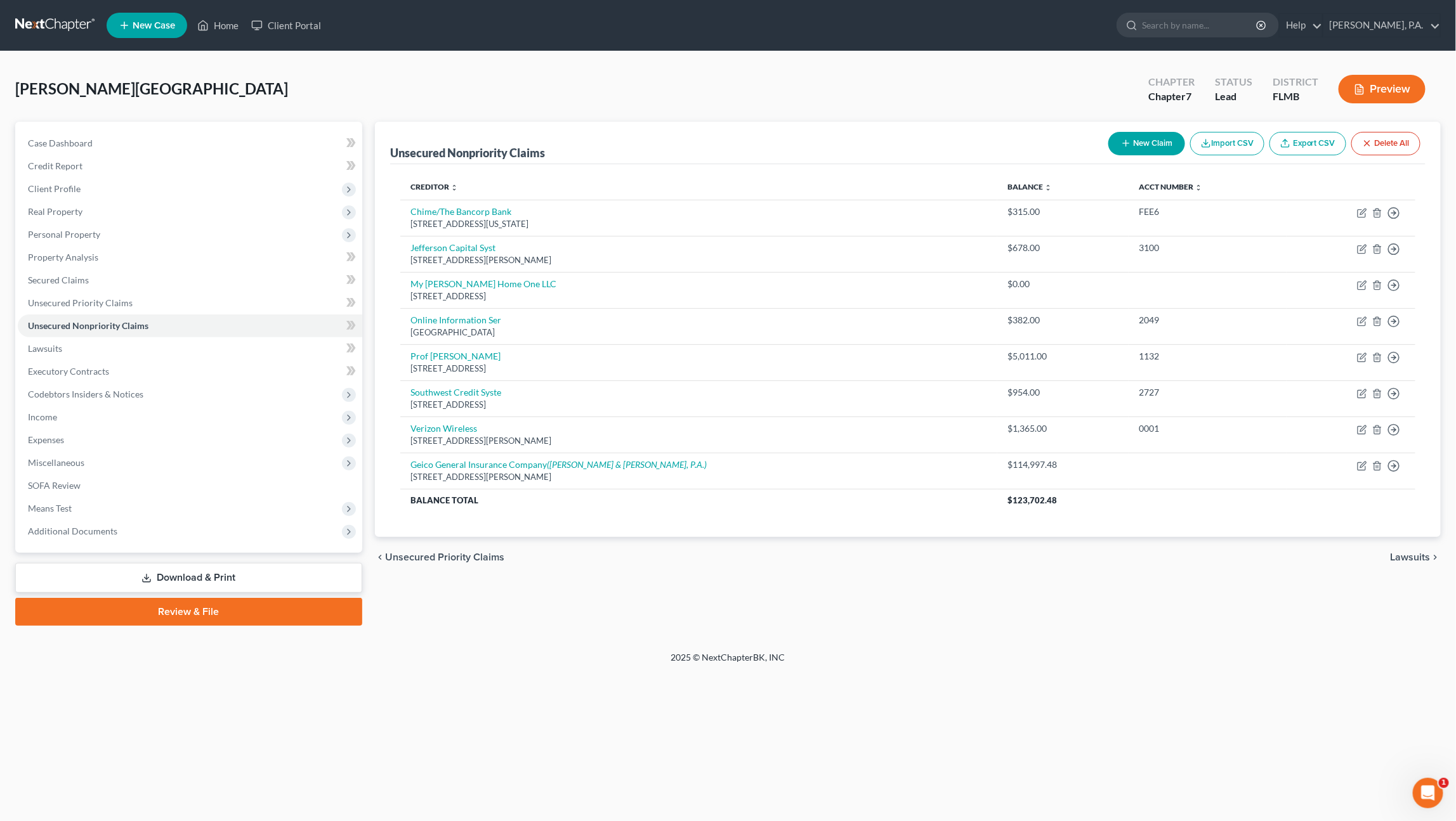
click at [1138, 137] on button "New Claim" at bounding box center [1146, 143] width 77 height 23
select select "0"
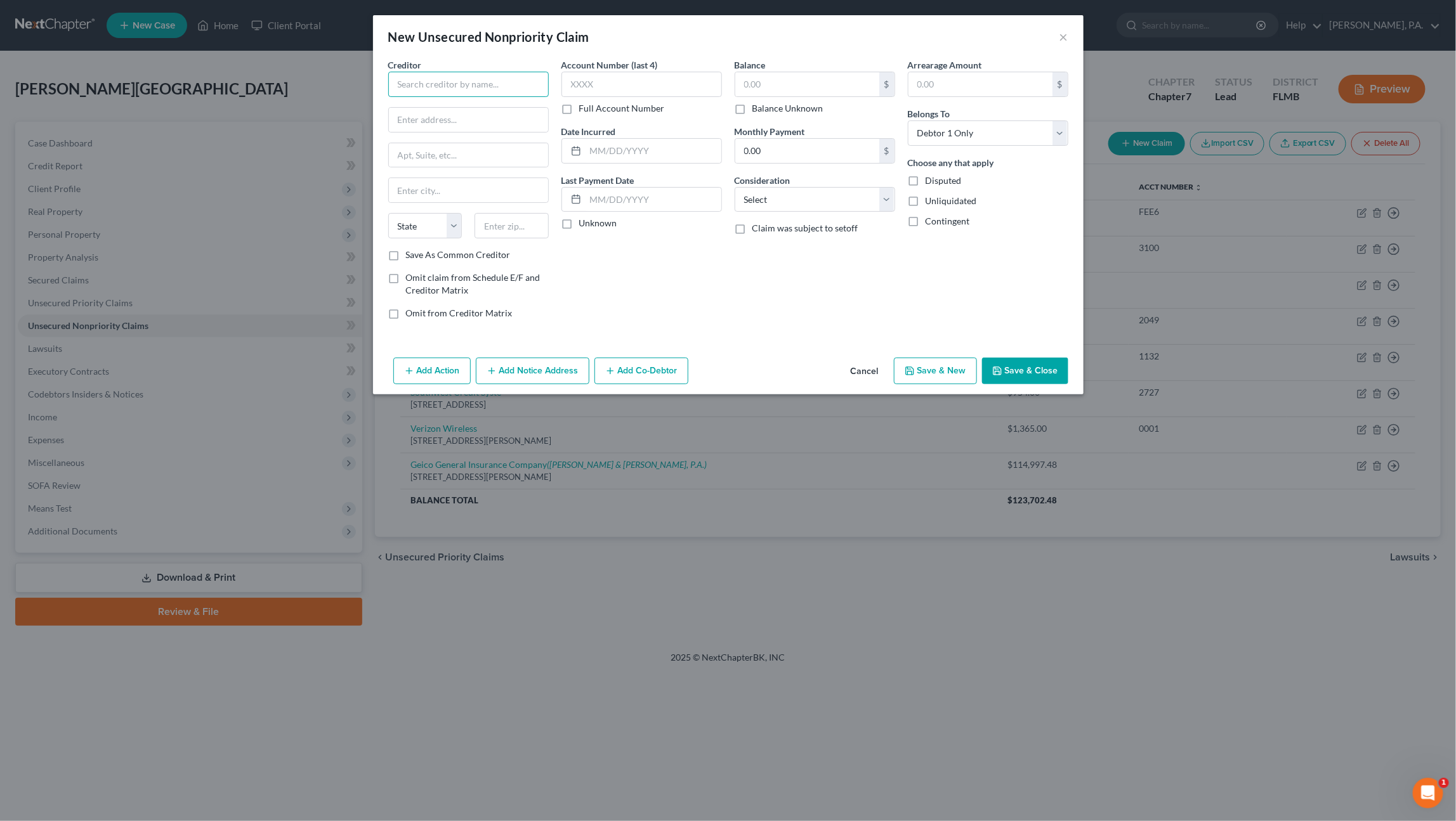
click at [499, 82] on input "text" at bounding box center [468, 84] width 161 height 25
type input "Credit Acceptance"
type input "PO Box 513"
type input "Southfield"
select select "23"
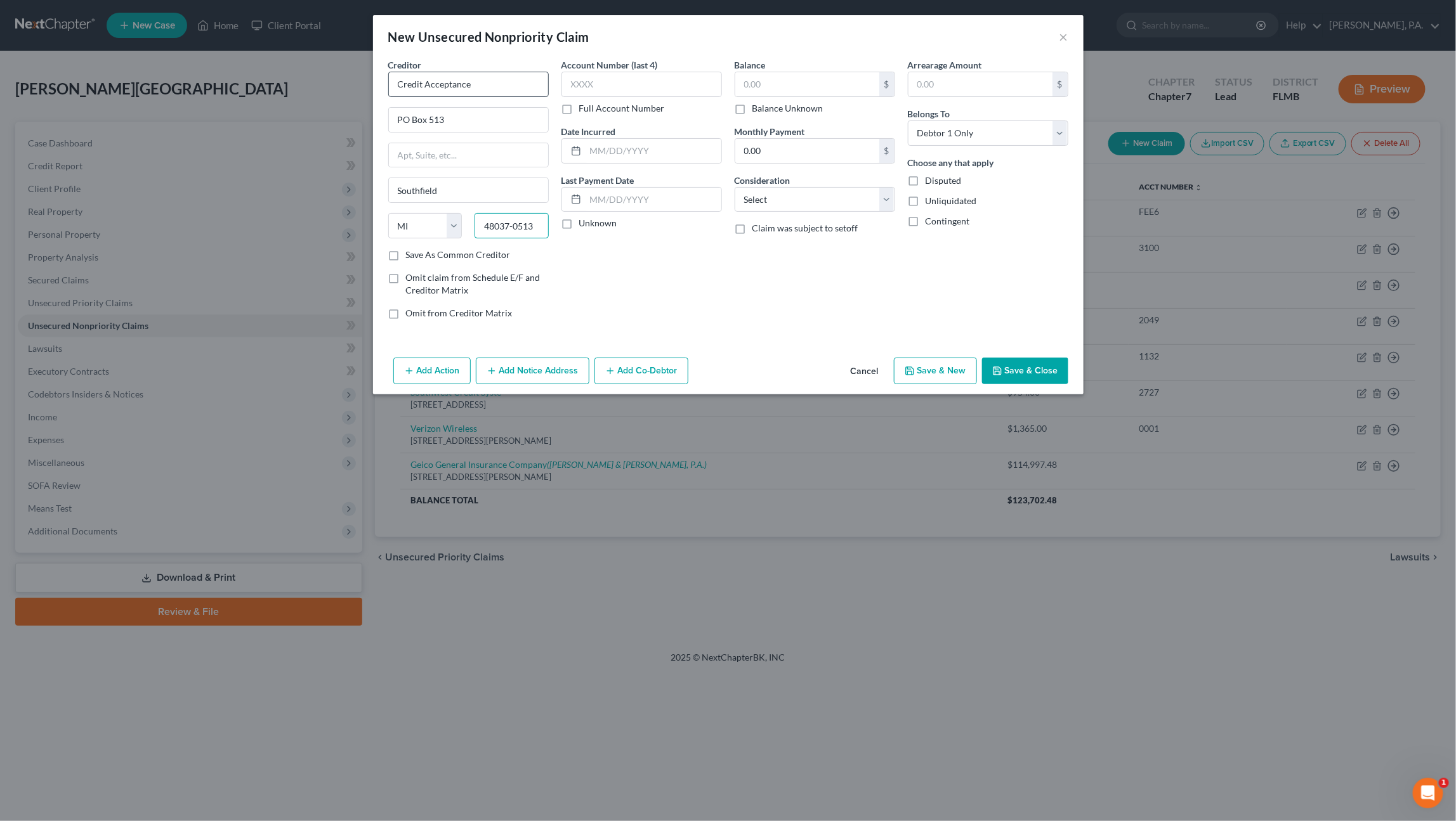
type input "48037-0513"
click at [756, 108] on label "Balance Unknown" at bounding box center [788, 108] width 71 height 13
click at [757, 108] on input "Balance Unknown" at bounding box center [762, 106] width 8 height 8
checkbox input "true"
type input "0.00"
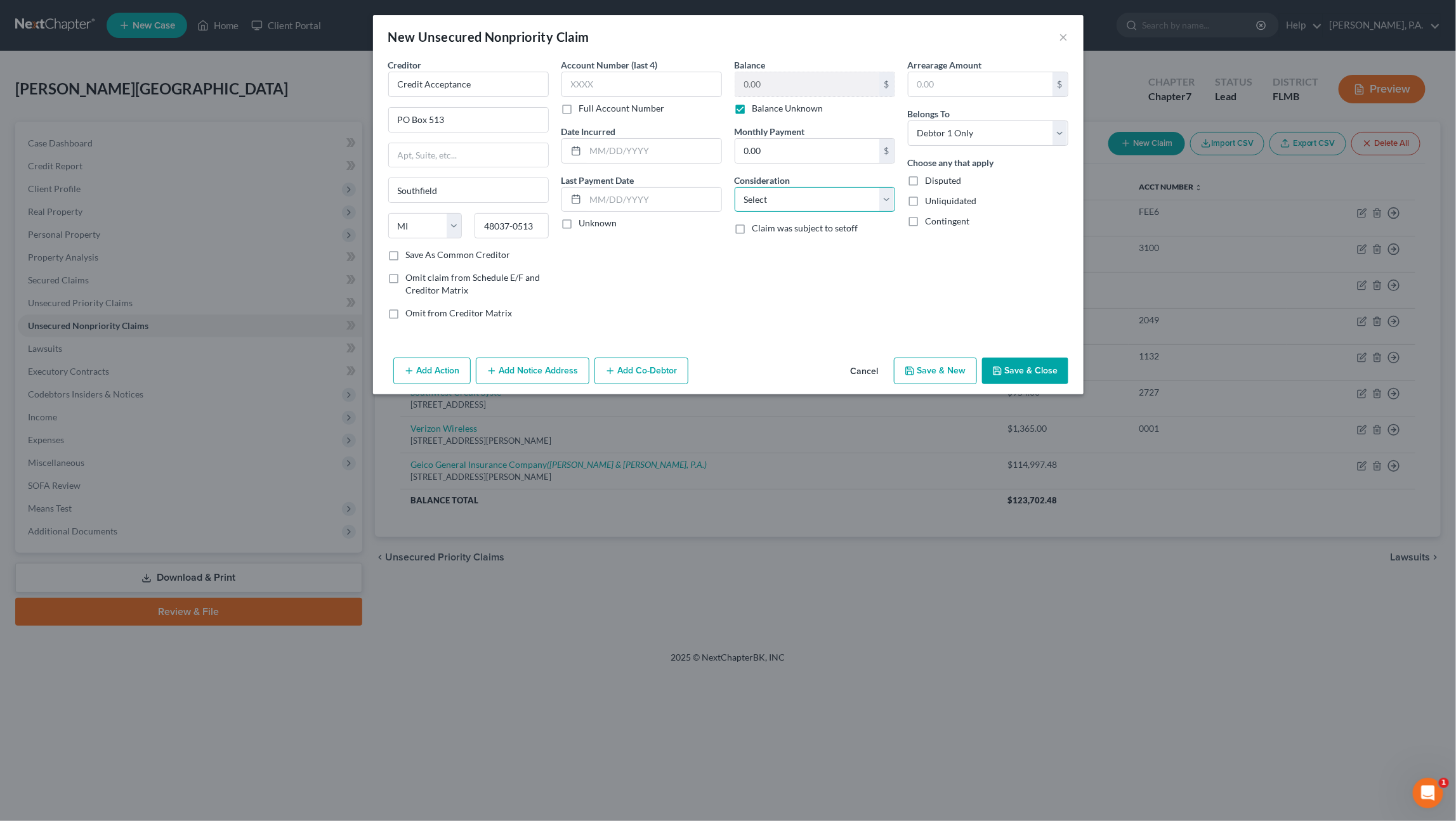
click at [797, 199] on select "Select Cable / Satellite Services Collection Agency Credit Card Debt Debt Couns…" at bounding box center [815, 199] width 161 height 25
select select "14"
click at [735, 187] on select "Select Cable / Satellite Services Collection Agency Credit Card Debt Debt Couns…" at bounding box center [815, 199] width 161 height 25
click at [769, 246] on input "text" at bounding box center [814, 248] width 159 height 24
type input "Vehicle Deficiency after repossession"
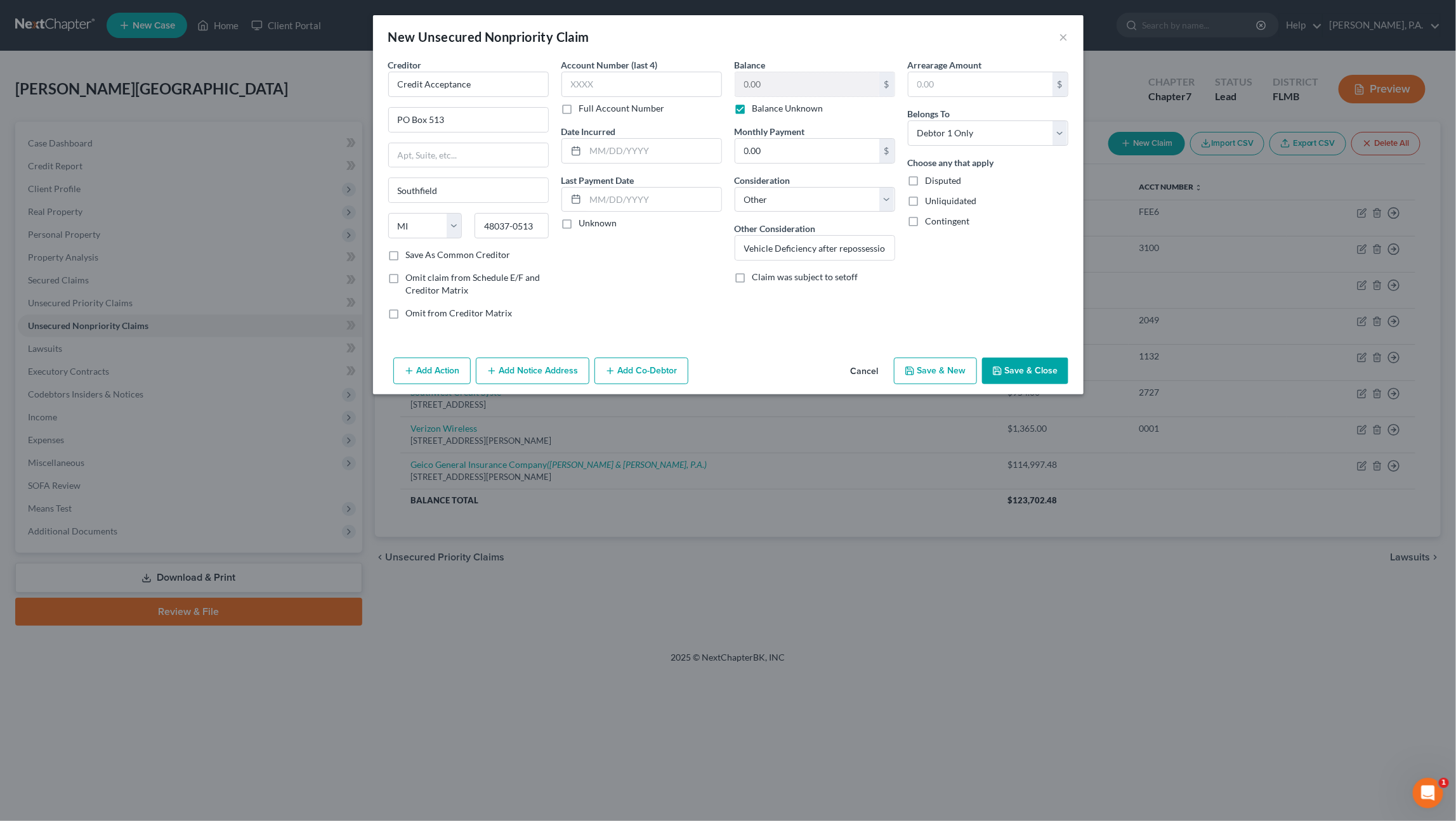
click at [1051, 373] on button "Save & Close" at bounding box center [1025, 371] width 86 height 27
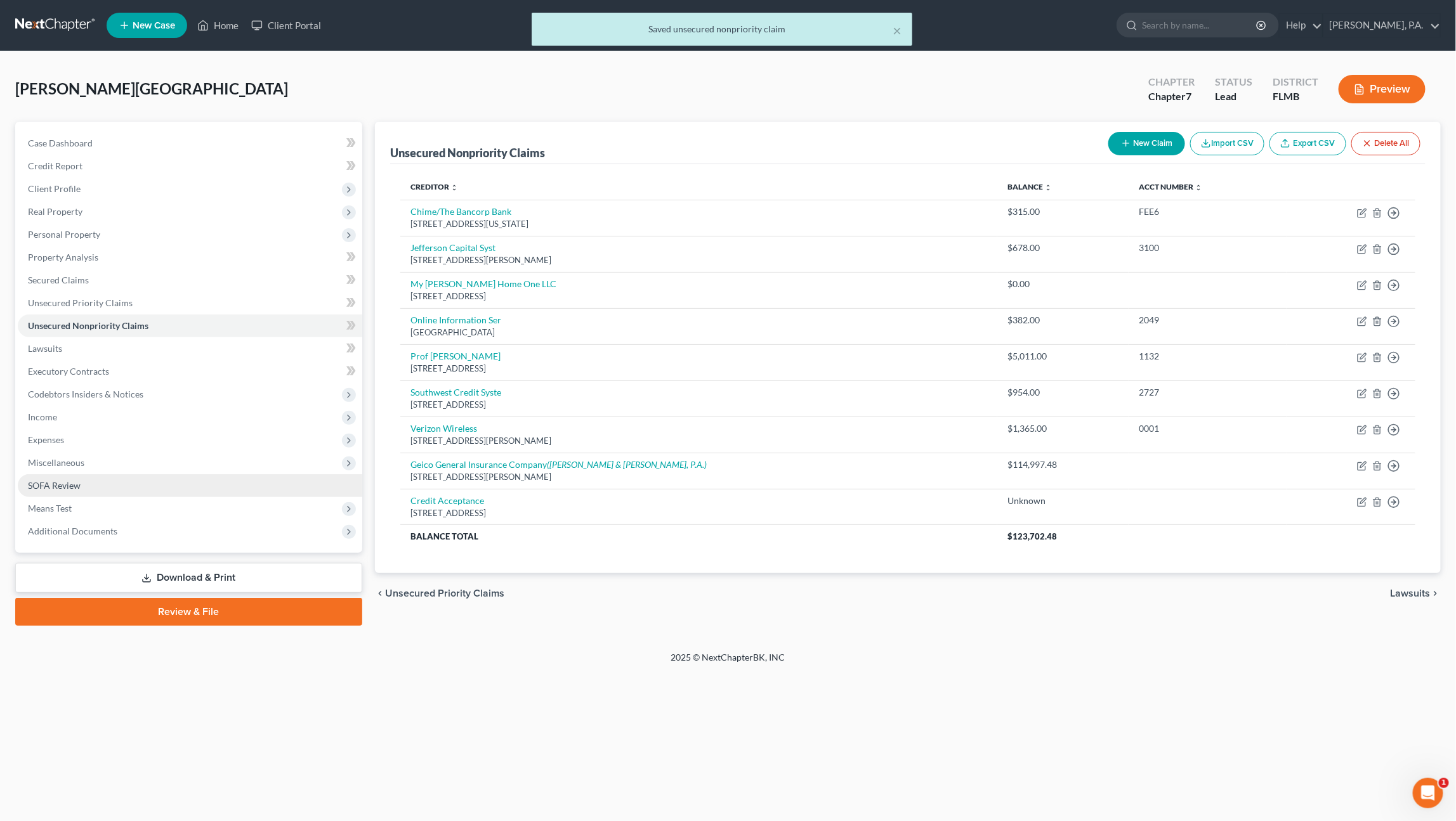
click at [58, 486] on span "SOFA Review" at bounding box center [54, 485] width 52 height 10
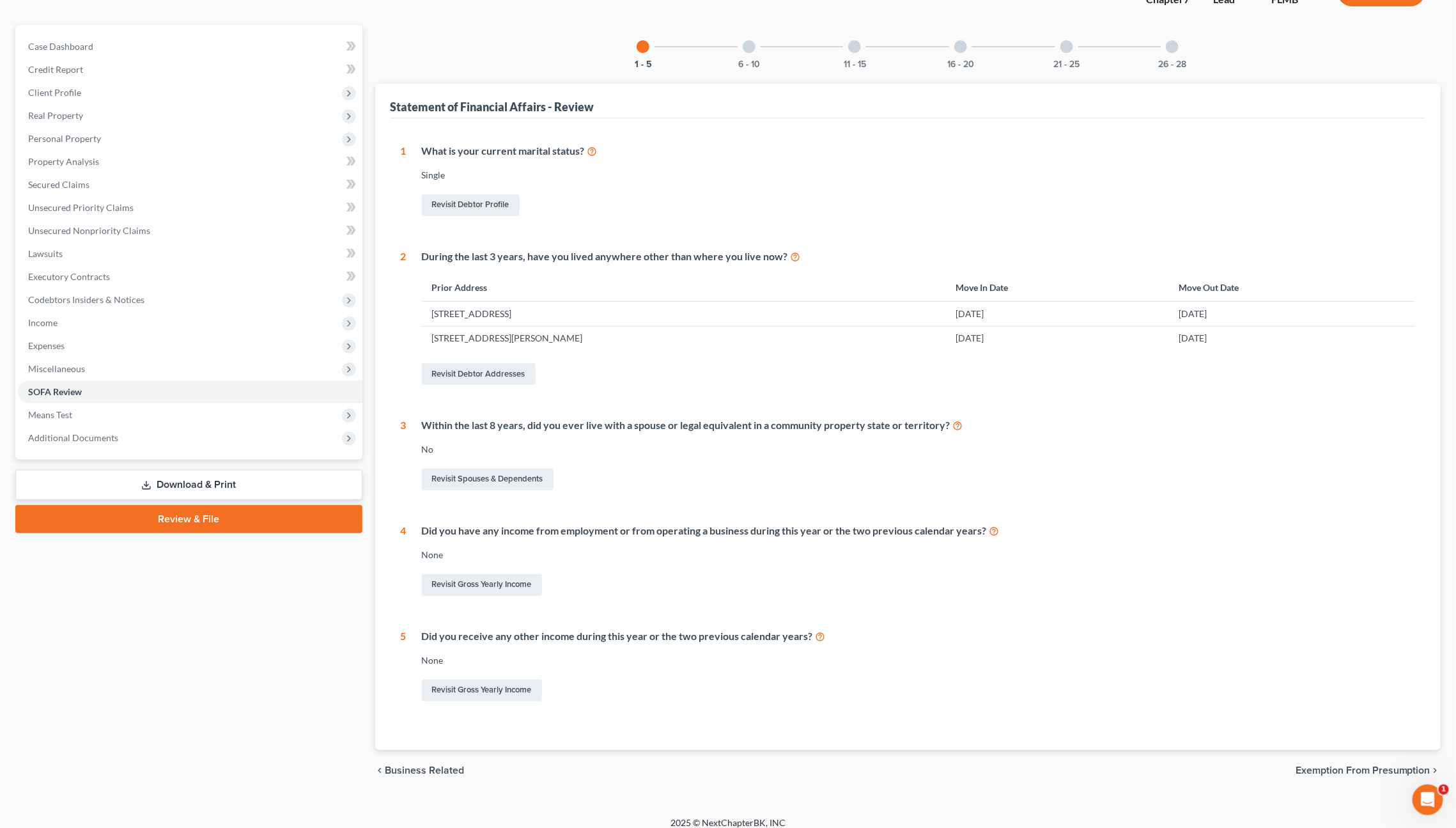
scroll to position [107, 0]
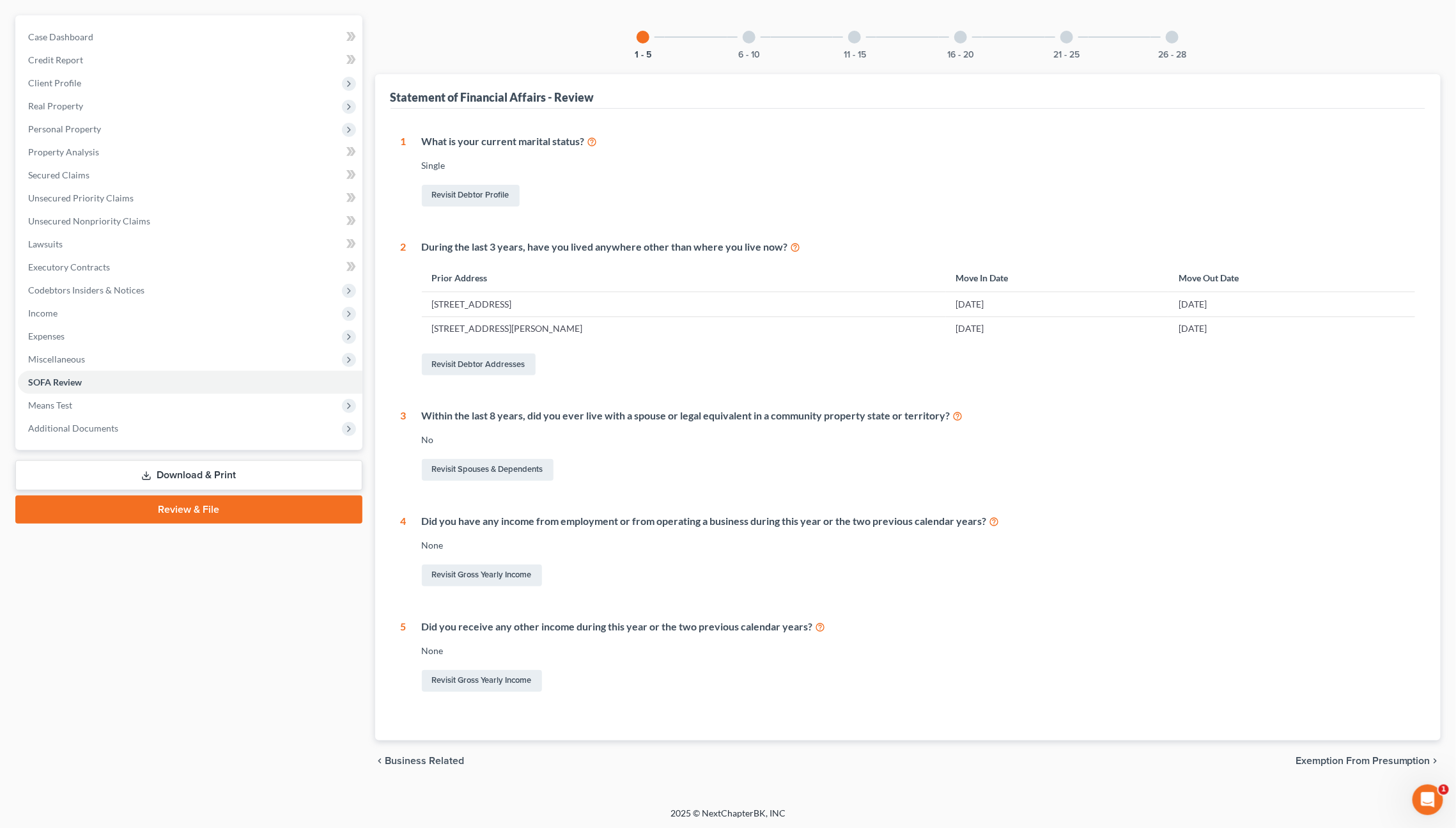
click at [750, 42] on div "6 - 10" at bounding box center [749, 37] width 43 height 43
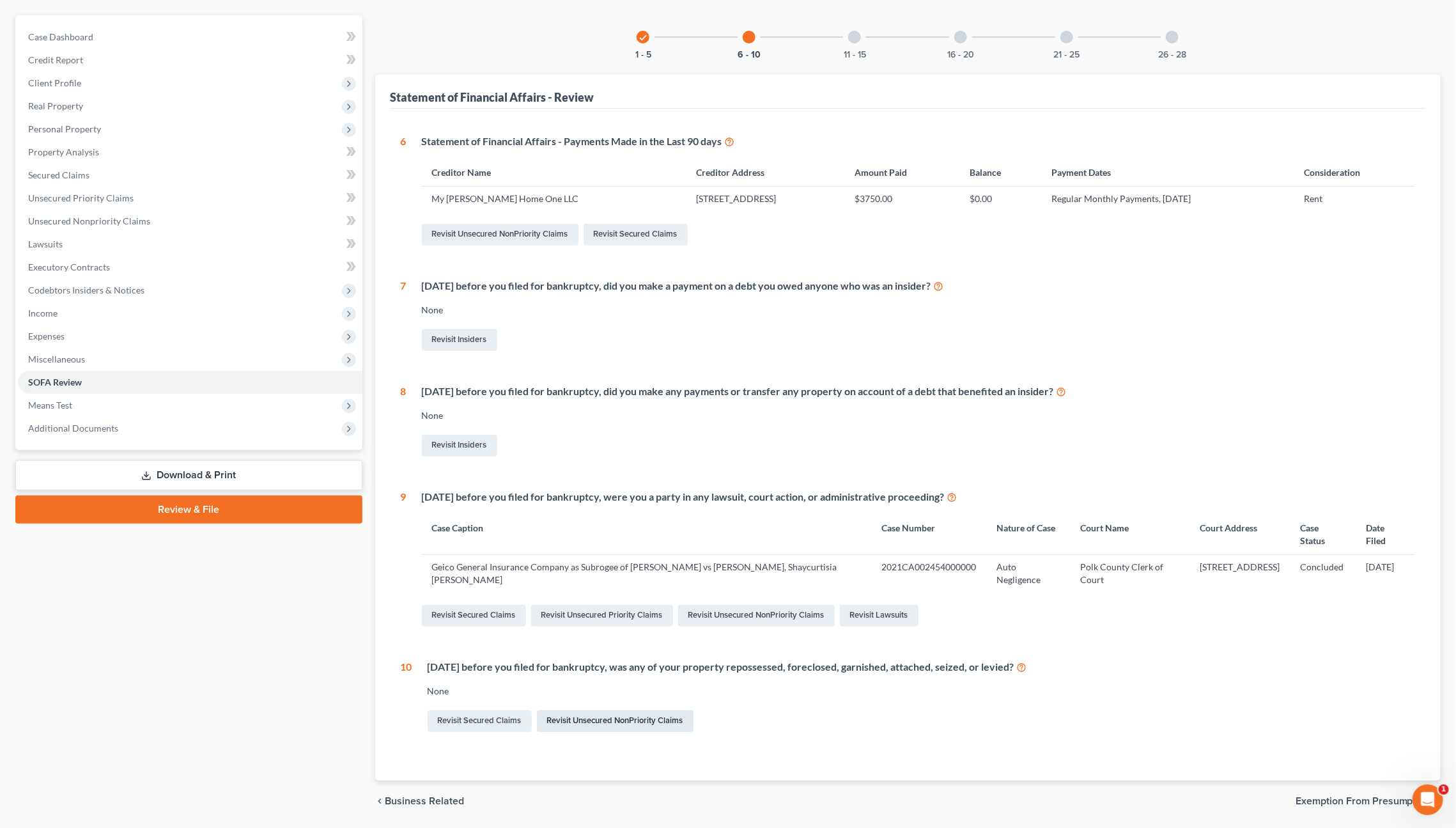
click at [641, 723] on link "Revisit Unsecured NonPriority Claims" at bounding box center [615, 721] width 156 height 22
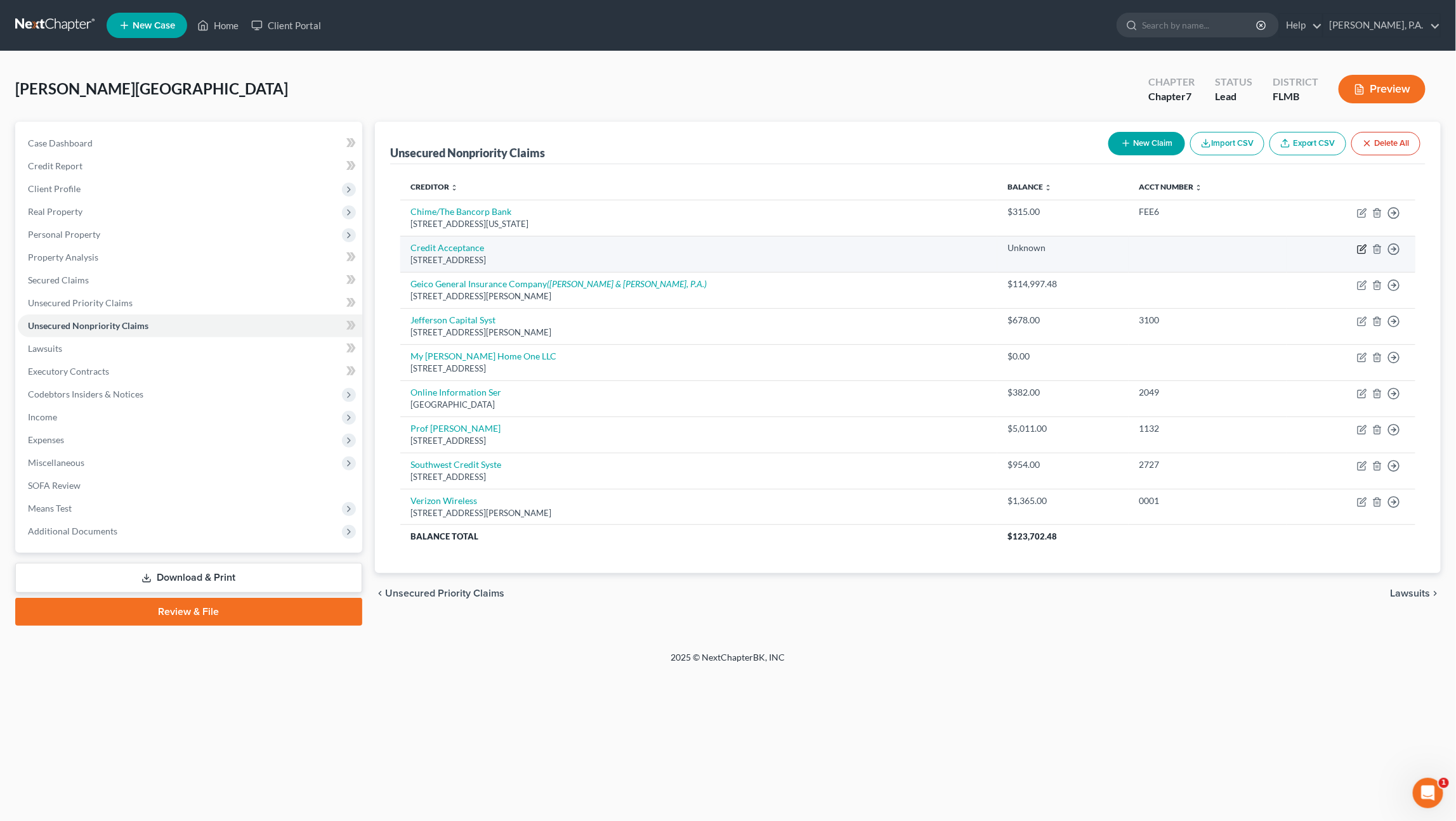
click at [1362, 249] on icon "button" at bounding box center [1362, 249] width 10 height 10
select select "23"
select select "14"
select select "0"
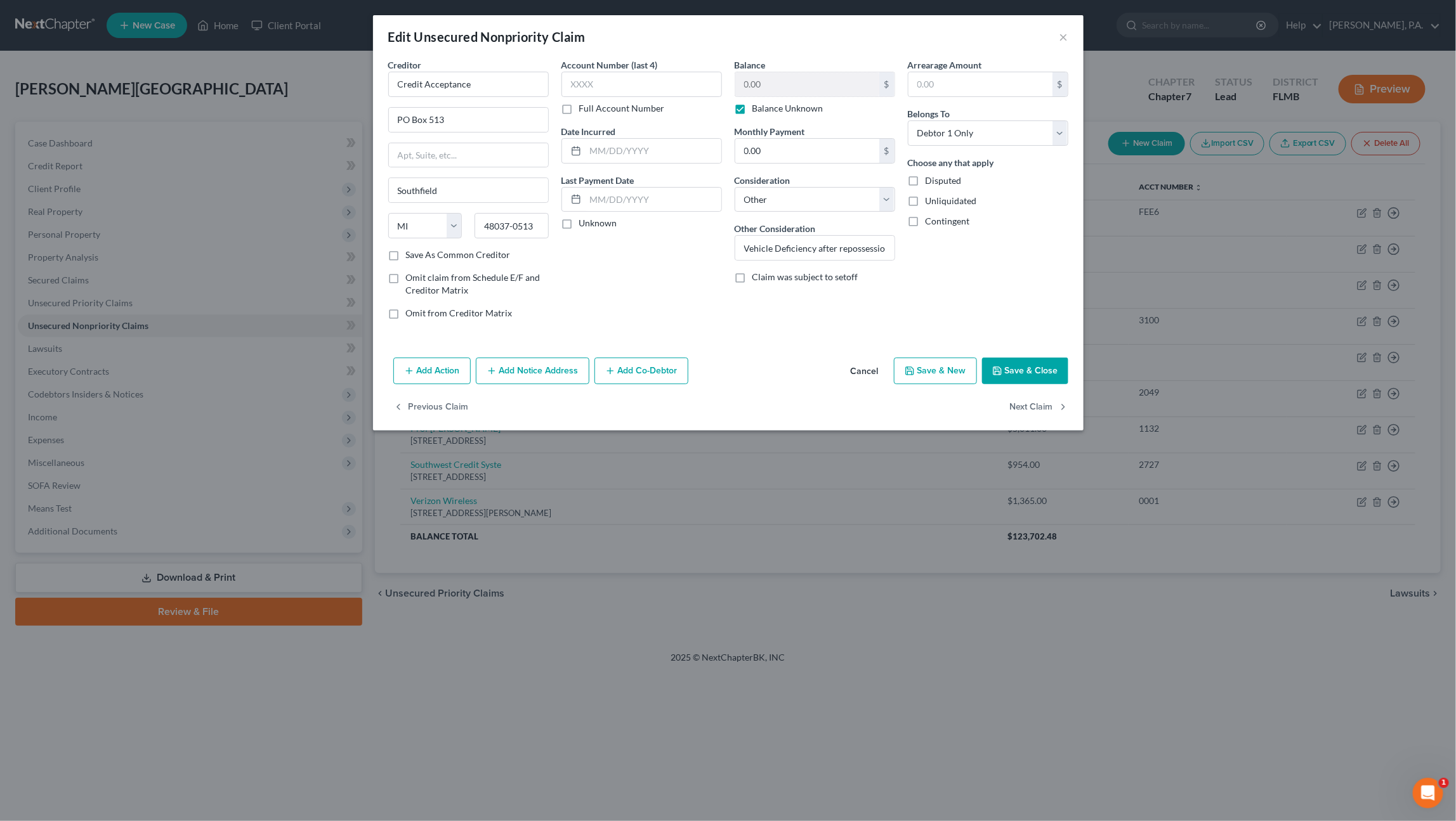
click at [425, 367] on button "Add Action" at bounding box center [432, 371] width 78 height 27
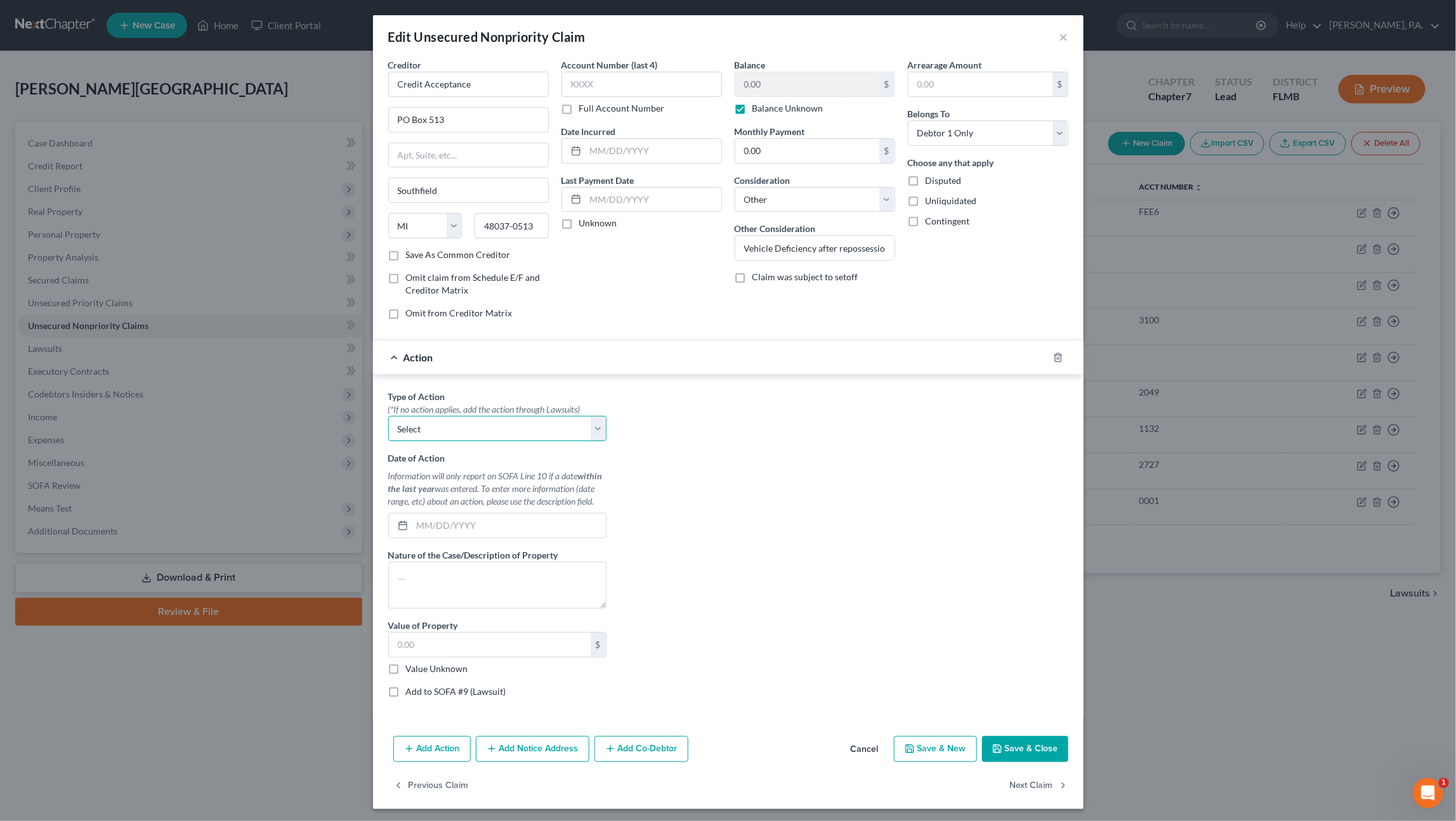
click at [424, 426] on select "Select Repossession Garnishment Foreclosure Personal Injury Attached, Seized, O…" at bounding box center [497, 428] width 218 height 25
select select "0"
click at [388, 416] on select "Select Repossession Garnishment Foreclosure Personal Injury Attached, Seized, O…" at bounding box center [497, 428] width 218 height 25
click at [553, 518] on input "text" at bounding box center [510, 526] width 194 height 24
type input "04/02/2025"
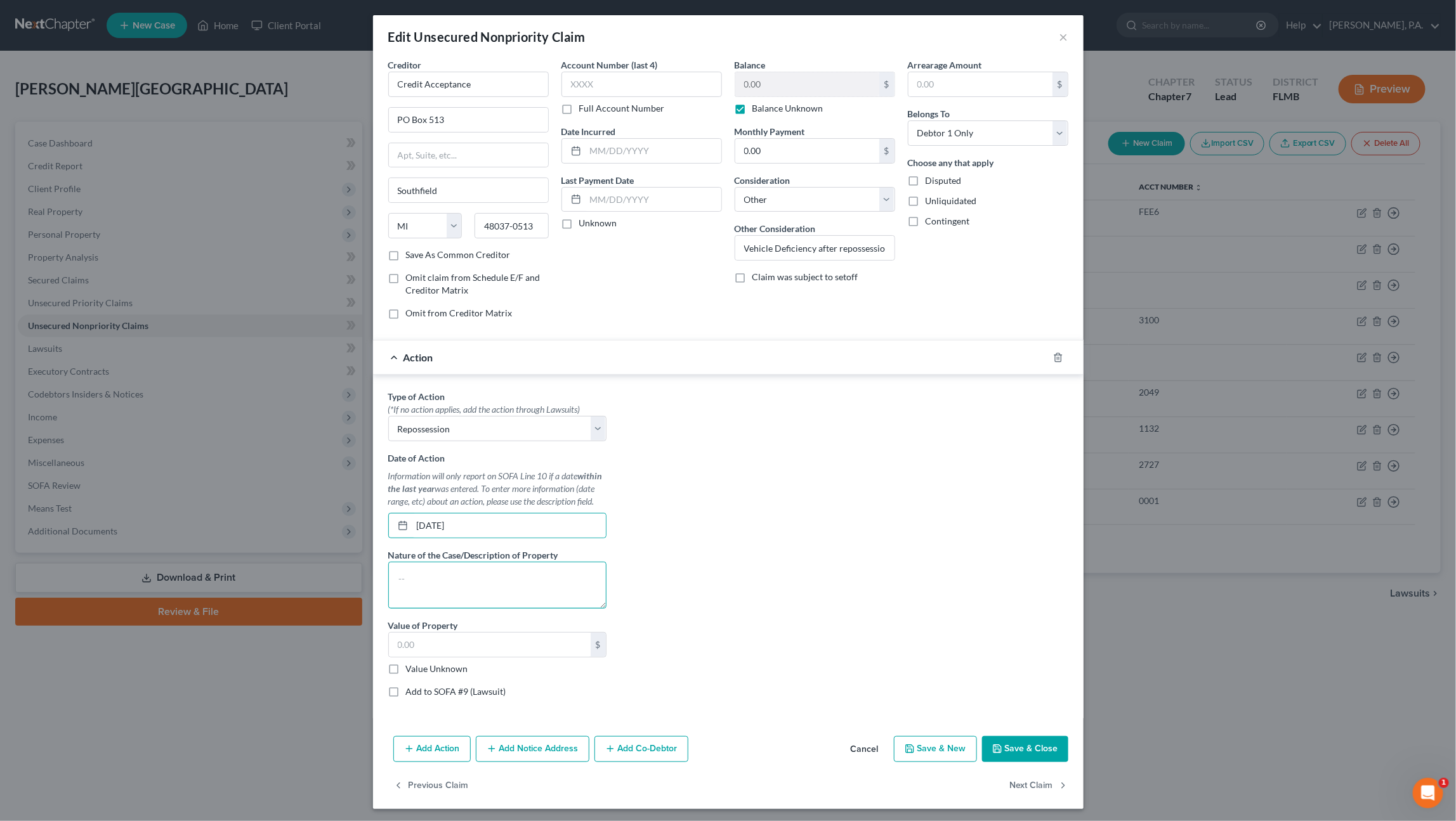
click at [473, 577] on textarea at bounding box center [497, 585] width 218 height 47
click at [448, 579] on textarea at bounding box center [497, 585] width 218 height 47
paste textarea "2011 Cadillac Escalade"
click at [531, 578] on textarea "2011 Cadillac Escalade VIN:" at bounding box center [497, 585] width 218 height 47
paste textarea "1GYS3AEFXBR286340"
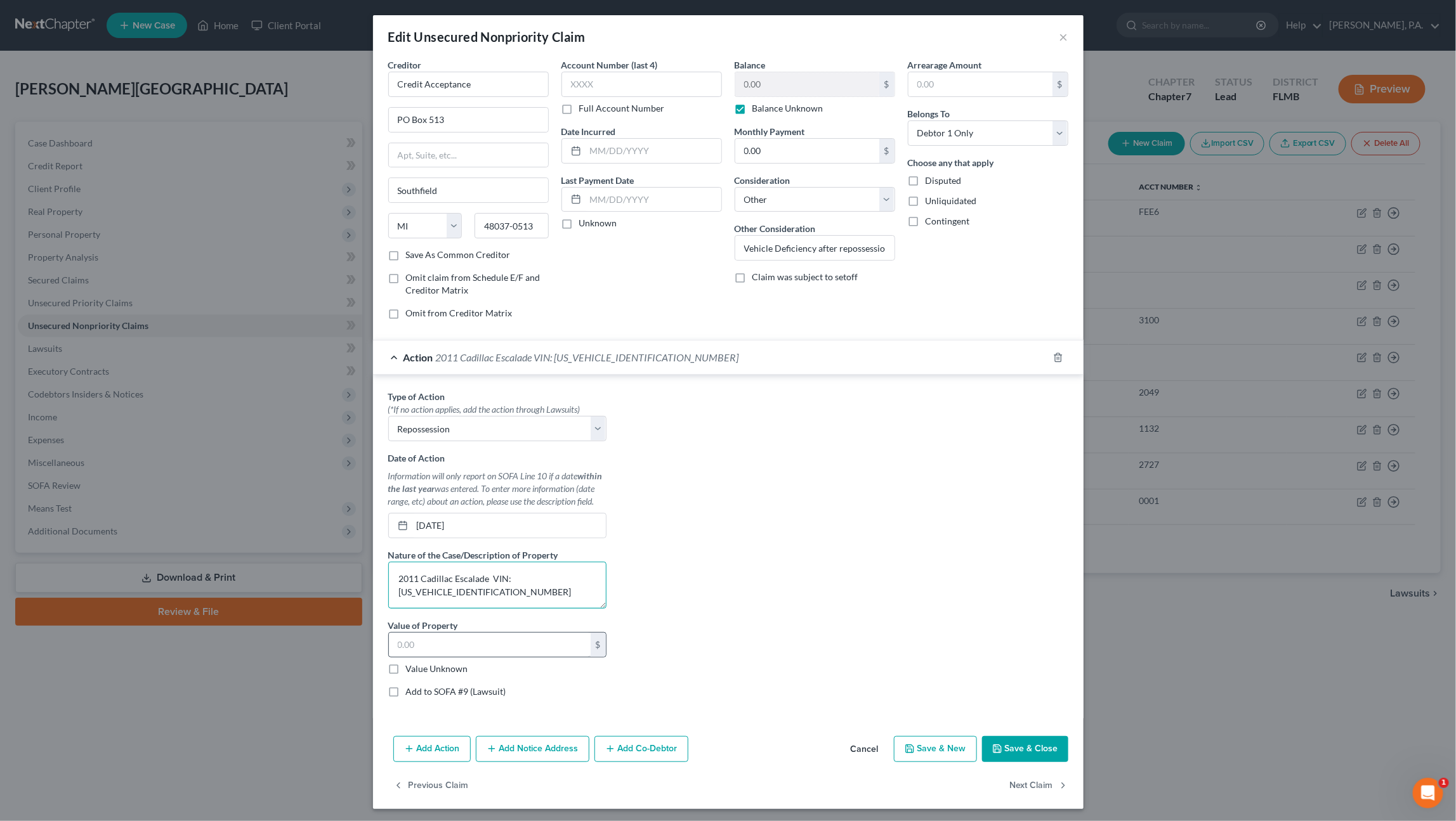
type textarea "2011 Cadillac Escalade VIN: 1GYS3AEFXBR286340"
click at [518, 636] on input "text" at bounding box center [489, 645] width 202 height 24
click at [455, 665] on label "Value Unknown" at bounding box center [437, 669] width 62 height 13
click at [419, 665] on input "Value Unknown" at bounding box center [415, 667] width 8 height 8
checkbox input "true"
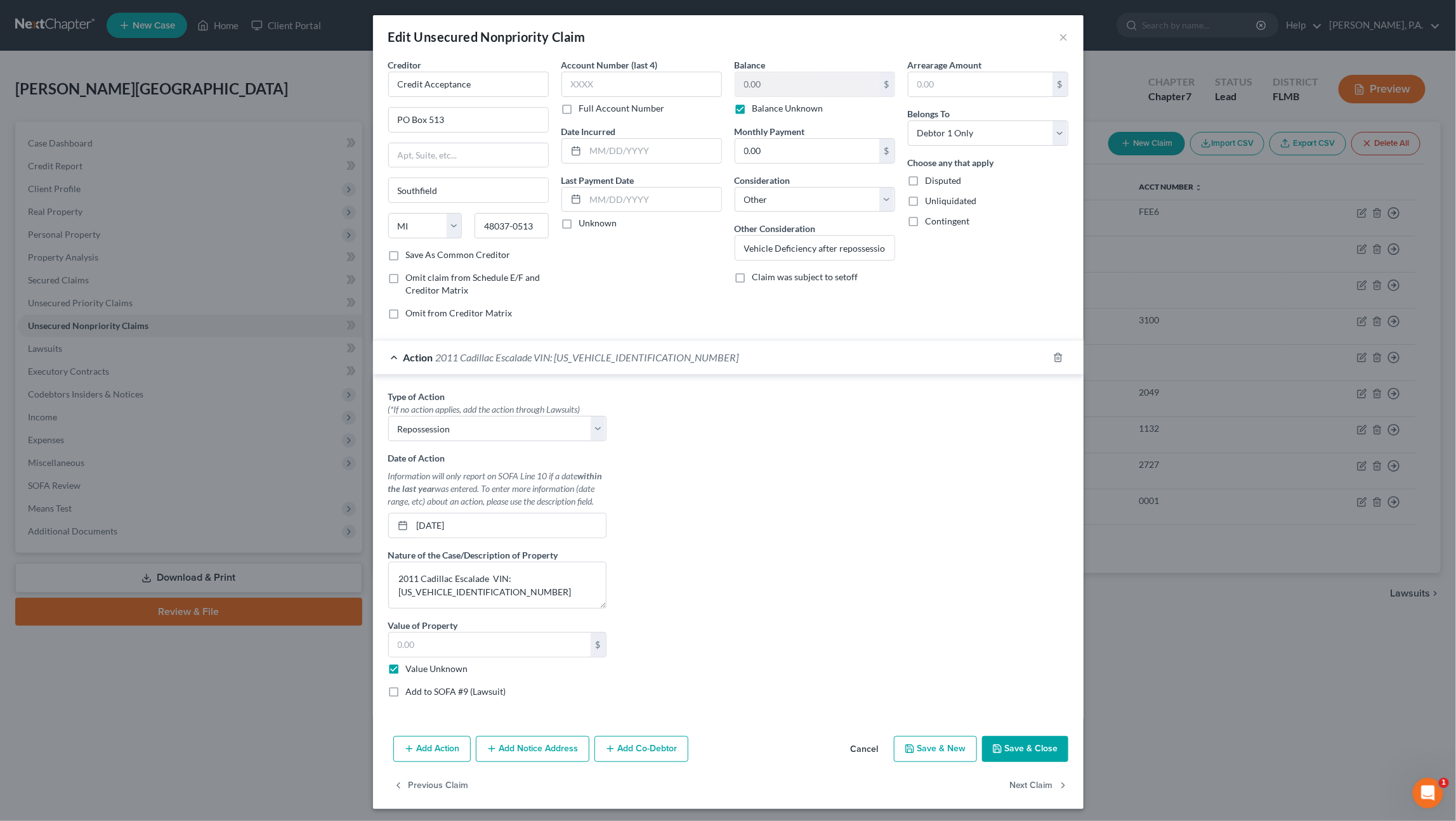
type input "0.00"
click at [1034, 743] on button "Save & Close" at bounding box center [1025, 749] width 86 height 27
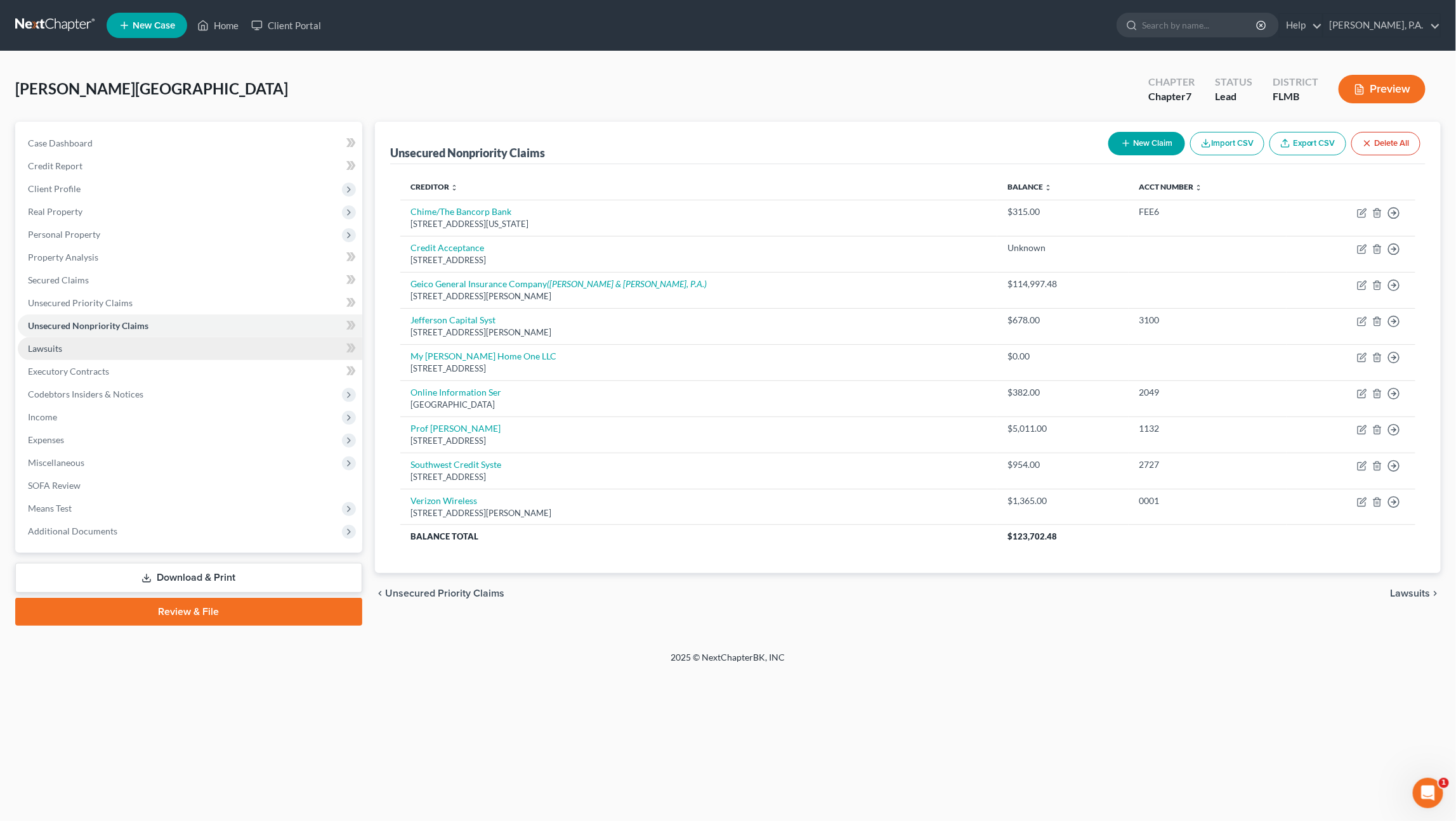
click at [64, 353] on link "Lawsuits" at bounding box center [190, 349] width 344 height 23
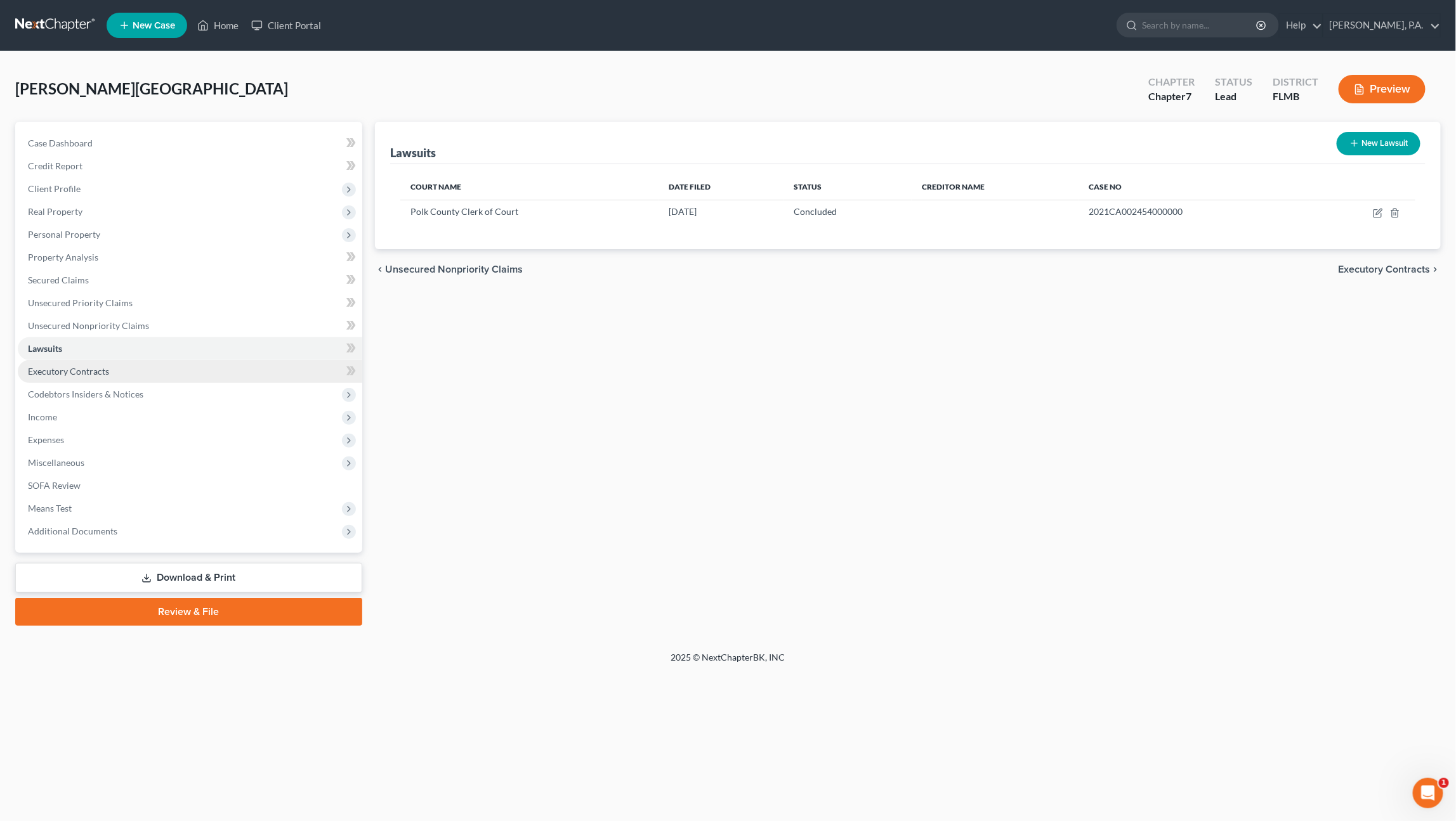
click at [73, 379] on link "Executory Contracts" at bounding box center [190, 371] width 344 height 23
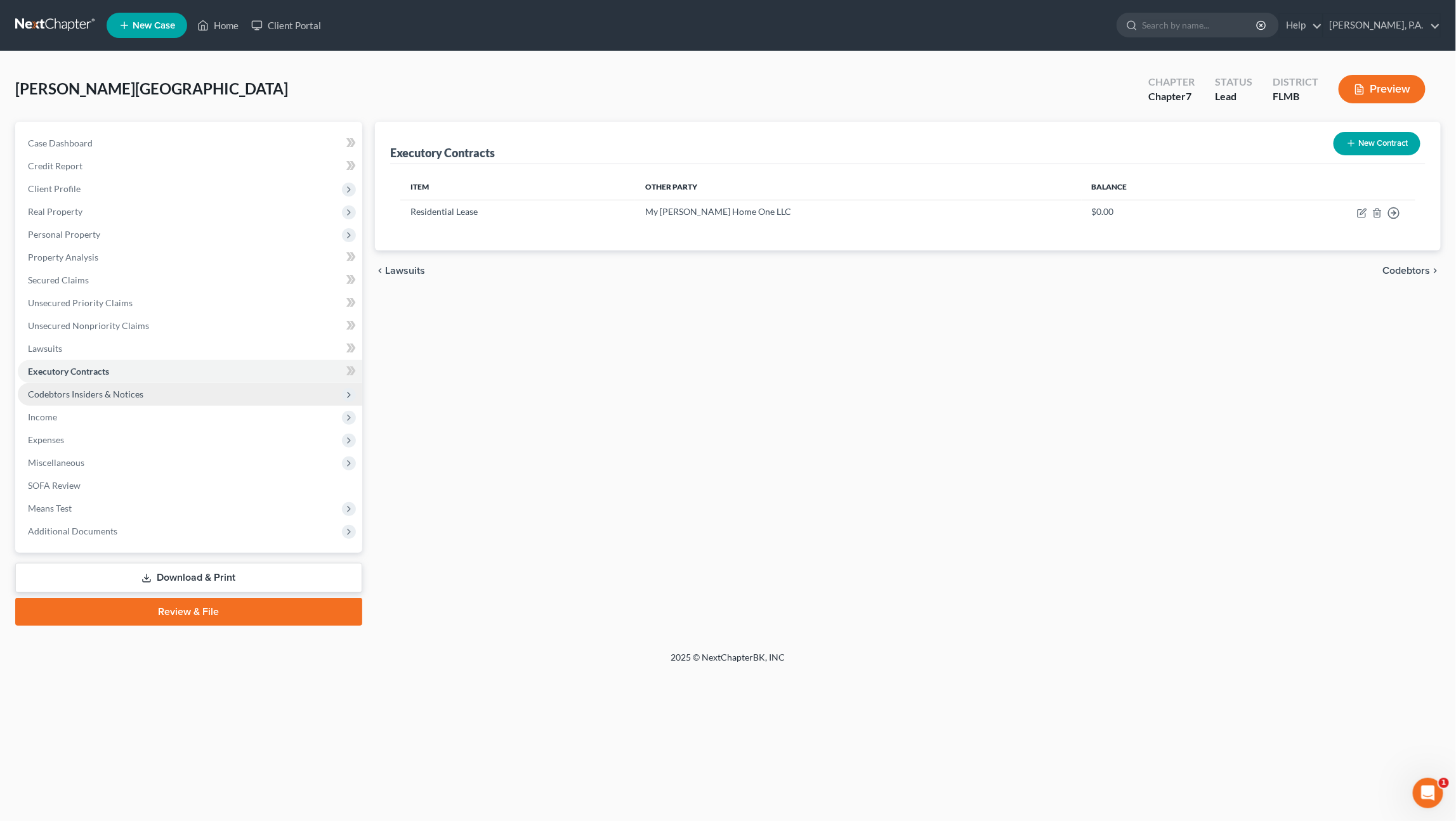
click at [70, 397] on span "Codebtors Insiders & Notices" at bounding box center [86, 393] width 115 height 10
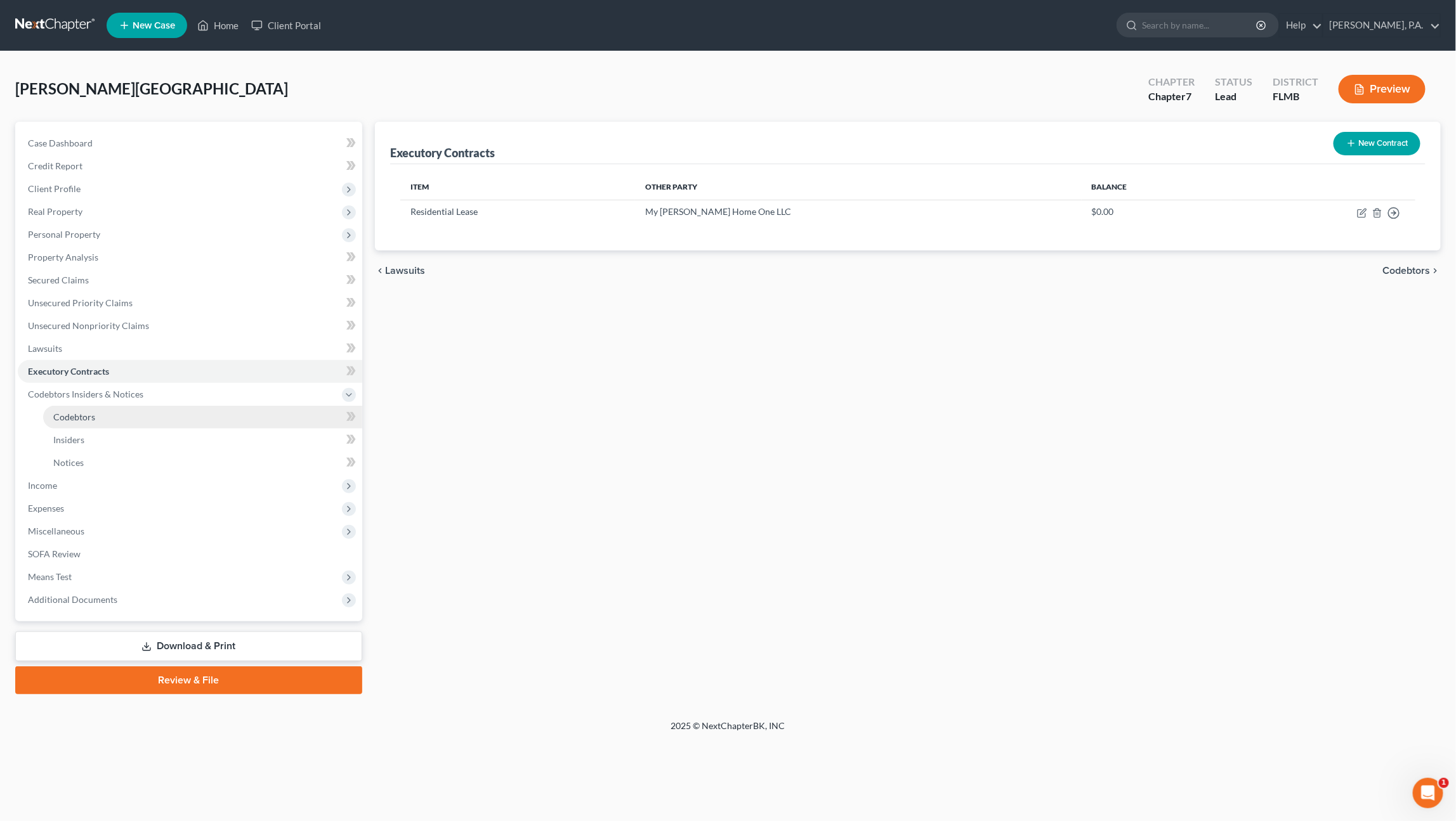
click at [71, 414] on span "Codebtors" at bounding box center [74, 417] width 42 height 10
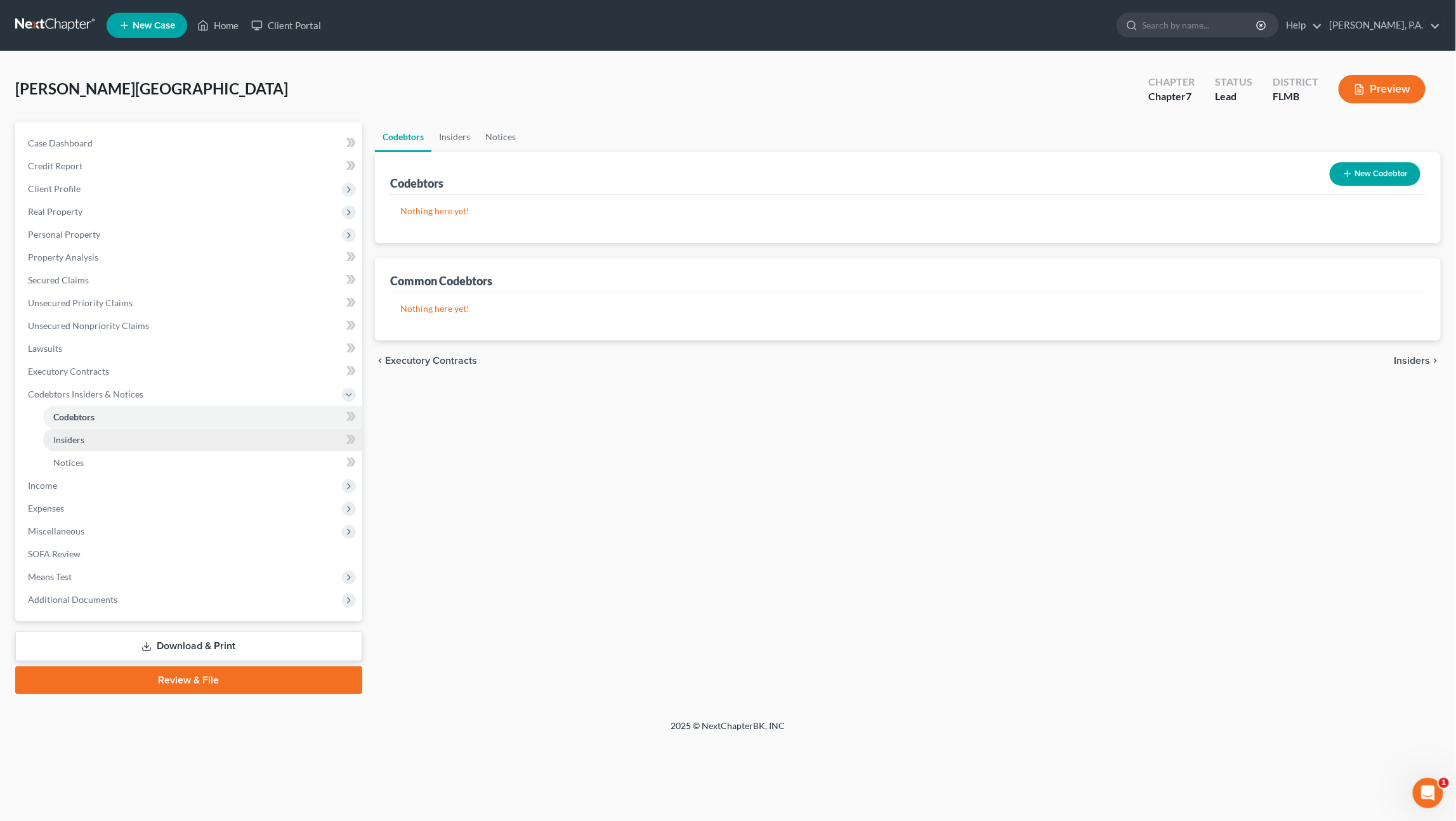
click at [78, 439] on span "Insiders" at bounding box center [69, 439] width 31 height 10
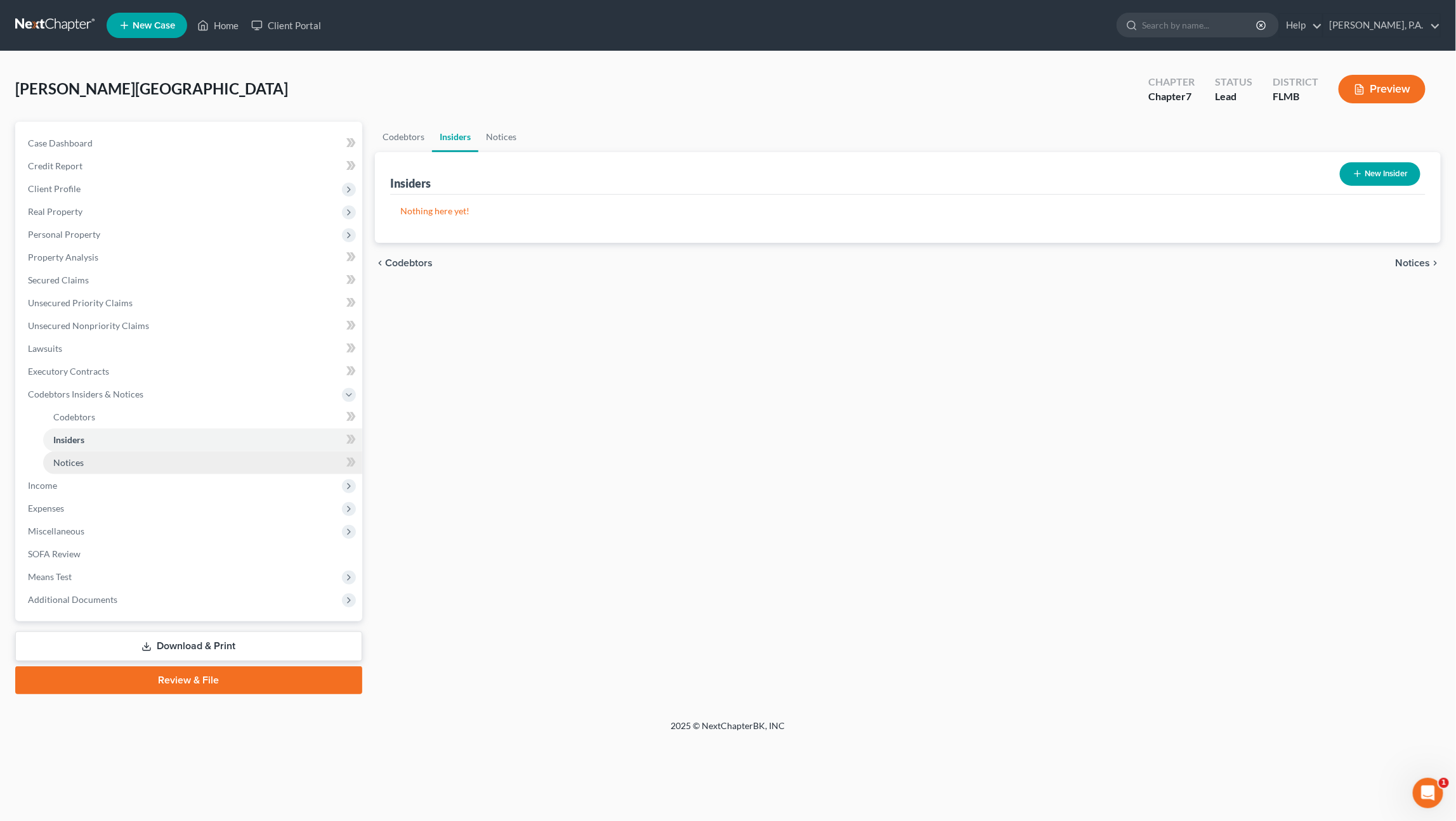
click at [73, 462] on span "Notices" at bounding box center [69, 462] width 31 height 10
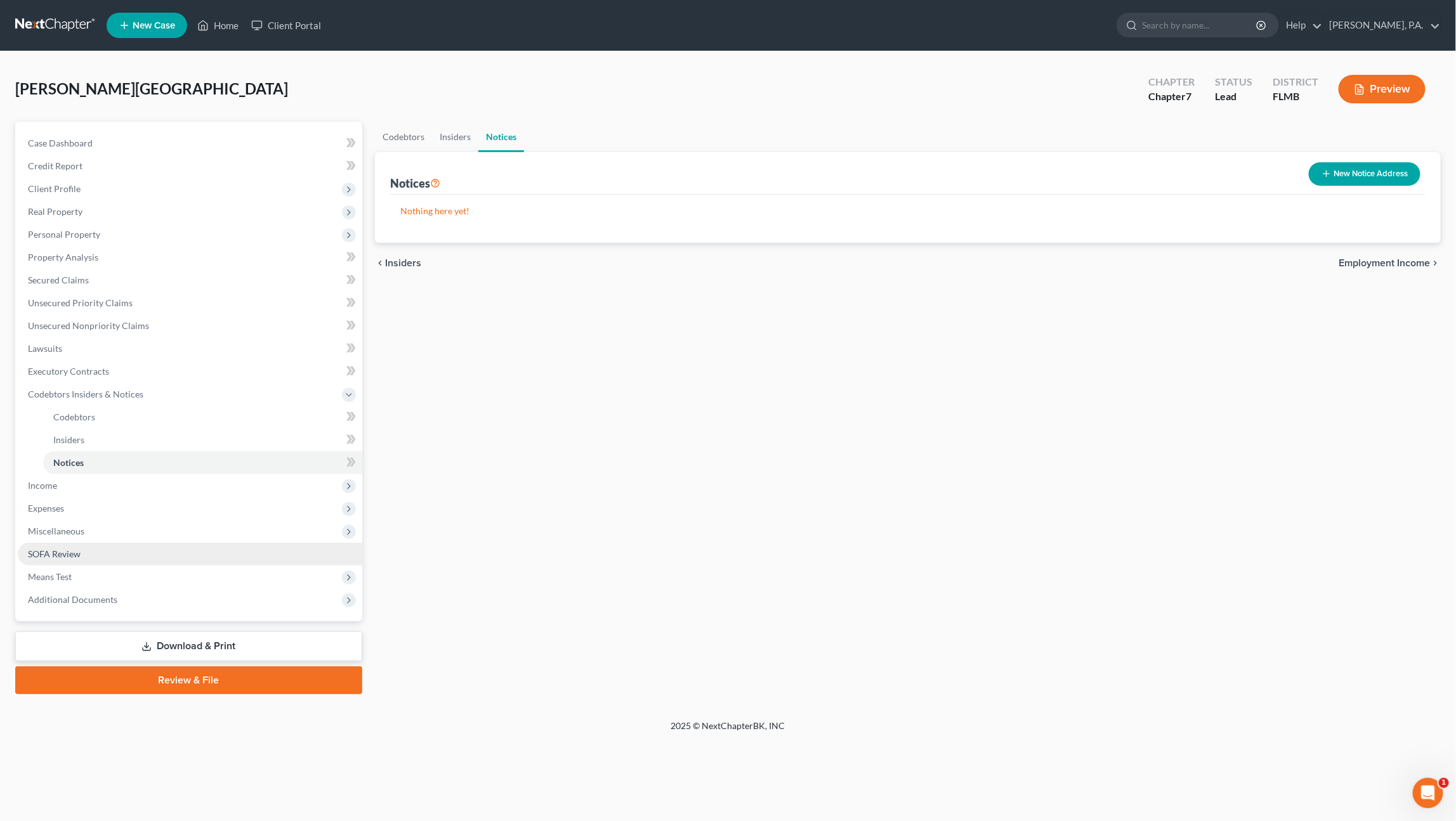
click at [73, 552] on span "SOFA Review" at bounding box center [54, 553] width 52 height 10
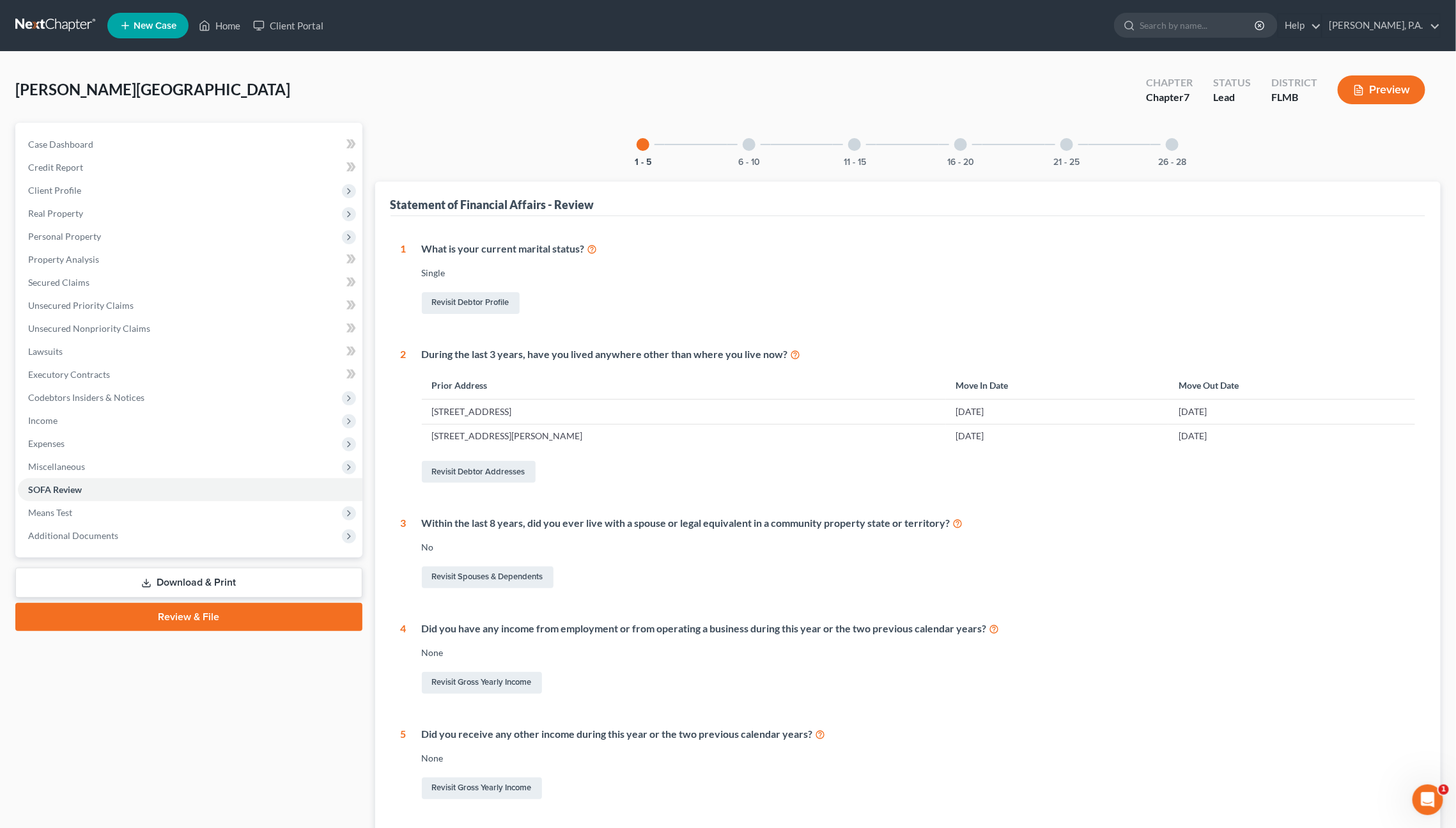
click at [961, 142] on div at bounding box center [961, 145] width 13 height 13
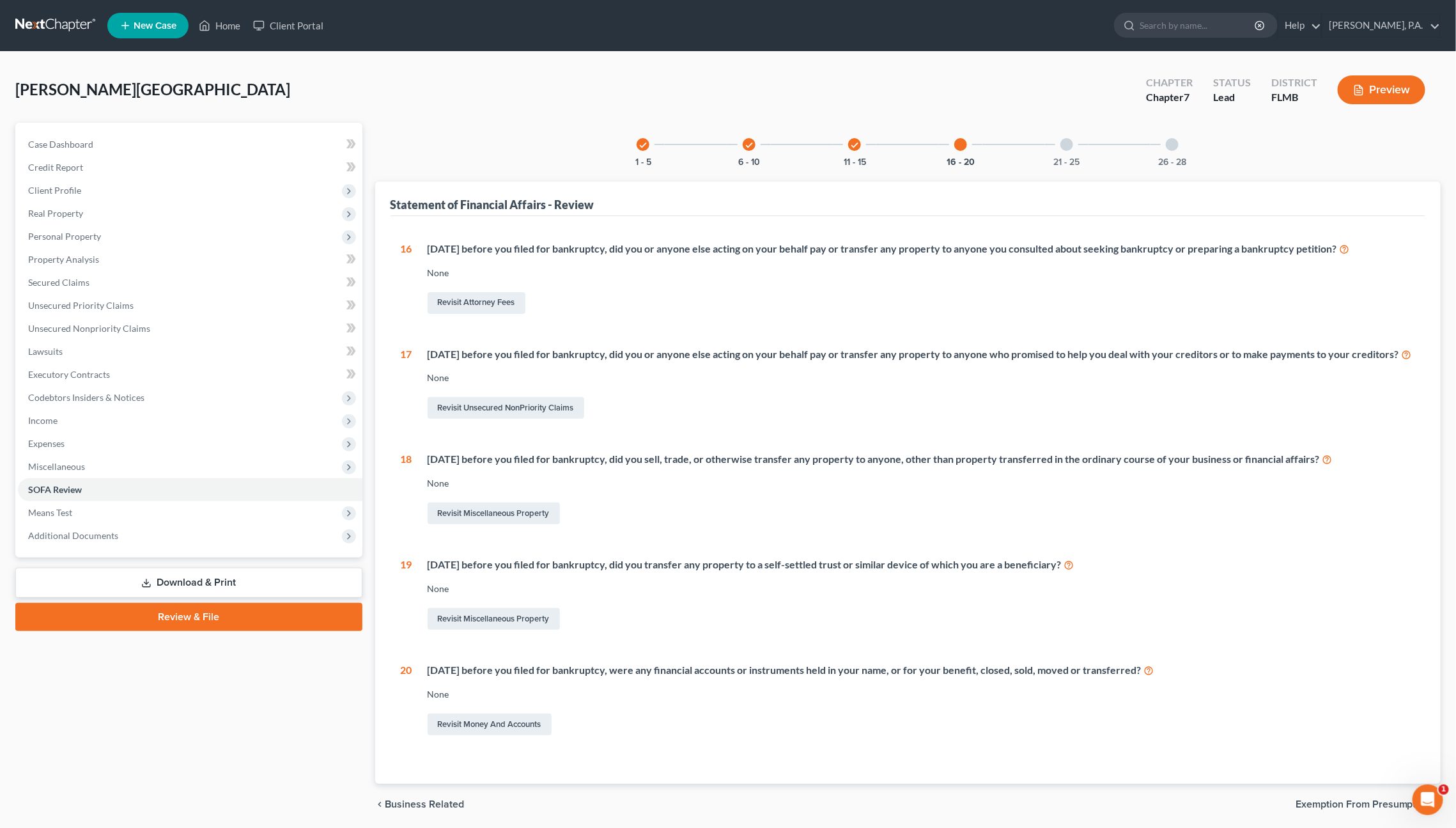
click at [1072, 138] on div "21 - 25" at bounding box center [1066, 144] width 43 height 43
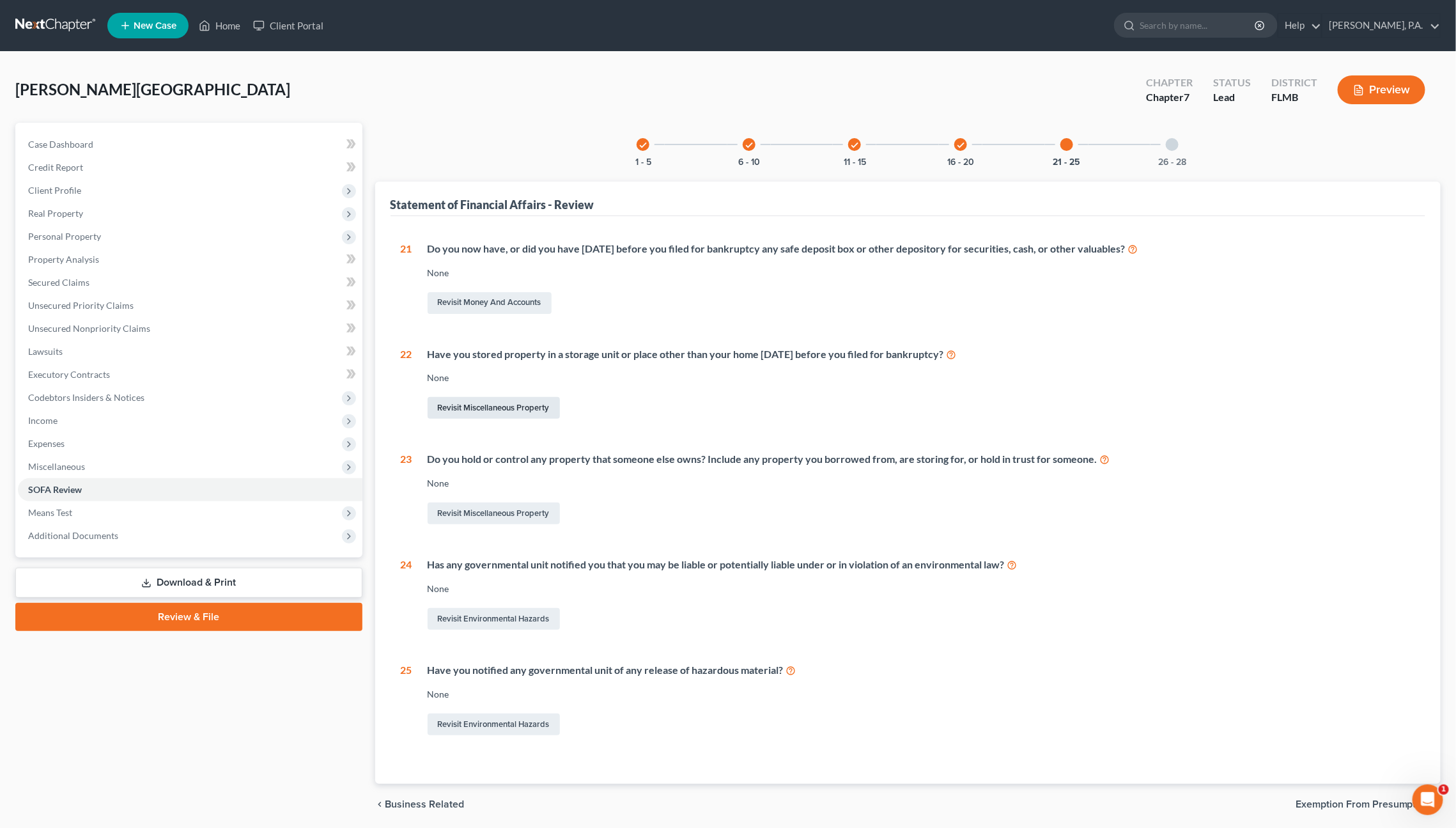
click at [527, 408] on link "Revisit Miscellaneous Property" at bounding box center [493, 408] width 133 height 22
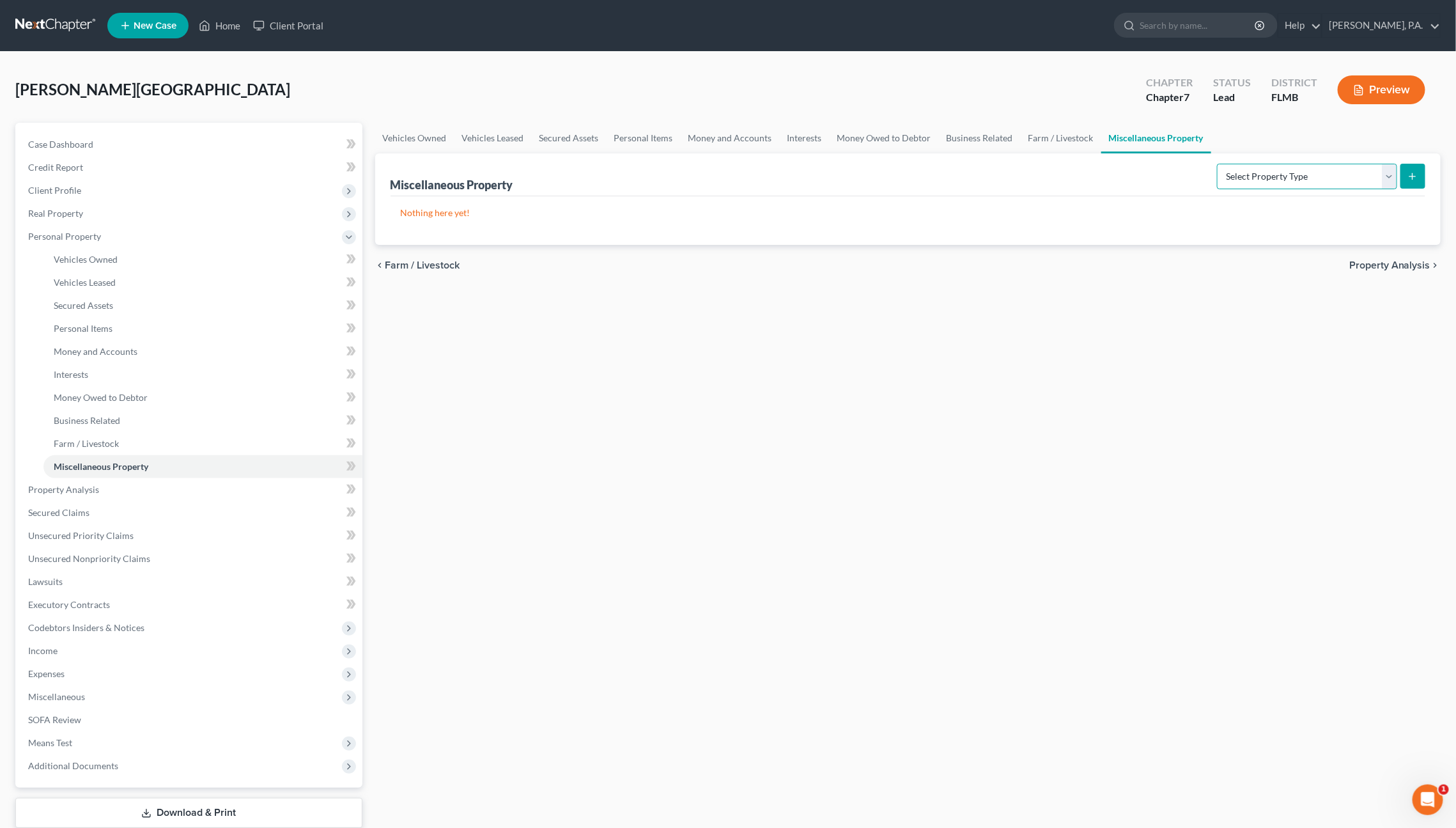
click at [1257, 170] on select "Select Property Type Assigned for Creditor Benefit Within 1 Year Holding for An…" at bounding box center [1306, 176] width 180 height 25
select select "stored_within_1_year"
click at [1217, 164] on select "Select Property Type Assigned for Creditor Benefit Within 1 Year Holding for An…" at bounding box center [1306, 176] width 180 height 25
click at [1415, 173] on icon "submit" at bounding box center [1413, 176] width 11 height 11
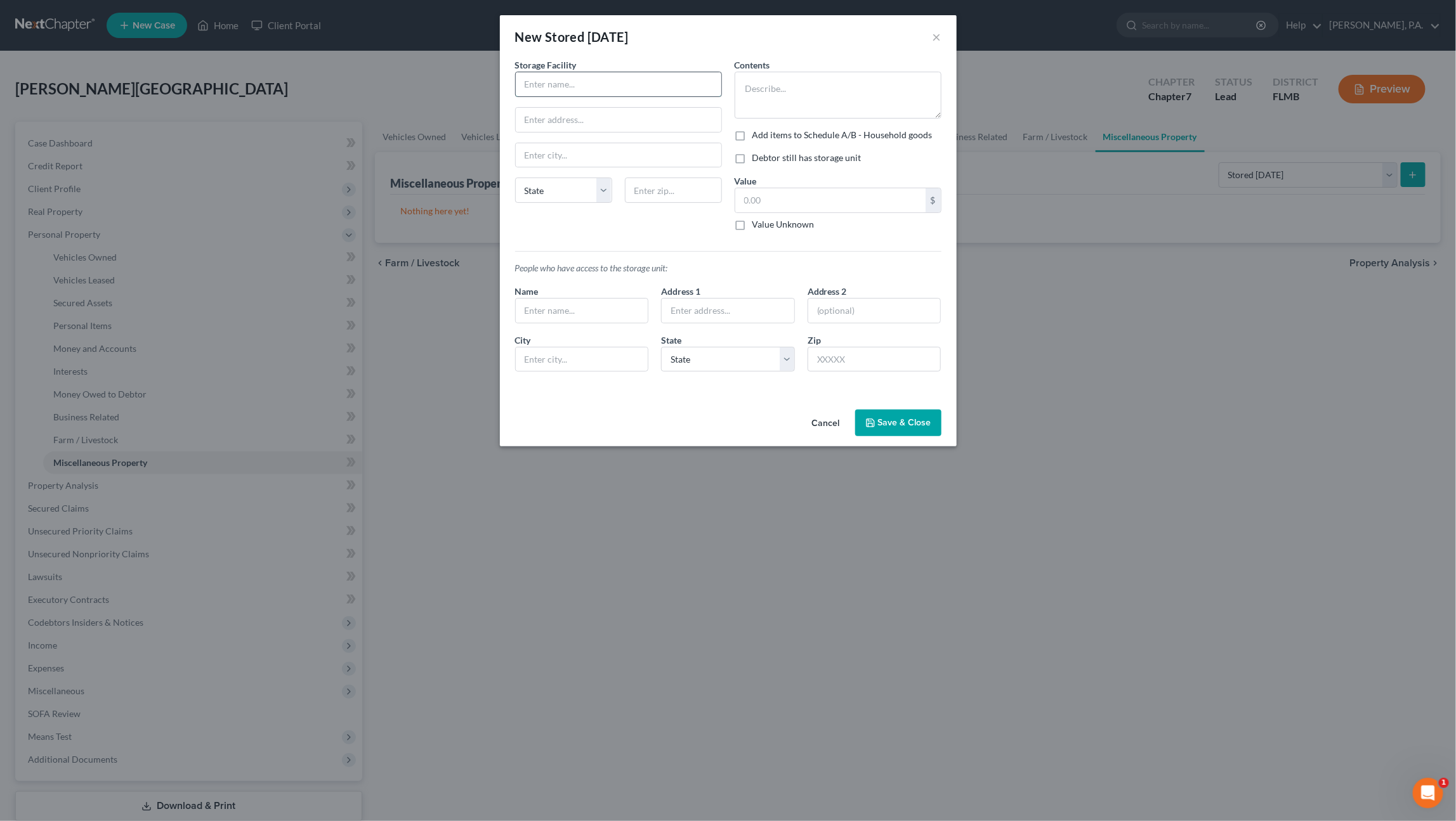
click at [536, 77] on input "text" at bounding box center [619, 85] width 205 height 24
type input "c"
type input "ClearHome Self Storage"
type input "1075 W Pipkin Rd"
type input "Lakeland"
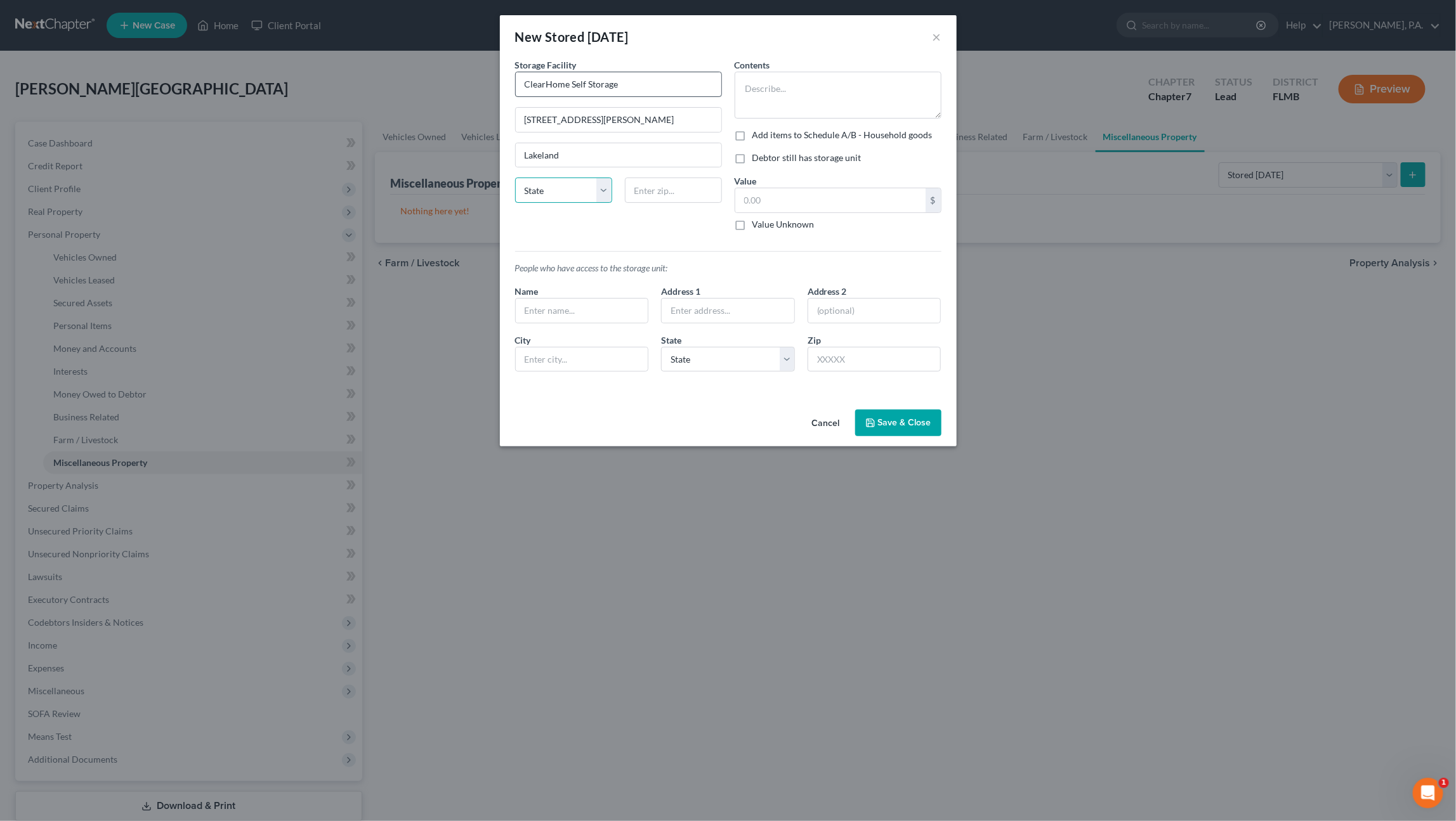
select select "9"
click at [658, 193] on input "text" at bounding box center [673, 190] width 97 height 25
type input "33811"
click at [808, 93] on textarea at bounding box center [838, 95] width 207 height 47
paste textarea "2011 Cadillac Escalade"
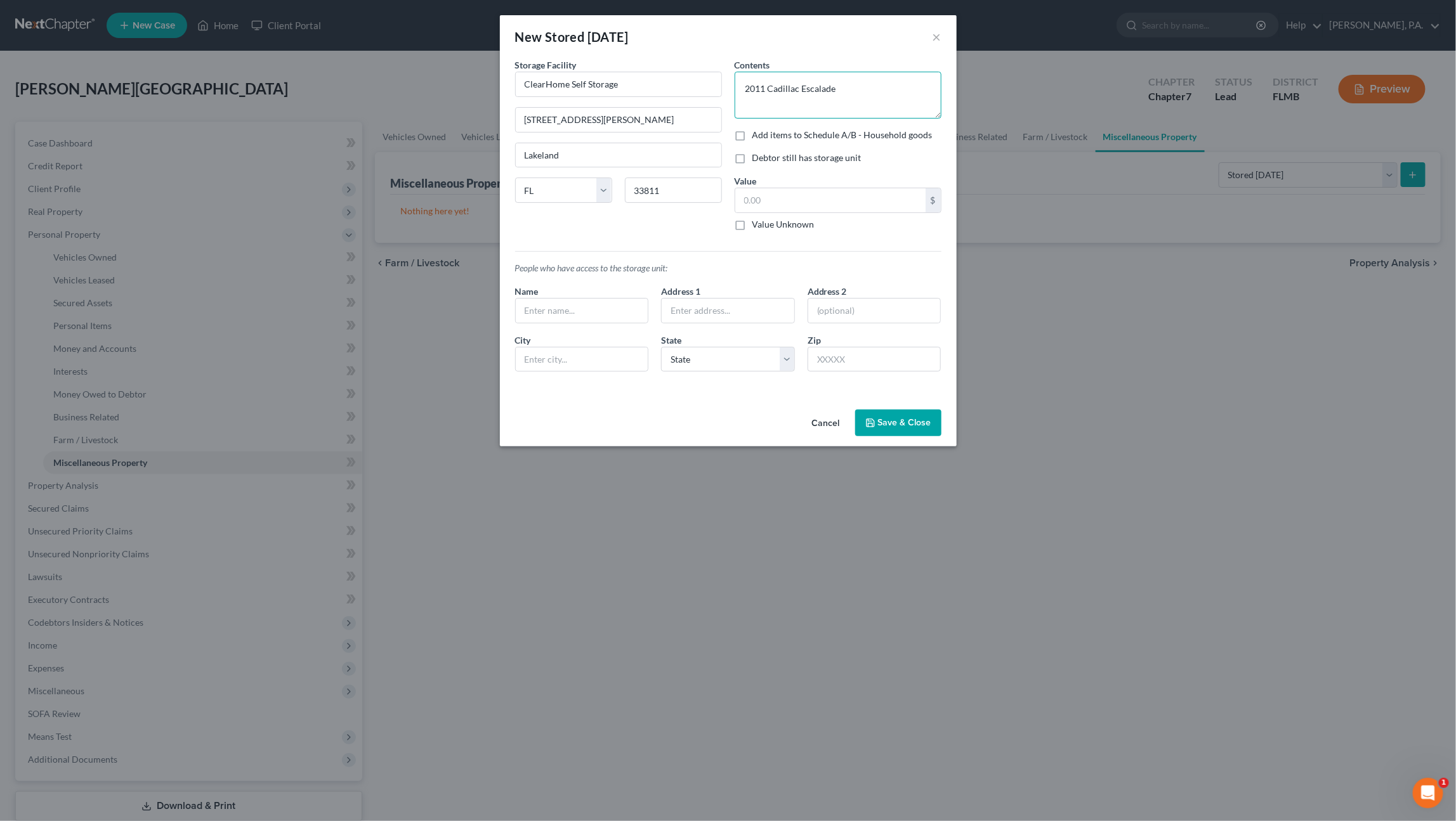
type textarea "2011 Cadillac Escalade"
click at [768, 226] on label "Value Unknown" at bounding box center [783, 224] width 62 height 13
click at [766, 226] on input "Value Unknown" at bounding box center [762, 222] width 8 height 8
checkbox input "true"
type input "0.00"
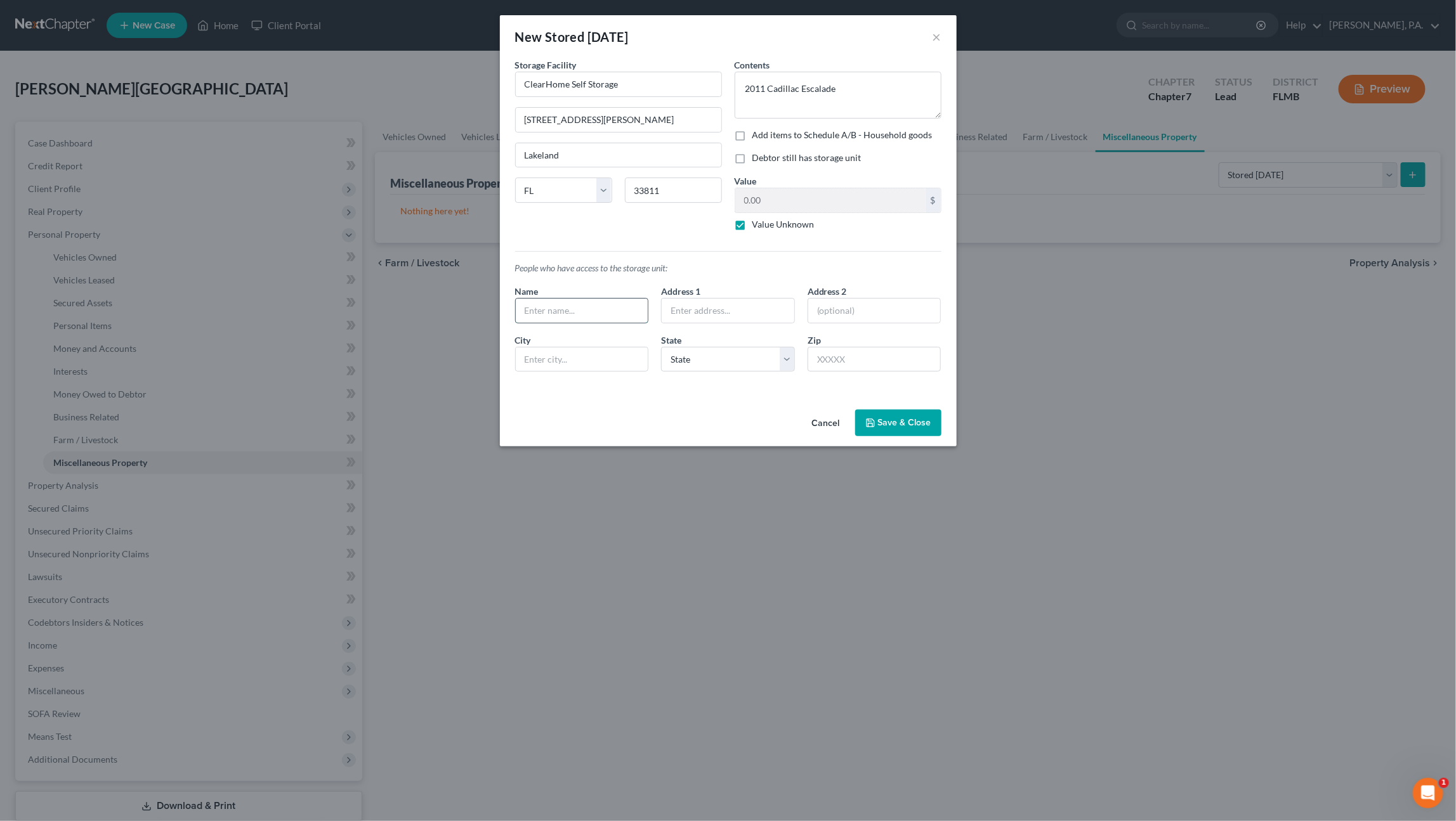
click at [560, 311] on input "text" at bounding box center [582, 311] width 132 height 24
type input "Only Debtor"
click at [910, 421] on button "Save & Close" at bounding box center [898, 422] width 86 height 27
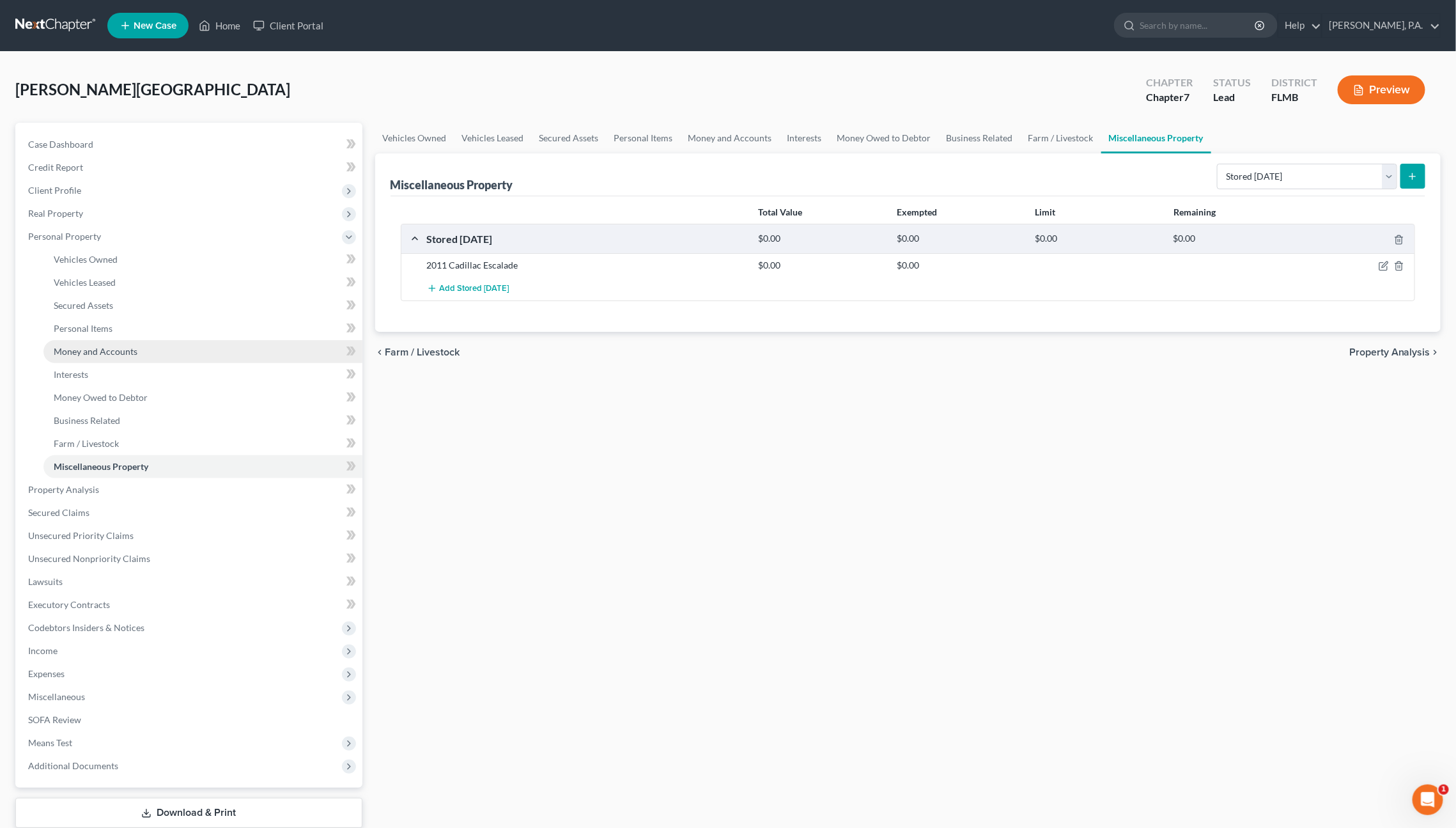
click at [106, 353] on span "Money and Accounts" at bounding box center [95, 351] width 84 height 11
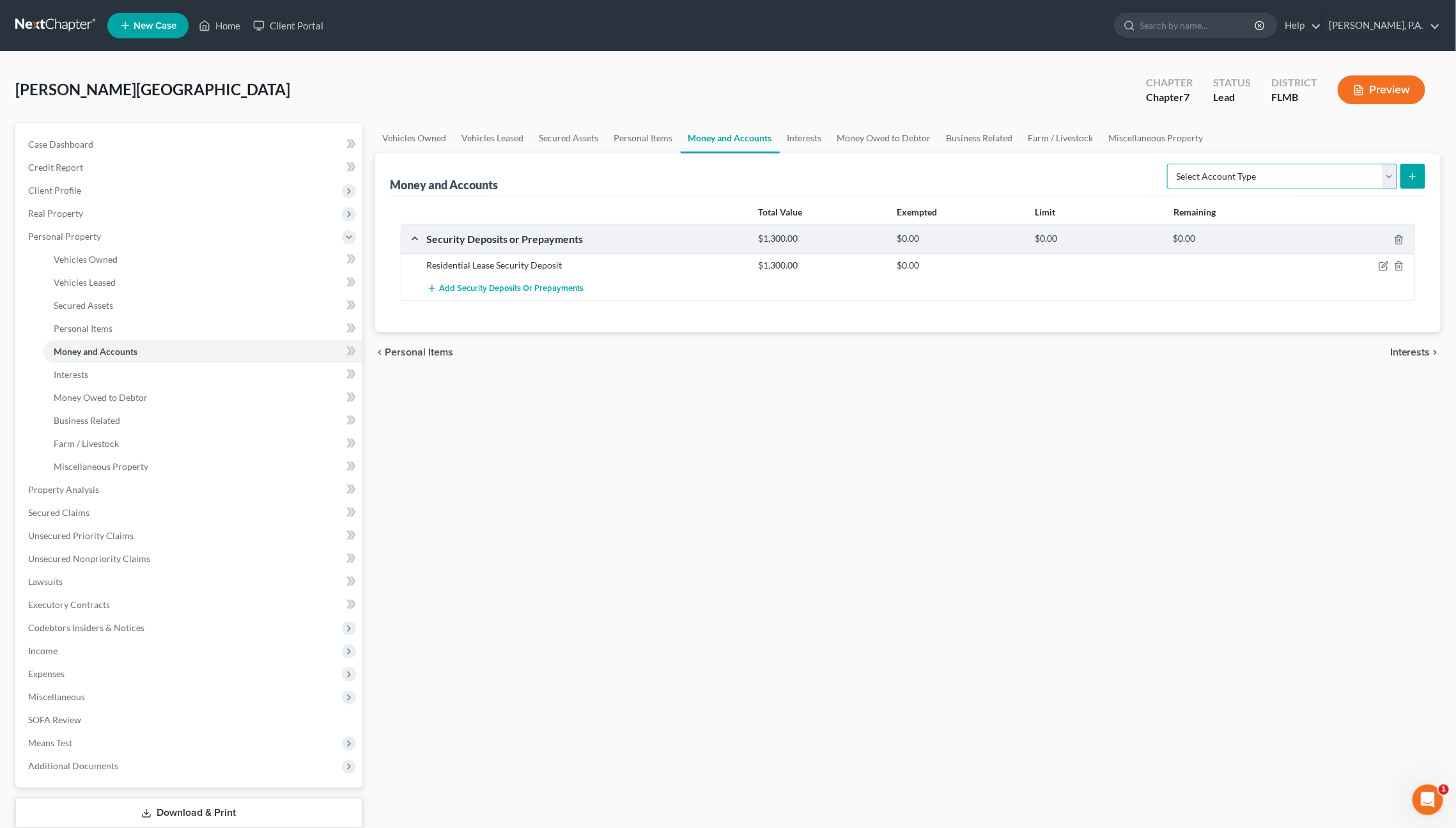
click at [1336, 174] on select "Select Account Type Brokerage Cash on Hand Certificates of Deposit Checking Acc…" at bounding box center [1282, 176] width 230 height 25
select select "checking"
click at [1170, 164] on select "Select Account Type Brokerage Cash on Hand Certificates of Deposit Checking Acc…" at bounding box center [1282, 176] width 230 height 25
click at [1413, 177] on icon "submit" at bounding box center [1413, 176] width 11 height 11
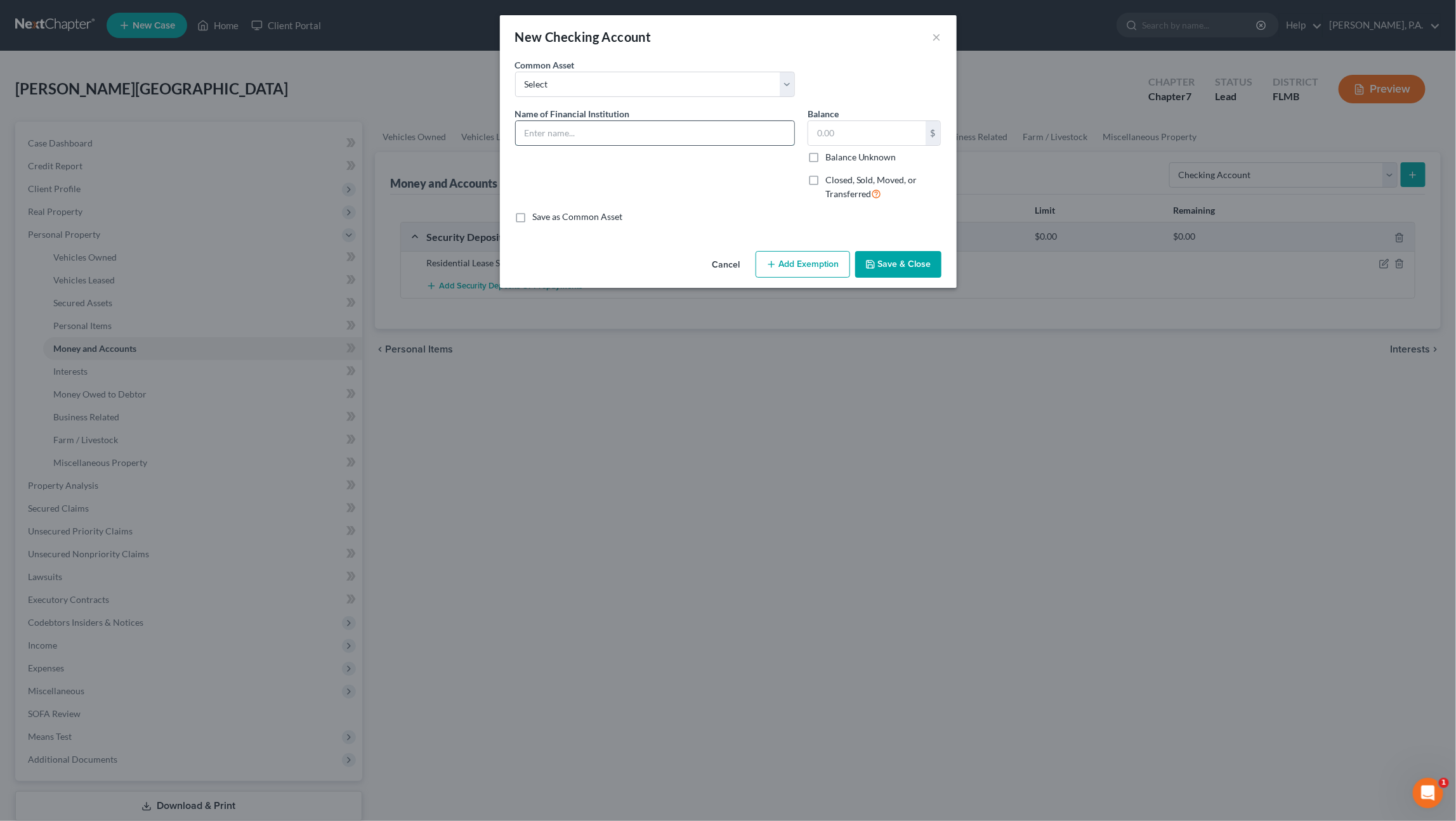
click at [596, 130] on input "text" at bounding box center [655, 133] width 279 height 24
type input "Chime #6277"
click at [879, 267] on button "Save & Close" at bounding box center [898, 264] width 86 height 27
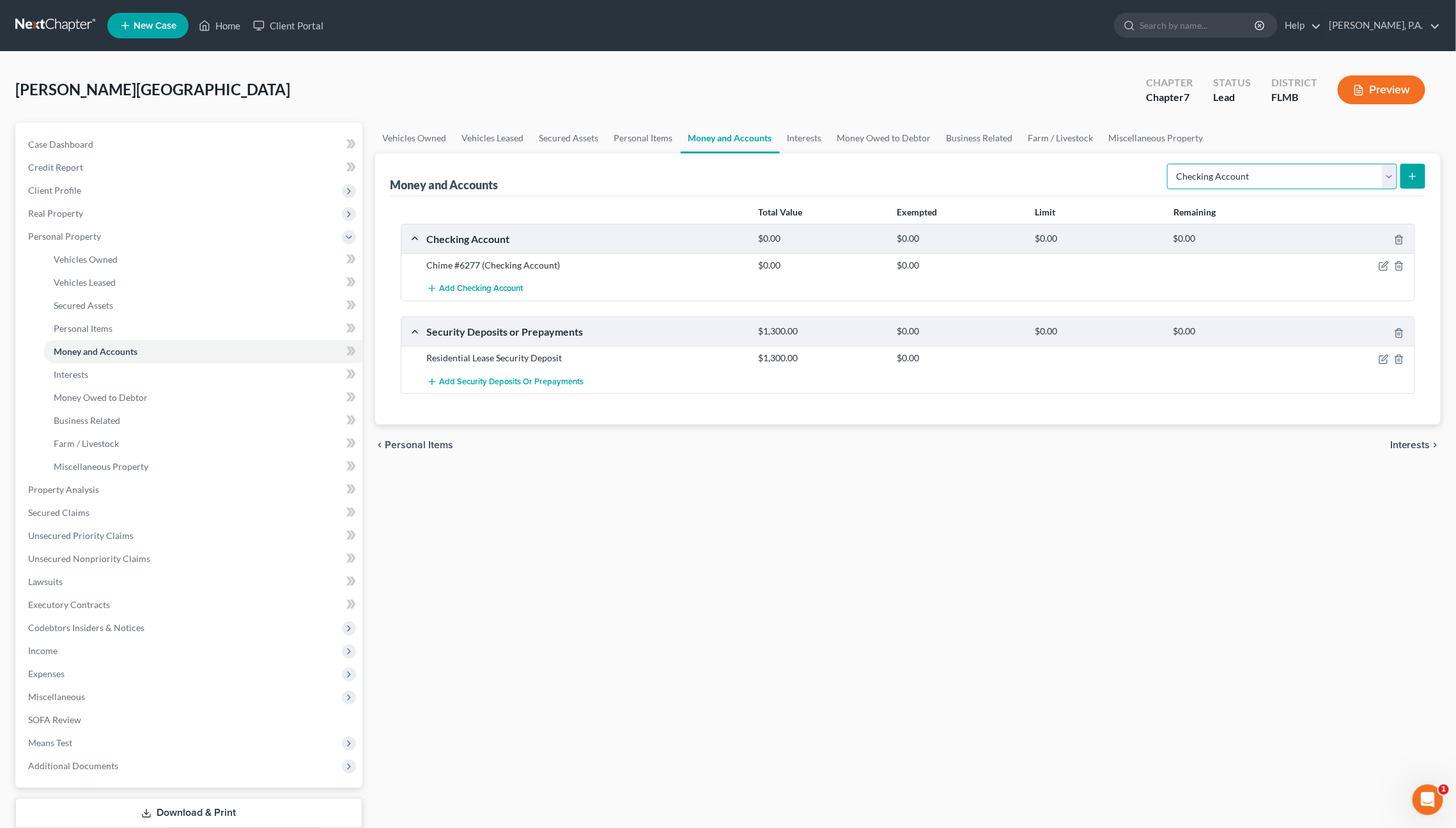
click at [1213, 185] on select "Select Account Type Brokerage Cash on Hand Certificates of Deposit Checking Acc…" at bounding box center [1282, 176] width 230 height 25
select select "savings"
click at [1170, 164] on select "Select Account Type Brokerage Cash on Hand Certificates of Deposit Checking Acc…" at bounding box center [1282, 176] width 230 height 25
click at [1416, 174] on icon "submit" at bounding box center [1413, 176] width 11 height 11
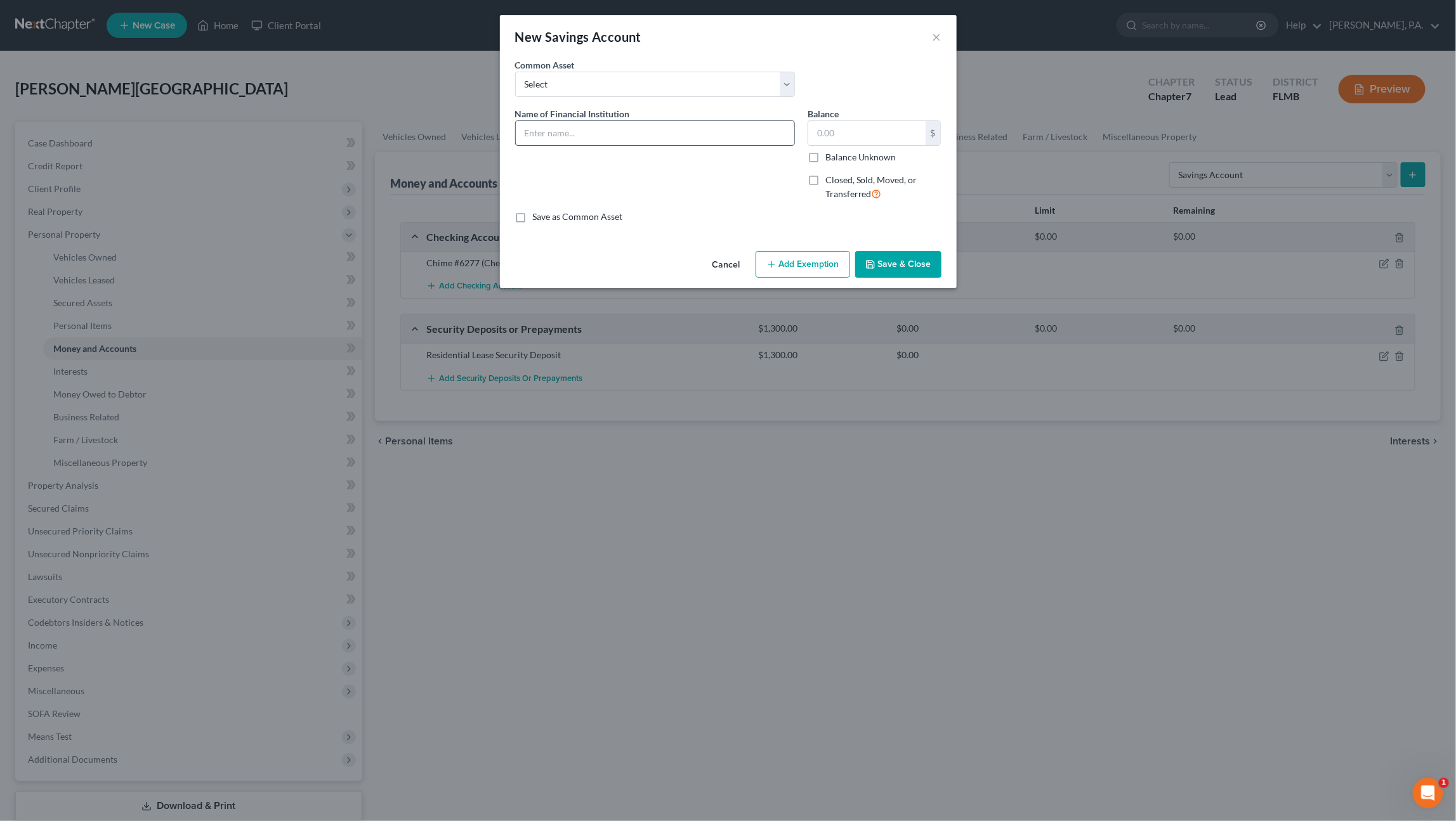
click at [637, 131] on input "text" at bounding box center [655, 133] width 279 height 24
type input "Chime #2217"
click at [891, 262] on button "Save & Close" at bounding box center [898, 264] width 86 height 27
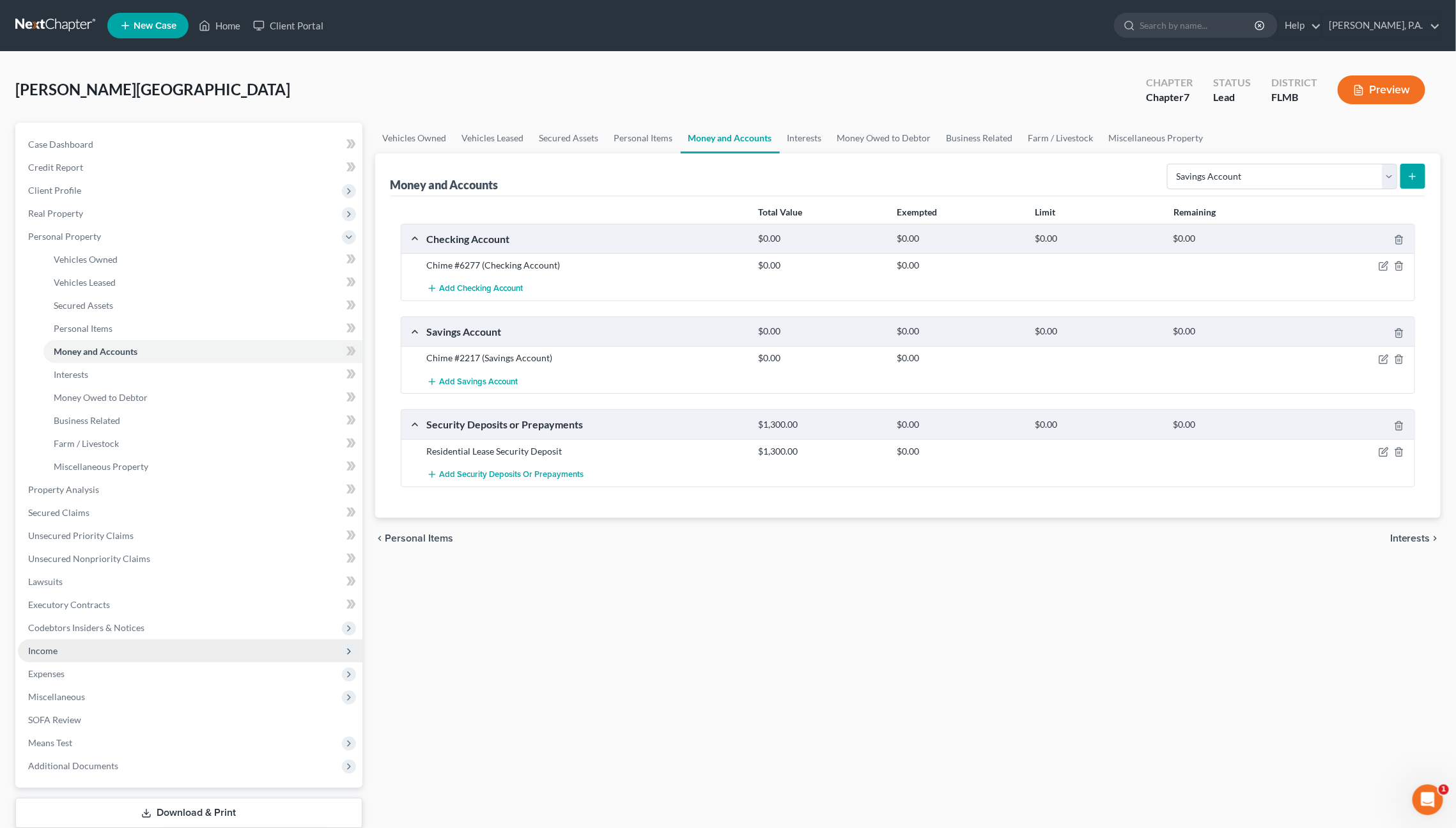
click at [56, 651] on span "Income" at bounding box center [43, 651] width 29 height 11
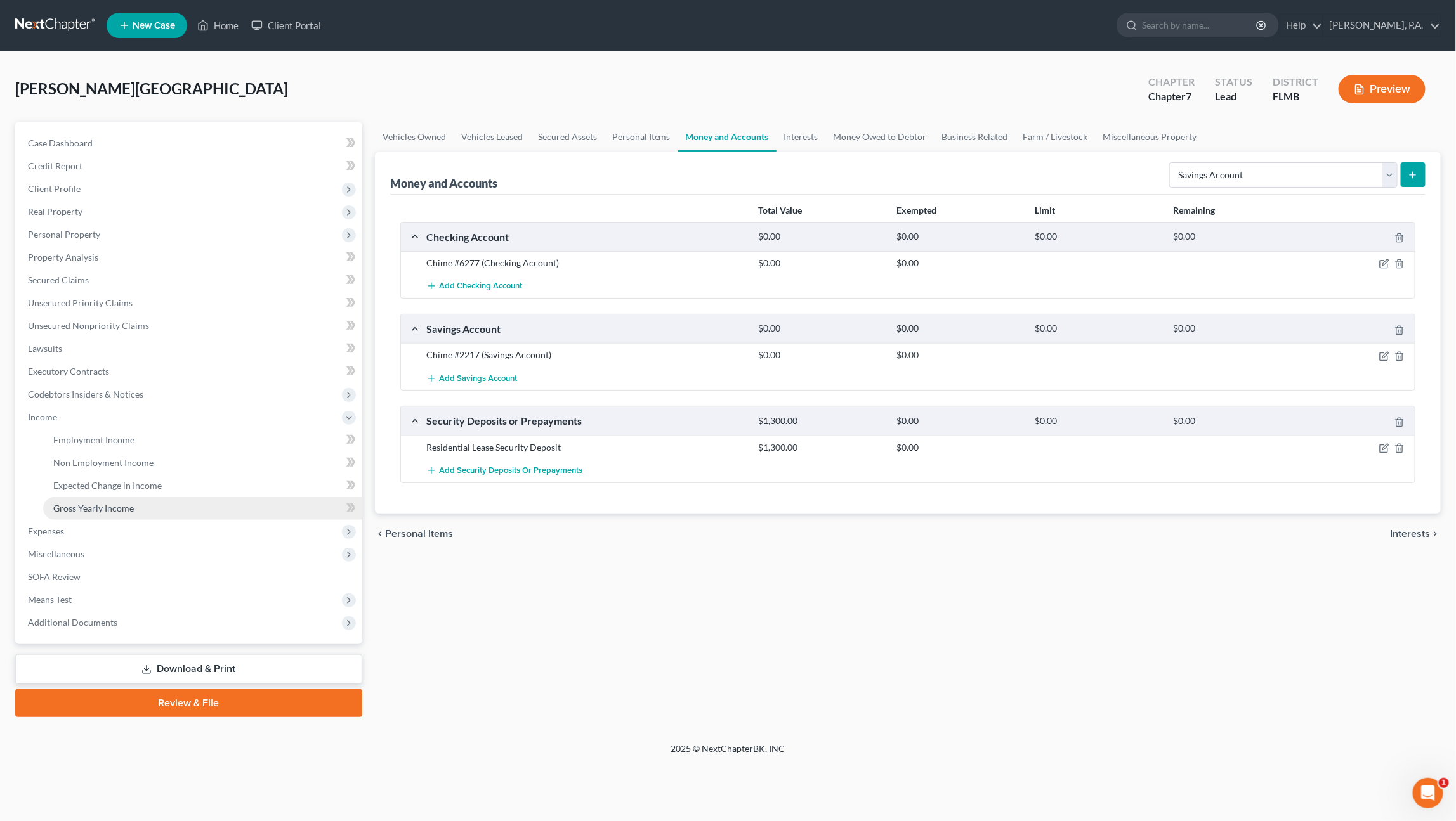
click at [84, 509] on span "Gross Yearly Income" at bounding box center [94, 508] width 81 height 10
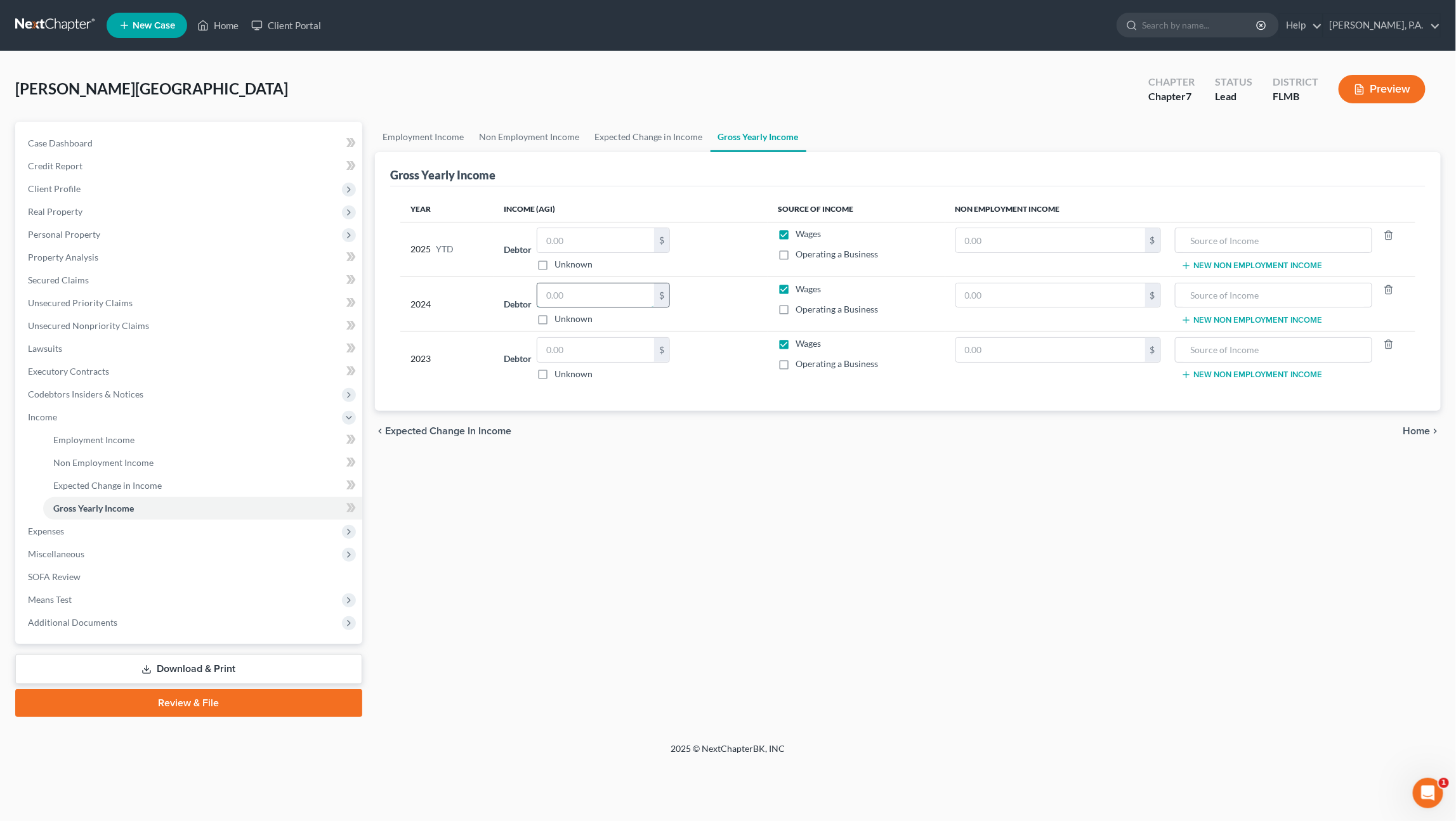
click at [576, 298] on input "text" at bounding box center [595, 295] width 117 height 24
type input "30,674"
click at [648, 381] on td "Debtor $ Unknown Balance Undetermined $ Unknown" at bounding box center [630, 359] width 274 height 55
click at [588, 354] on input "text" at bounding box center [595, 350] width 117 height 24
type input "25,616"
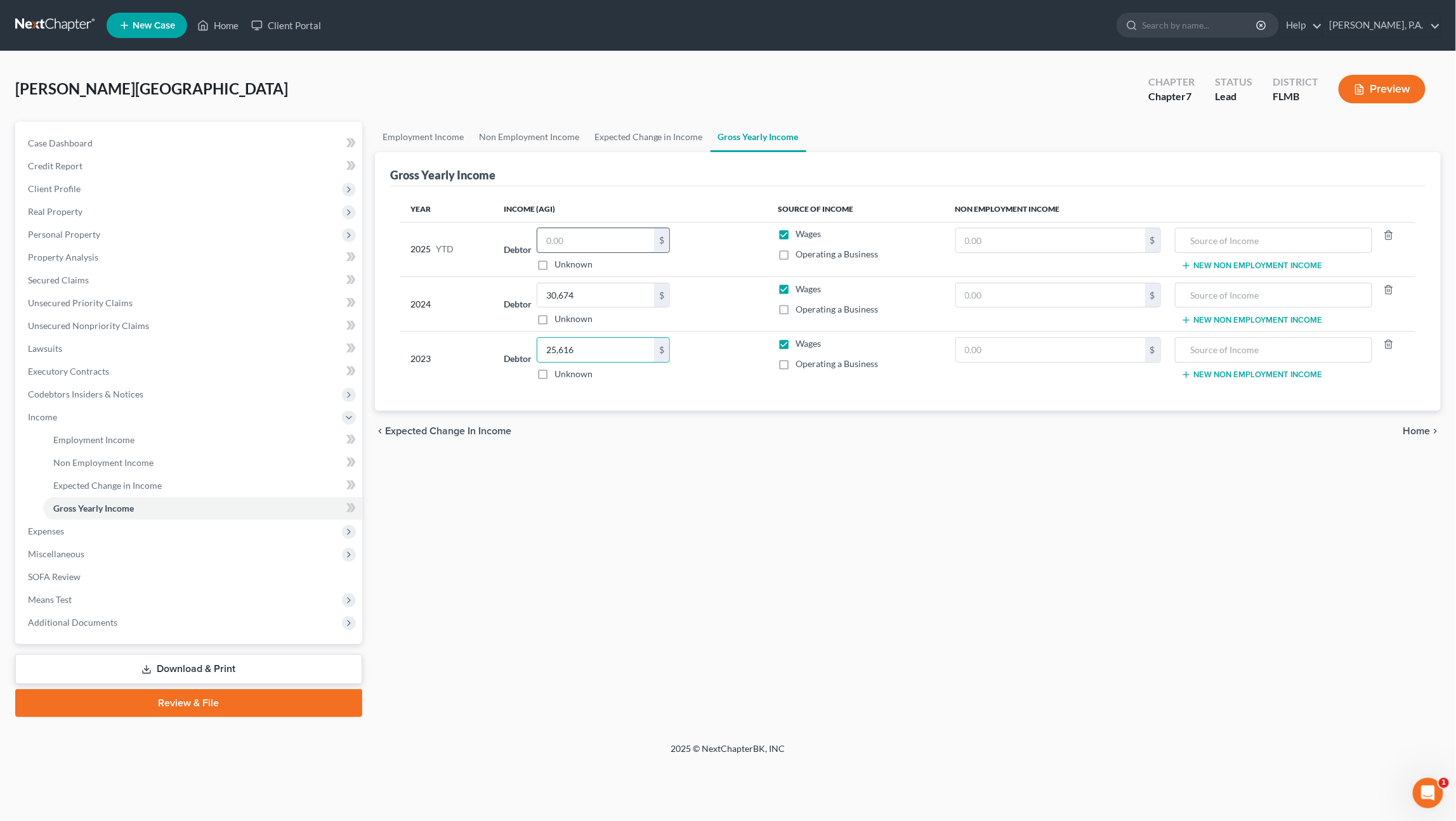
click at [573, 232] on input "text" at bounding box center [595, 241] width 117 height 24
click at [58, 529] on span "Expenses" at bounding box center [46, 530] width 36 height 10
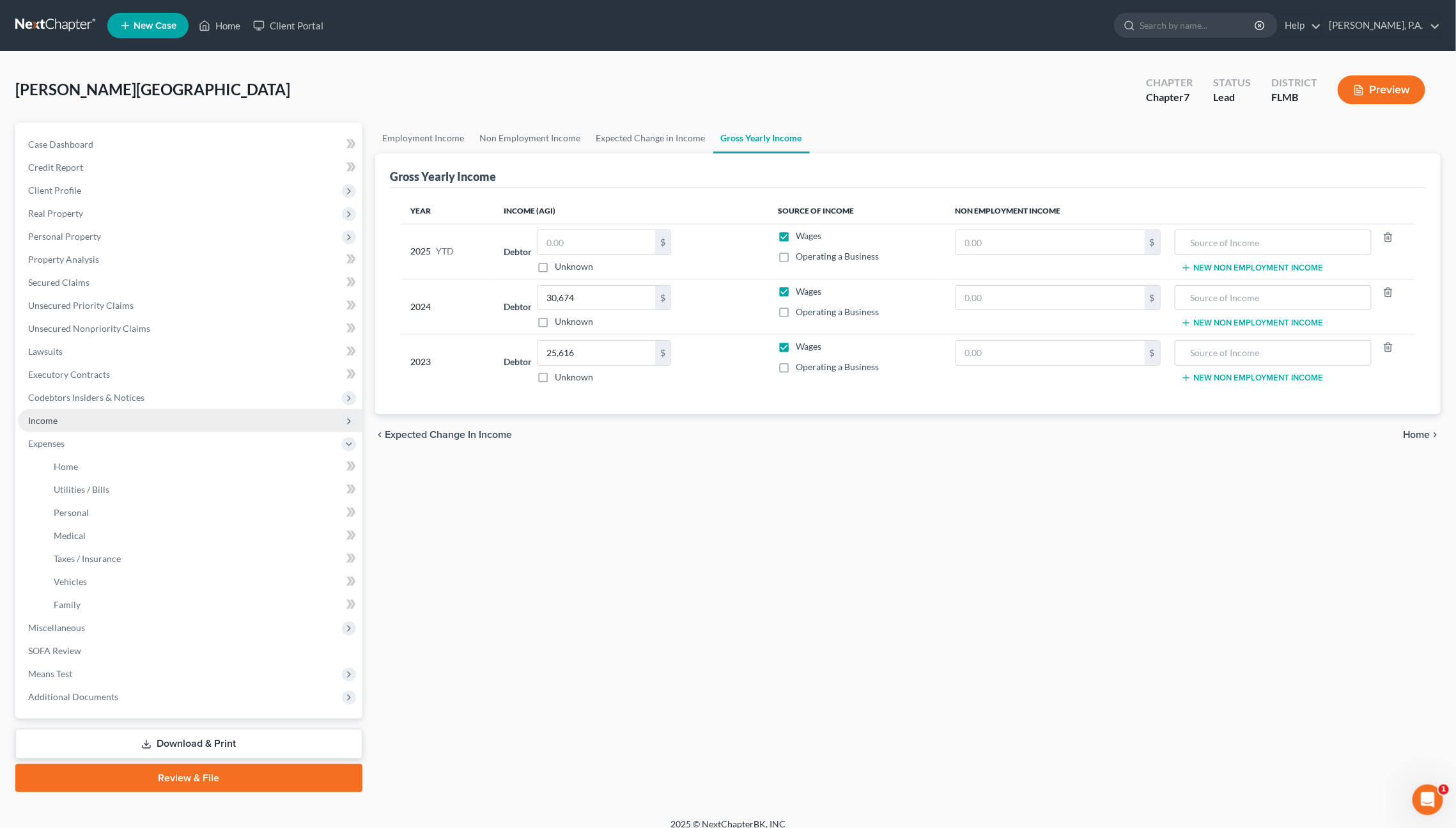
click at [61, 420] on span "Income" at bounding box center [190, 421] width 344 height 23
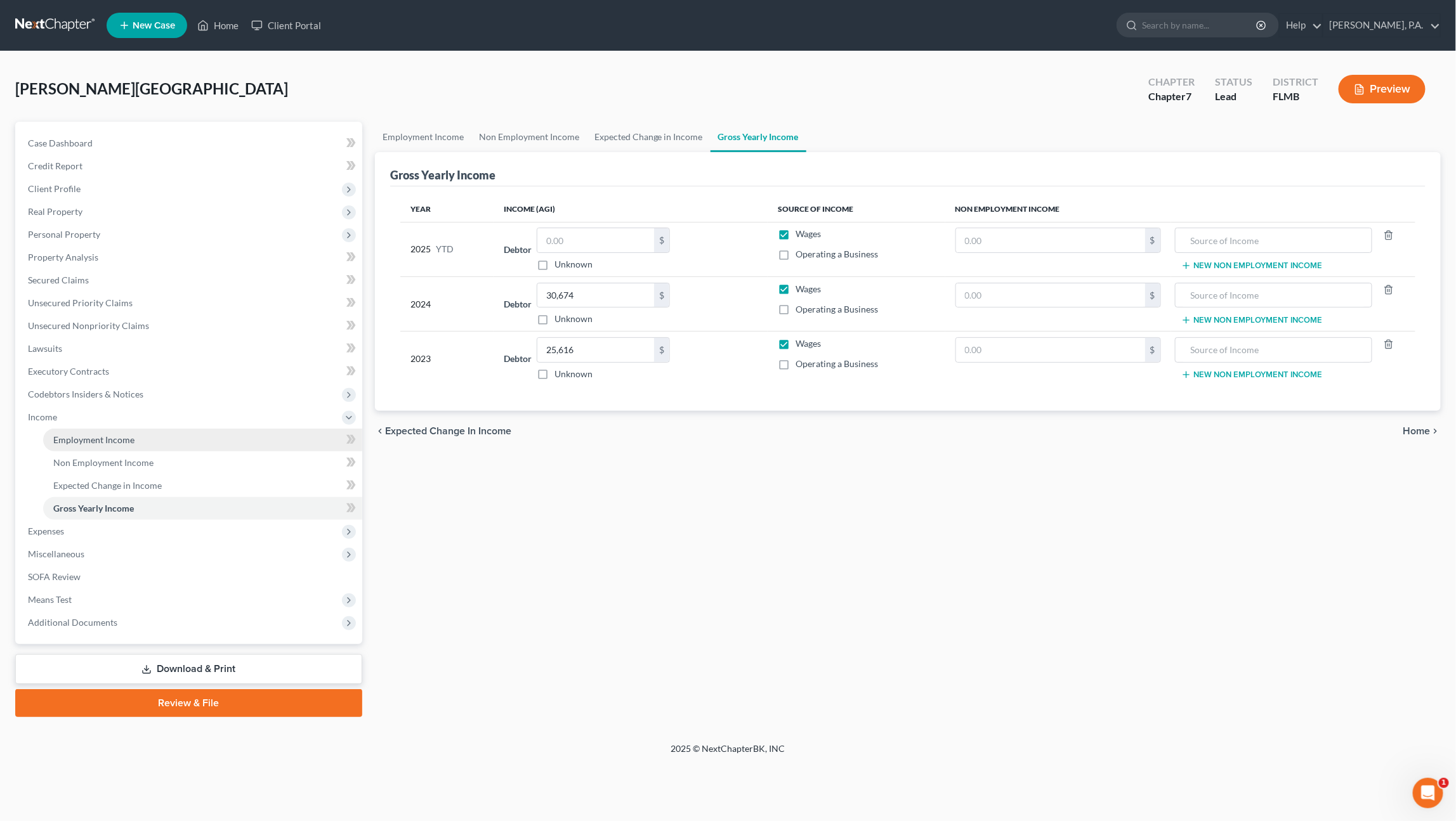
click at [86, 434] on span "Employment Income" at bounding box center [94, 439] width 82 height 10
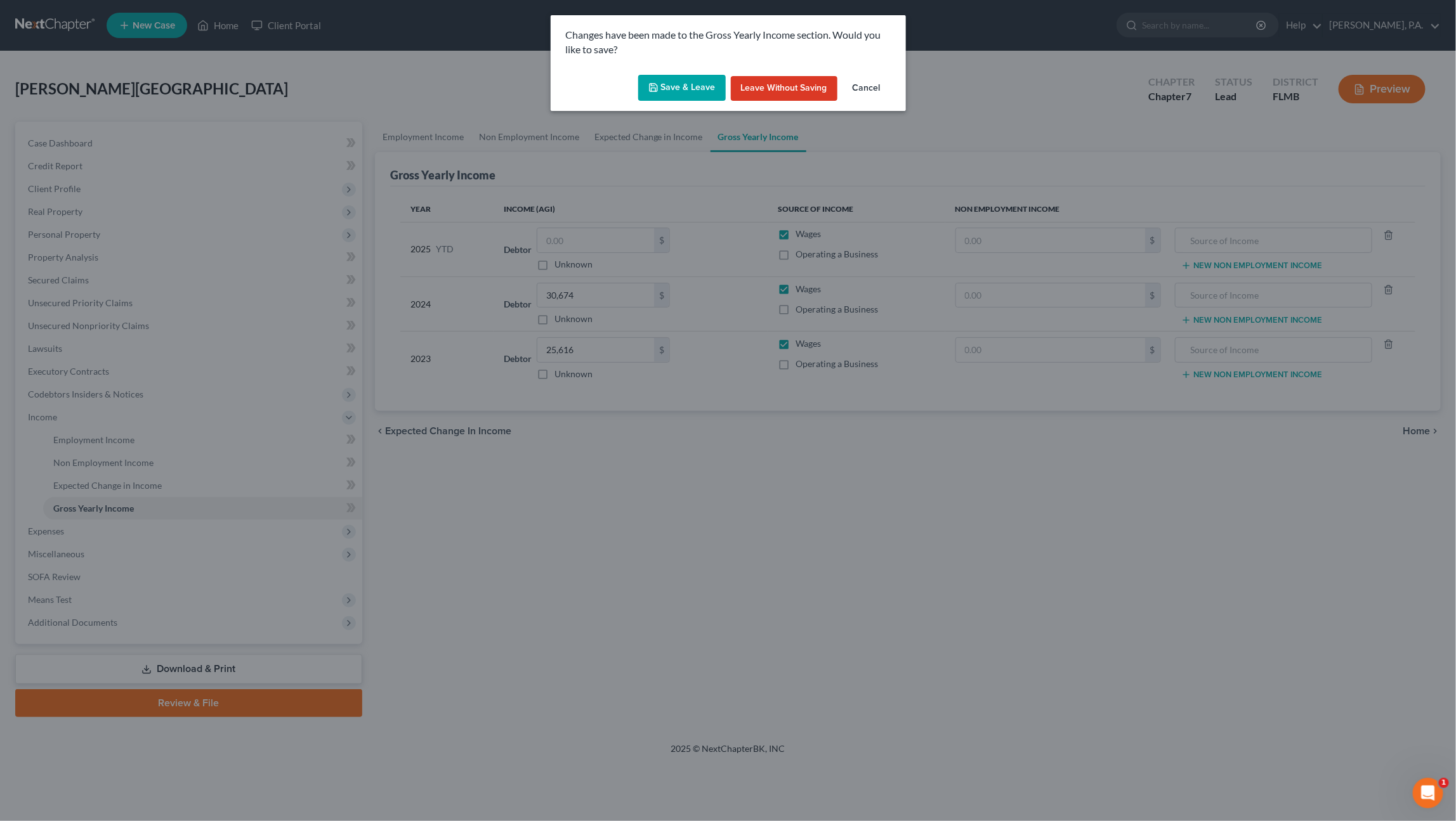
click at [655, 88] on polyline "button" at bounding box center [652, 90] width 4 height 3
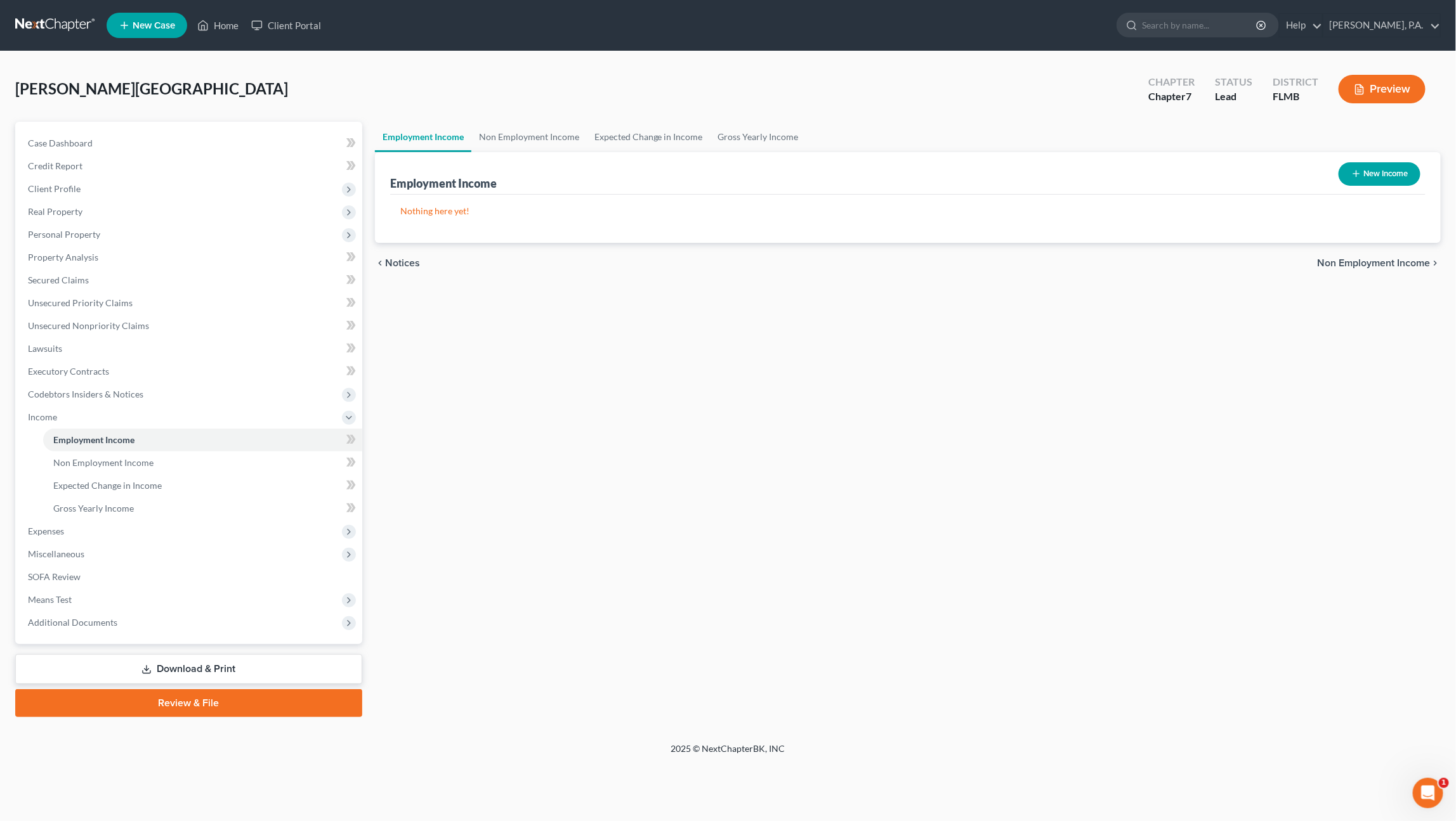
click at [1374, 167] on button "New Income" at bounding box center [1378, 174] width 82 height 23
select select "0"
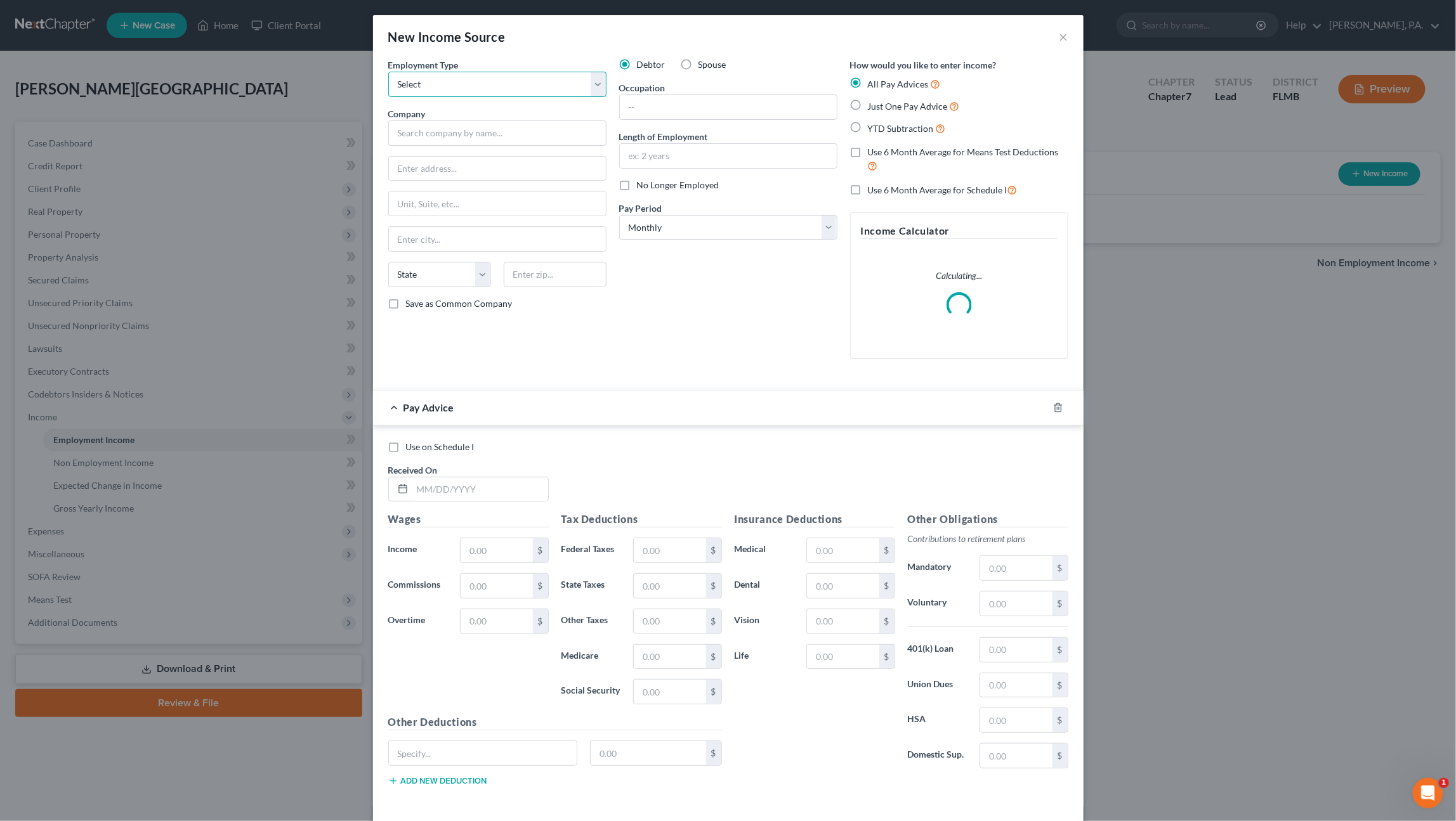
click at [462, 81] on select "Select Full or Part Time Employment Self Employment" at bounding box center [497, 84] width 218 height 25
select select "0"
click at [388, 72] on select "Select Full or Part Time Employment Self Employment" at bounding box center [497, 84] width 218 height 25
click at [448, 138] on input "text" at bounding box center [497, 132] width 218 height 25
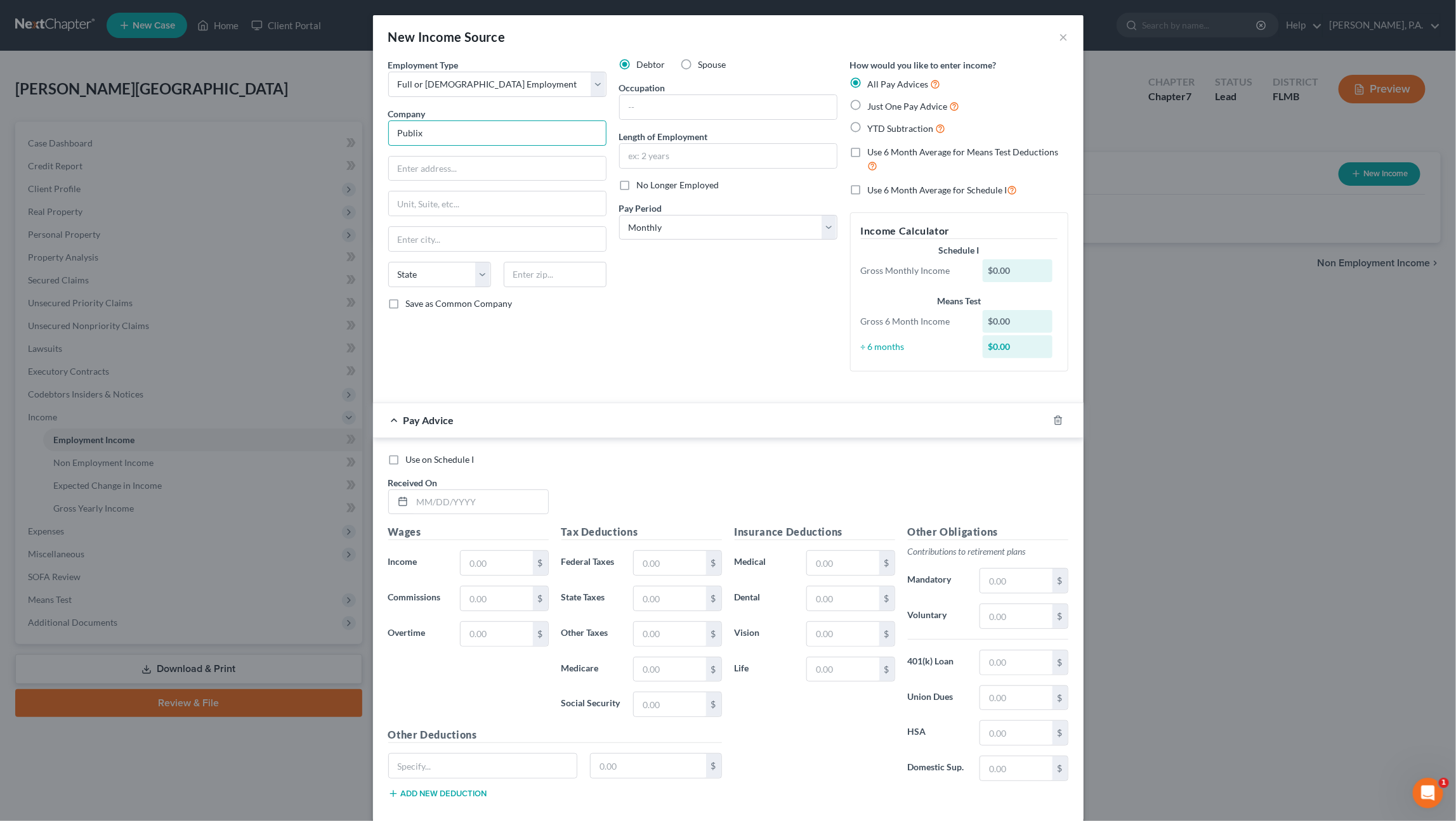
click at [438, 132] on input "Publix" at bounding box center [497, 132] width 218 height 25
type input "Publix HV LV Warehouse"
type input "2600 County Line Rd"
type input "Lakeland"
select select "9"
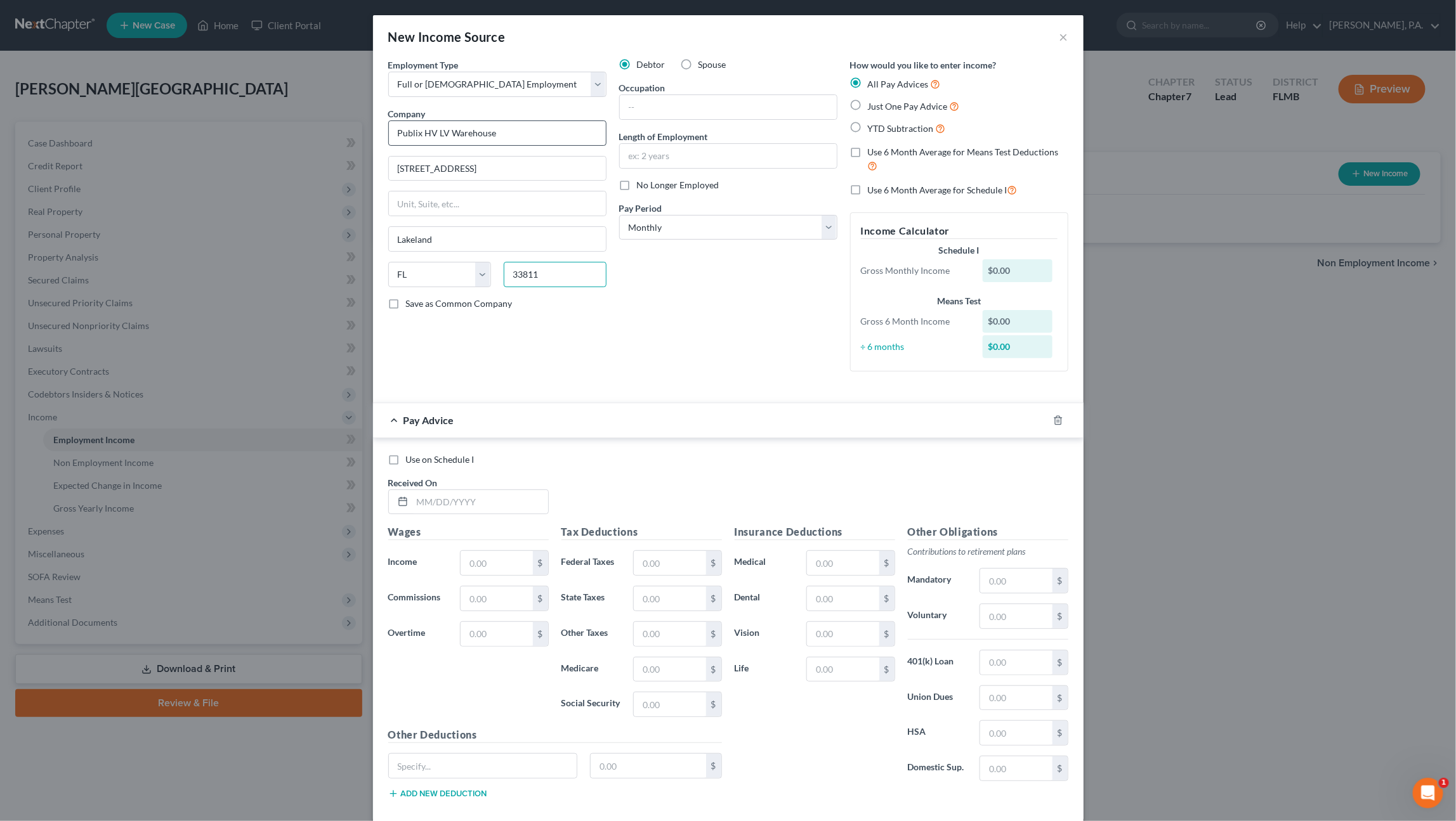
type input "33811"
click at [659, 109] on input "text" at bounding box center [728, 107] width 217 height 24
type input "Dock Associate"
type input "Date of Hire: 02/20/2024"
click at [867, 109] on span "Just One Pay Advice" at bounding box center [907, 106] width 80 height 10
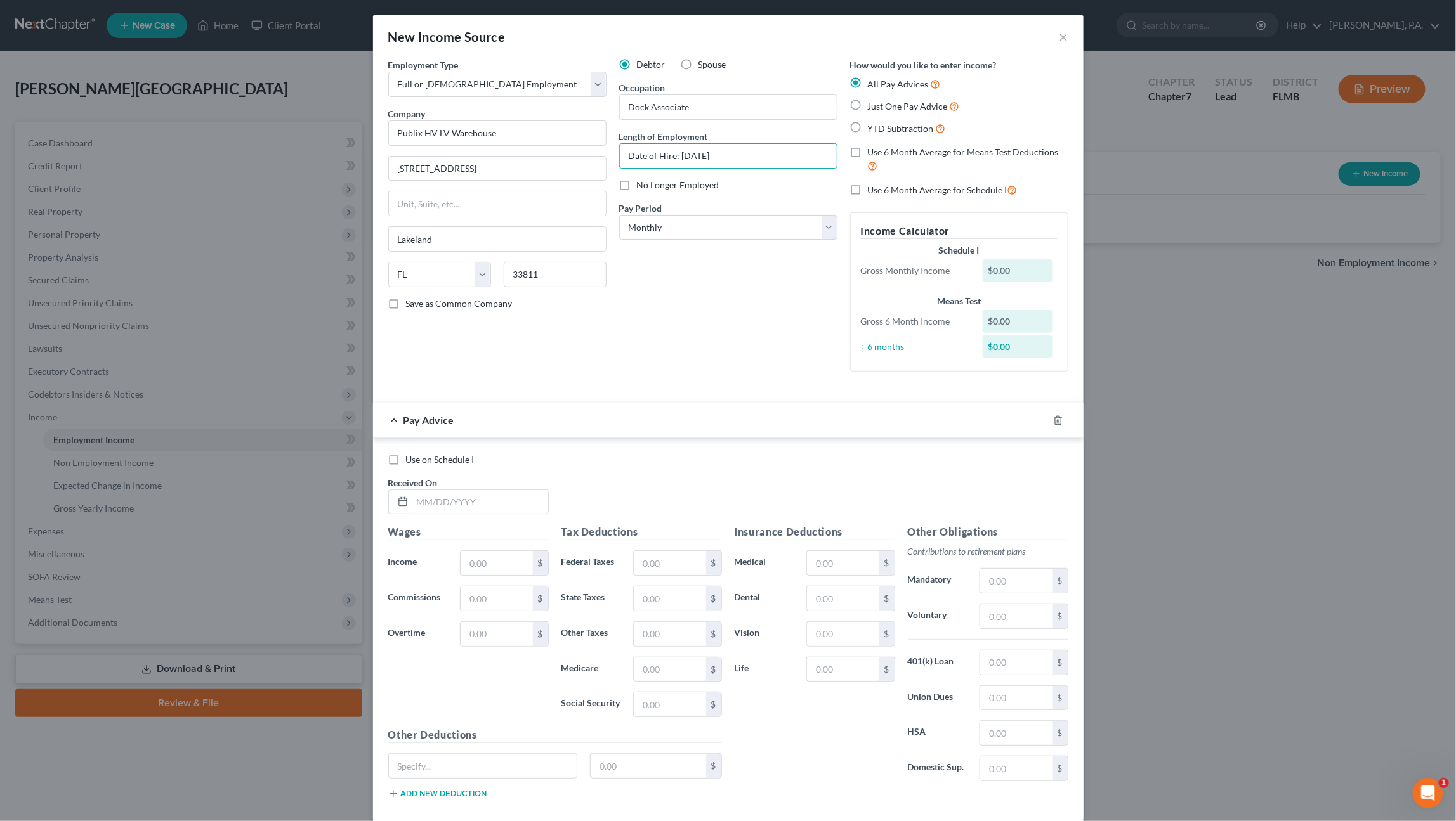
click at [873, 107] on input "Just One Pay Advice" at bounding box center [877, 103] width 8 height 8
radio input "true"
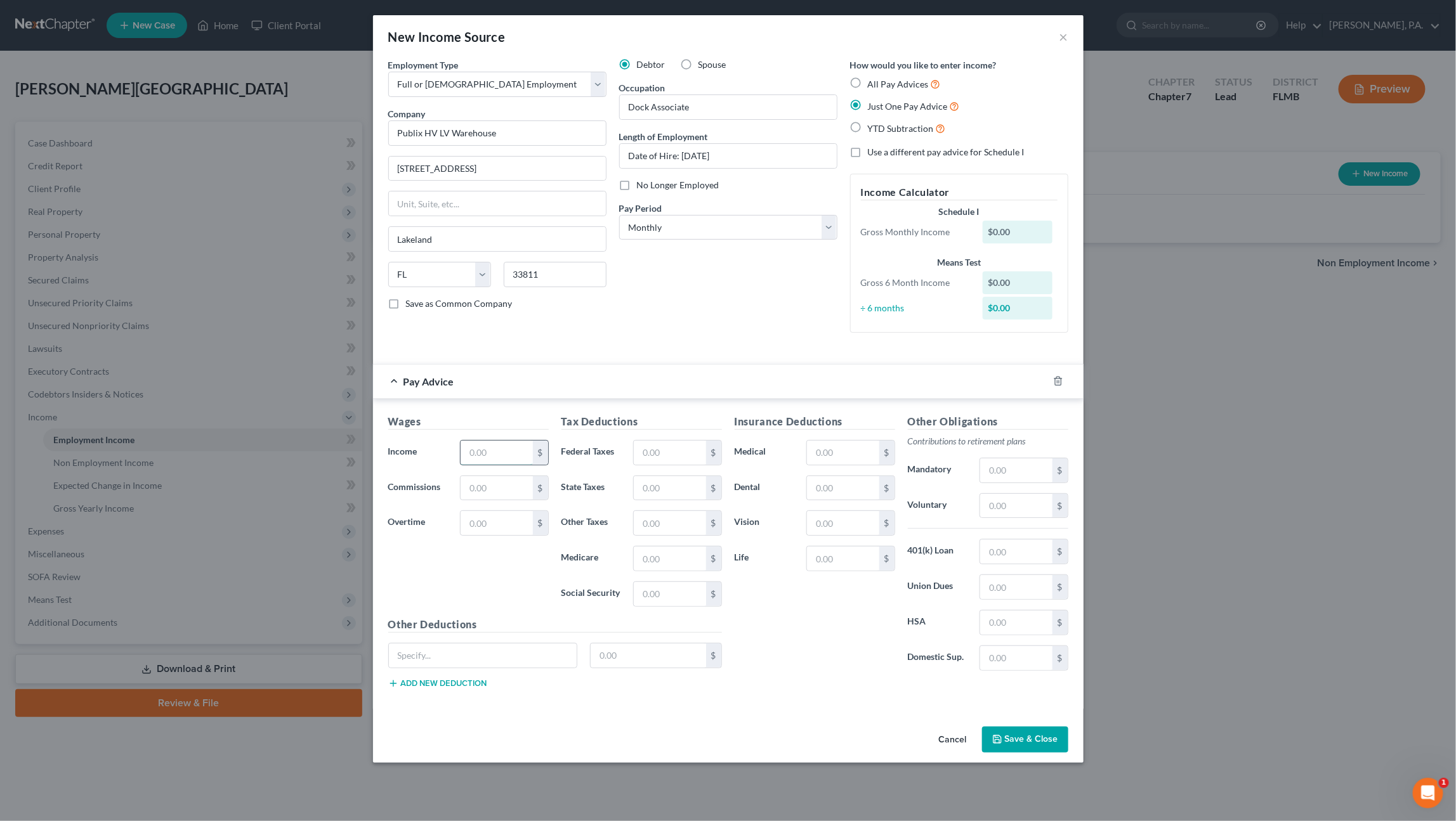
click at [479, 450] on input "text" at bounding box center [496, 453] width 72 height 24
type input "1.00"
click at [1033, 731] on button "Save & Close" at bounding box center [1025, 739] width 86 height 27
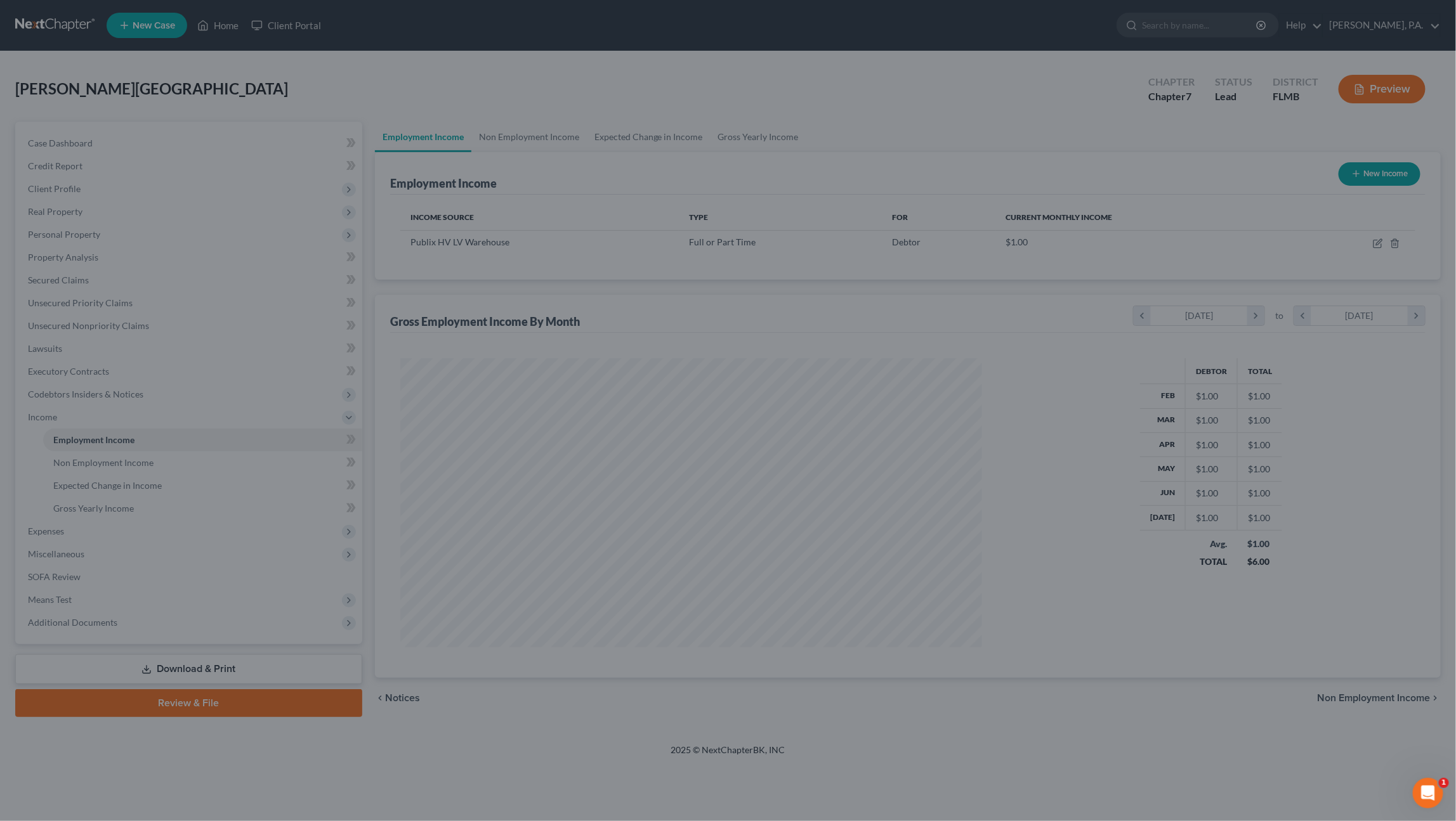
scroll to position [288, 607]
